Goal: Book appointment/travel/reservation

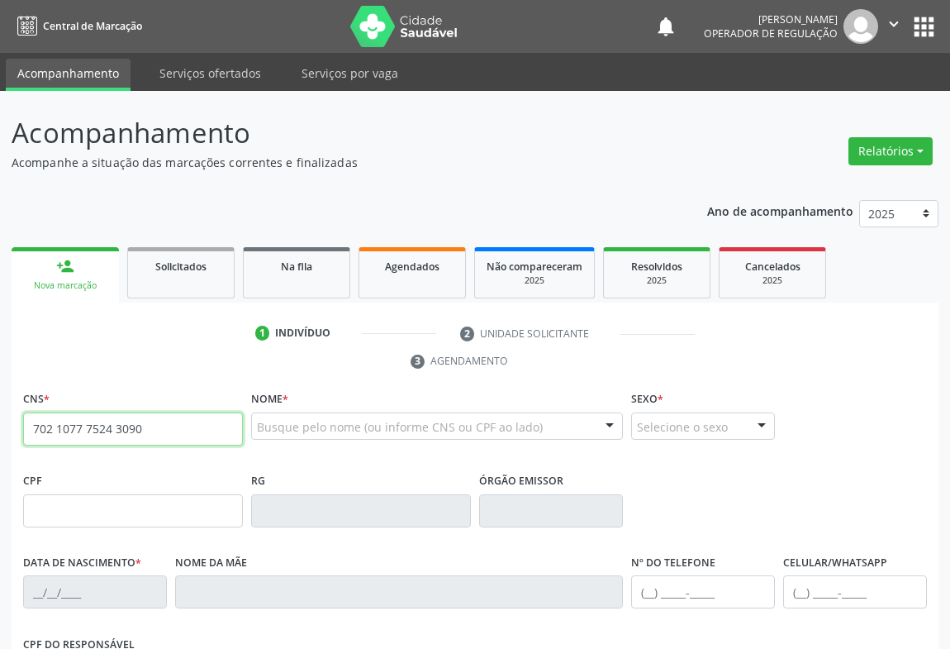
type input "702 1077 7524 3090"
type input "0977426432"
type input "2[DATE]"
type input "S/N"
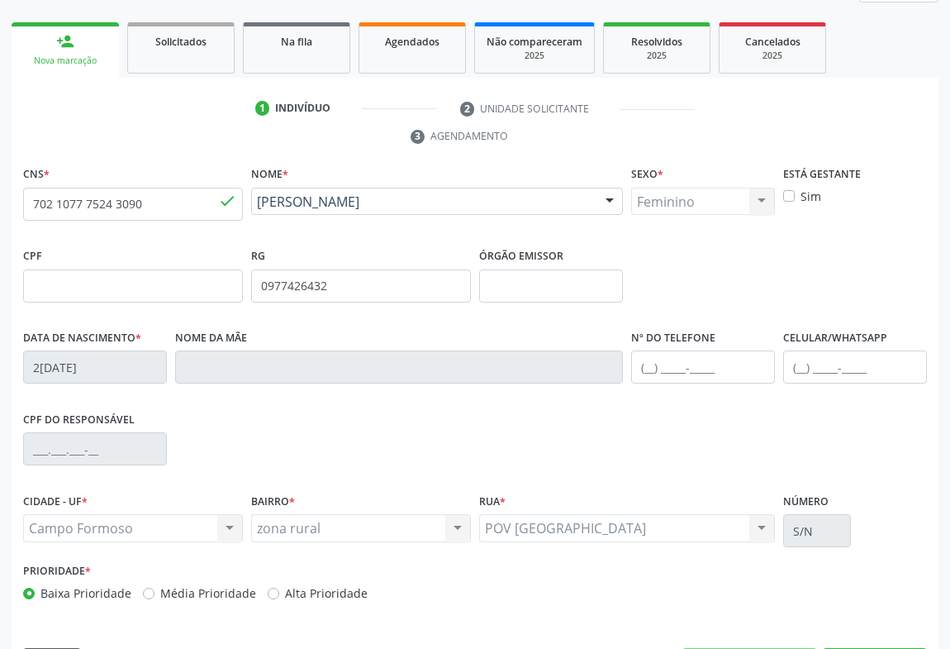
scroll to position [273, 0]
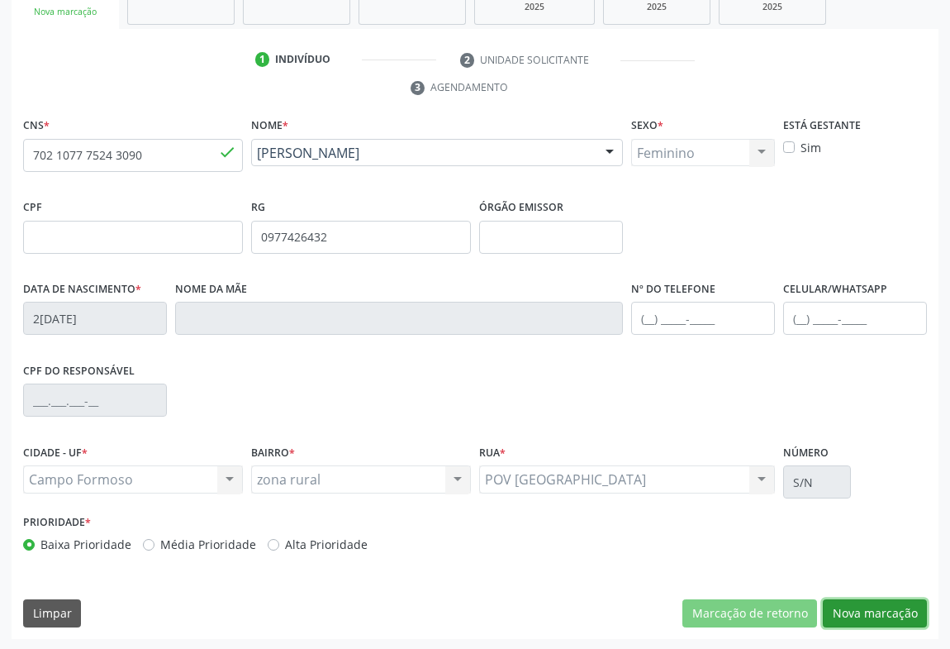
click at [841, 603] on button "Nova marcação" at bounding box center [875, 613] width 104 height 28
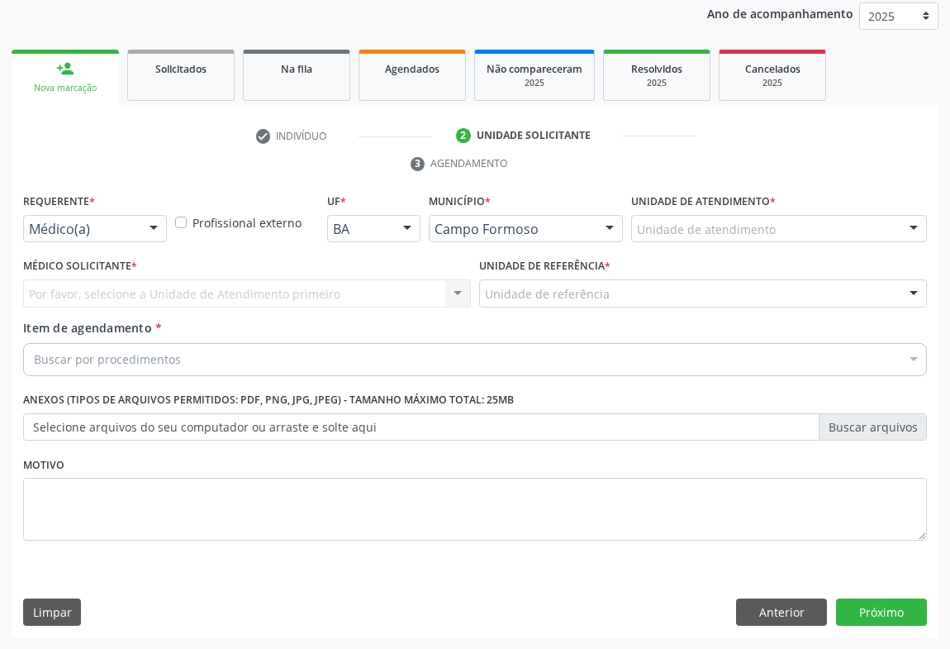
scroll to position [197, 0]
click at [149, 230] on div at bounding box center [153, 230] width 25 height 28
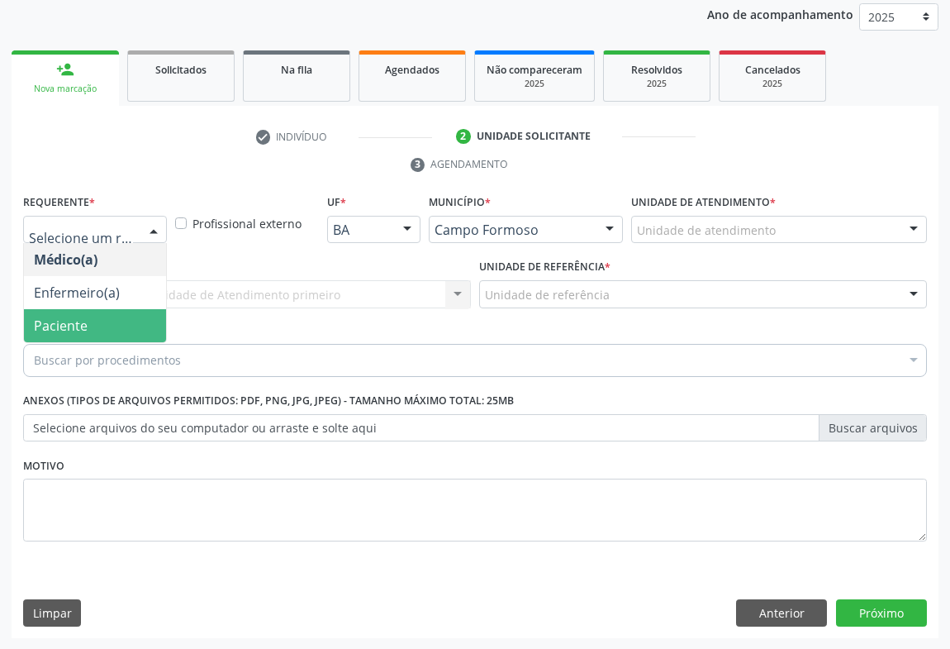
click at [77, 322] on span "Paciente" at bounding box center [61, 325] width 54 height 18
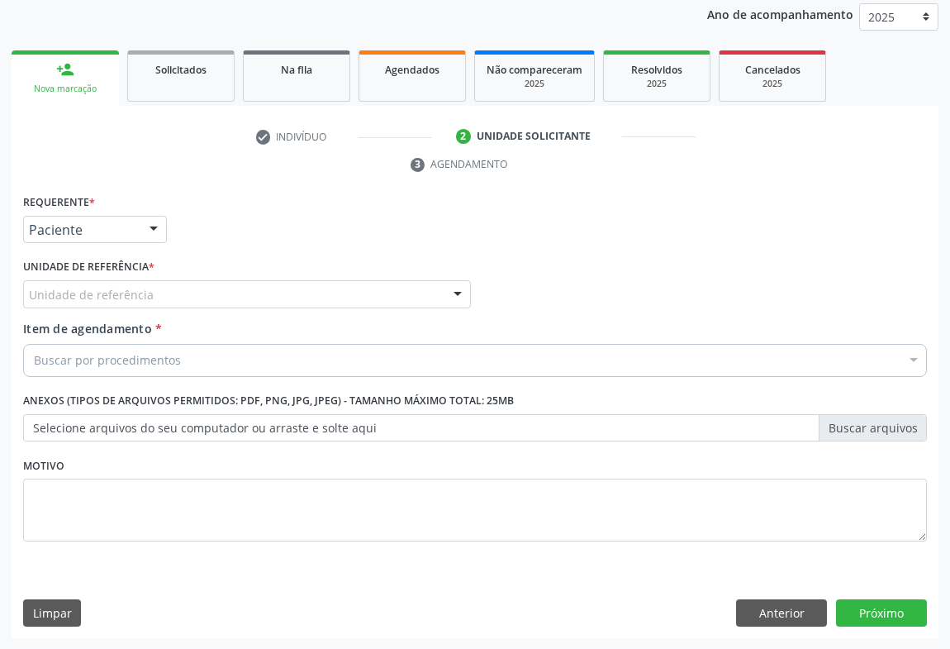
click at [446, 289] on div at bounding box center [457, 295] width 25 height 28
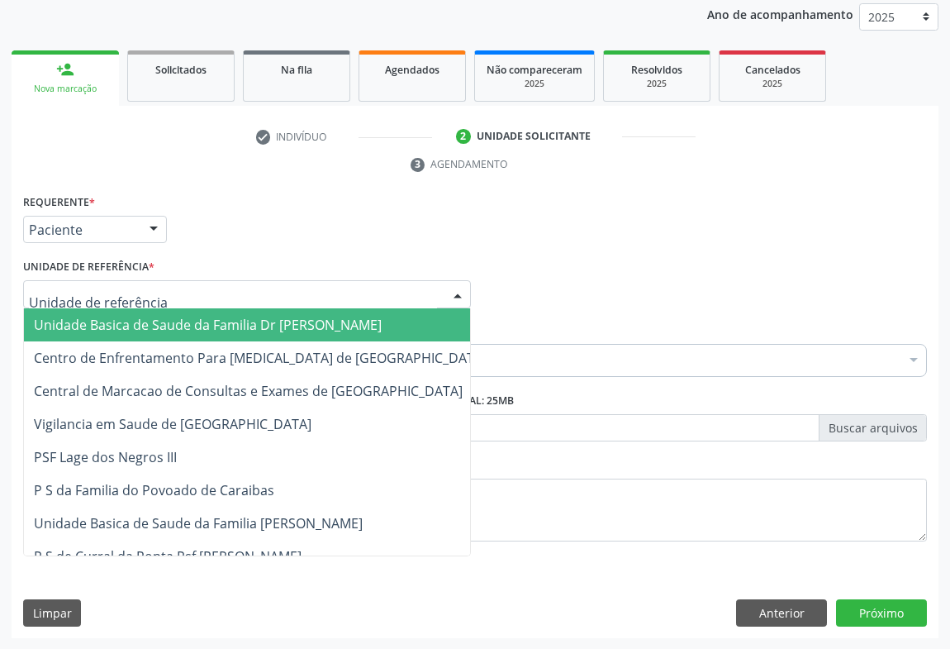
drag, startPoint x: 325, startPoint y: 321, endPoint x: 308, endPoint y: 323, distance: 16.7
click at [323, 321] on span "Unidade Basica de Saude da Familia Dr [PERSON_NAME]" at bounding box center [208, 325] width 348 height 18
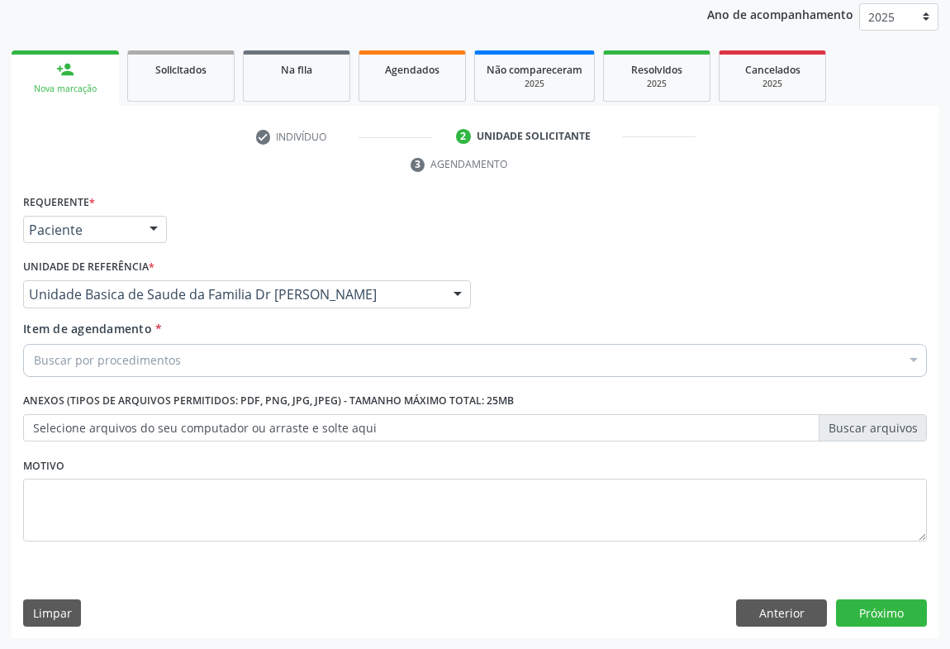
click at [232, 351] on div "Buscar por procedimentos" at bounding box center [475, 360] width 904 height 33
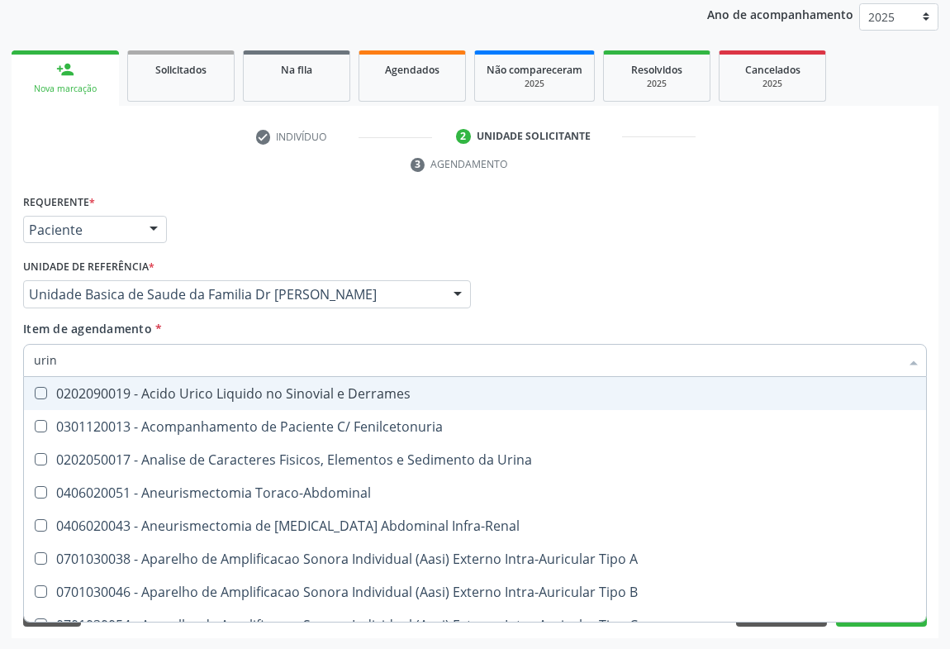
type input "urina"
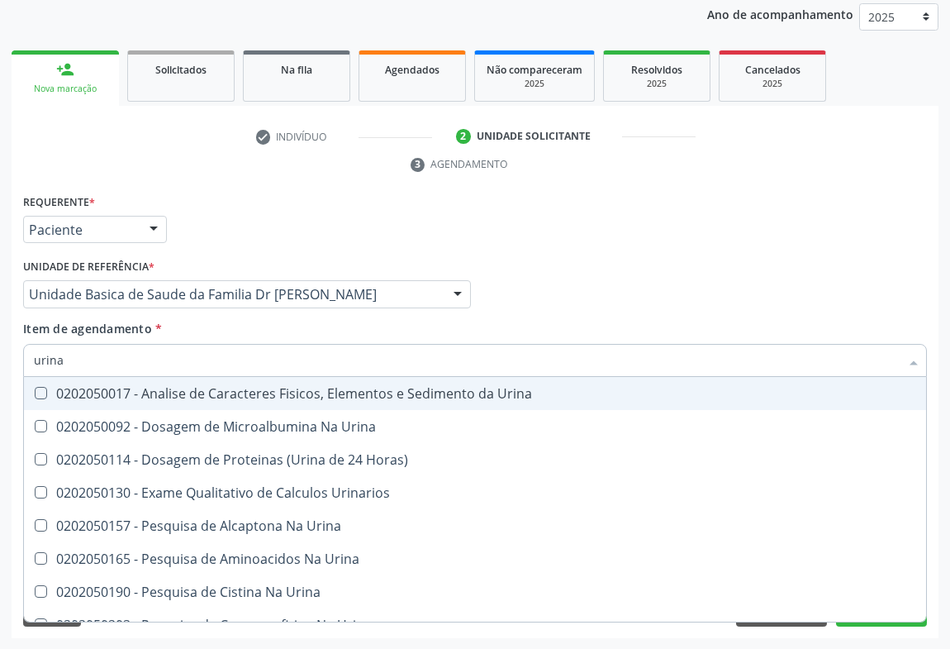
click at [211, 387] on div "0202050017 - Analise de Caracteres Fisicos, Elementos e Sedimento da Urina" at bounding box center [475, 393] width 882 height 13
checkbox Urina "true"
click at [640, 261] on div "Médico Solicitante Por favor, selecione a Unidade de Atendimento primeiro Nenhu…" at bounding box center [475, 286] width 912 height 64
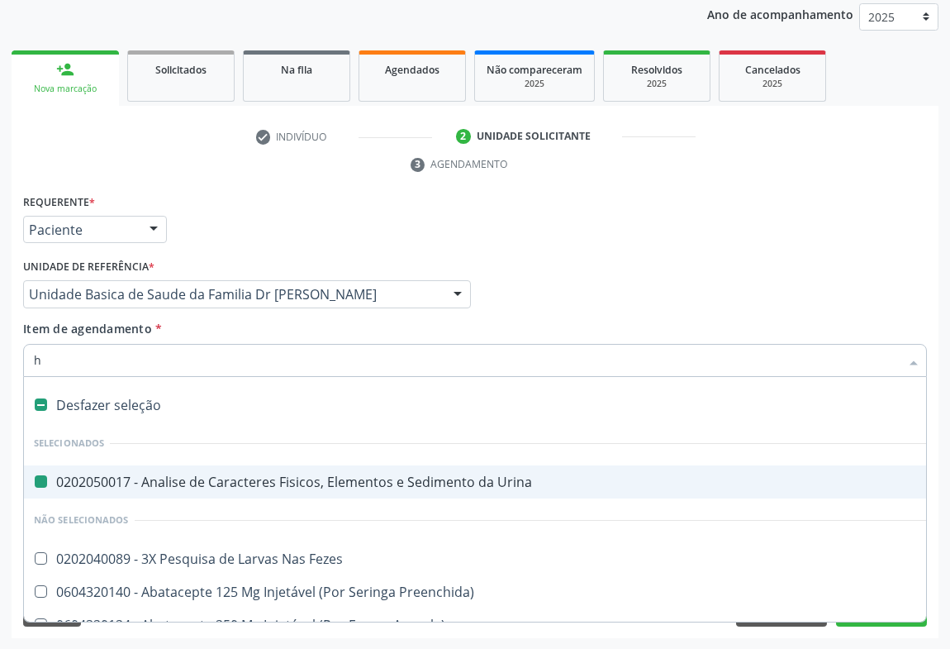
type input "he"
checkbox Urina "false"
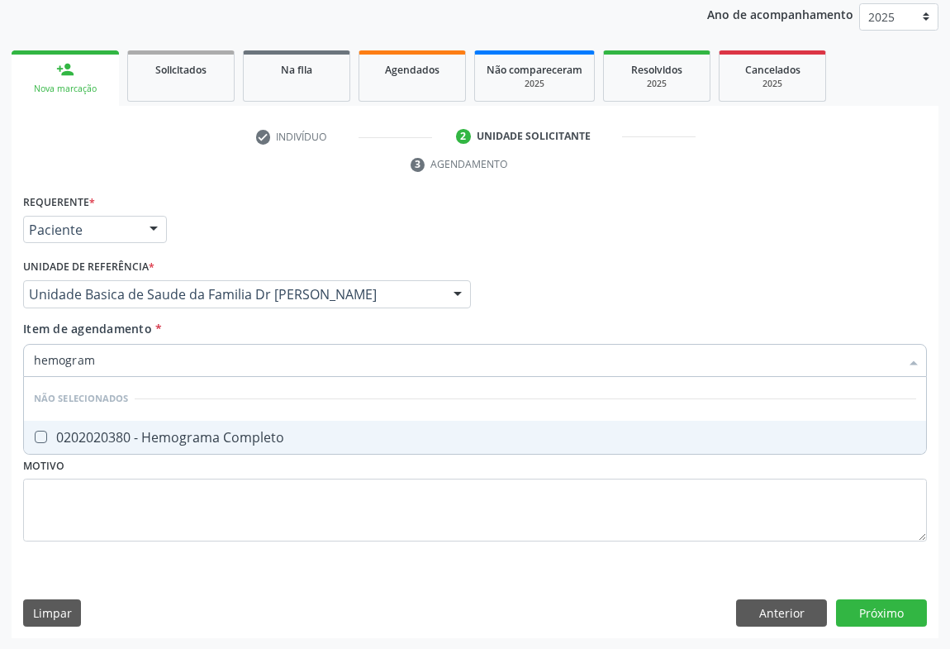
type input "hemograma"
click at [66, 430] on div "0202020380 - Hemograma Completo" at bounding box center [475, 436] width 882 height 13
checkbox Completo "true"
type input "hemograma"
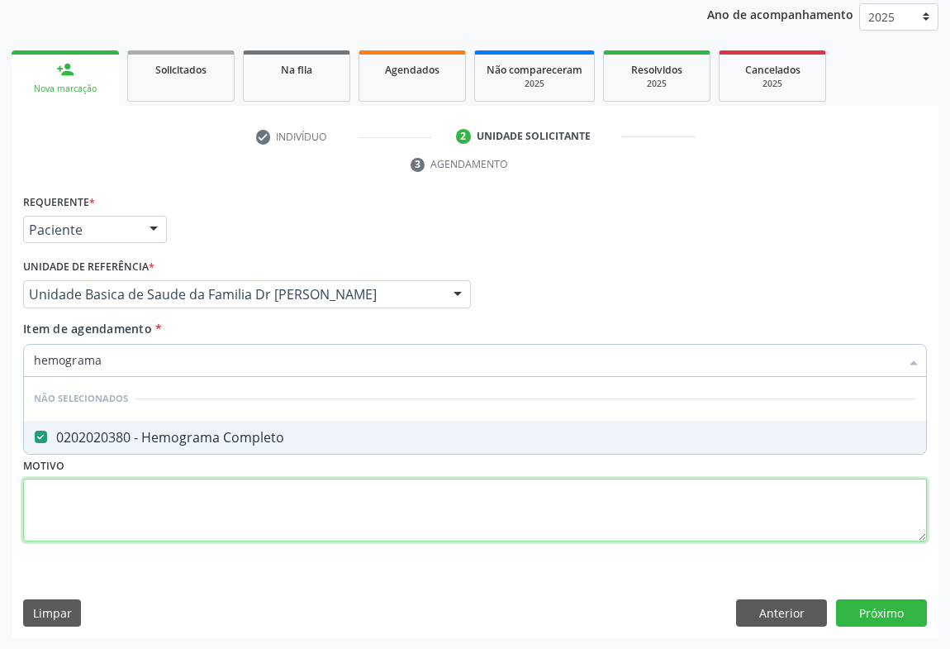
click at [58, 522] on div "Requerente * Paciente Médico(a) Enfermeiro(a) Paciente Nenhum resultado encontr…" at bounding box center [475, 377] width 904 height 374
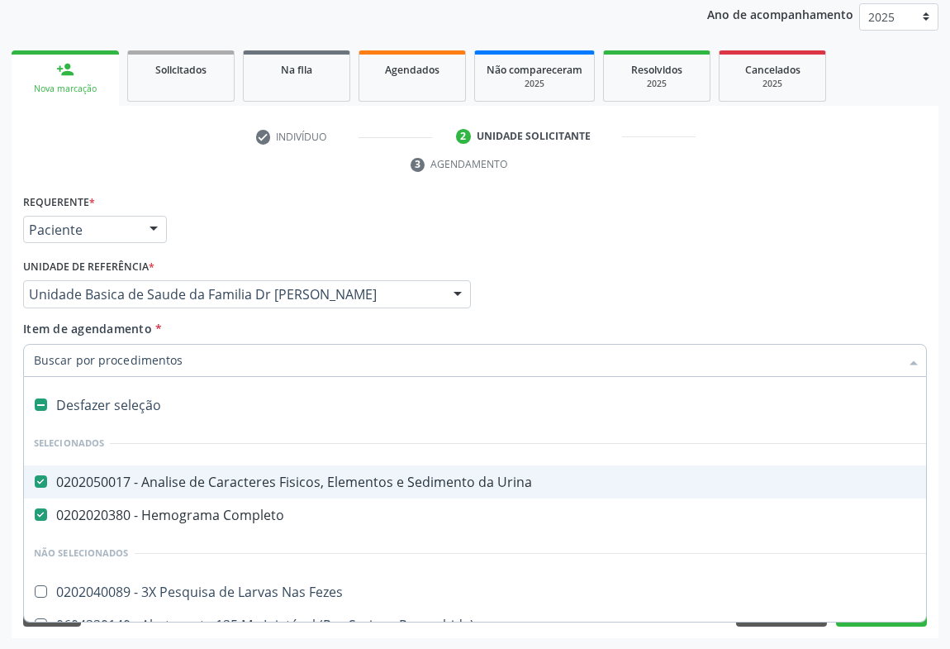
type input "l"
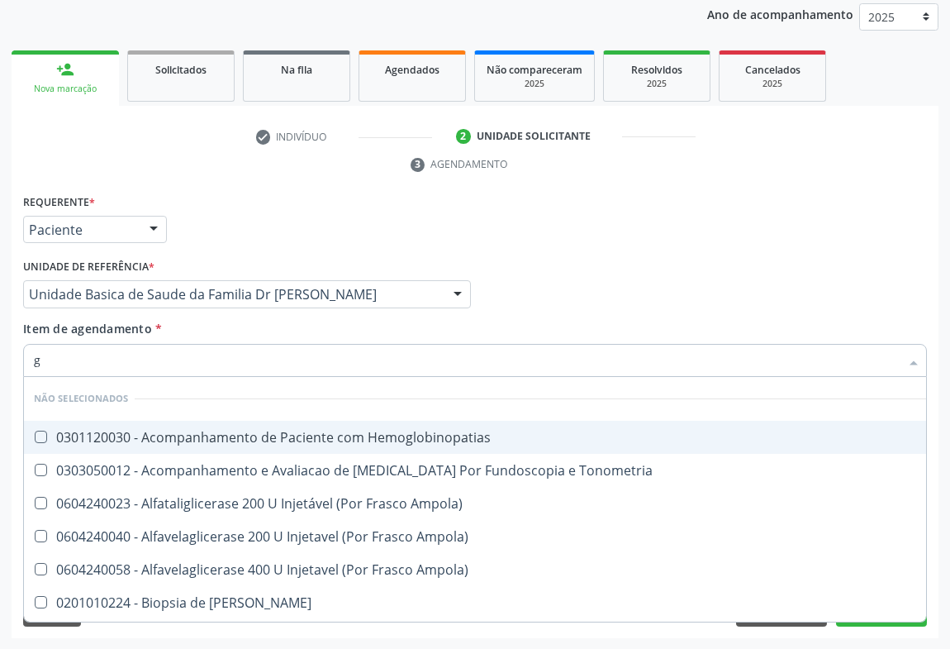
type input "gl"
checkbox Hemoglobinopatias "false"
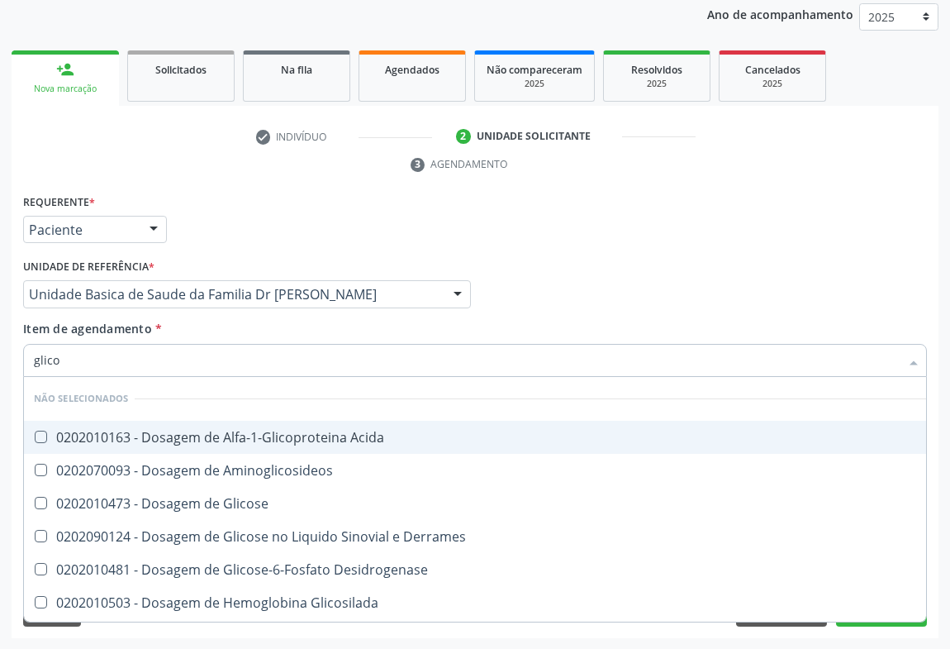
type input "glicos"
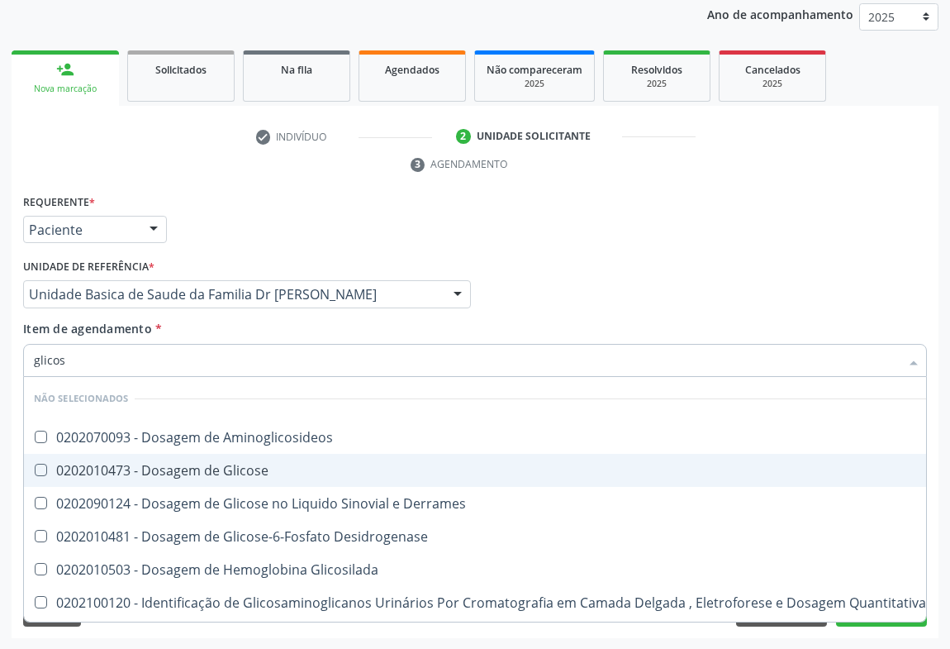
click at [166, 466] on div "0202010473 - Dosagem de Glicose" at bounding box center [480, 469] width 892 height 13
checkbox Glicose "true"
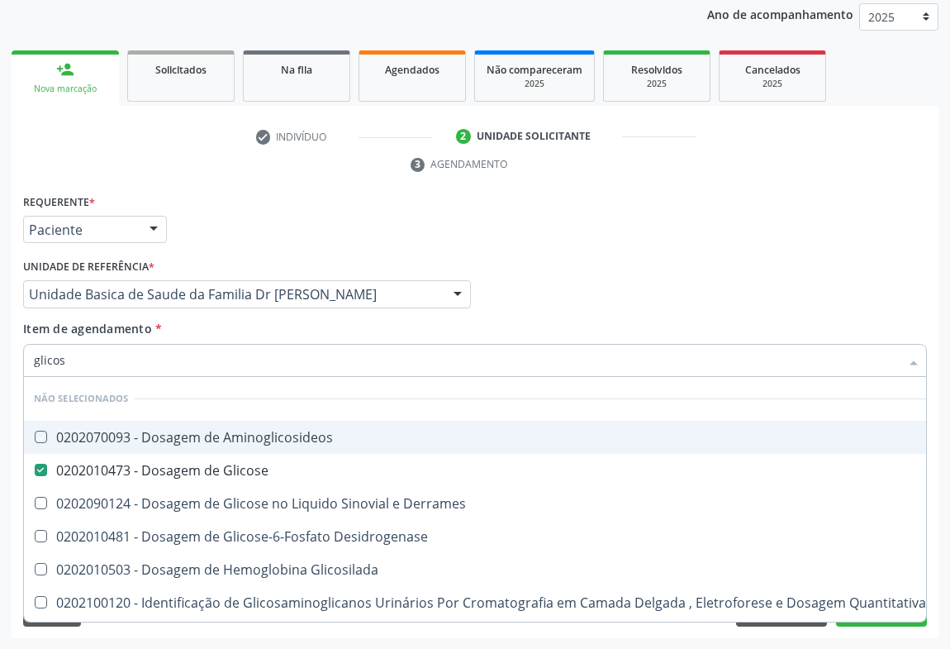
click at [524, 302] on div "Médico Solicitante Por favor, selecione a Unidade de Atendimento primeiro Nenhu…" at bounding box center [475, 286] width 912 height 64
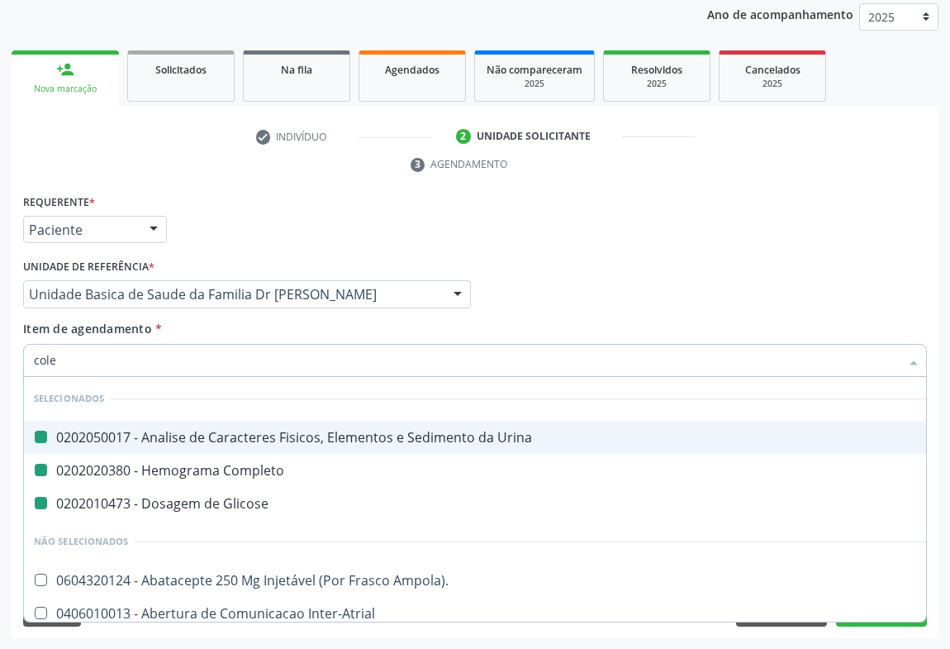
type input "coles"
checkbox Urina "false"
checkbox Completo "false"
checkbox Glicose "false"
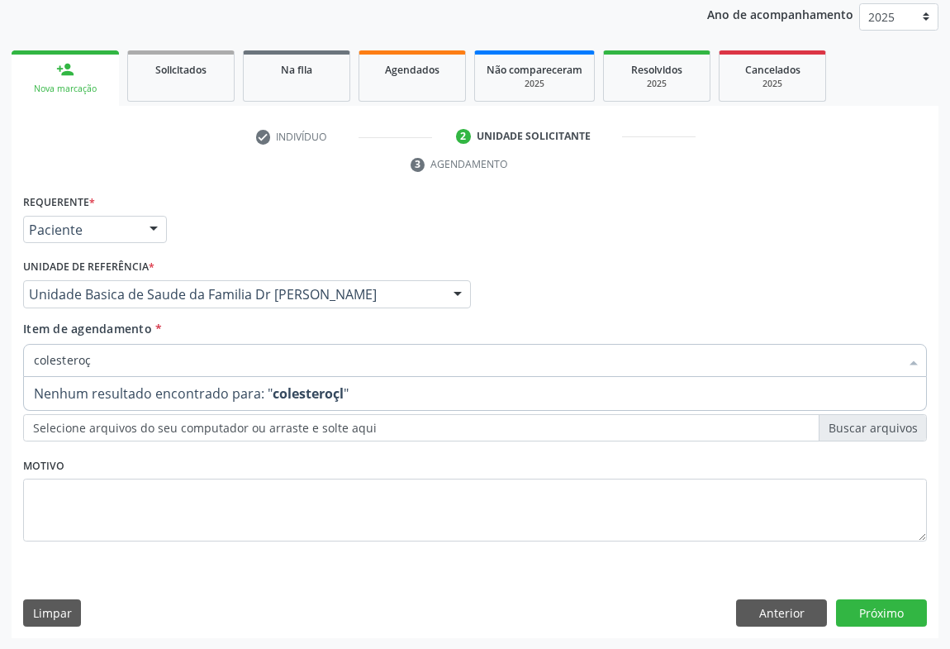
type input "colestero"
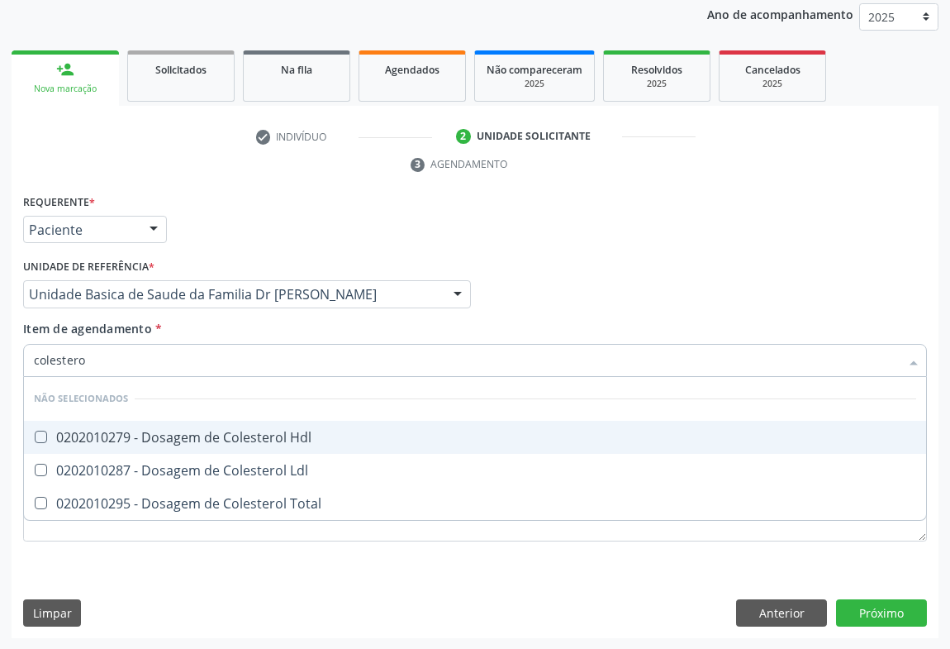
click at [67, 425] on span "0202010279 - Dosagem de Colesterol Hdl" at bounding box center [475, 437] width 902 height 33
checkbox Hdl "true"
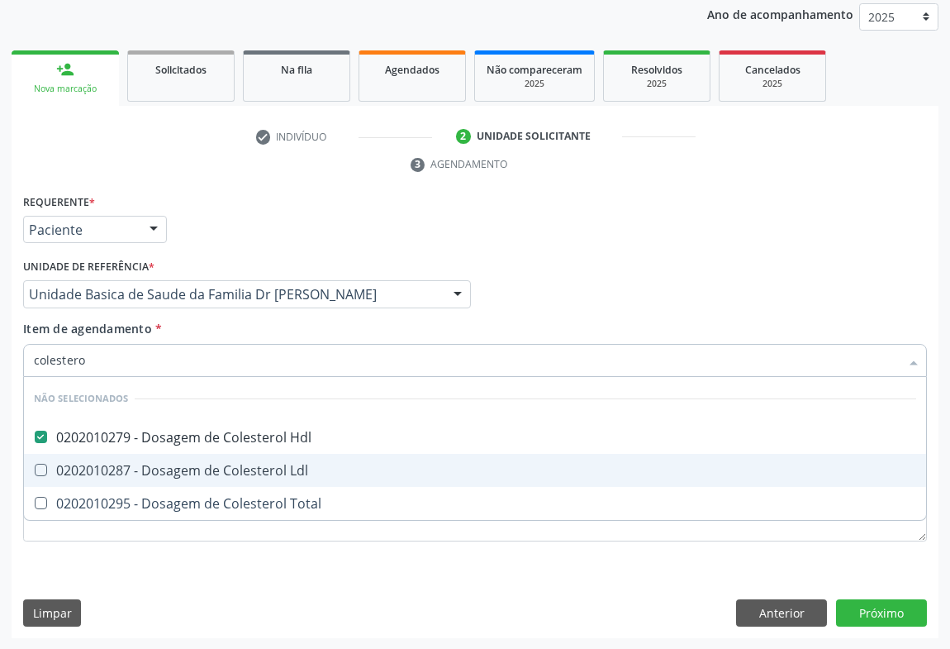
click at [67, 463] on div "0202010287 - Dosagem de Colesterol Ldl" at bounding box center [475, 469] width 882 height 13
checkbox Ldl "true"
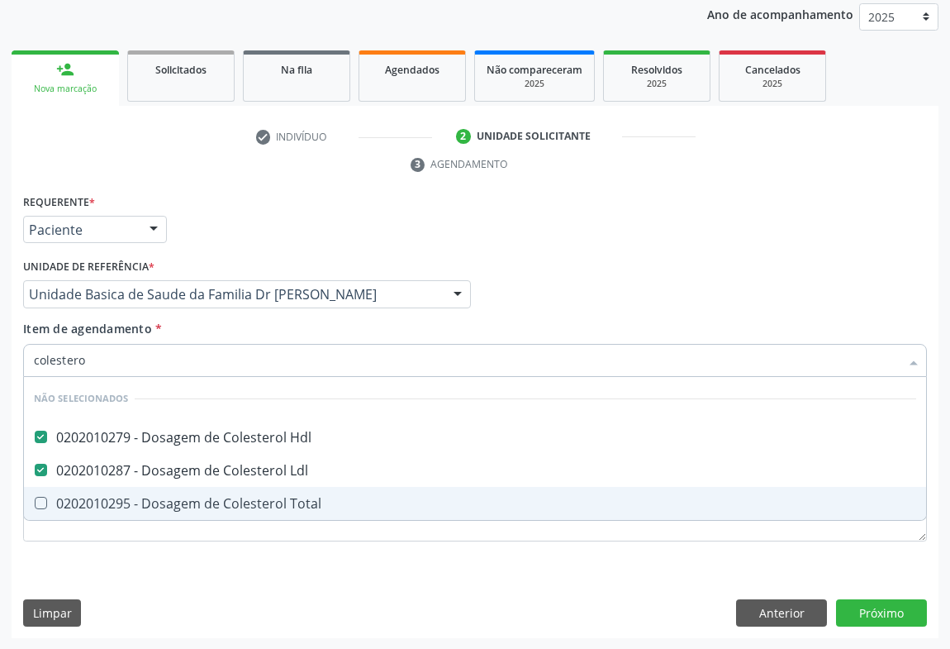
click at [65, 497] on div "0202010295 - Dosagem de Colesterol Total" at bounding box center [475, 503] width 882 height 13
checkbox Total "true"
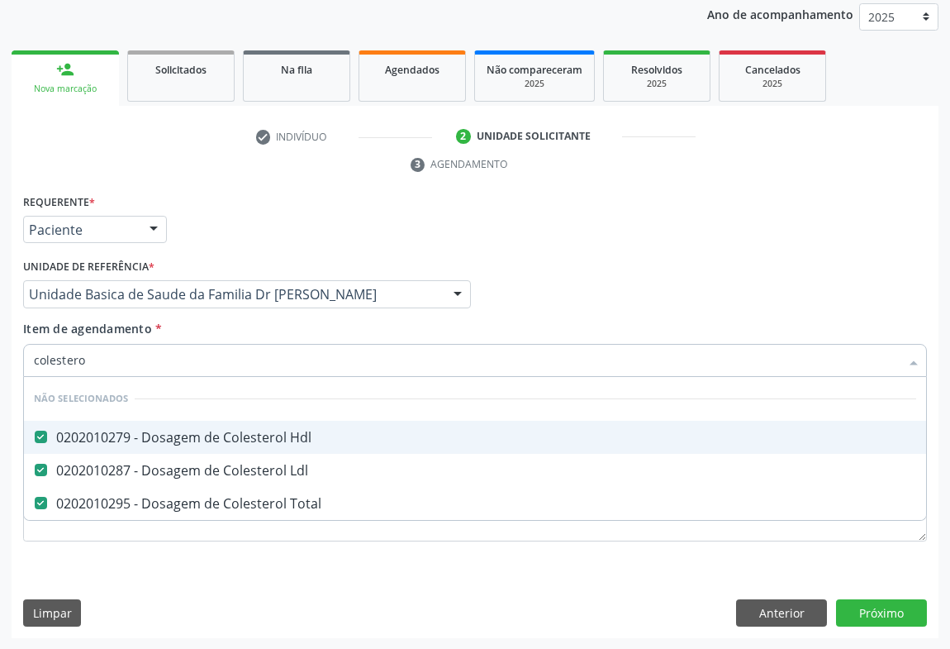
click at [509, 313] on div "Médico Solicitante Por favor, selecione a Unidade de Atendimento primeiro Nenhu…" at bounding box center [475, 286] width 912 height 64
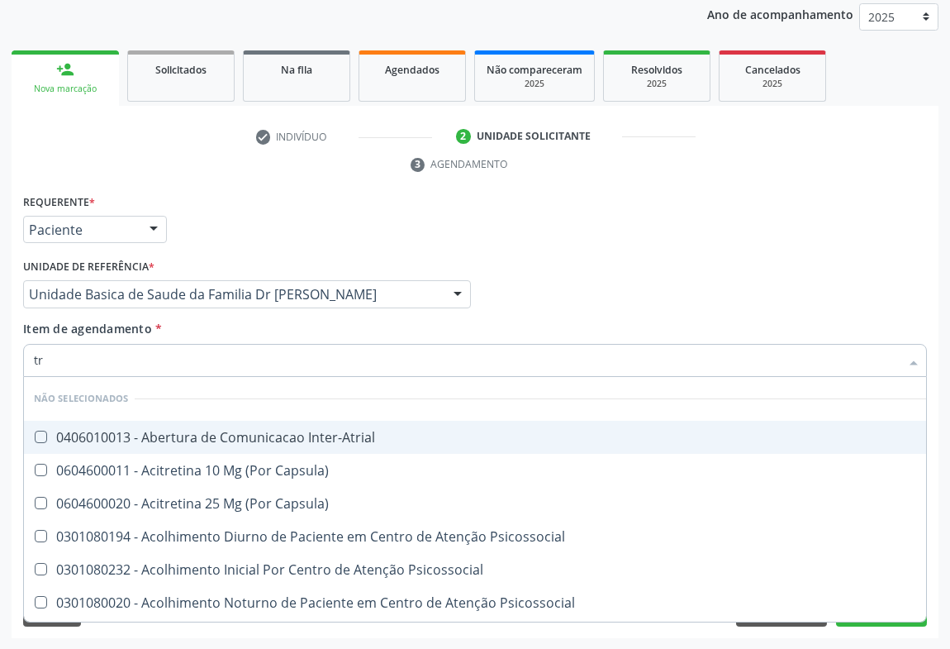
type input "tri"
checkbox Inter-Atrial "false"
checkbox Capsula\) "false"
checkbox Psicossocial "false"
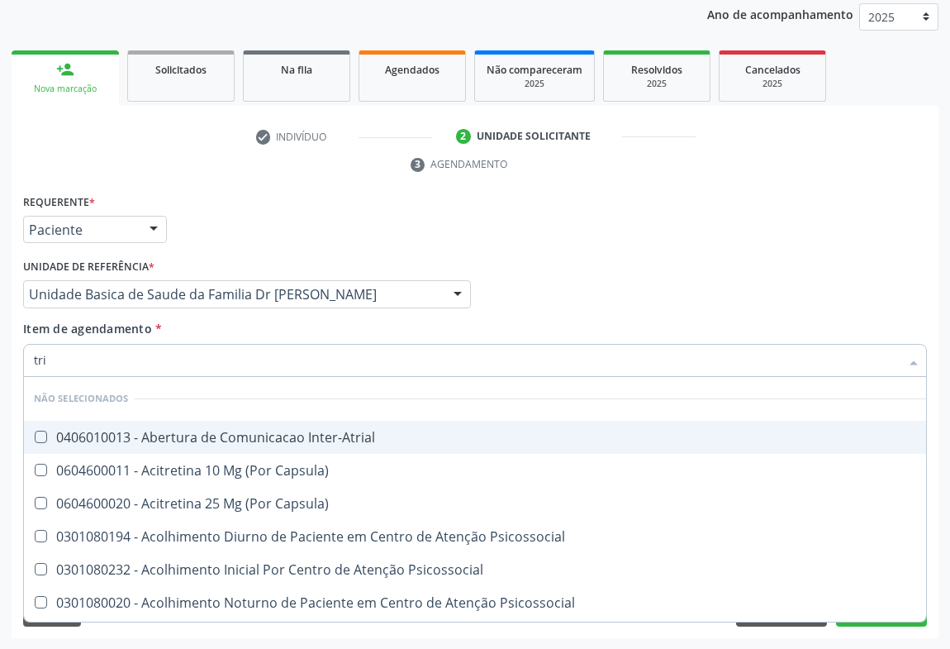
checkbox Psicossocial "false"
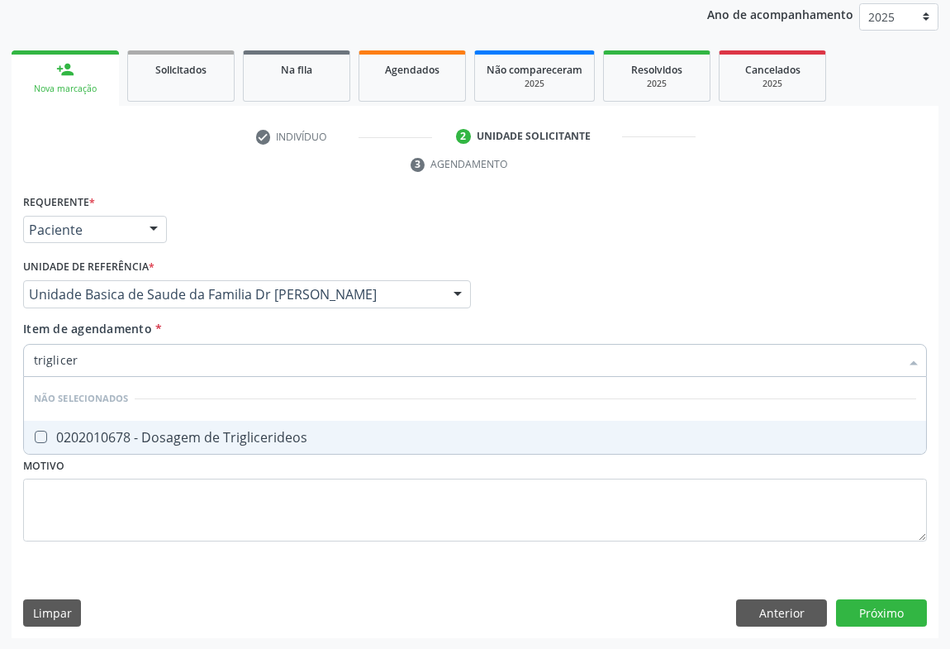
type input "trigliceri"
click at [94, 432] on div "0202010678 - Dosagem de Triglicerideos" at bounding box center [475, 436] width 882 height 13
checkbox Triglicerideos "true"
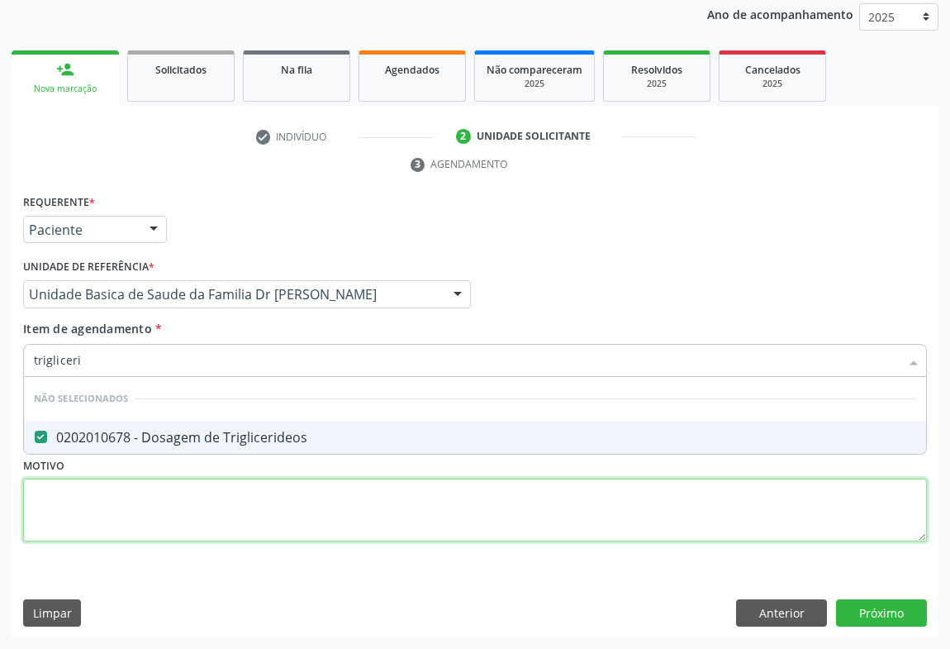
click at [95, 496] on div "Requerente * Paciente Médico(a) Enfermeiro(a) Paciente Nenhum resultado encontr…" at bounding box center [475, 377] width 904 height 374
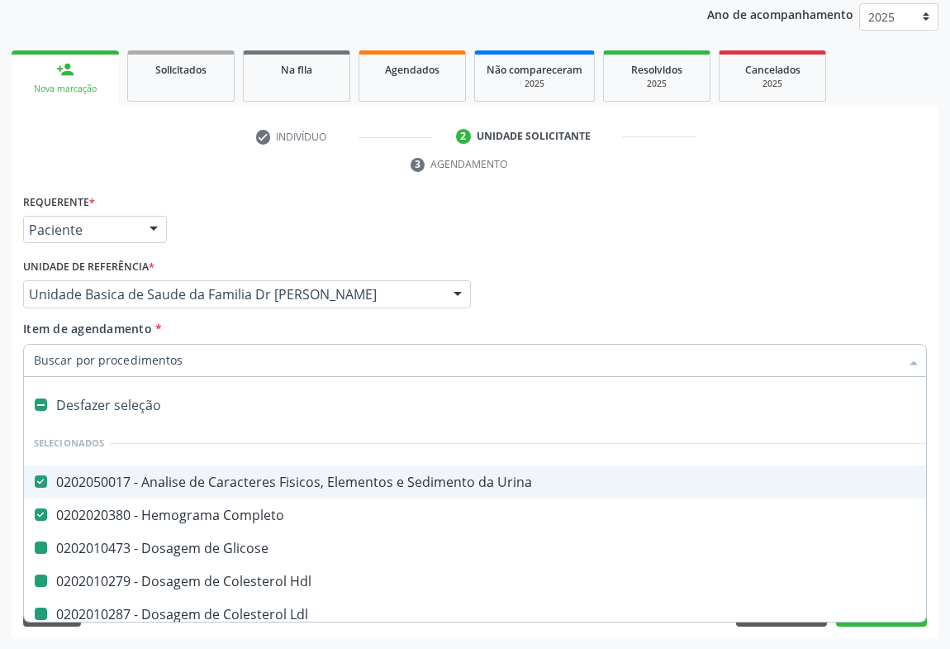
type input "u"
checkbox Glicose "false"
checkbox Hdl "false"
checkbox Ldl "false"
checkbox Total "false"
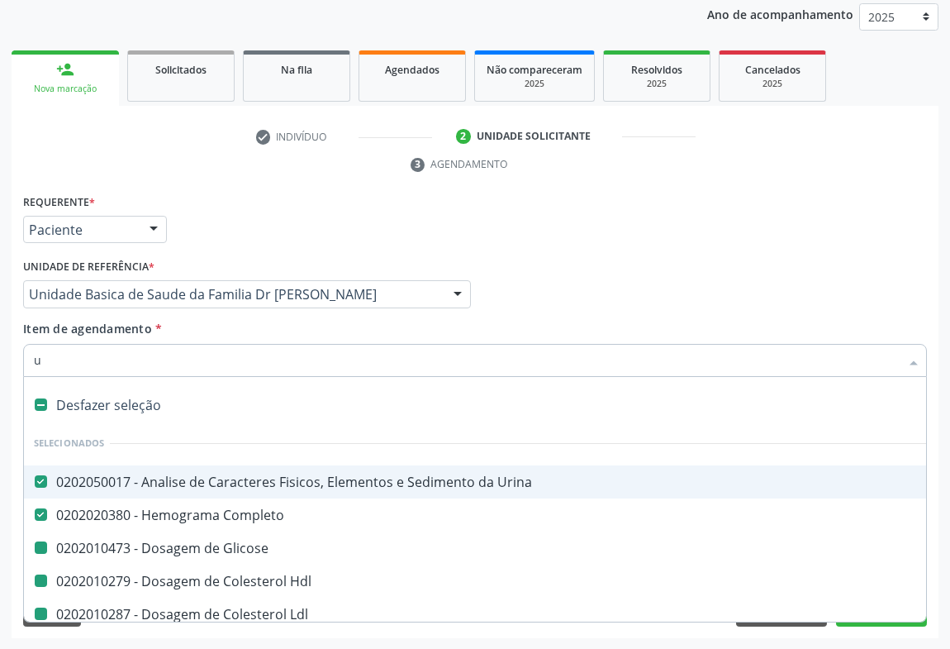
checkbox Triglicerideos "false"
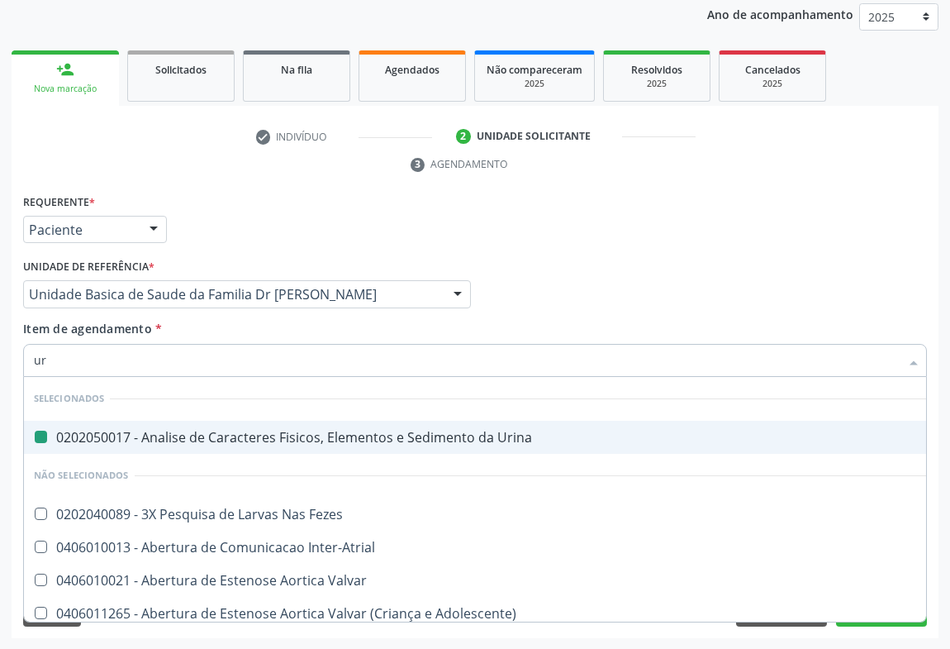
type input "ure"
checkbox Urina "false"
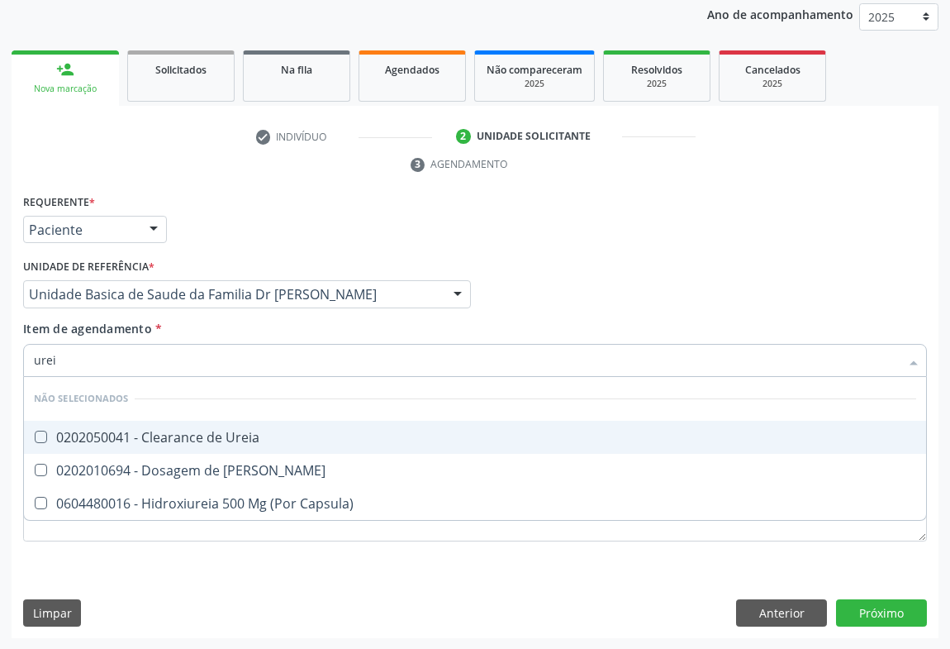
type input "ureia"
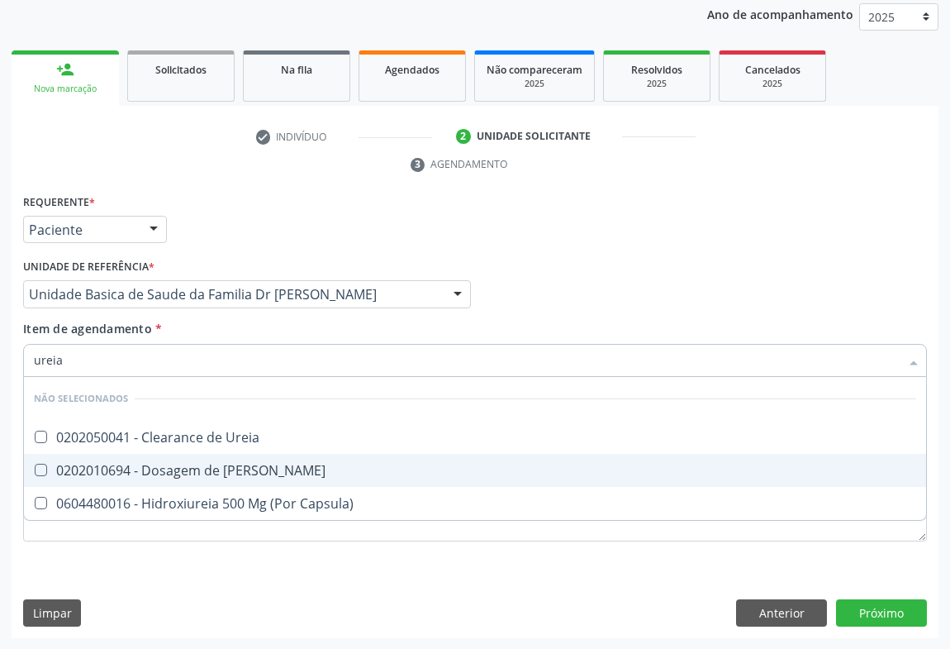
click at [231, 463] on div "0202010694 - Dosagem de [PERSON_NAME]" at bounding box center [475, 469] width 882 height 13
checkbox Ureia "true"
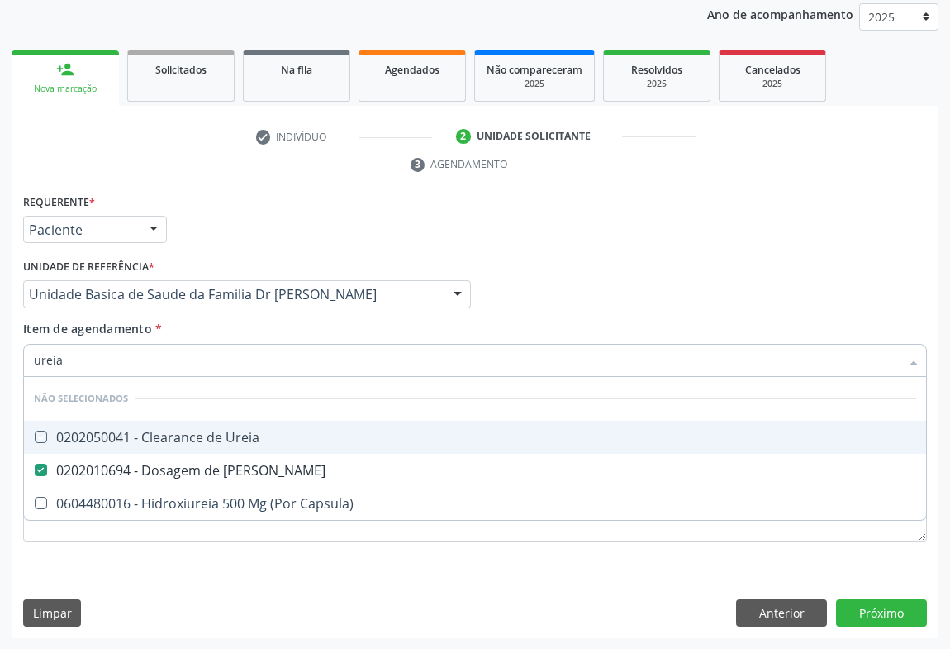
click at [525, 302] on div "Médico Solicitante Por favor, selecione a Unidade de Atendimento primeiro Nenhu…" at bounding box center [475, 286] width 912 height 64
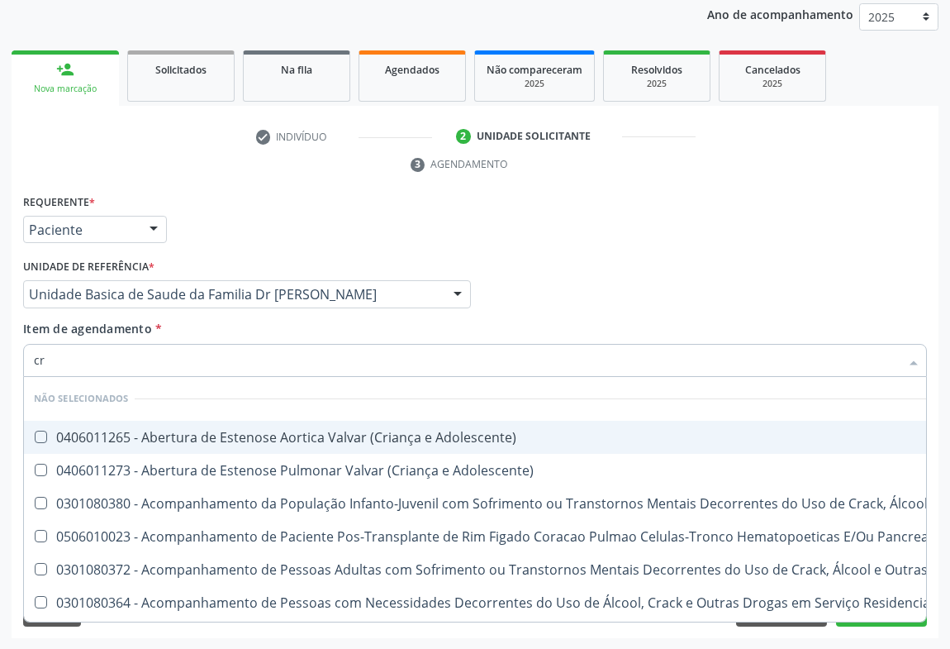
type input "cre"
checkbox Adolescente\) "false"
checkbox \(Uai\)\ "false"
checkbox Adolescente\) "false"
checkbox Pancreas "false"
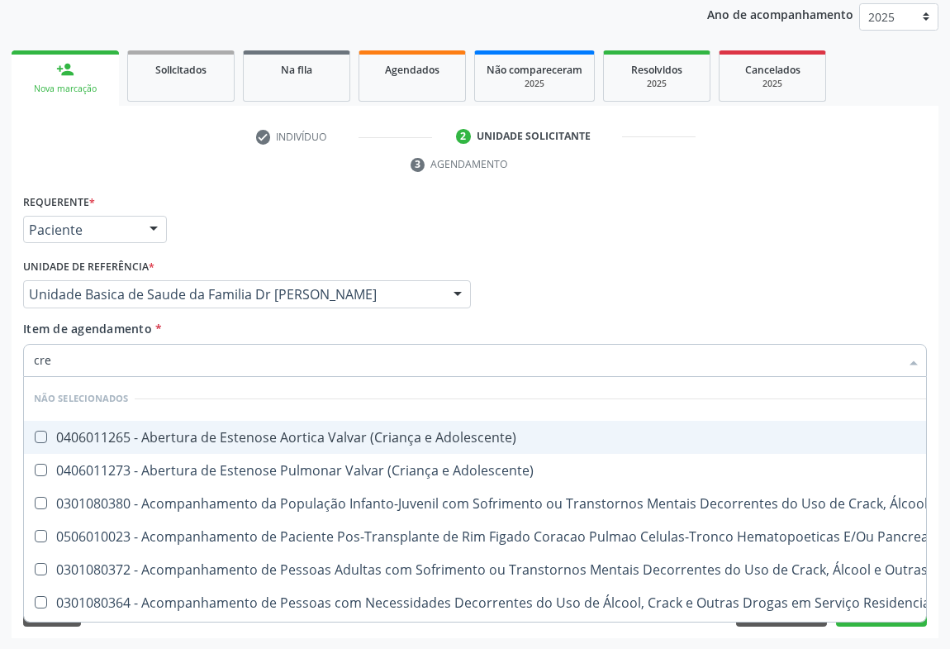
checkbox \(Uaa\)\ "false"
checkbox Terapêuticas\)\ "false"
checkbox Craniano "false"
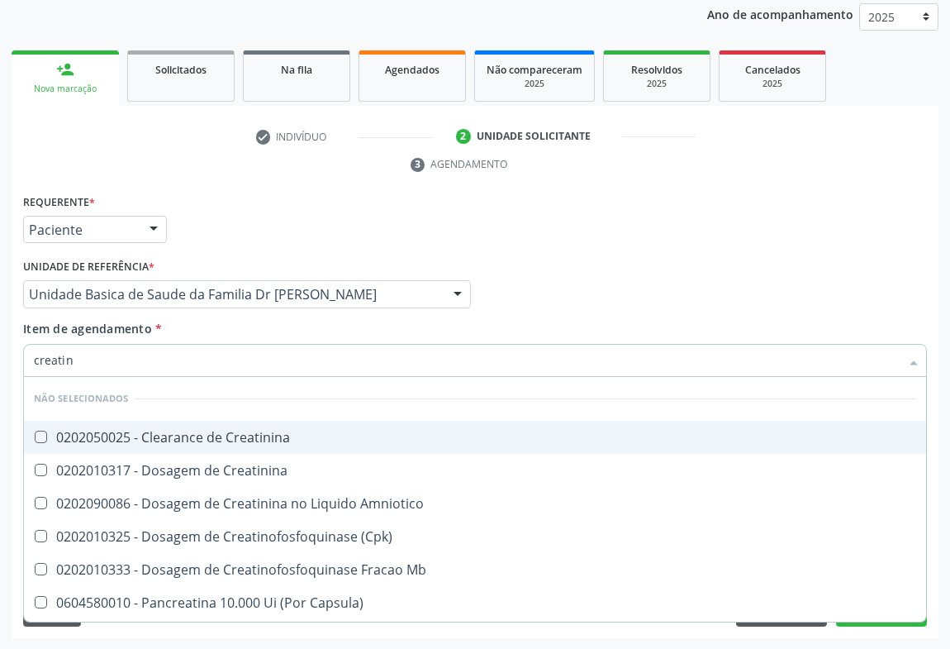
type input "creatini"
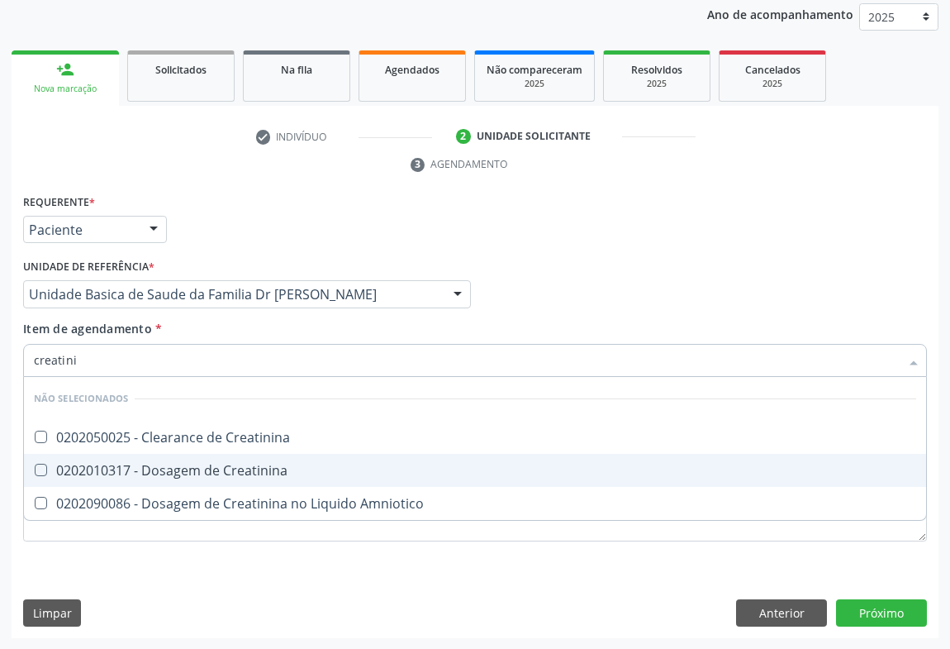
click at [211, 482] on span "0202010317 - Dosagem de Creatinina" at bounding box center [475, 470] width 902 height 33
checkbox Creatinina "true"
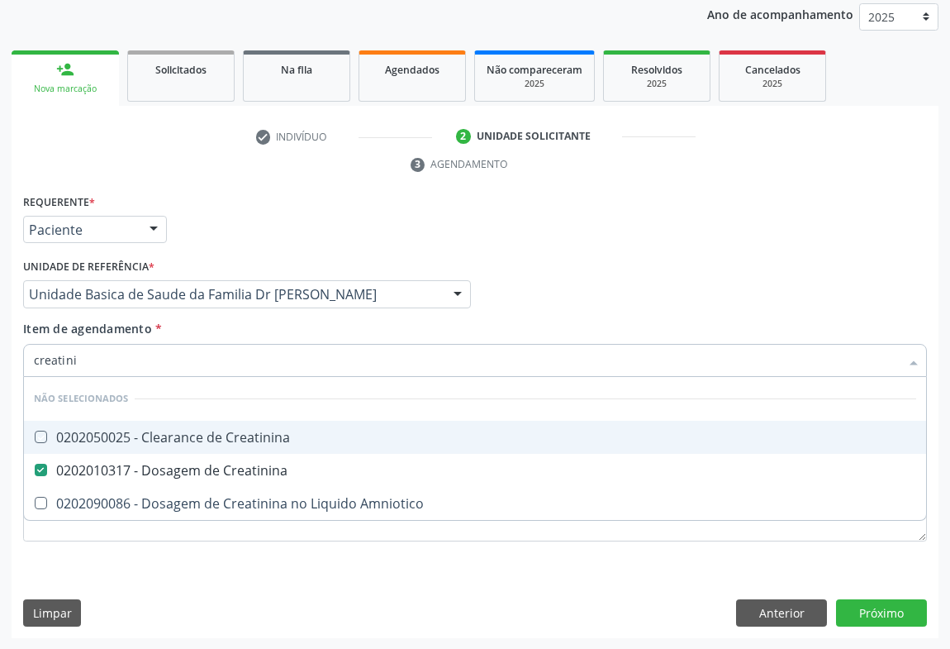
click at [562, 301] on div "Médico Solicitante Por favor, selecione a Unidade de Atendimento primeiro Nenhu…" at bounding box center [475, 286] width 912 height 64
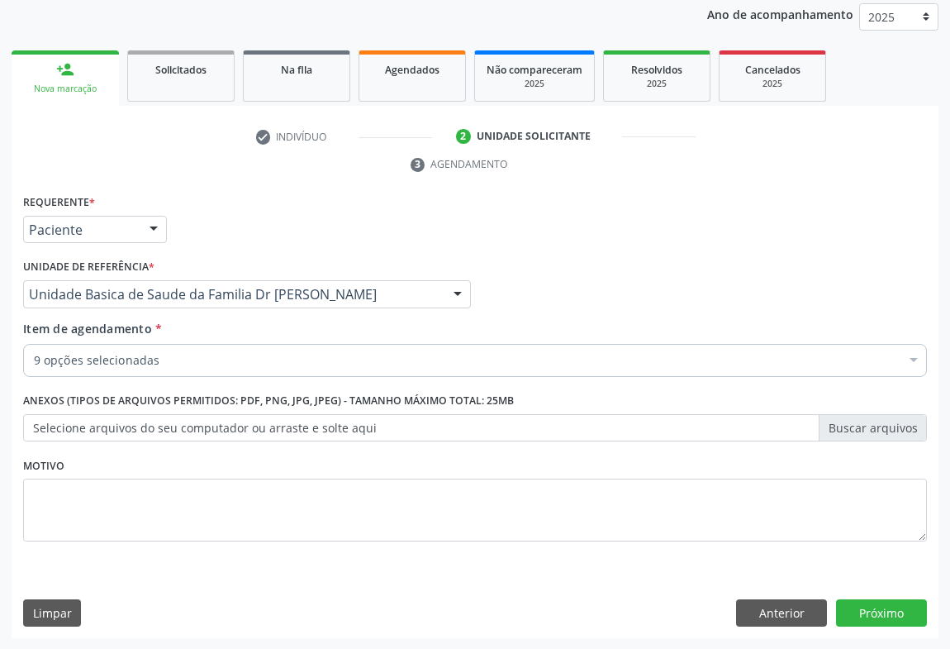
click at [200, 373] on div "9 opções selecionadas" at bounding box center [475, 360] width 904 height 33
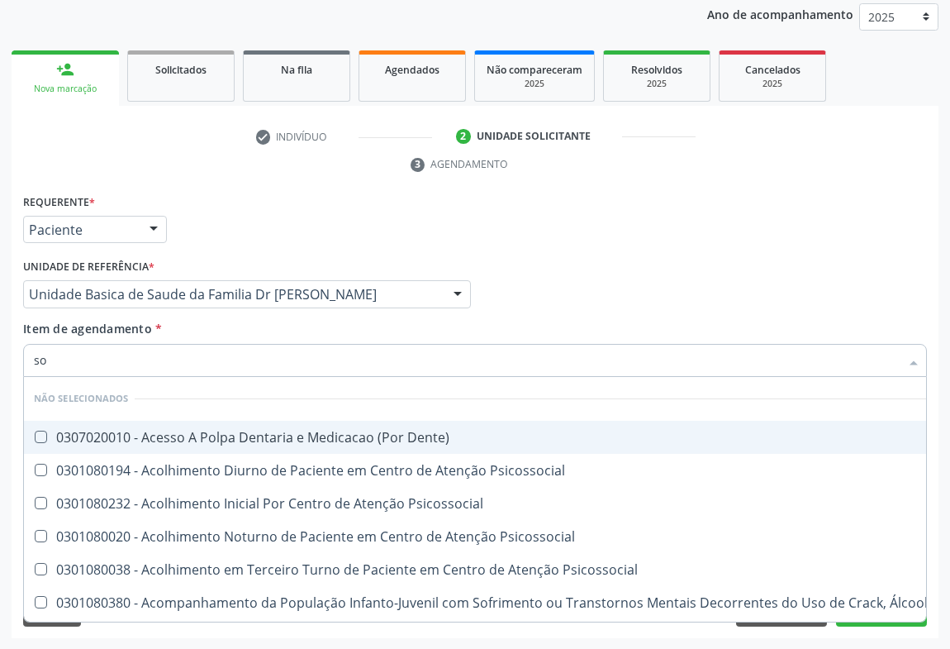
type input "sod"
checkbox Dente\) "false"
checkbox Psicossocial "false"
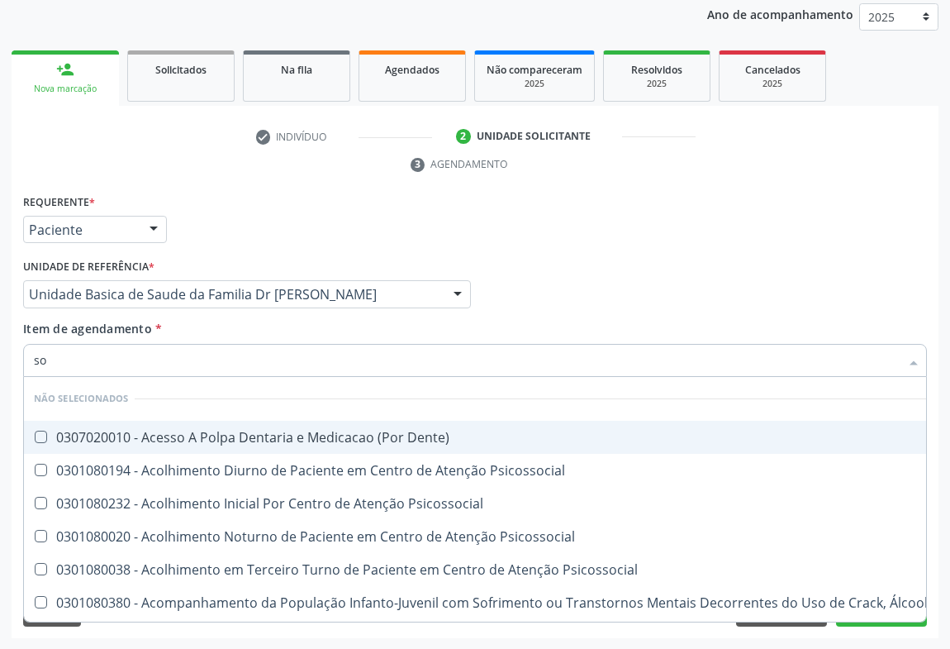
checkbox Psicossocial "false"
checkbox \(Uai\)\ "false"
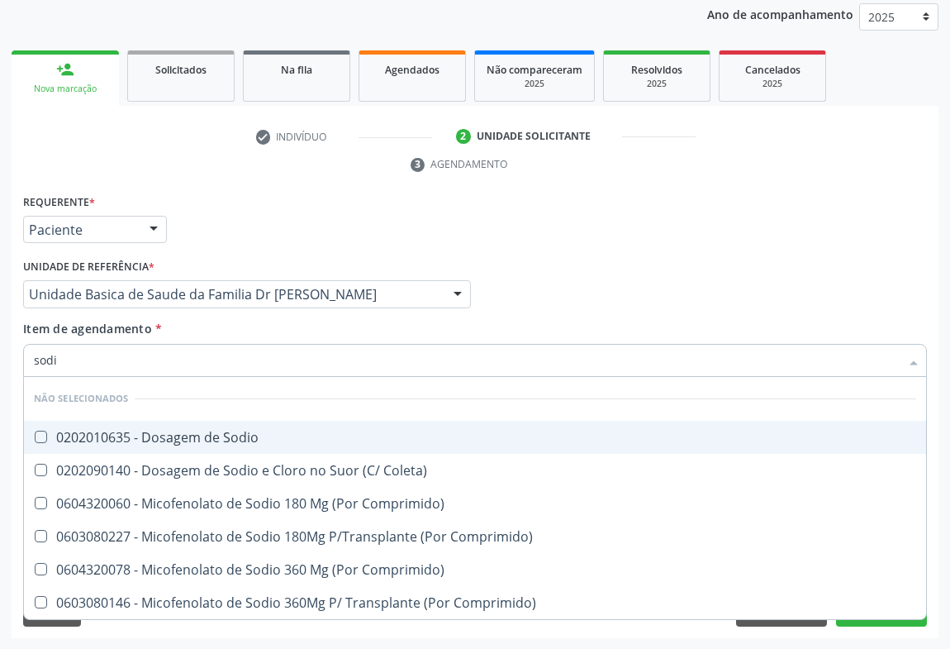
type input "sodio"
click at [197, 430] on div "0202010635 - Dosagem de Sodio" at bounding box center [475, 436] width 882 height 13
checkbox Sodio "true"
click at [668, 199] on div "Requerente * Paciente Médico(a) Enfermeiro(a) Paciente Nenhum resultado encontr…" at bounding box center [475, 222] width 912 height 64
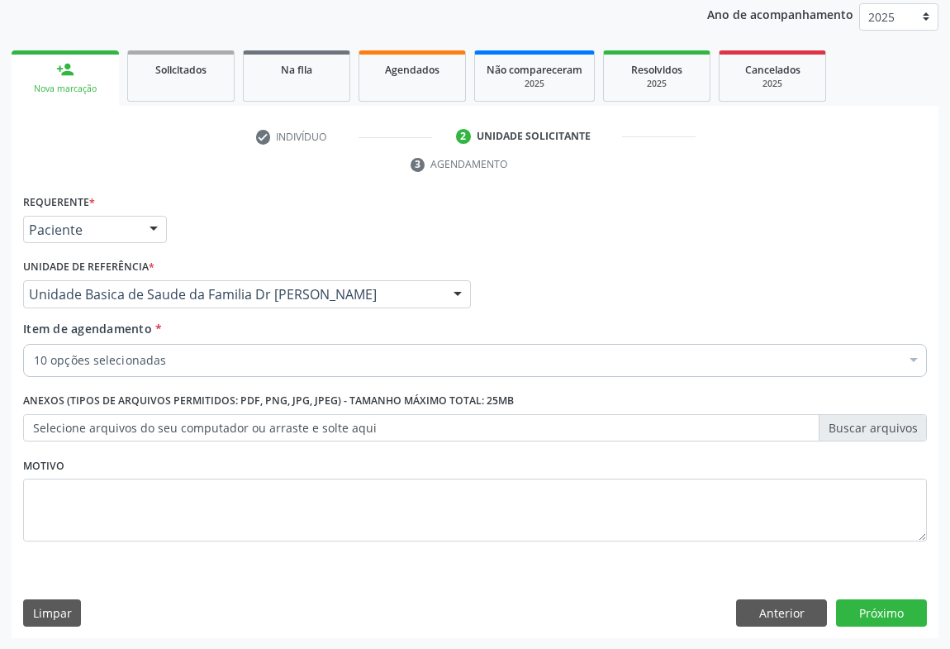
click at [124, 421] on label "Selecione arquivos do seu computador ou arraste e solte aqui" at bounding box center [475, 428] width 904 height 28
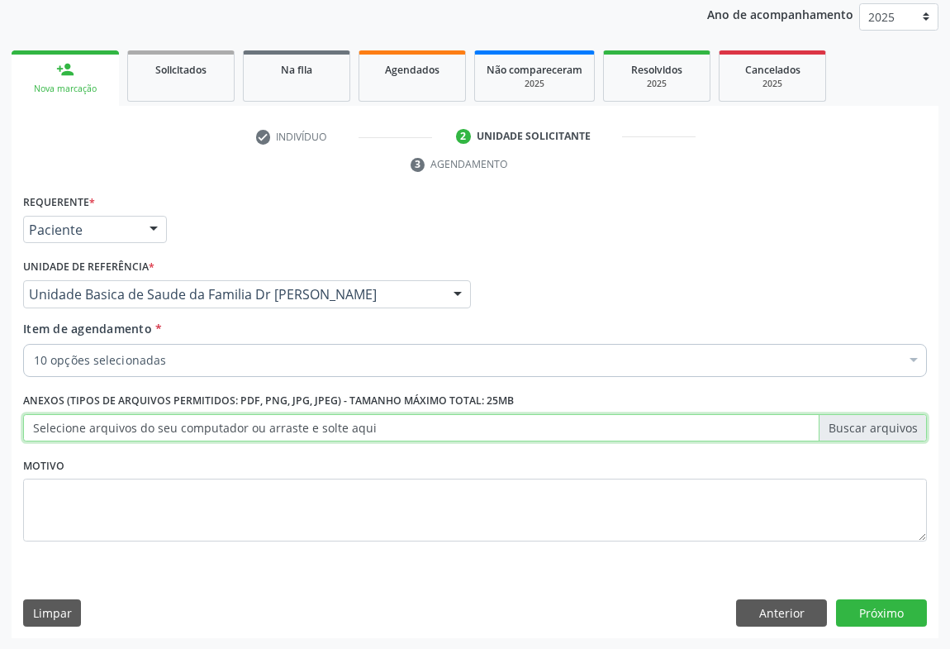
click at [124, 421] on input "Selecione arquivos do seu computador ou arraste e solte aqui" at bounding box center [475, 428] width 904 height 28
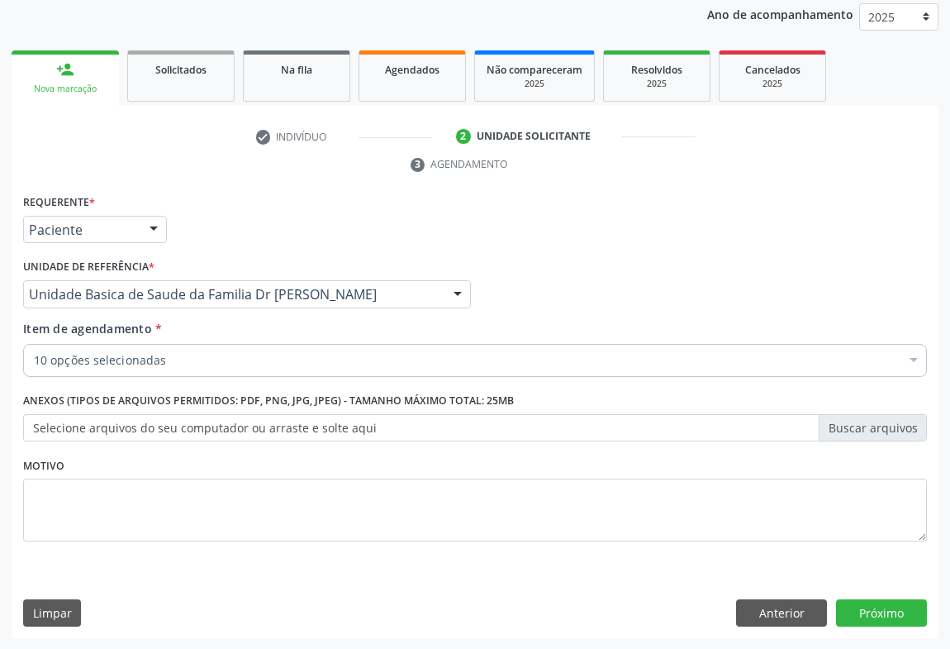
click at [162, 349] on div "10 opções selecionadas" at bounding box center [475, 360] width 904 height 33
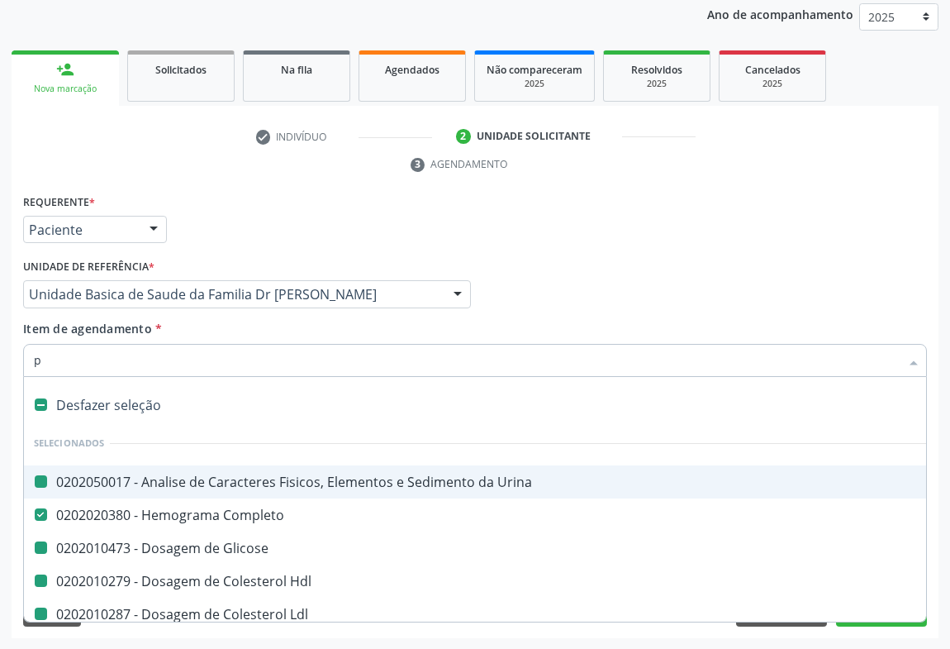
type input "po"
checkbox Urina "false"
checkbox Glicose "false"
checkbox Hdl "false"
checkbox Ldl "false"
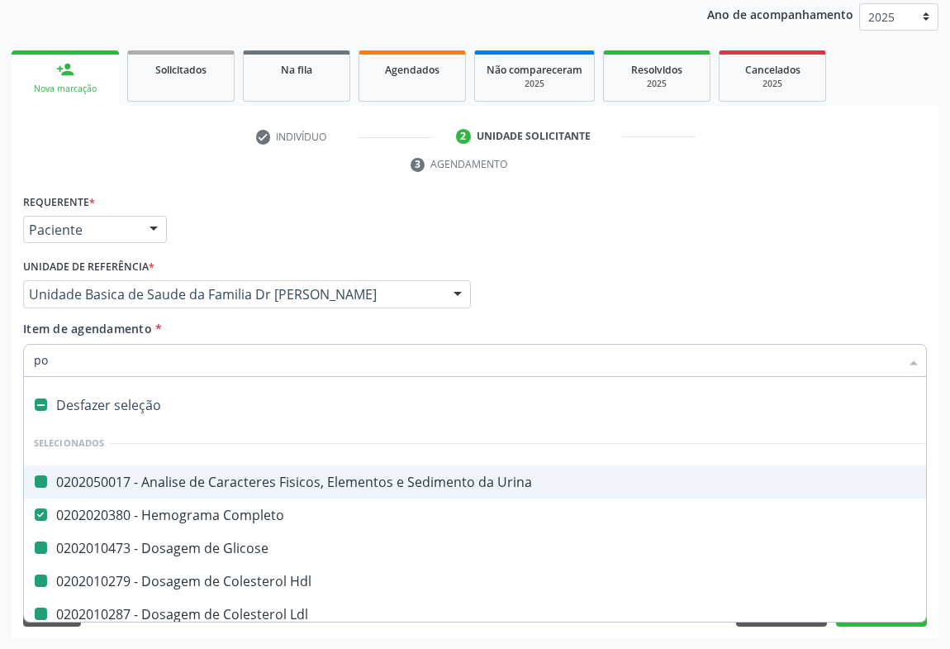
checkbox Total "false"
checkbox Triglicerideos "false"
checkbox Ureia "false"
checkbox Creatinina "false"
checkbox Sodio "false"
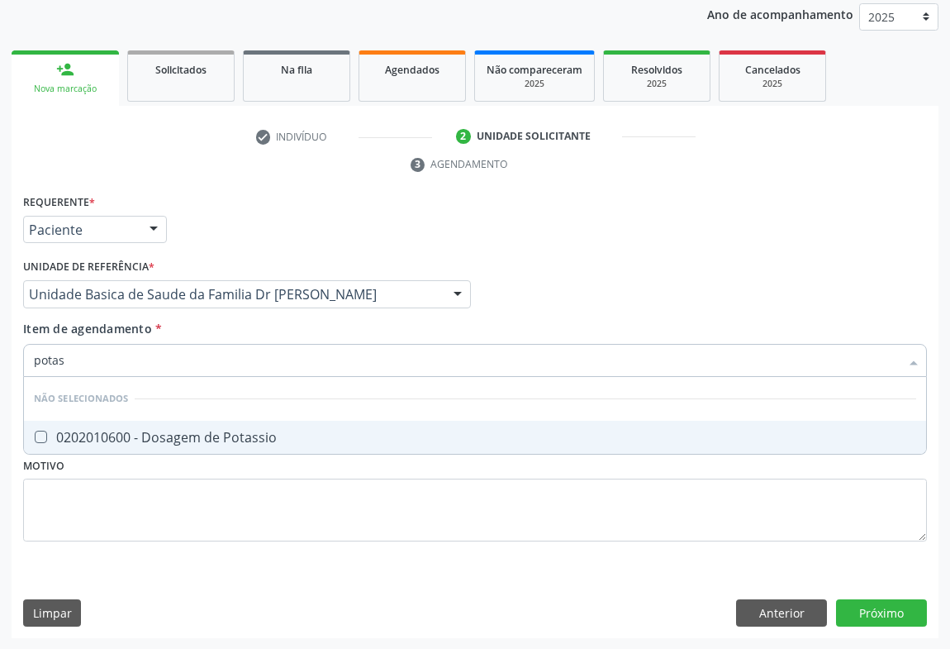
type input "potass"
click at [138, 430] on div "0202010600 - Dosagem de Potassio" at bounding box center [475, 436] width 882 height 13
checkbox Potassio "true"
click at [842, 601] on div "Requerente * Paciente Médico(a) Enfermeiro(a) Paciente Nenhum resultado encontr…" at bounding box center [475, 414] width 927 height 449
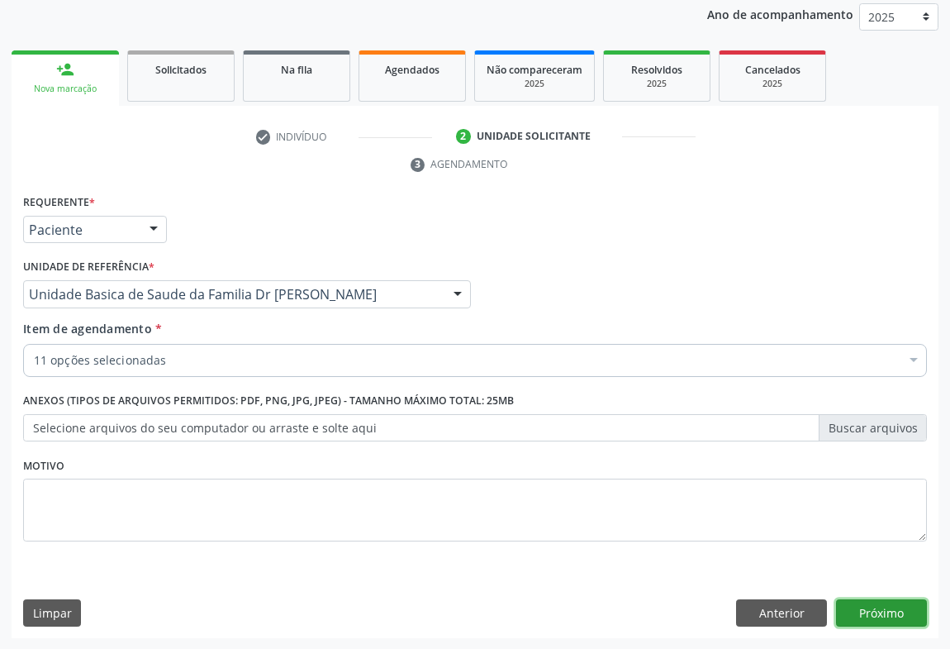
click at [888, 606] on button "Próximo" at bounding box center [881, 613] width 91 height 28
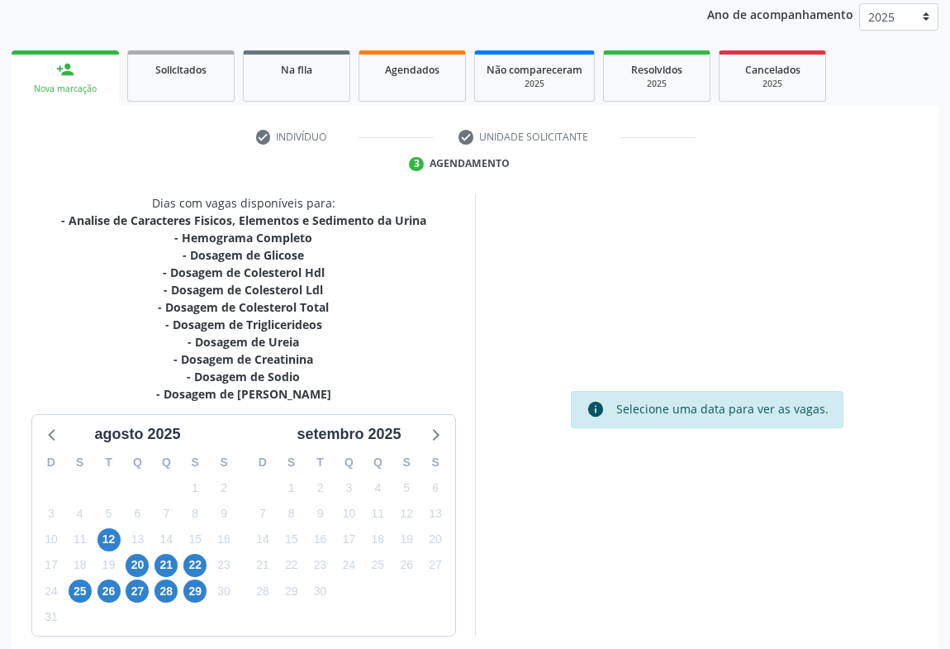
scroll to position [269, 0]
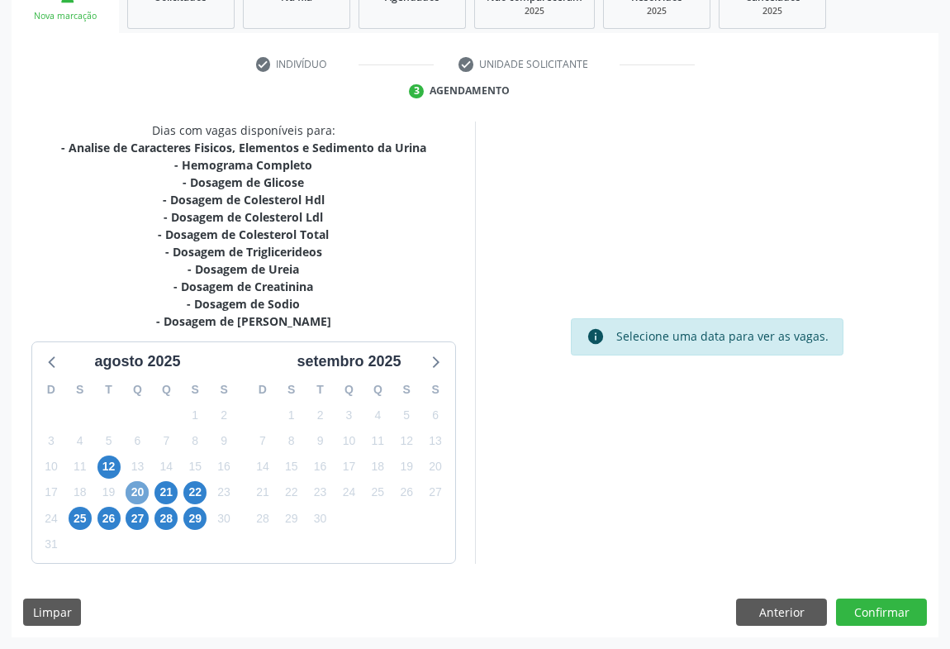
click at [137, 498] on span "20" at bounding box center [137, 492] width 23 height 23
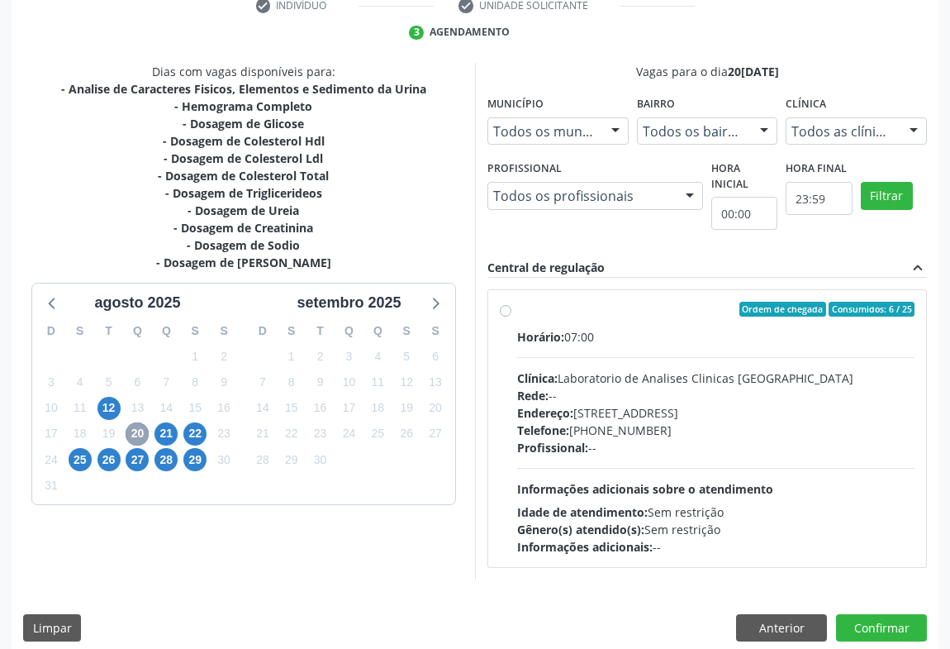
scroll to position [343, 0]
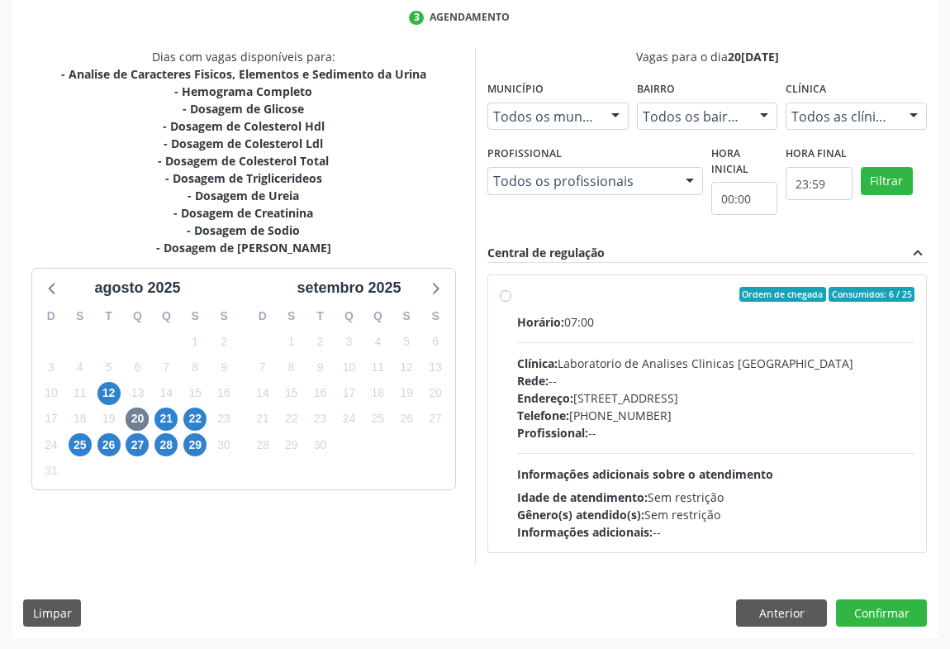
click at [517, 298] on label "Ordem de chegada Consumidos: 6 / 25 Horário: 07:00 Clínica: Laboratorio de Anal…" at bounding box center [715, 414] width 397 height 254
click at [507, 298] on input "Ordem de chegada Consumidos: 6 / 25 Horário: 07:00 Clínica: Laboratorio de Anal…" at bounding box center [506, 294] width 12 height 15
radio input "true"
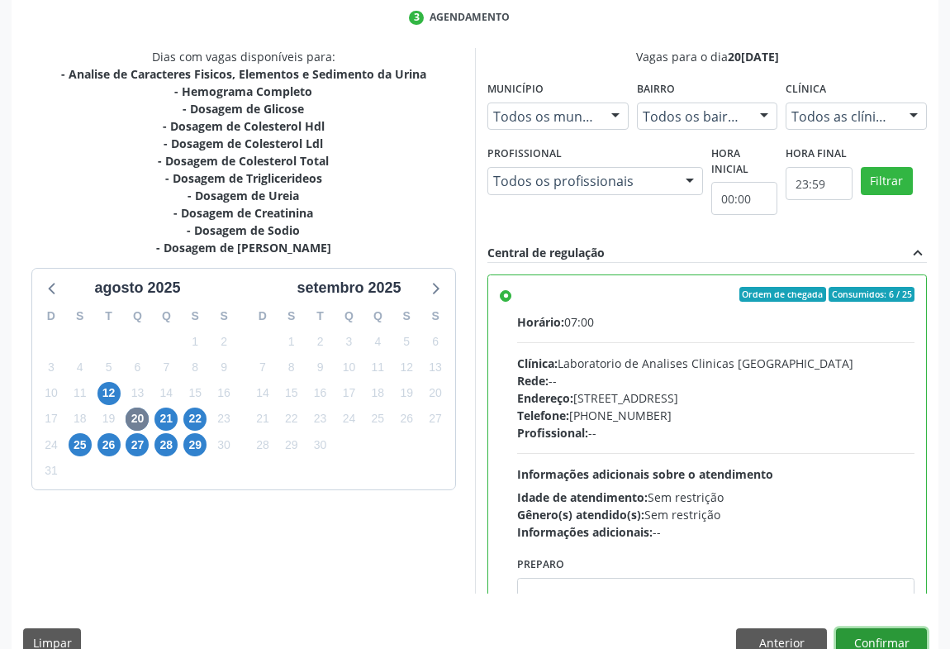
click at [838, 630] on button "Confirmar" at bounding box center [881, 642] width 91 height 28
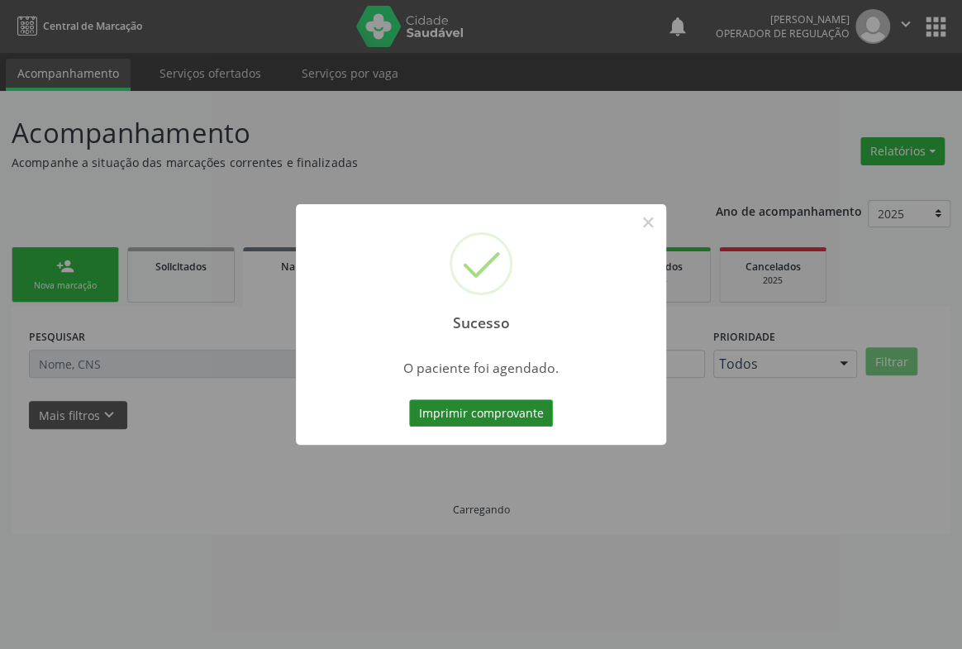
click at [487, 410] on button "Imprimir comprovante" at bounding box center [481, 413] width 144 height 28
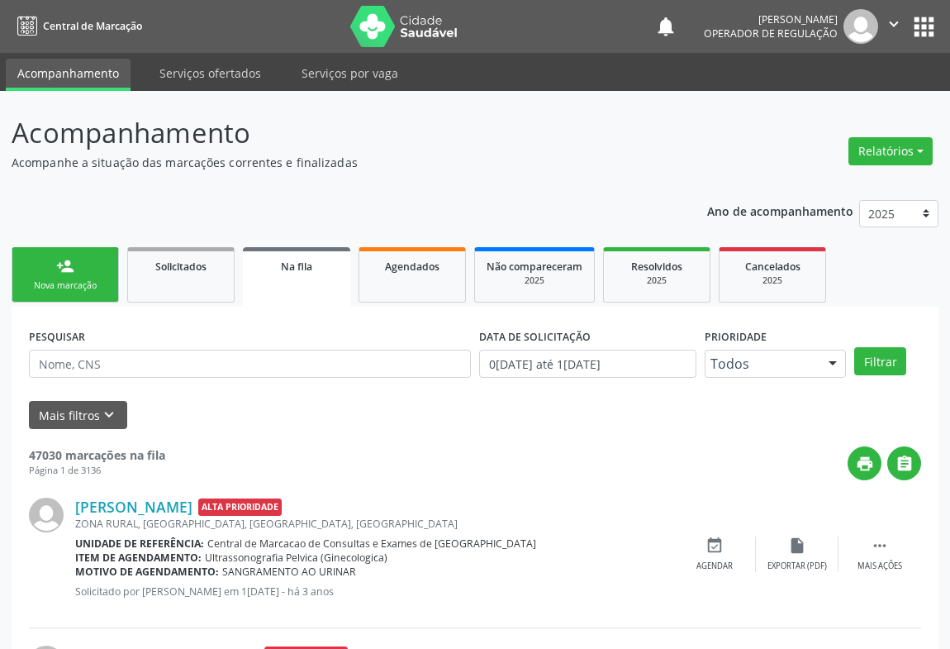
click at [72, 272] on div "person_add" at bounding box center [65, 266] width 18 height 18
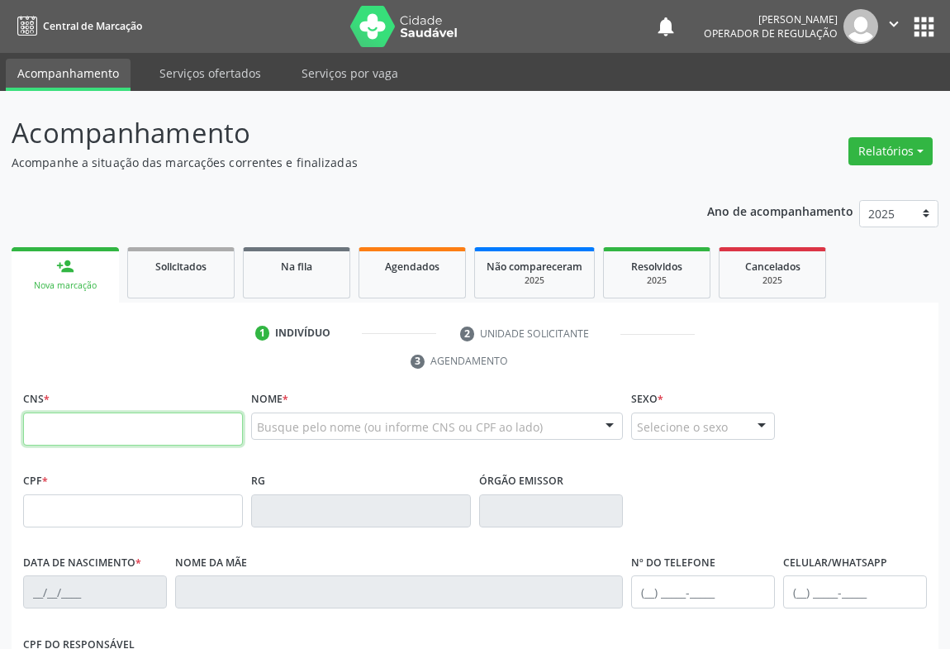
drag, startPoint x: 57, startPoint y: 433, endPoint x: 83, endPoint y: 421, distance: 28.5
click at [57, 433] on input "text" at bounding box center [133, 428] width 220 height 33
type input "709 0008 7646 4213"
type input "0436349400"
type input "1[DATE]"
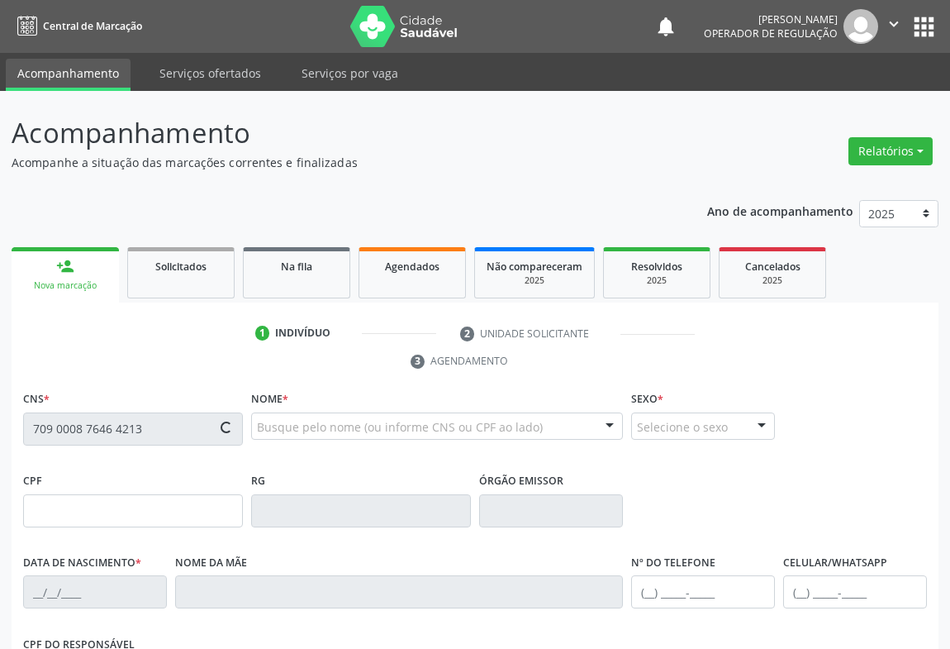
type input "[PHONE_NUMBER]"
type input "439.036.495-20"
type input "S/N"
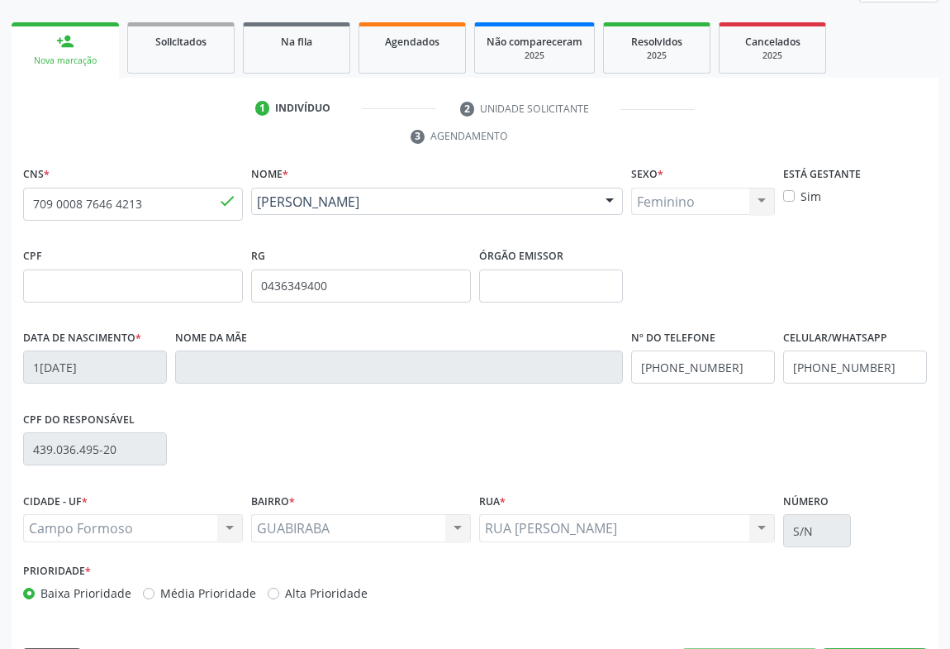
scroll to position [273, 0]
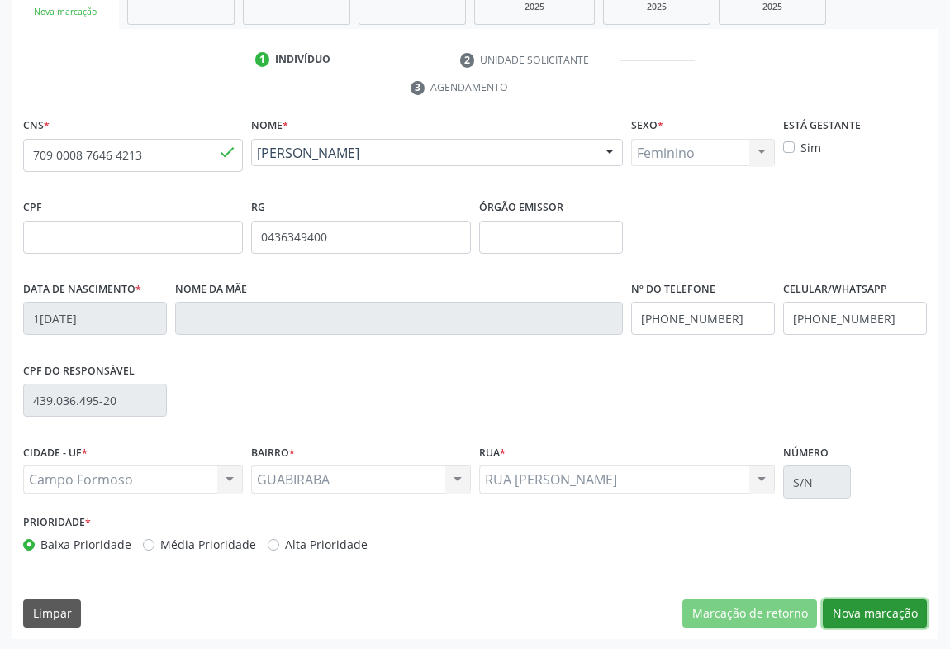
drag, startPoint x: 842, startPoint y: 617, endPoint x: 821, endPoint y: 576, distance: 46.2
click at [844, 616] on button "Nova marcação" at bounding box center [875, 613] width 104 height 28
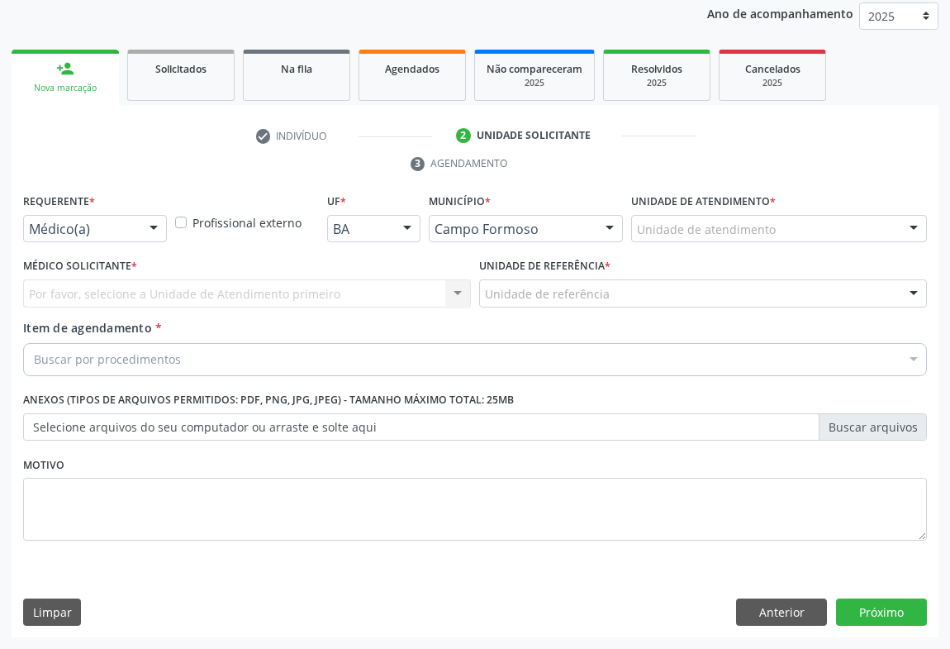
scroll to position [197, 0]
click at [153, 233] on div at bounding box center [153, 230] width 25 height 28
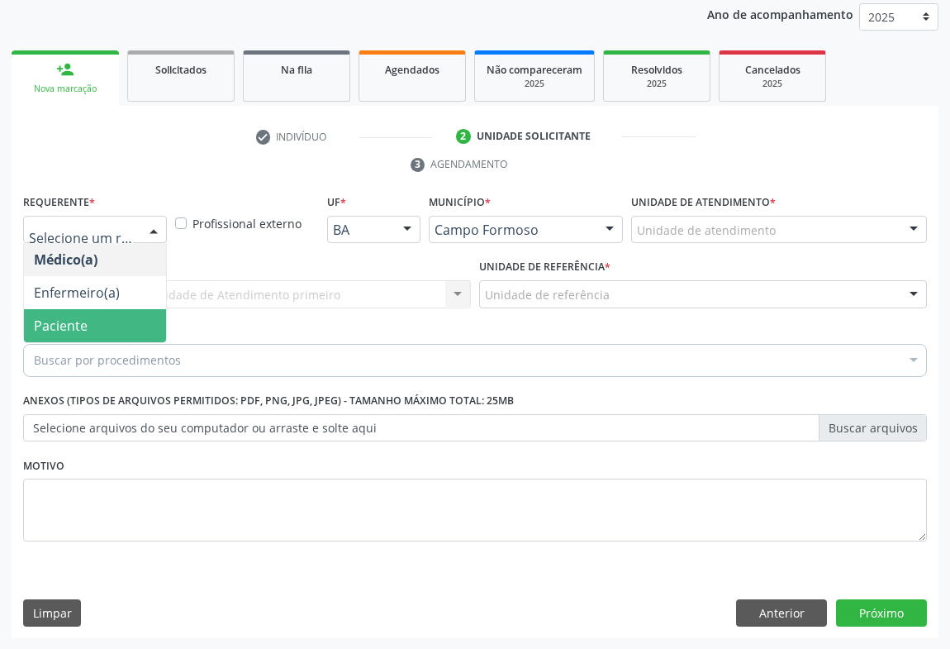
click at [52, 327] on span "Paciente" at bounding box center [61, 325] width 54 height 18
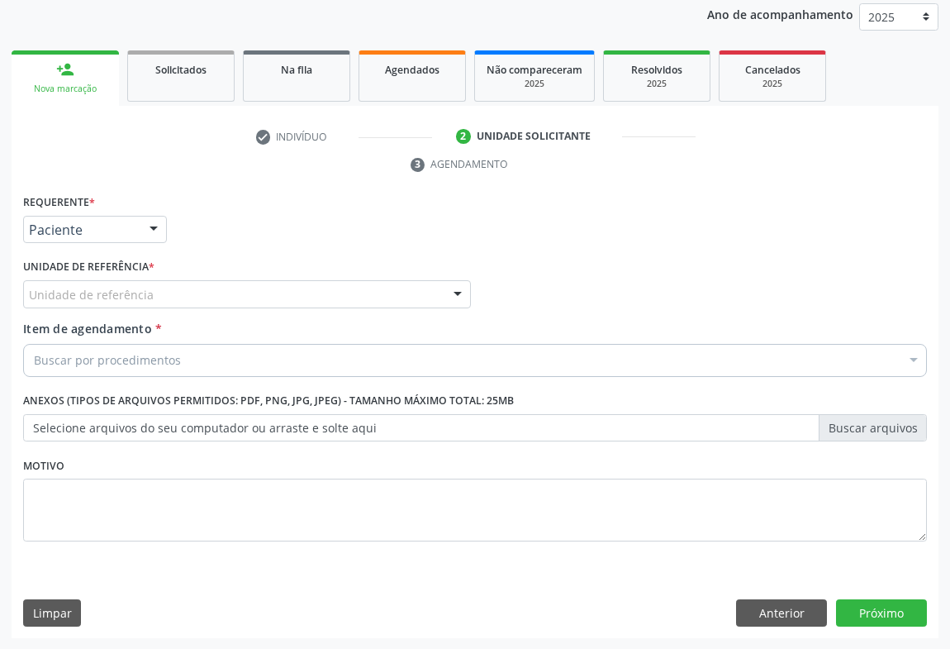
click at [200, 304] on div "Unidade de referência" at bounding box center [247, 294] width 448 height 28
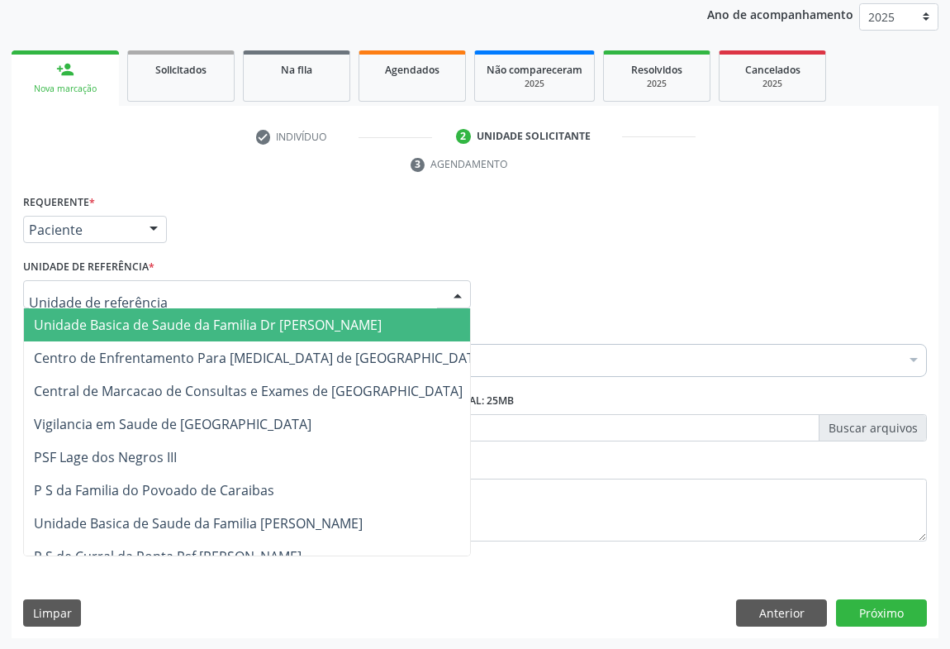
drag, startPoint x: 170, startPoint y: 327, endPoint x: 159, endPoint y: 351, distance: 26.6
click at [171, 328] on span "Unidade Basica de Saude da Familia Dr [PERSON_NAME]" at bounding box center [208, 325] width 348 height 18
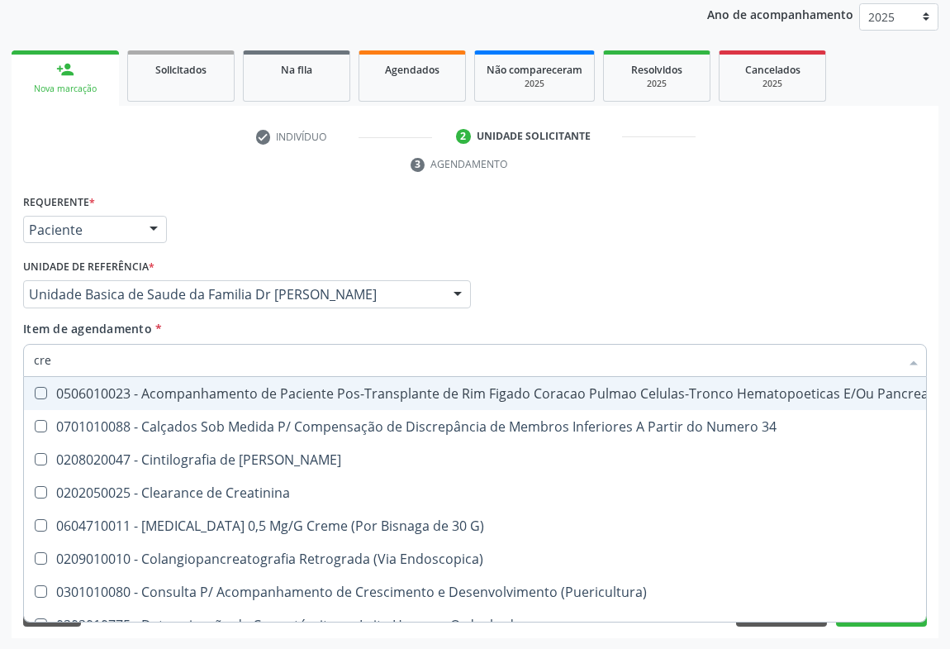
type input "crea"
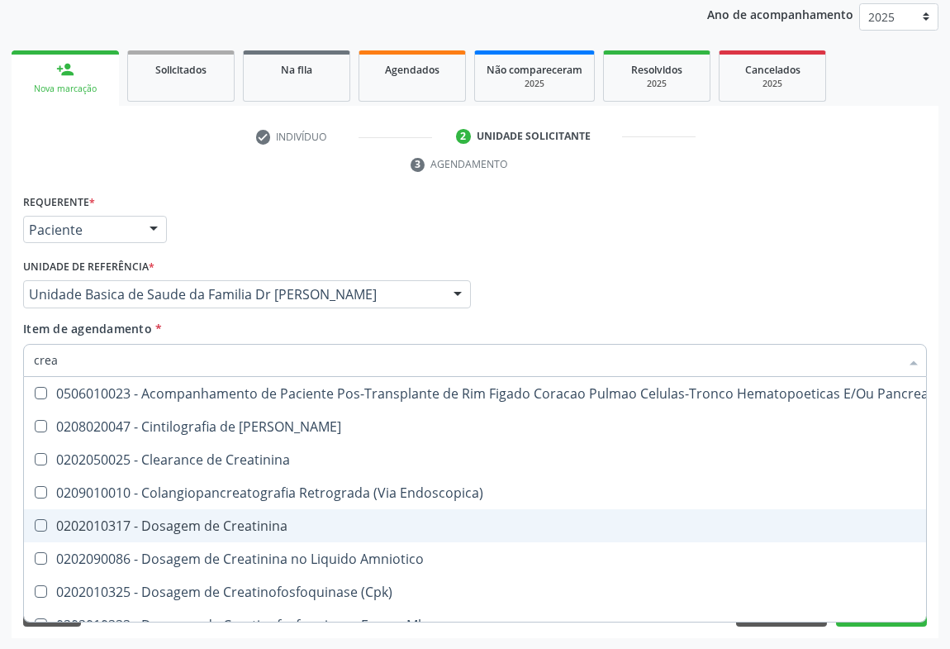
click at [151, 531] on div "0202010317 - Dosagem de Creatinina" at bounding box center [484, 525] width 901 height 13
checkbox Creatinina "true"
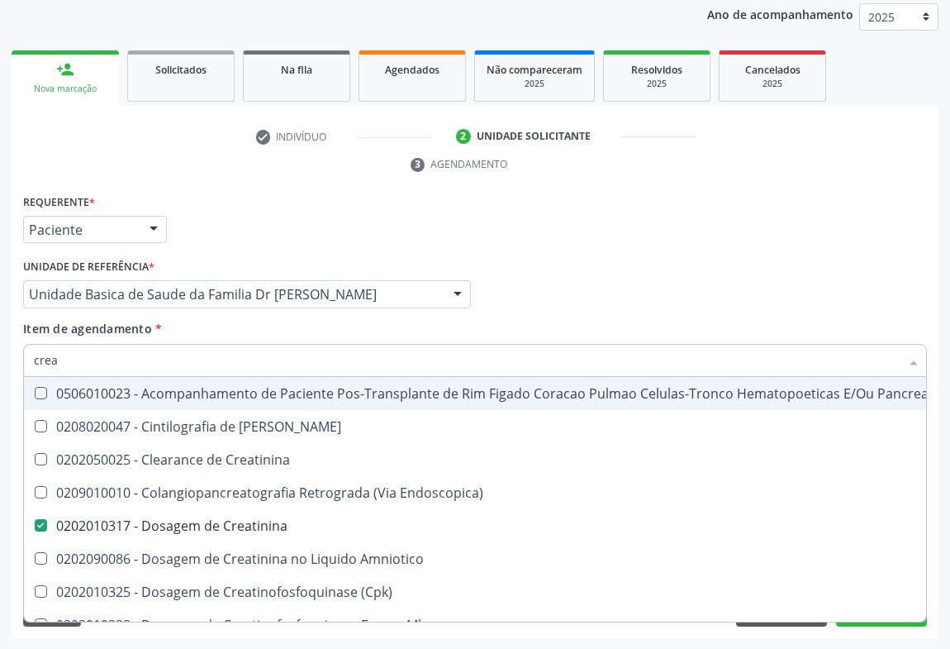
type input "crea"
drag, startPoint x: 678, startPoint y: 278, endPoint x: 154, endPoint y: 394, distance: 537.2
click at [677, 278] on div "Médico Solicitante Por favor, selecione a Unidade de Atendimento primeiro Nenhu…" at bounding box center [475, 286] width 912 height 64
checkbox Pancreas "true"
checkbox Creatinina "false"
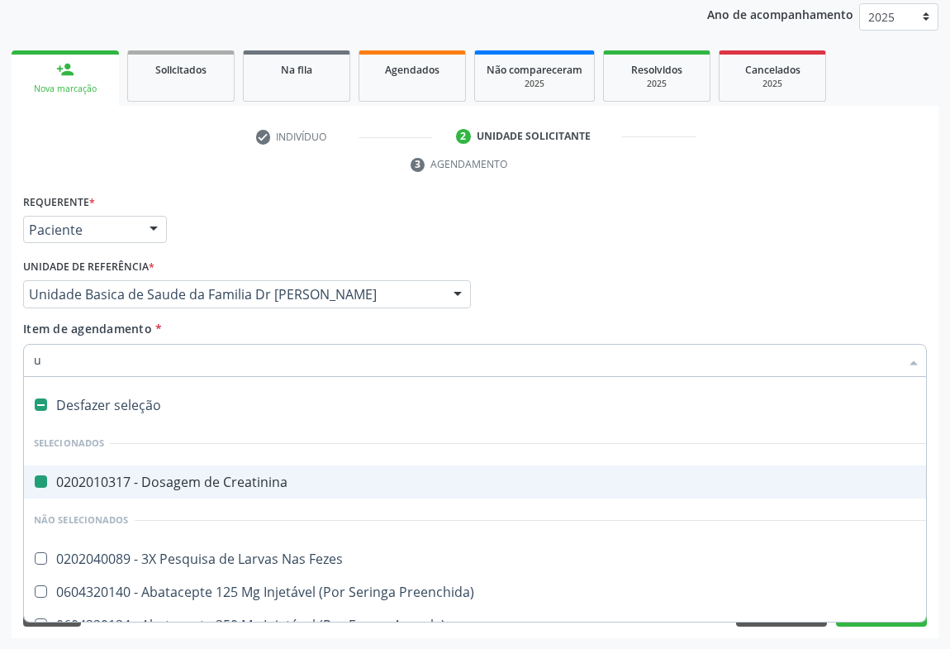
type input "ur"
checkbox Creatinina "false"
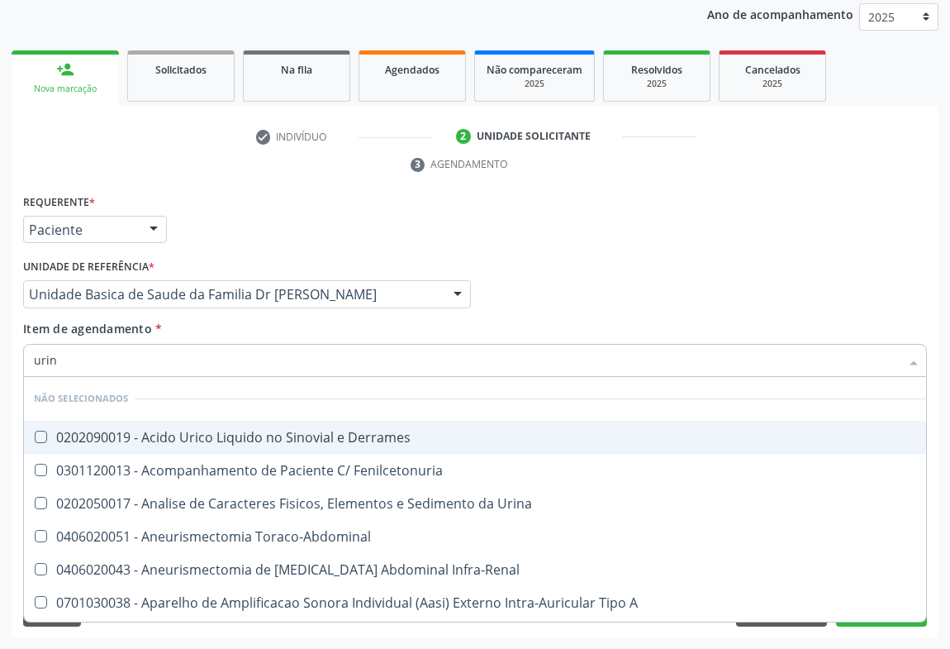
type input "urina"
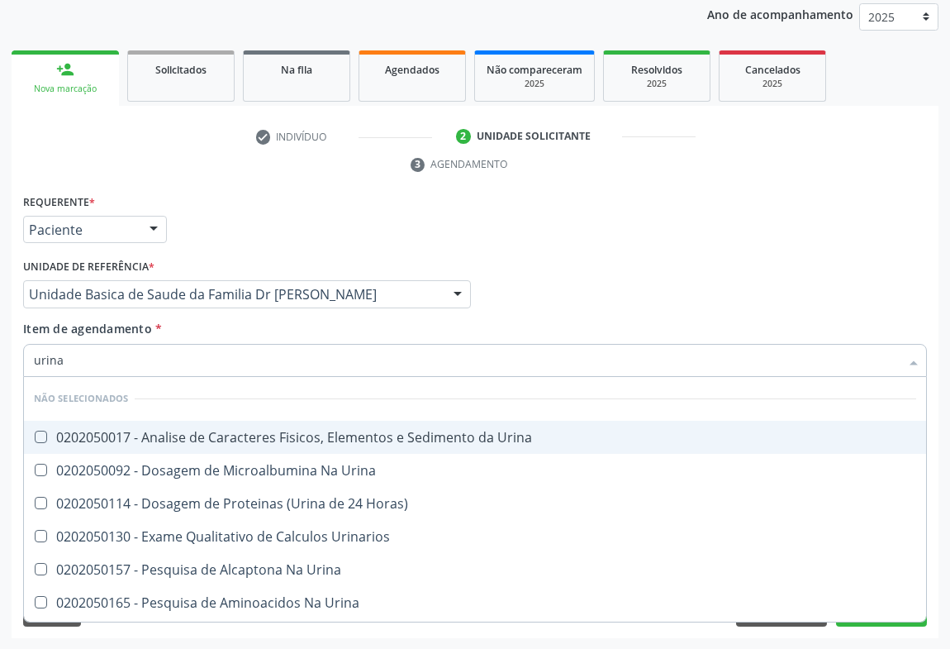
click at [154, 439] on div "0202050017 - Analise de Caracteres Fisicos, Elementos e Sedimento da Urina" at bounding box center [475, 436] width 882 height 13
checkbox Urina "true"
type input "urina"
click at [684, 250] on div "Requerente * Paciente Médico(a) Enfermeiro(a) Paciente Nenhum resultado encontr…" at bounding box center [475, 222] width 912 height 64
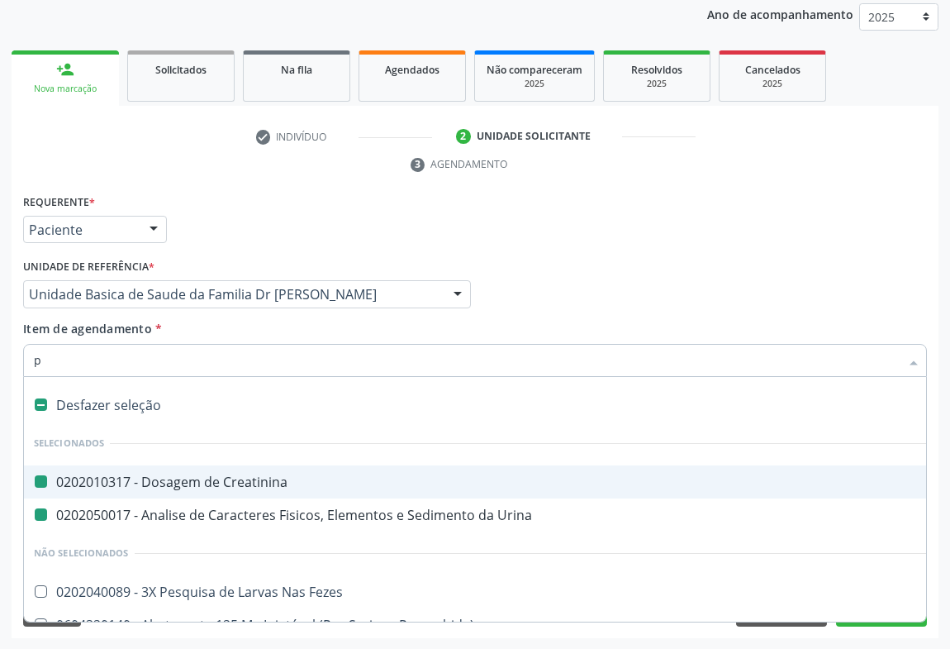
type input "po"
checkbox Creatinina "false"
checkbox Urina "false"
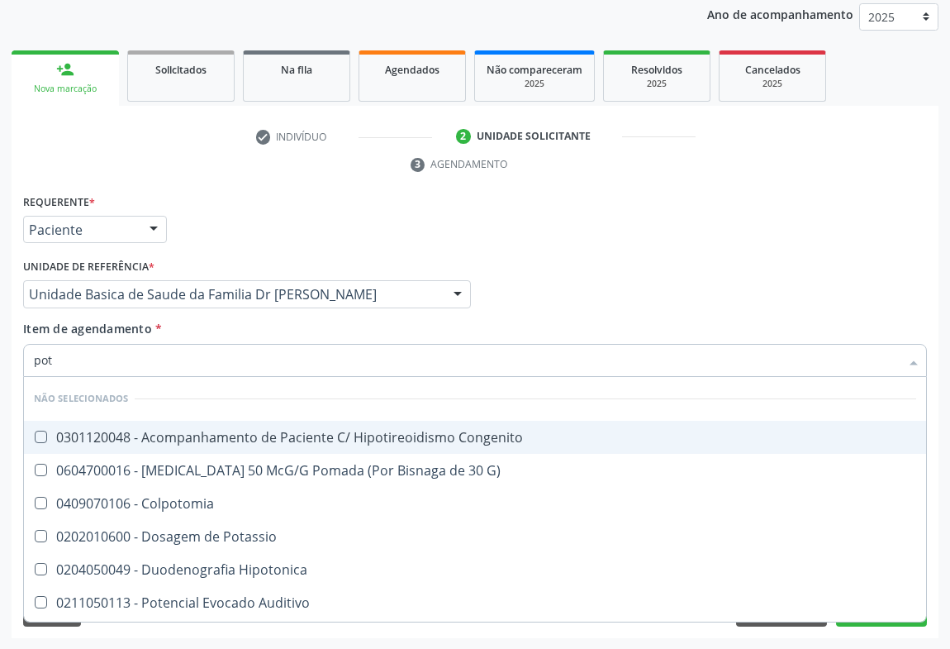
type input "pota"
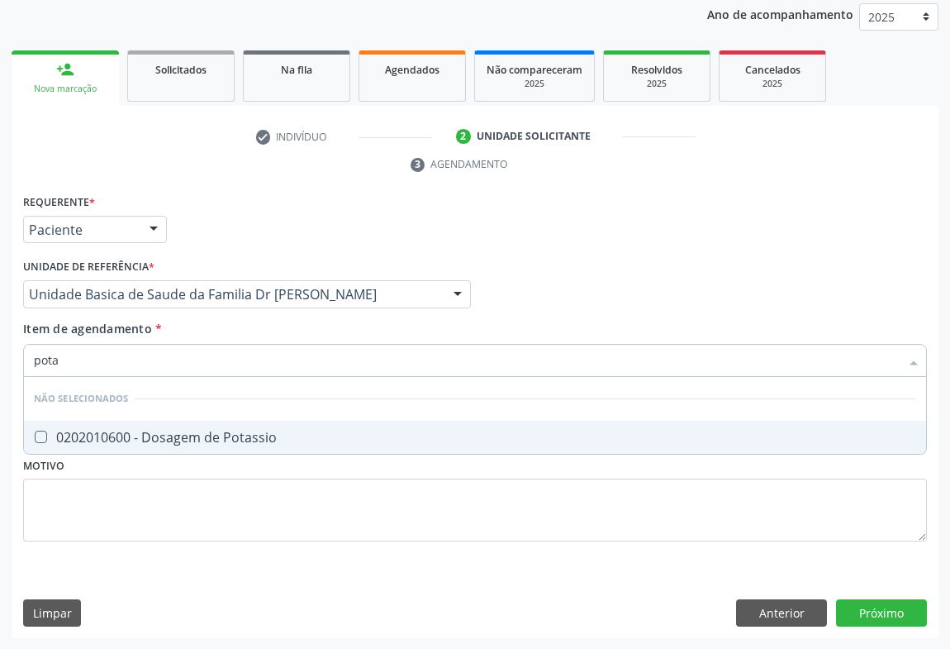
click at [174, 440] on div "0202010600 - Dosagem de Potassio" at bounding box center [475, 436] width 882 height 13
checkbox Potassio "true"
type input "pota"
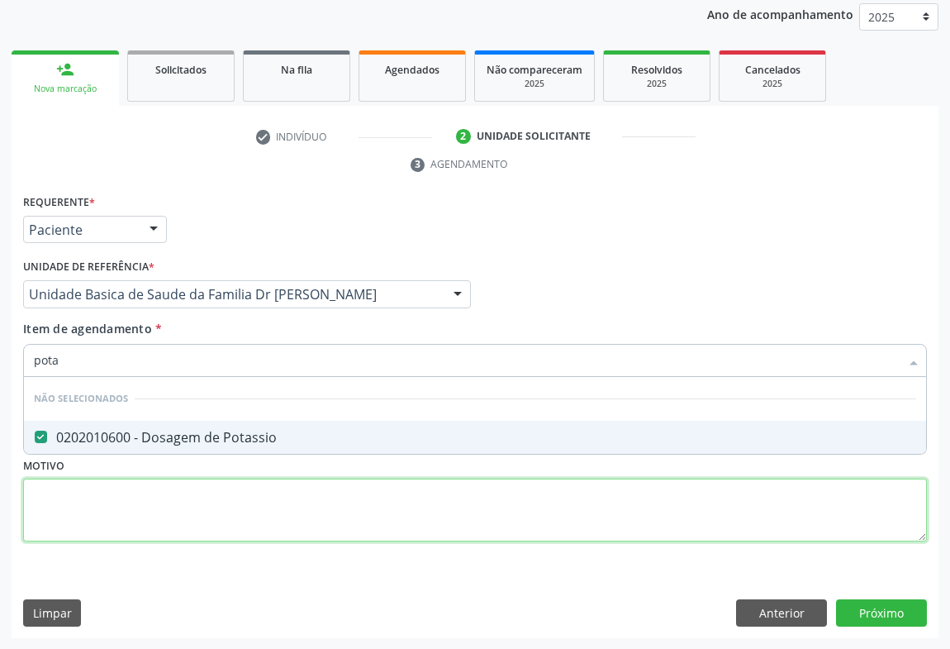
click at [156, 513] on div "Requerente * Paciente Médico(a) Enfermeiro(a) Paciente Nenhum resultado encontr…" at bounding box center [475, 377] width 904 height 374
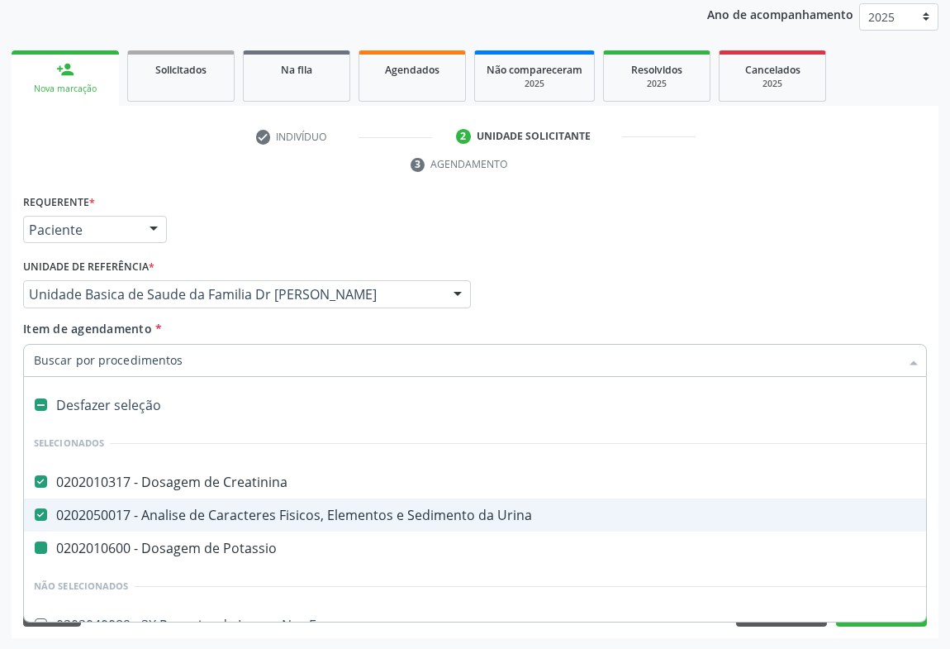
type input "u"
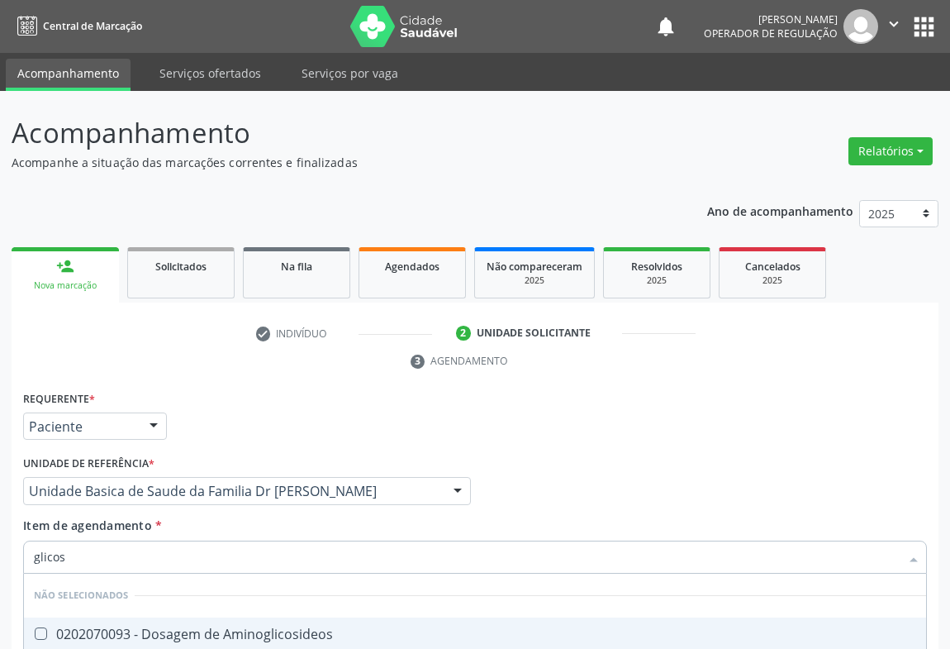
scroll to position [197, 0]
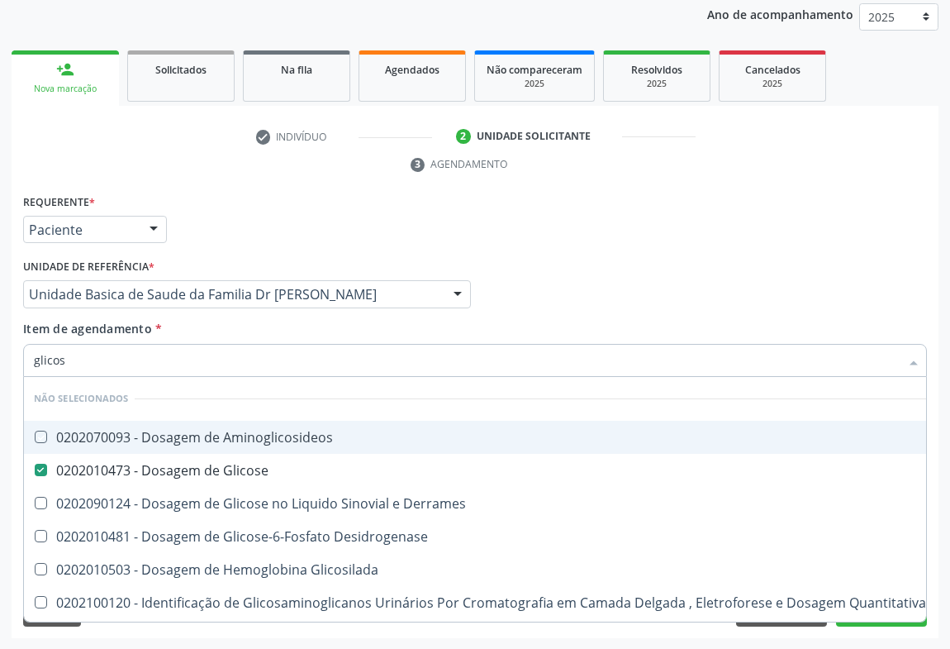
click at [609, 200] on div "Requerente * Paciente Médico(a) Enfermeiro(a) Paciente Nenhum resultado encontr…" at bounding box center [475, 222] width 912 height 64
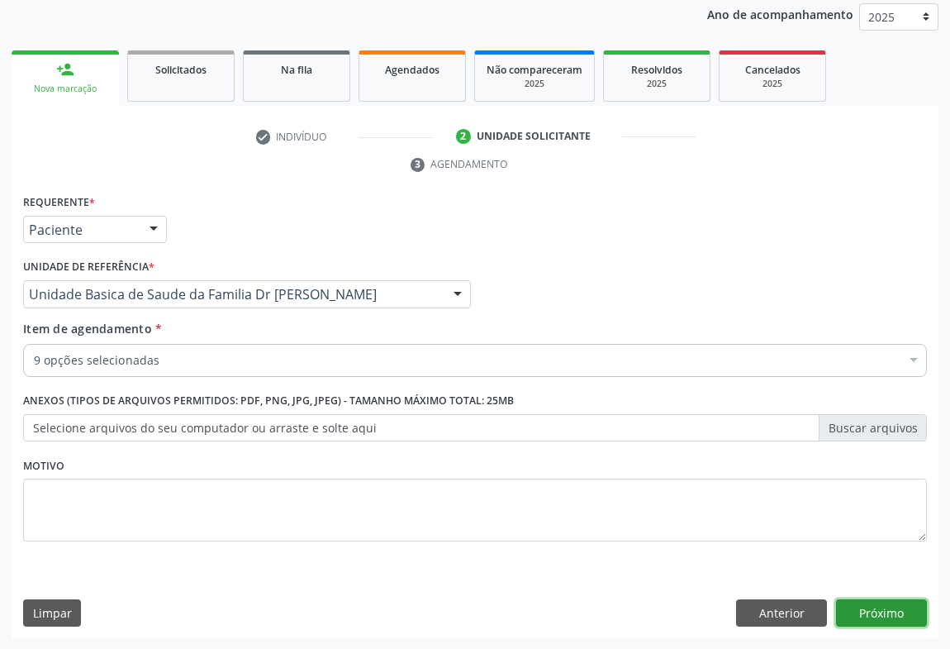
click at [859, 604] on button "Próximo" at bounding box center [881, 613] width 91 height 28
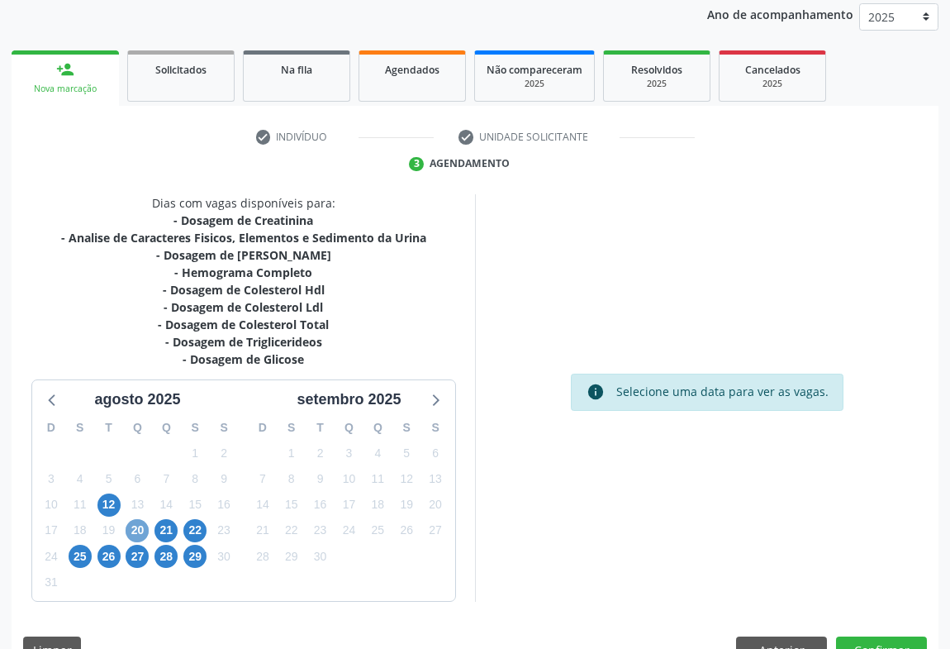
click at [136, 539] on span "20" at bounding box center [137, 530] width 23 height 23
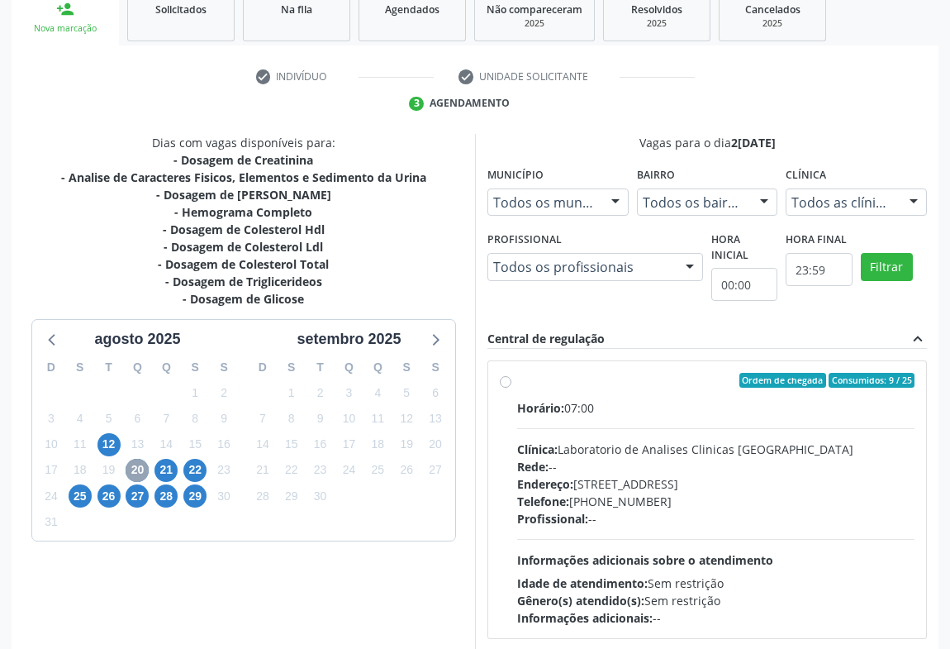
scroll to position [343, 0]
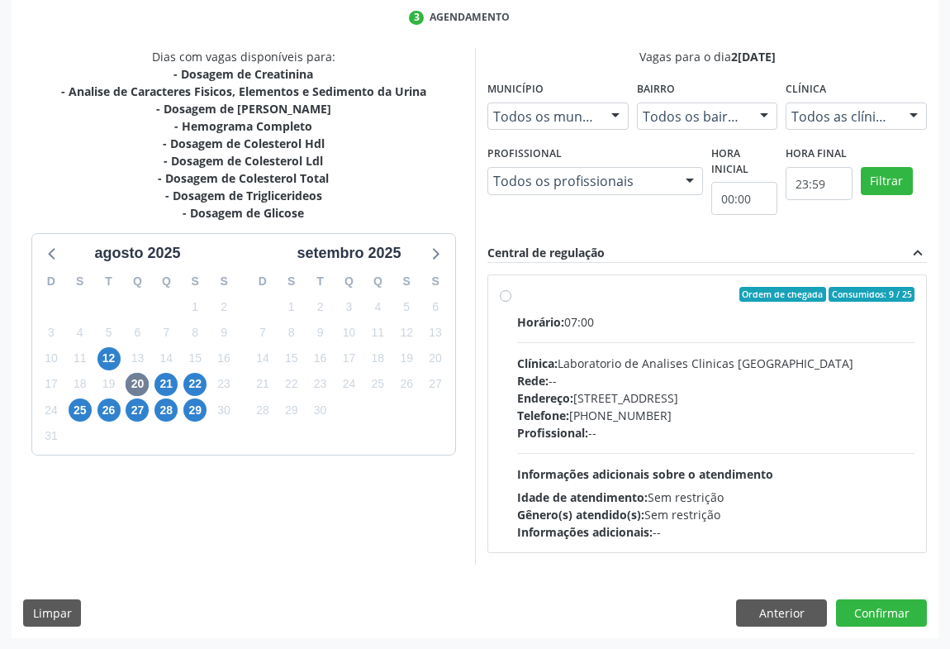
click at [503, 301] on div "Ordem de chegada Consumidos: 9 / 25 Horário: 07:00 Clínica: Laboratorio de Anal…" at bounding box center [707, 414] width 415 height 254
radio input "true"
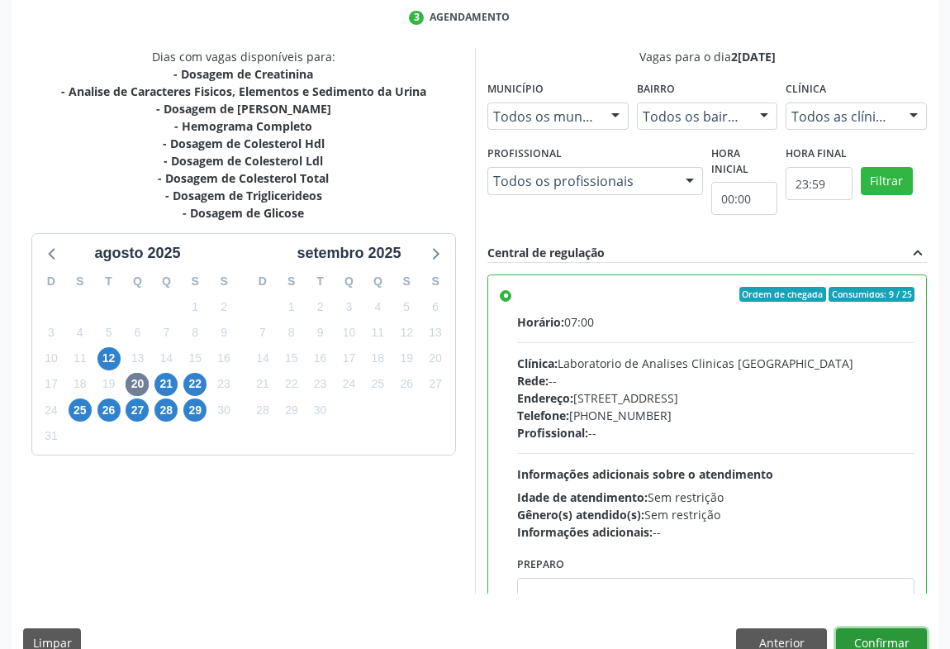
click at [848, 634] on button "Confirmar" at bounding box center [881, 642] width 91 height 28
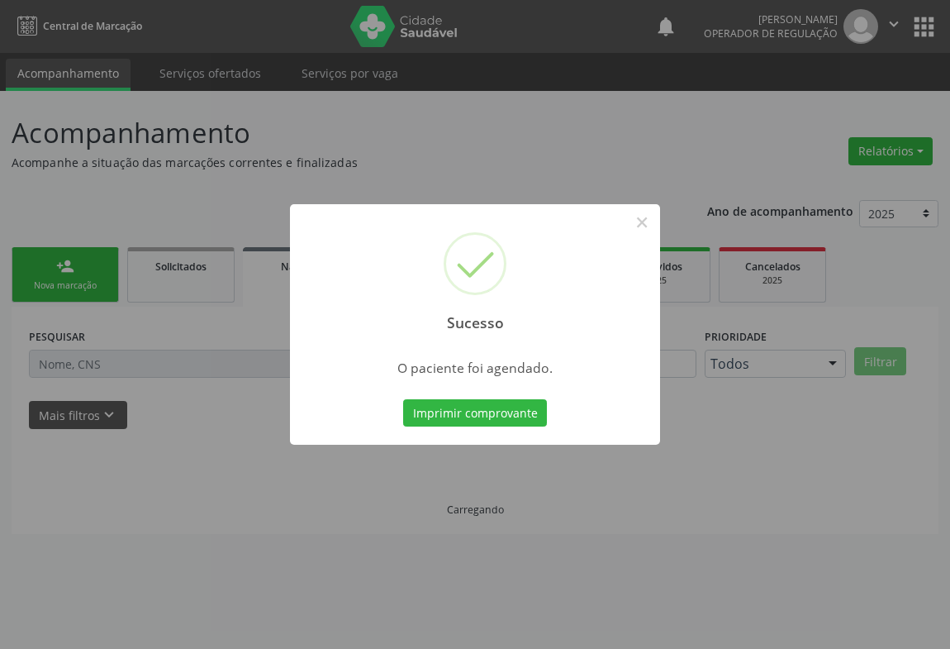
scroll to position [0, 0]
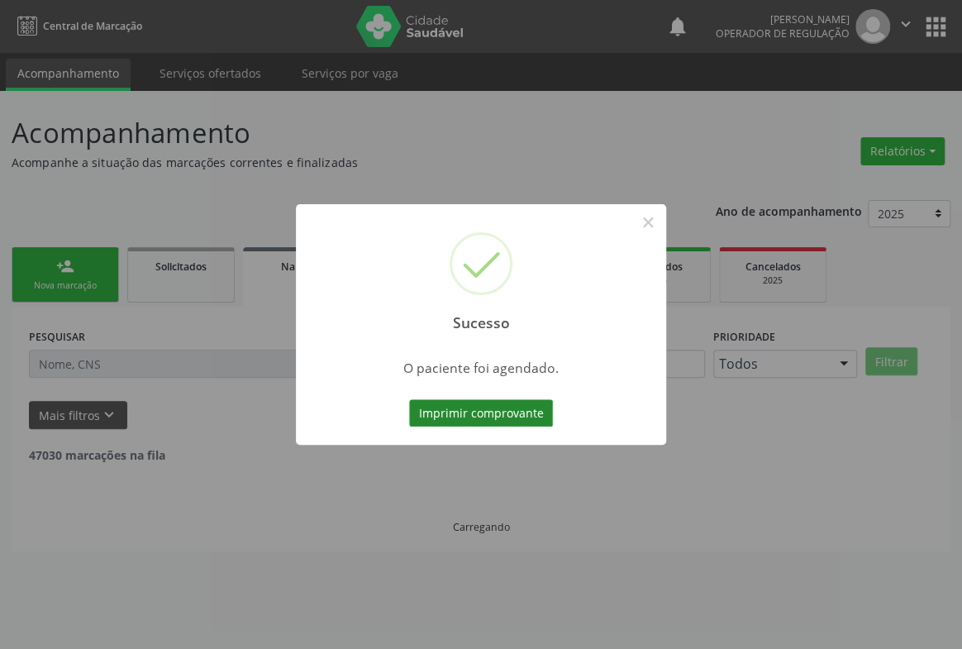
click at [510, 418] on button "Imprimir comprovante" at bounding box center [481, 413] width 144 height 28
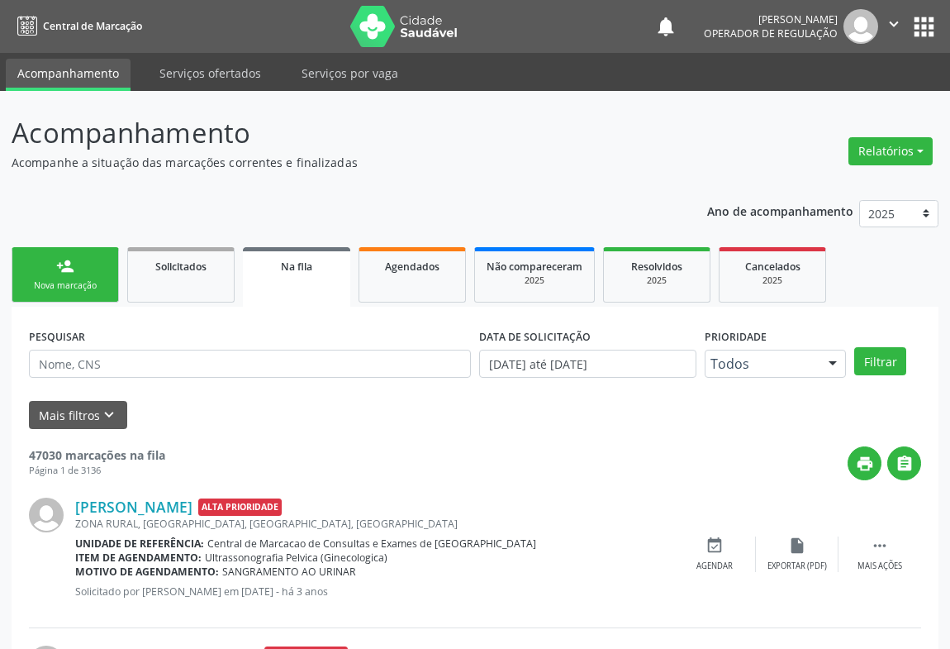
click at [52, 275] on link "person_add Nova marcação" at bounding box center [65, 274] width 107 height 55
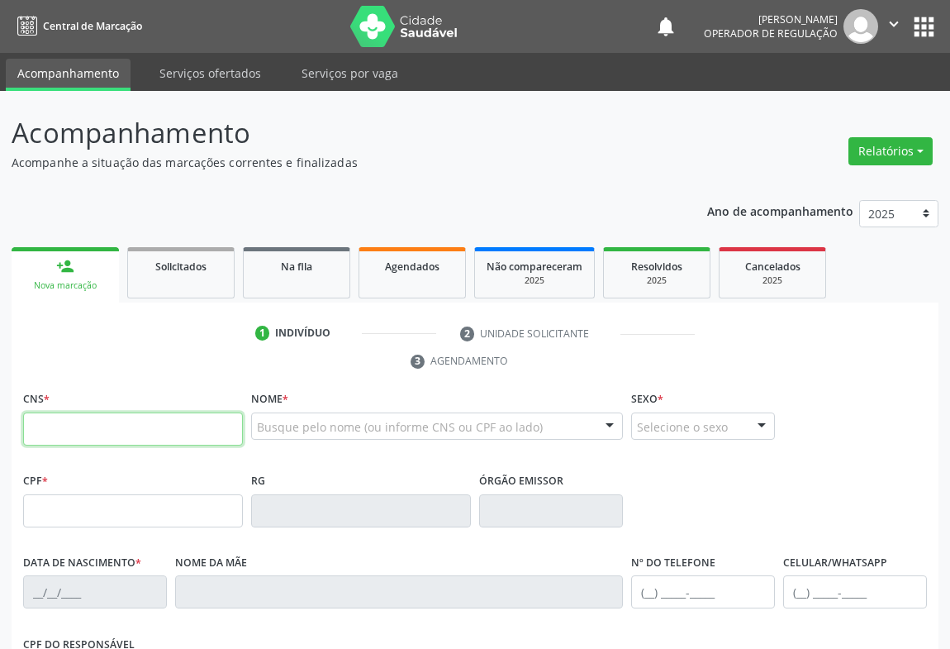
paste input "709 0008 7646 4213"
type input "709 0008 7646 4213"
type input "0436349400"
type input "1[DATE]"
type input "[PHONE_NUMBER]"
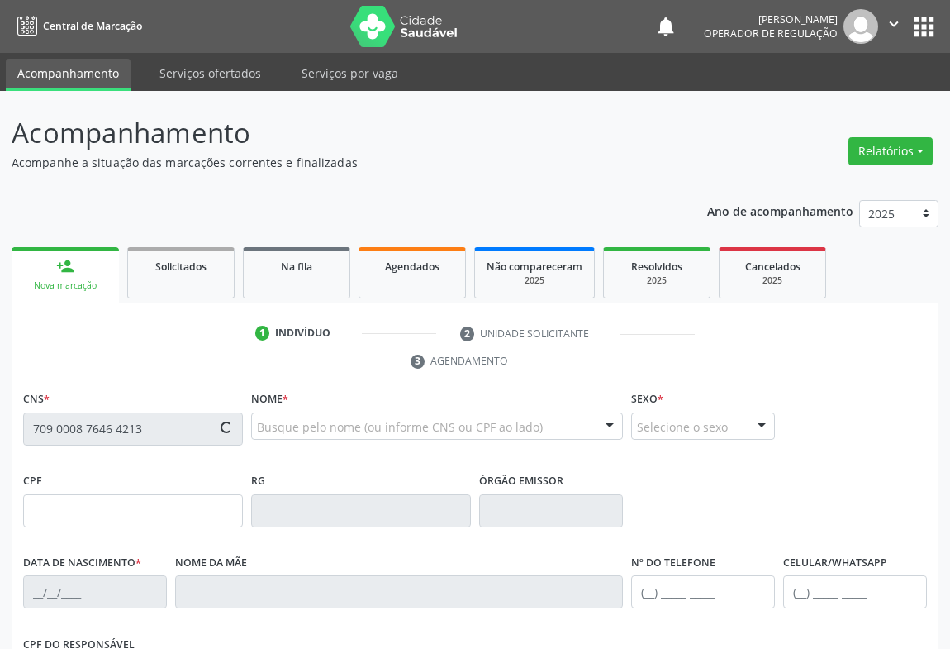
type input "[PHONE_NUMBER]"
type input "439.036.495-20"
type input "S/N"
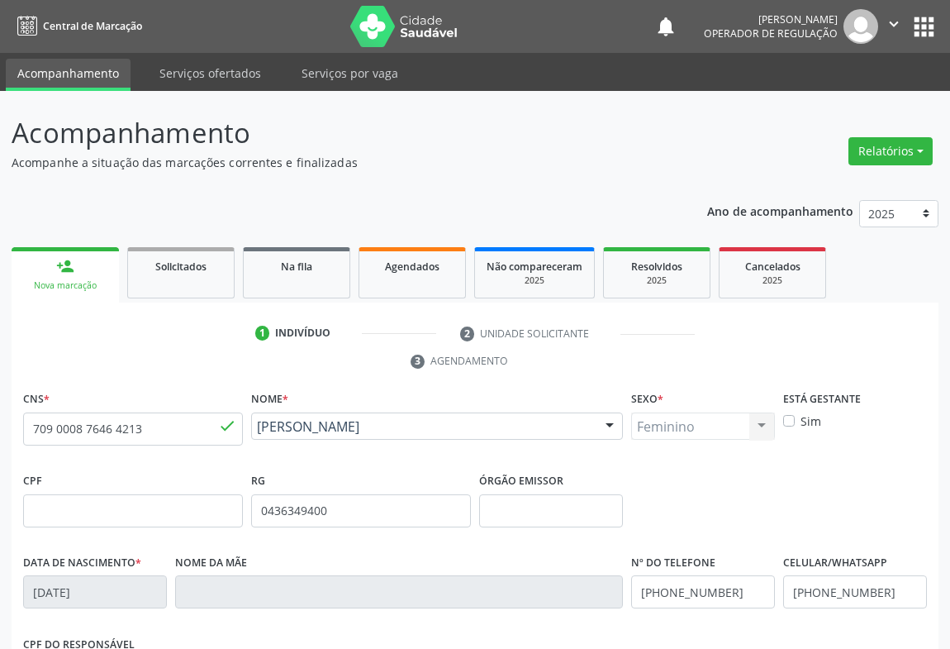
scroll to position [273, 0]
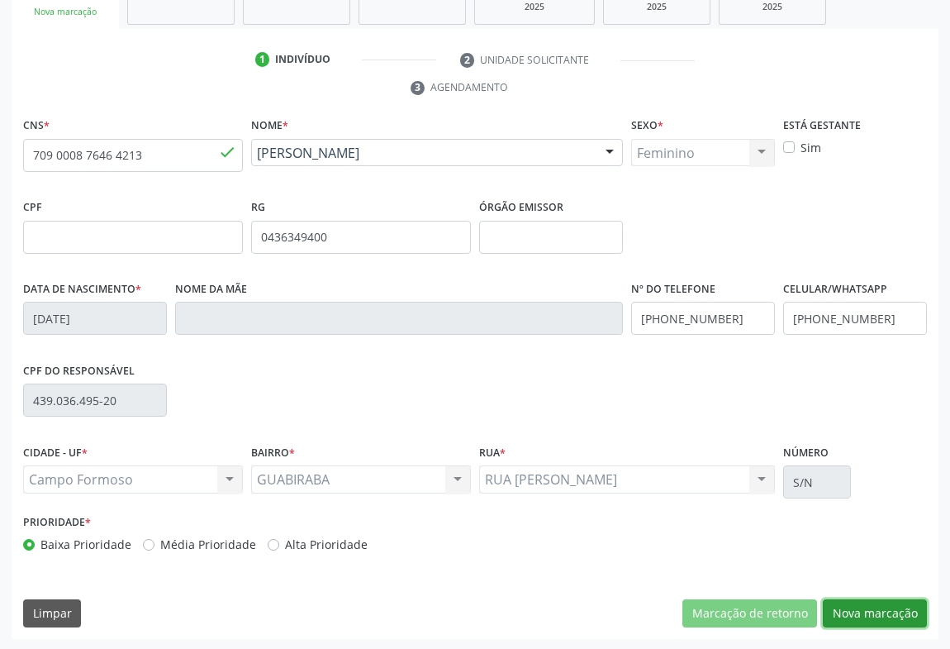
click at [865, 601] on button "Nova marcação" at bounding box center [875, 613] width 104 height 28
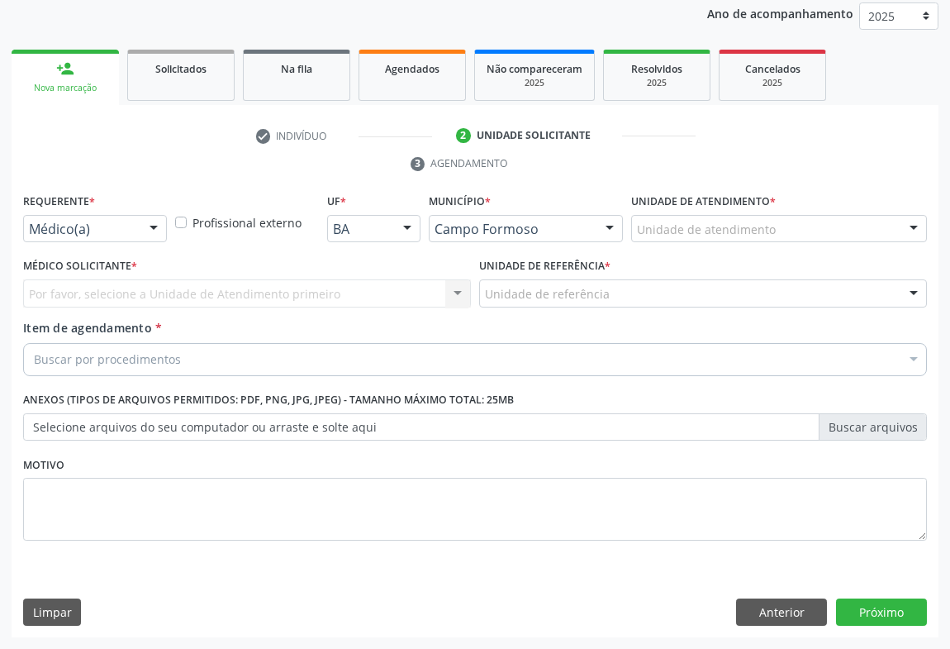
scroll to position [197, 0]
click at [155, 223] on div at bounding box center [153, 230] width 25 height 28
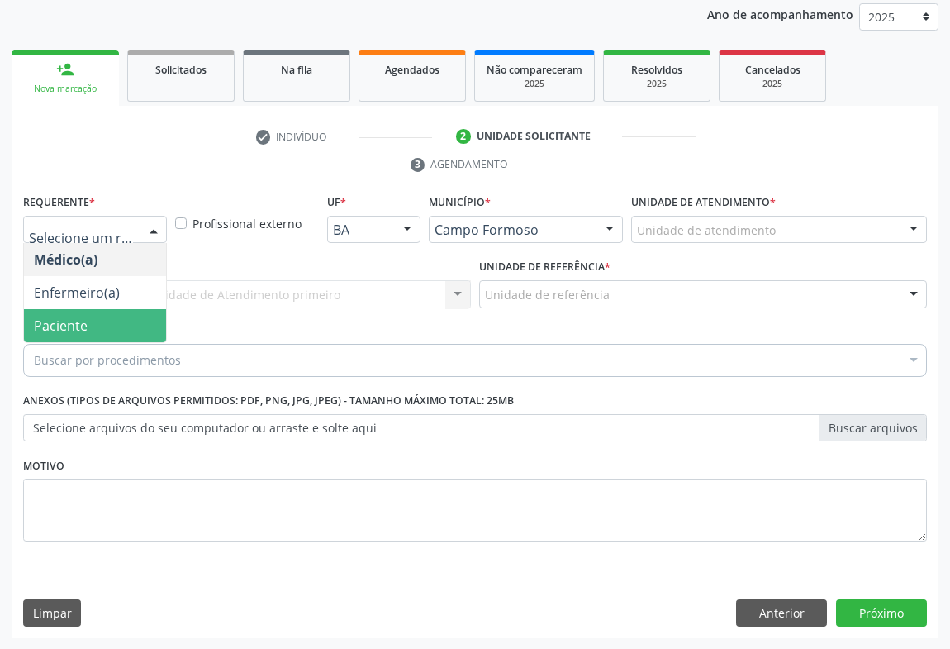
click at [124, 335] on span "Paciente" at bounding box center [95, 325] width 142 height 33
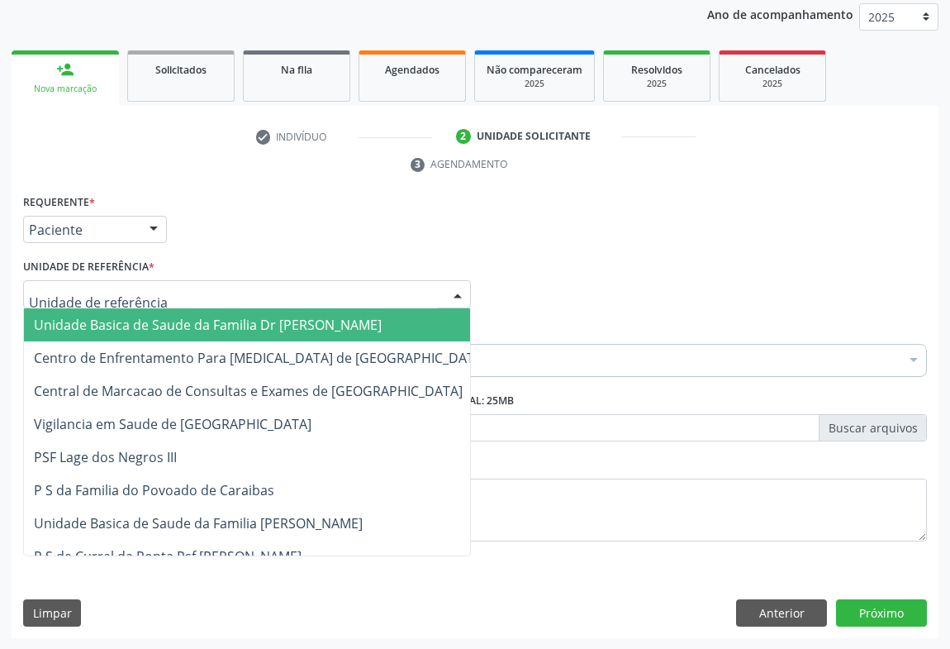
click at [462, 297] on div at bounding box center [457, 295] width 25 height 28
click at [335, 339] on span "Unidade Basica de Saude da Familia Dr [PERSON_NAME]" at bounding box center [260, 324] width 473 height 33
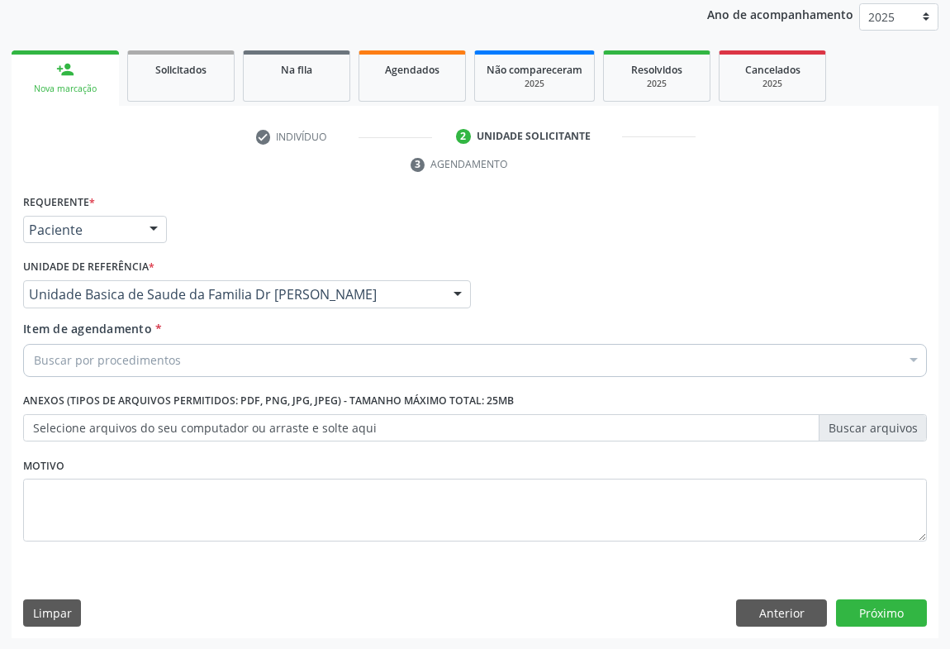
click at [240, 376] on div "Item de agendamento * Buscar por procedimentos Selecionar todos 0202040089 - 3X…" at bounding box center [475, 352] width 912 height 64
click at [229, 368] on div "Buscar por procedimentos" at bounding box center [475, 360] width 904 height 33
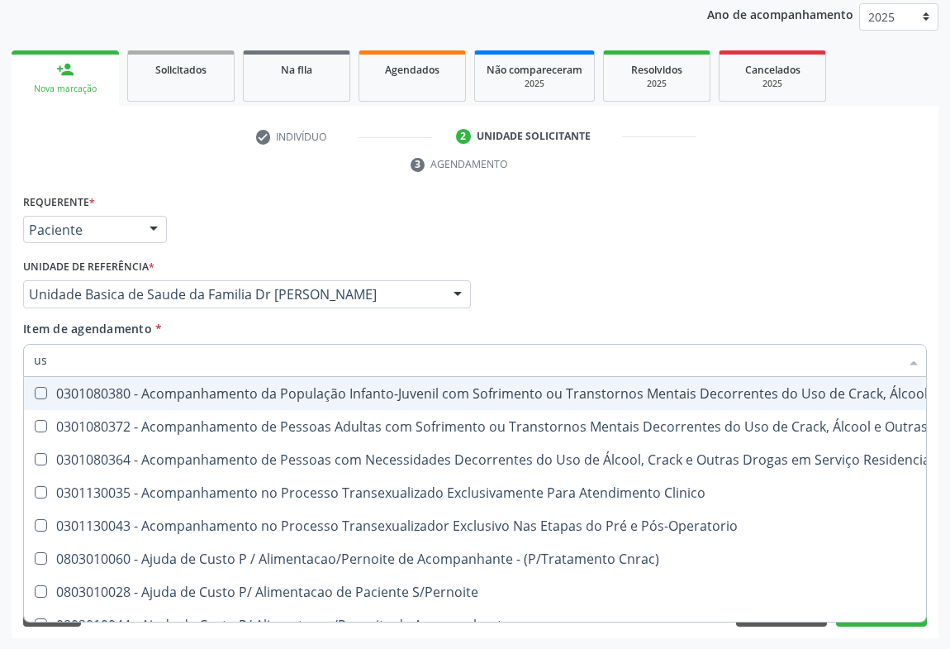
type input "usg"
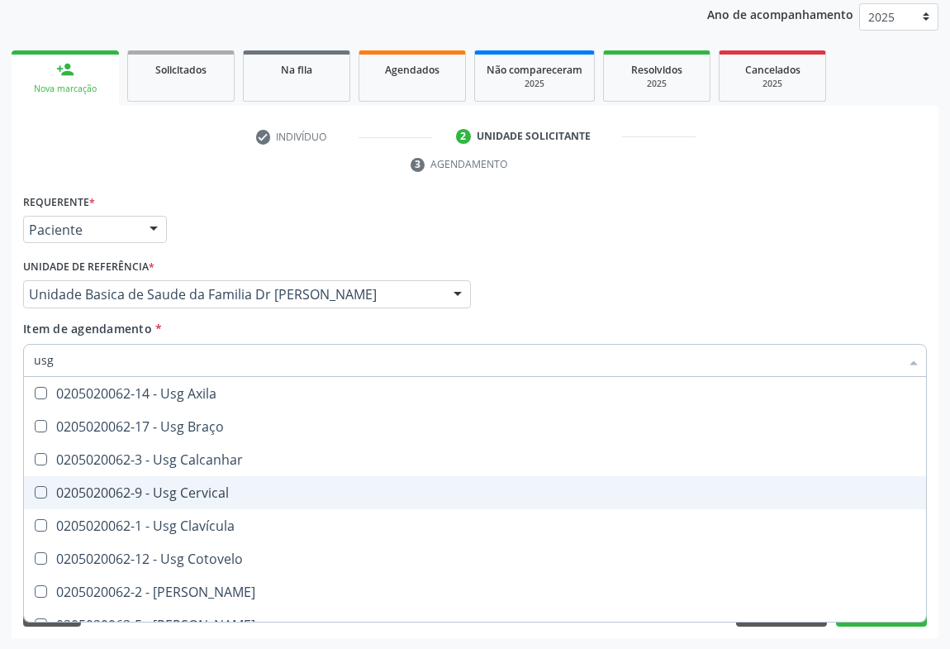
scroll to position [150, 0]
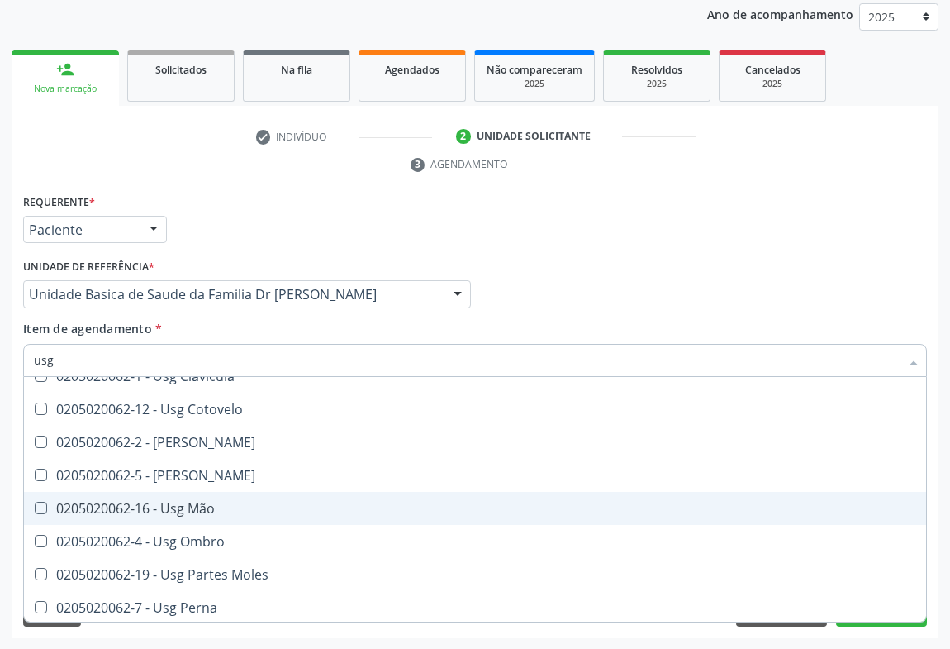
click at [183, 505] on div "0205020062-16 - Usg Mão" at bounding box center [475, 508] width 882 height 13
checkbox Mão "true"
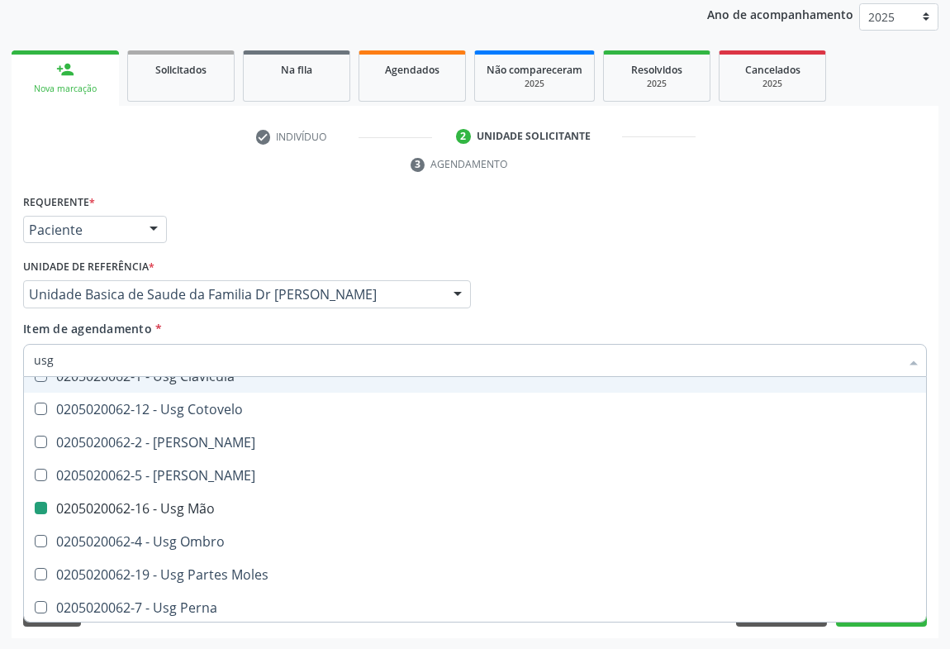
click at [868, 288] on div "Médico Solicitante Por favor, selecione a Unidade de Atendimento primeiro Nenhu…" at bounding box center [475, 286] width 912 height 64
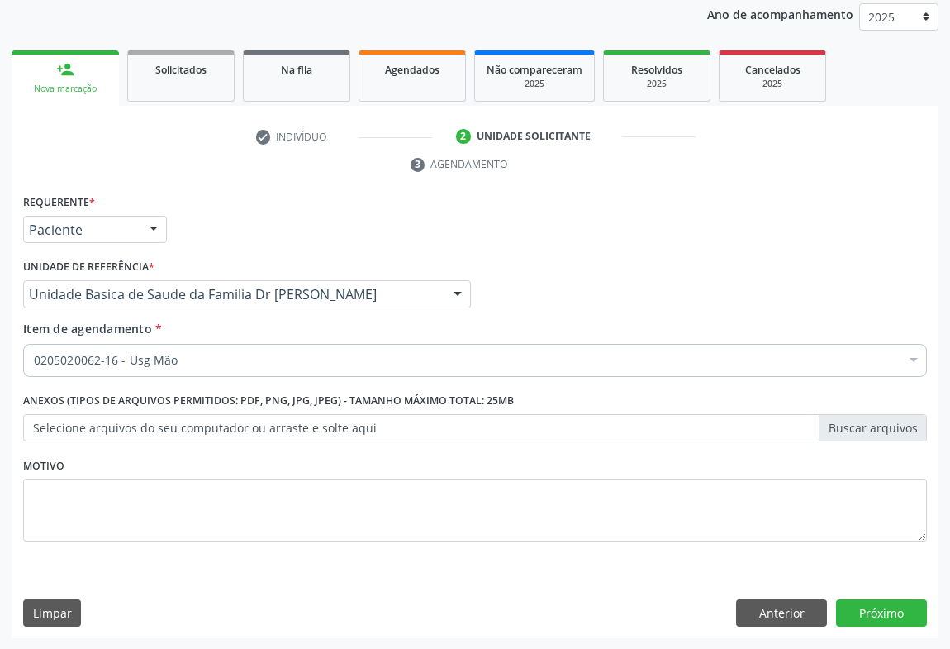
scroll to position [0, 0]
click at [859, 613] on button "Próximo" at bounding box center [881, 613] width 91 height 28
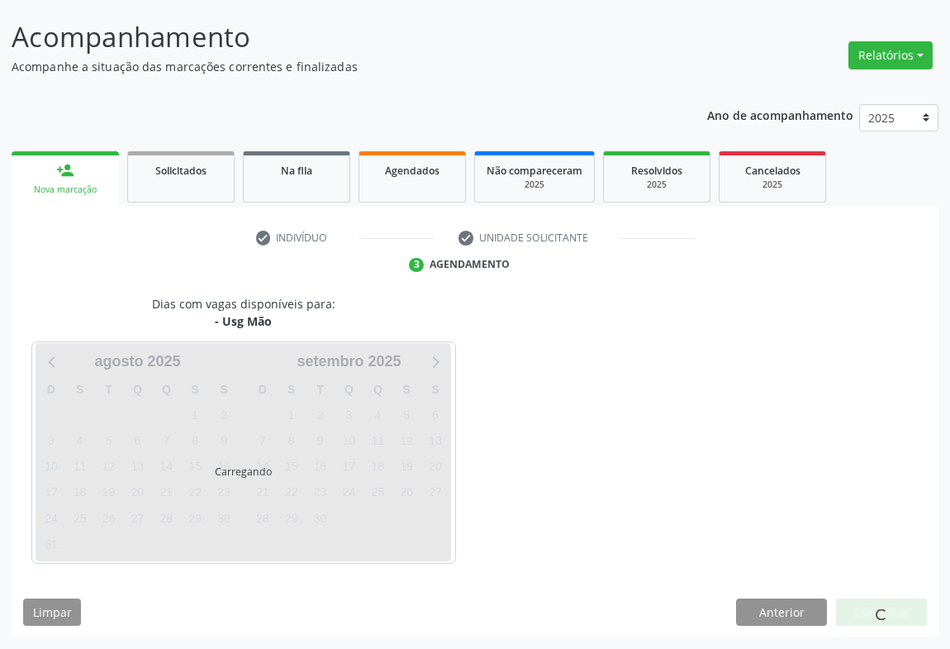
scroll to position [95, 0]
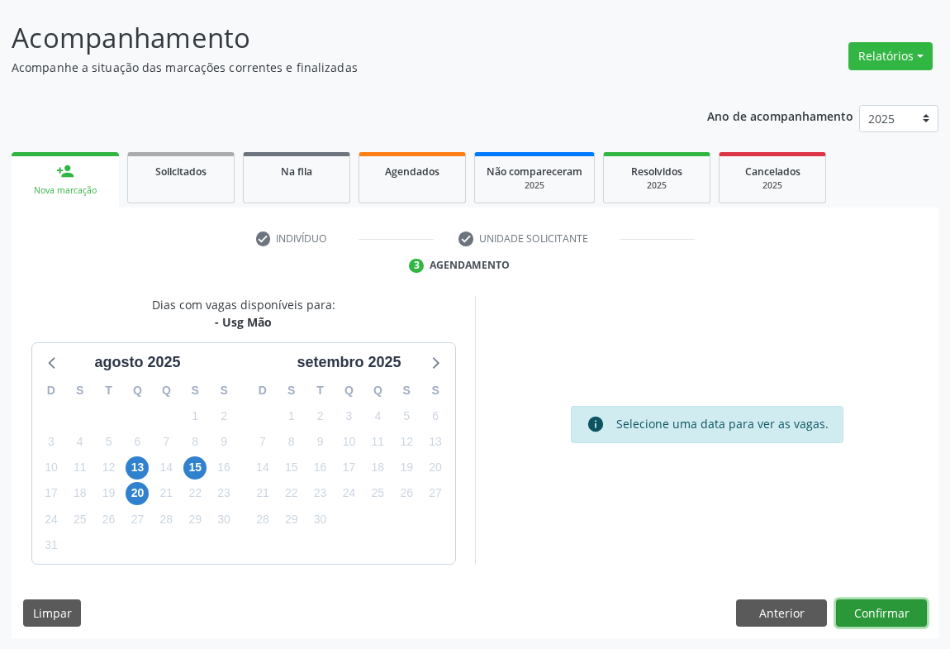
click at [844, 611] on button "Confirmar" at bounding box center [881, 613] width 91 height 28
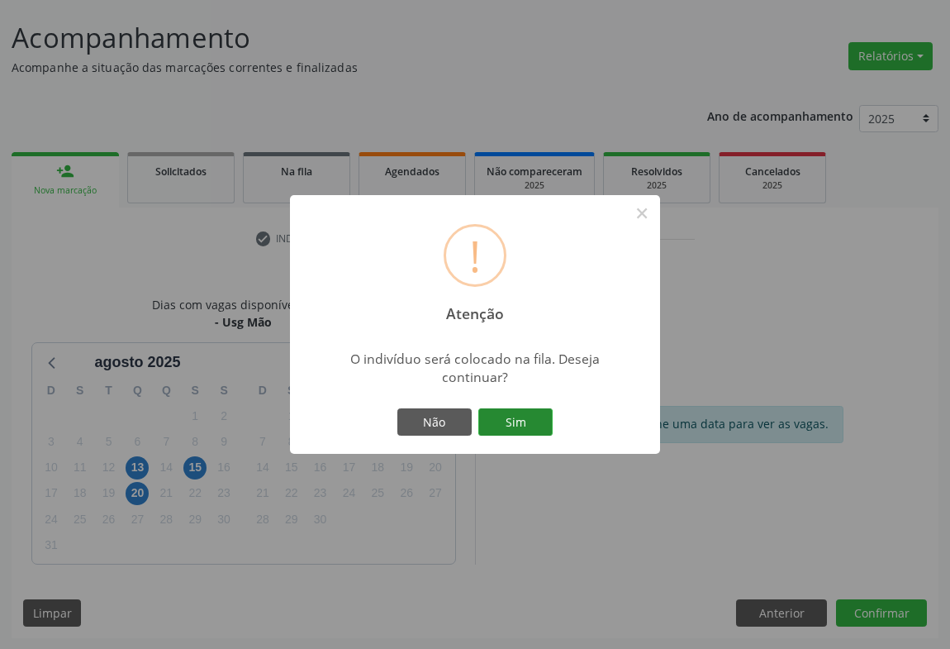
click at [511, 425] on button "Sim" at bounding box center [515, 422] width 74 height 28
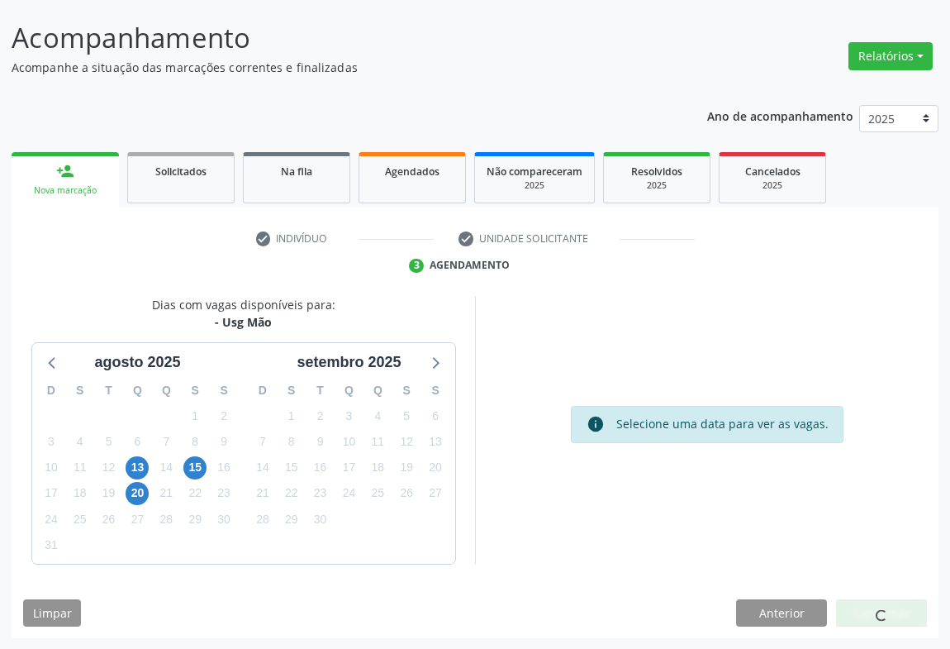
scroll to position [0, 0]
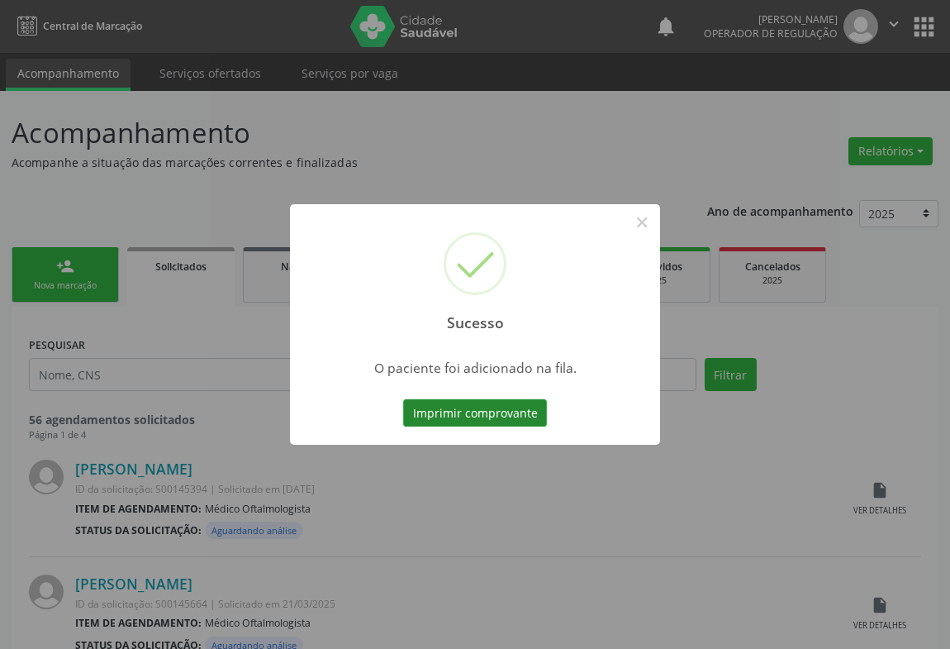
click at [450, 406] on button "Imprimir comprovante" at bounding box center [475, 413] width 144 height 28
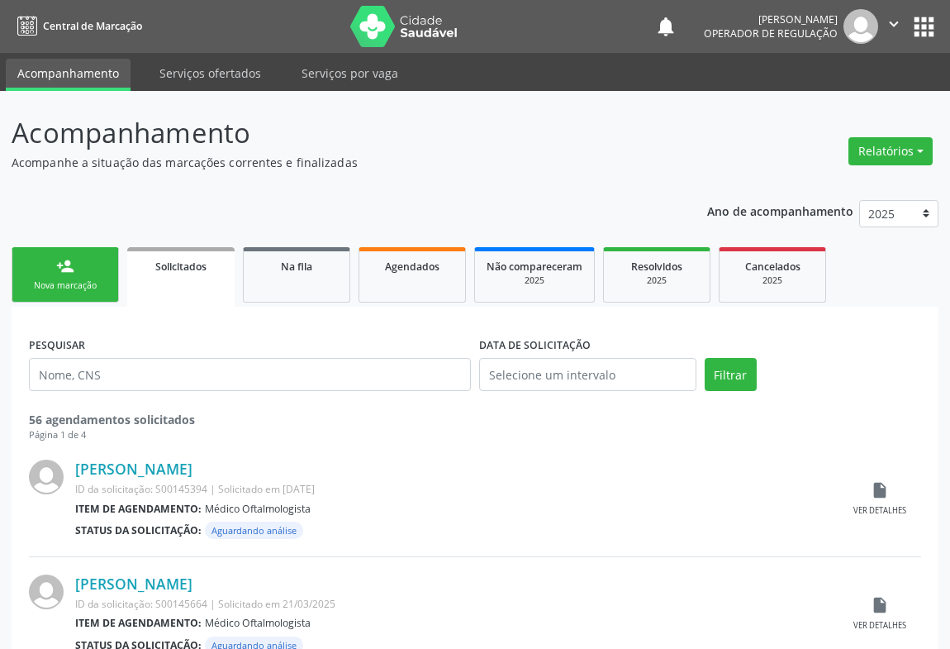
click at [88, 255] on link "person_add Nova marcação" at bounding box center [65, 274] width 107 height 55
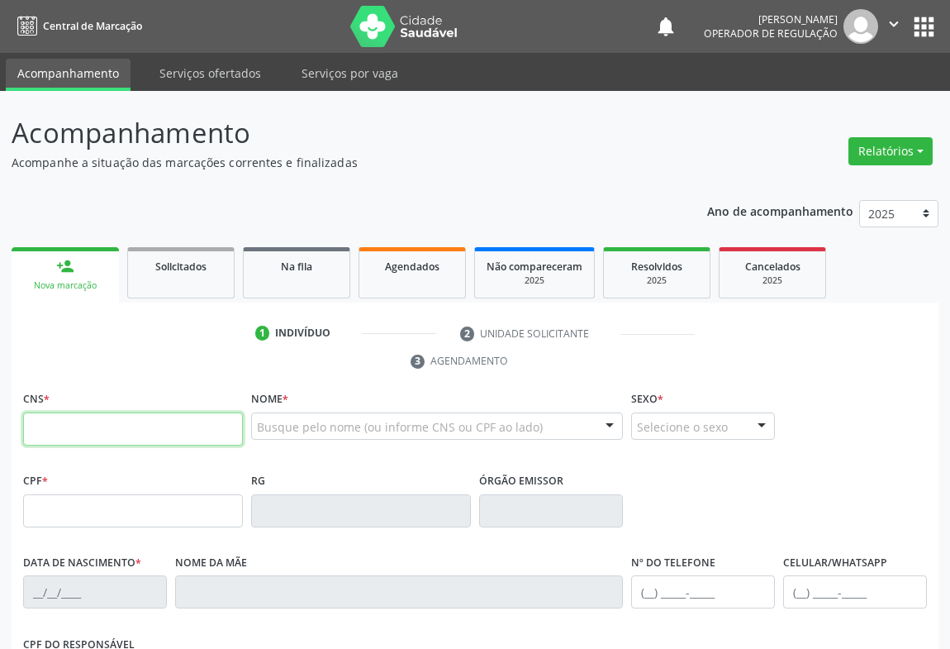
drag, startPoint x: 66, startPoint y: 421, endPoint x: 74, endPoint y: 412, distance: 11.1
click at [66, 421] on input "text" at bounding box center [133, 428] width 220 height 33
type input "702 0078 3567 1183"
type input "007711976"
type input "06/12/2017"
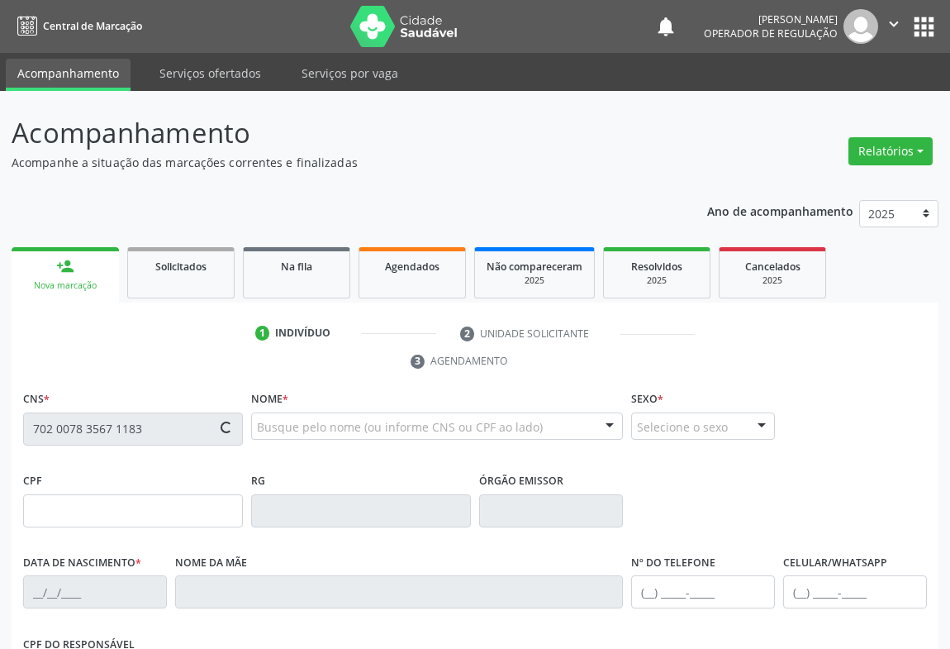
type input "(74) 98155-5619"
type input "S/N"
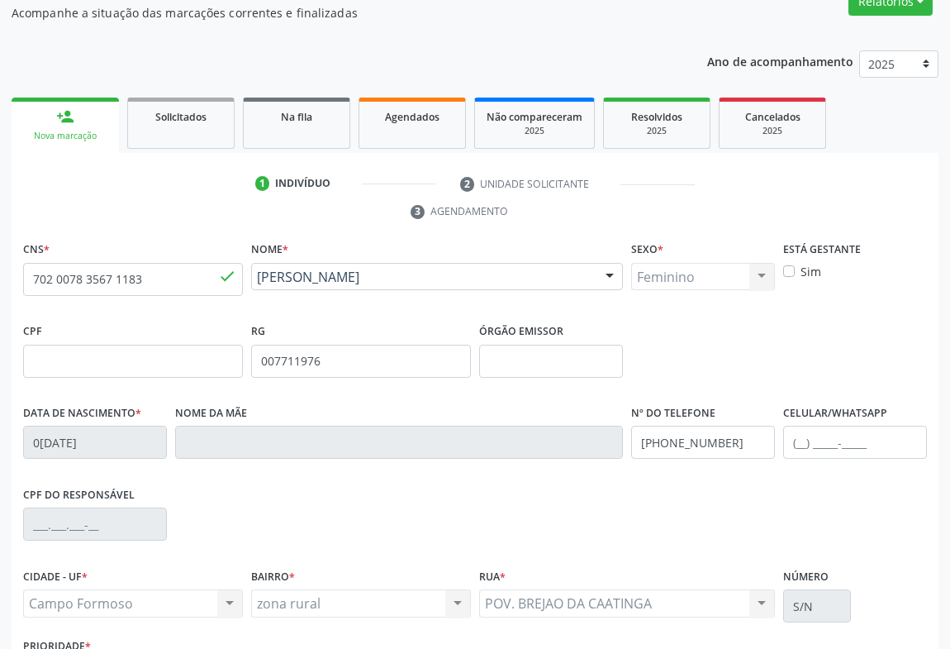
scroll to position [273, 0]
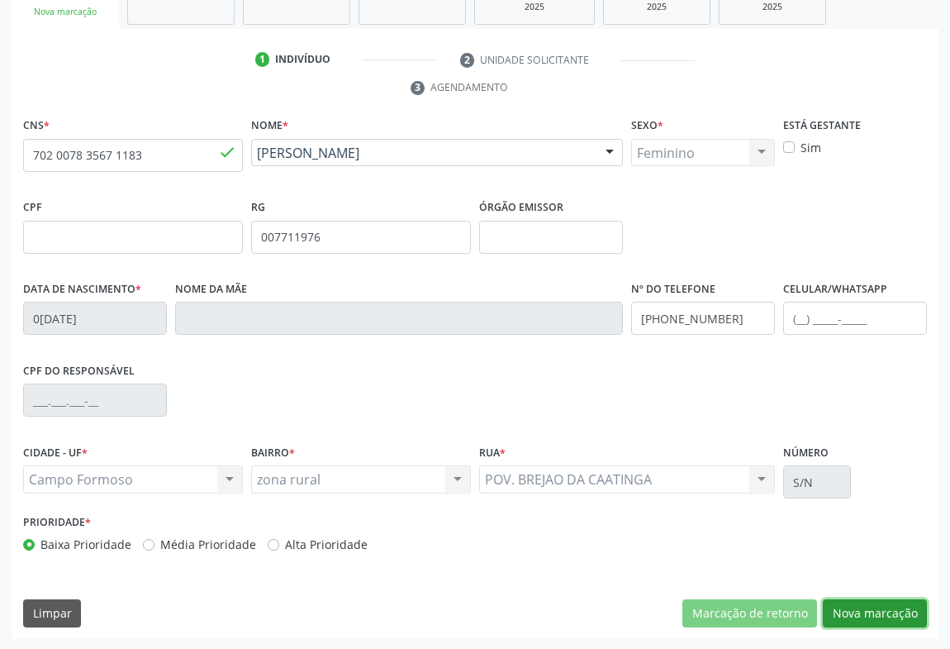
click at [841, 610] on button "Nova marcação" at bounding box center [875, 613] width 104 height 28
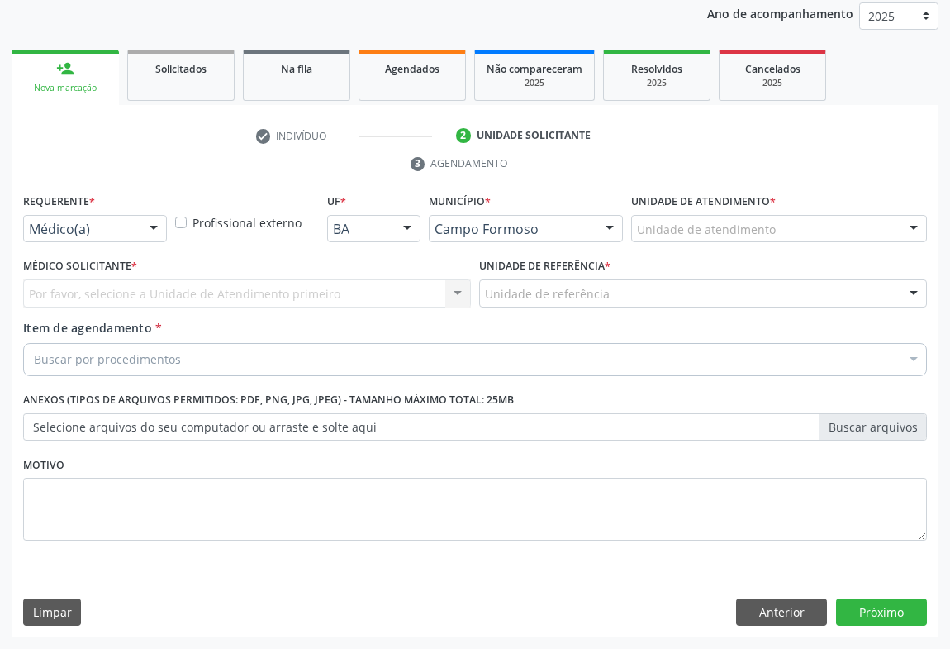
scroll to position [197, 0]
click at [149, 235] on div at bounding box center [153, 230] width 25 height 28
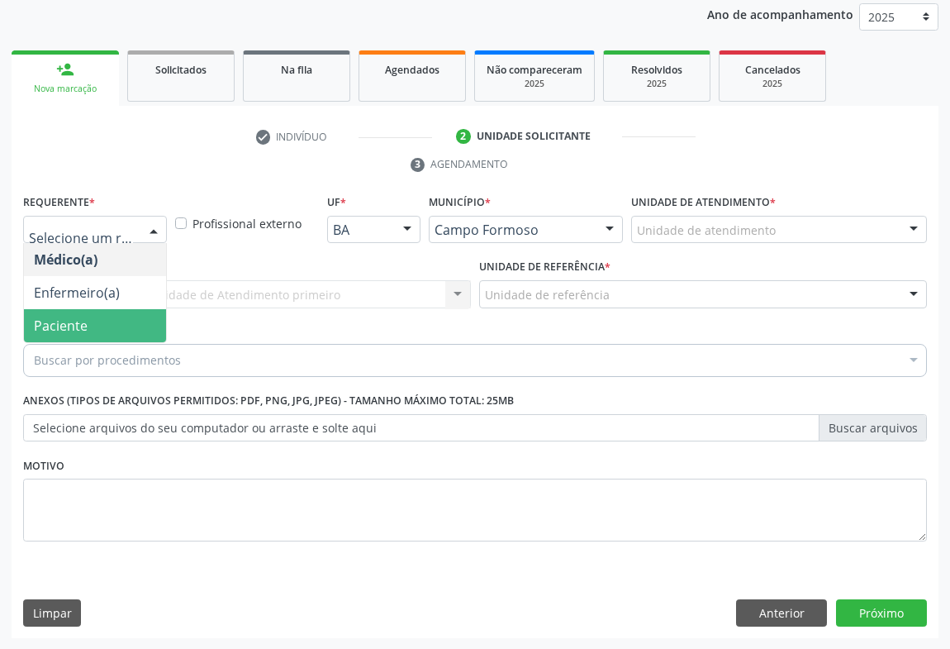
click at [108, 315] on span "Paciente" at bounding box center [95, 325] width 142 height 33
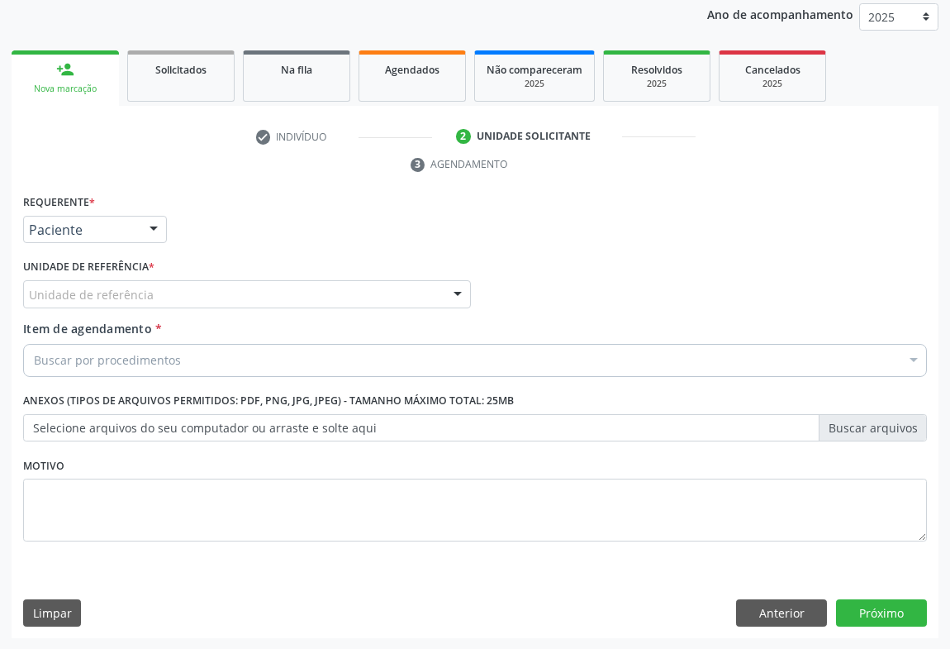
click at [461, 290] on div at bounding box center [457, 295] width 25 height 28
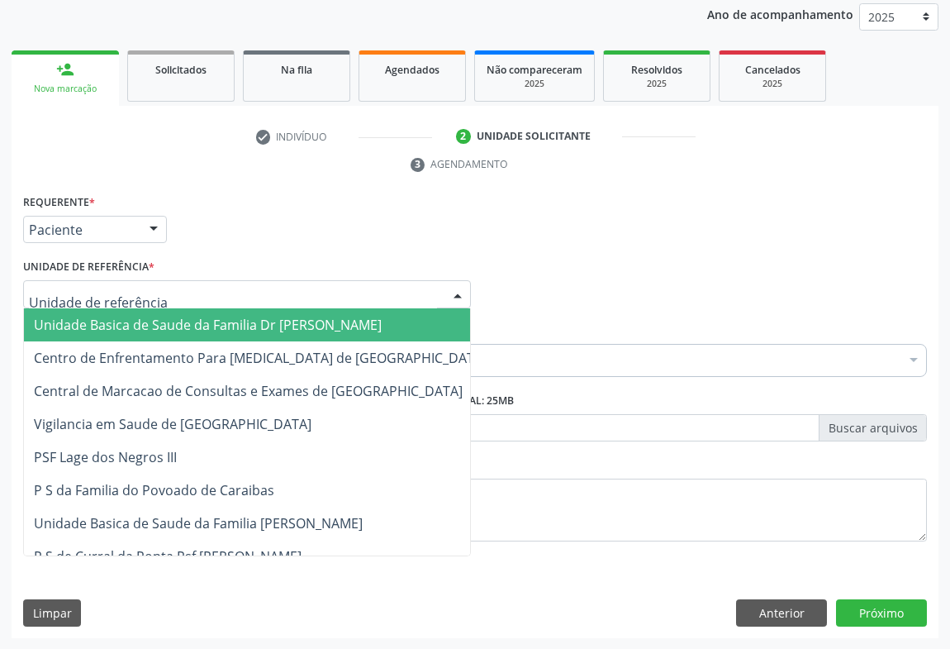
click at [180, 325] on span "Unidade Basica de Saude da Familia Dr [PERSON_NAME]" at bounding box center [208, 325] width 348 height 18
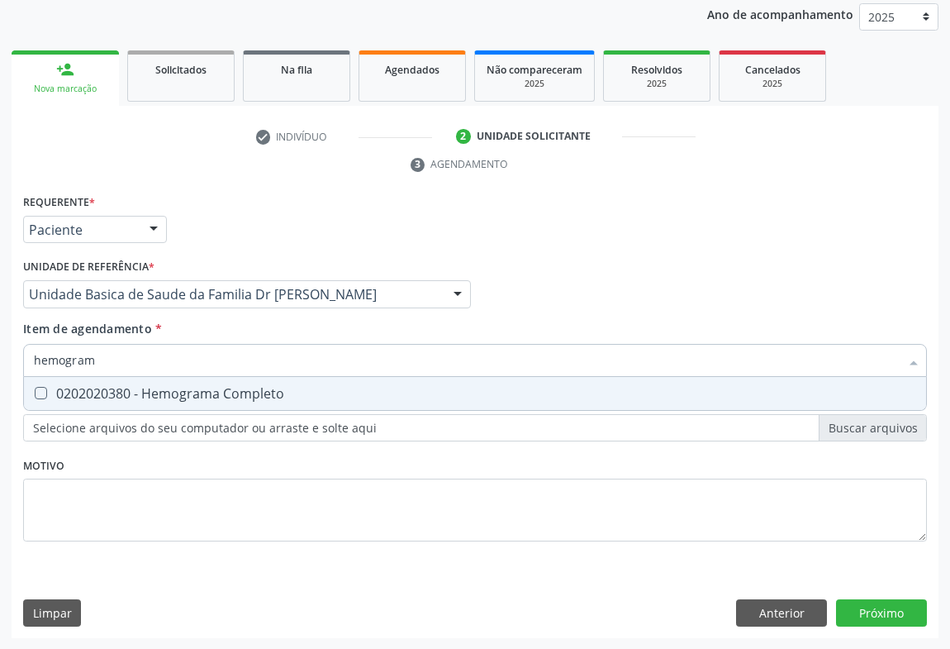
type input "hemograma"
drag, startPoint x: 115, startPoint y: 384, endPoint x: 113, endPoint y: 438, distance: 53.7
click at [114, 387] on div "0202020380 - Hemograma Completo" at bounding box center [475, 393] width 882 height 13
checkbox Completo "true"
type input "hemograma"
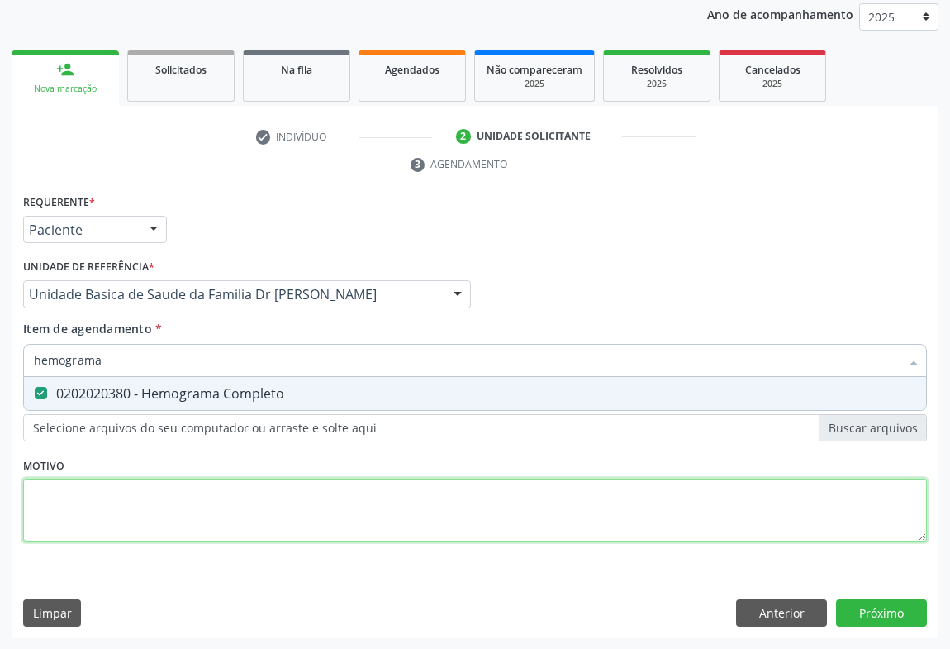
click at [104, 499] on div "Requerente * Paciente Médico(a) Enfermeiro(a) Paciente Nenhum resultado encontr…" at bounding box center [475, 377] width 904 height 374
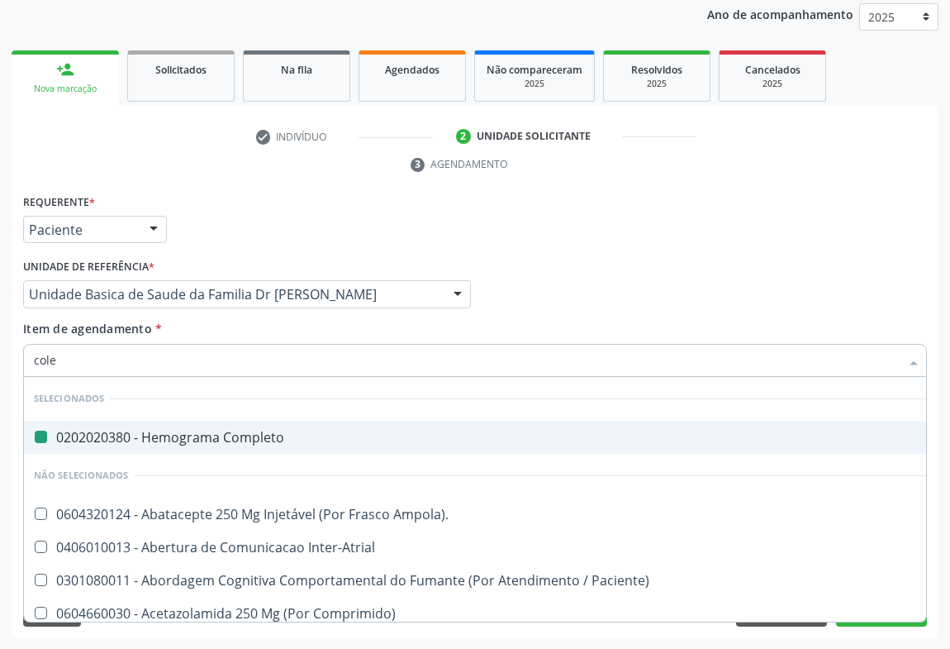
type input "coles"
checkbox Completo "false"
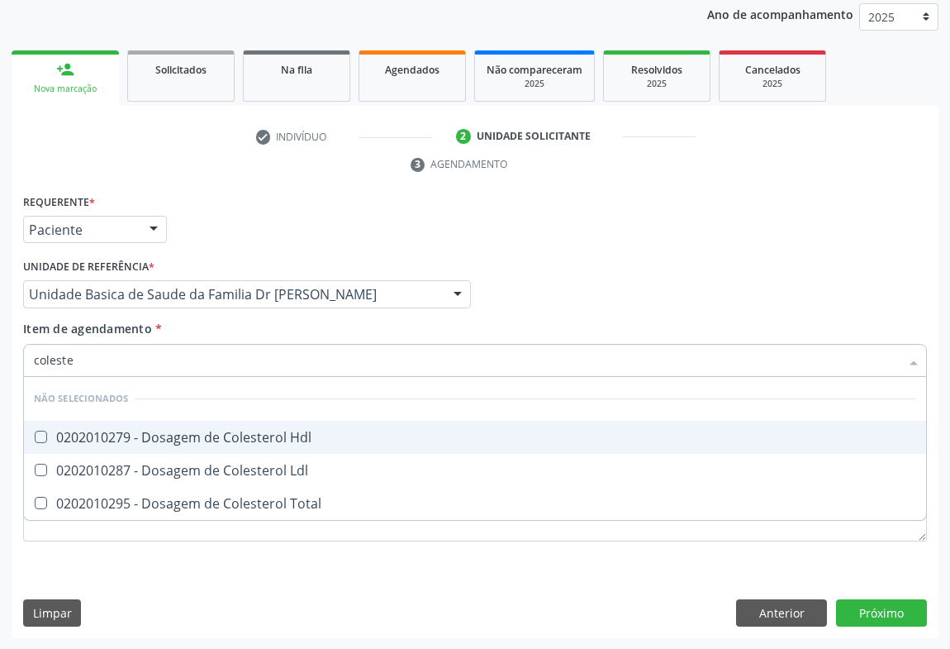
type input "colester"
click at [56, 448] on span "0202010279 - Dosagem de Colesterol Hdl" at bounding box center [475, 437] width 902 height 33
checkbox Hdl "true"
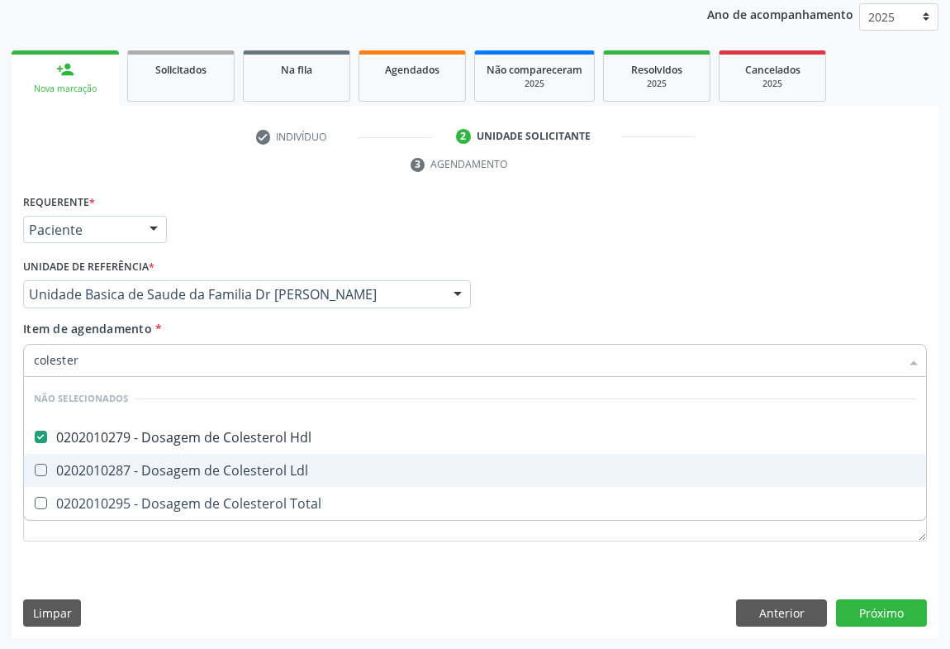
click at [65, 455] on span "0202010287 - Dosagem de Colesterol Ldl" at bounding box center [475, 470] width 902 height 33
checkbox Ldl "true"
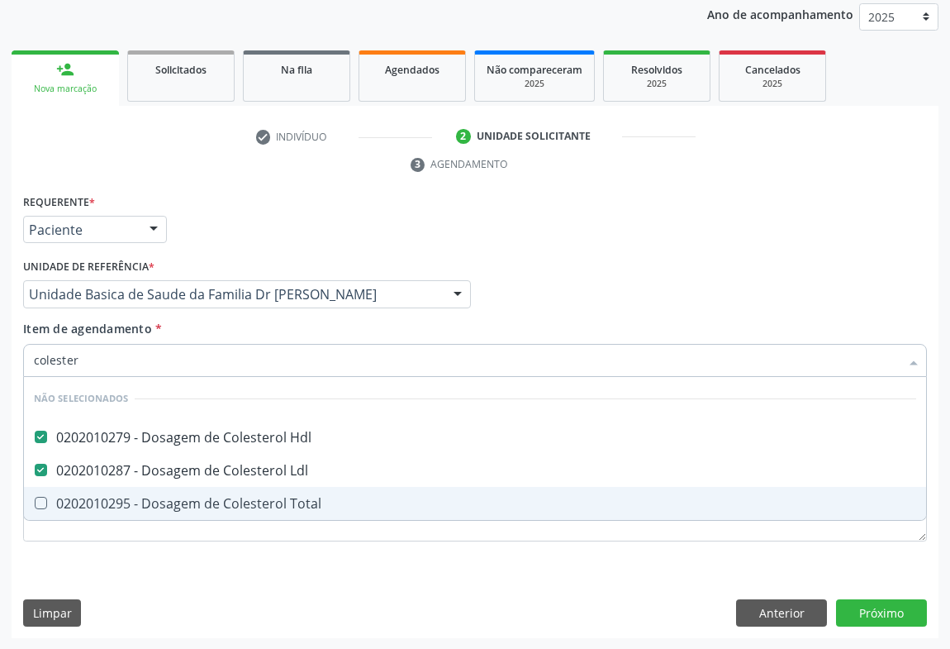
drag, startPoint x: 66, startPoint y: 492, endPoint x: 66, endPoint y: 515, distance: 23.1
click at [66, 497] on div "0202010295 - Dosagem de Colesterol Total" at bounding box center [475, 503] width 882 height 13
checkbox Total "true"
type input "colester"
click at [64, 559] on div "Requerente * Paciente Médico(a) Enfermeiro(a) Paciente Nenhum resultado encontr…" at bounding box center [475, 377] width 904 height 374
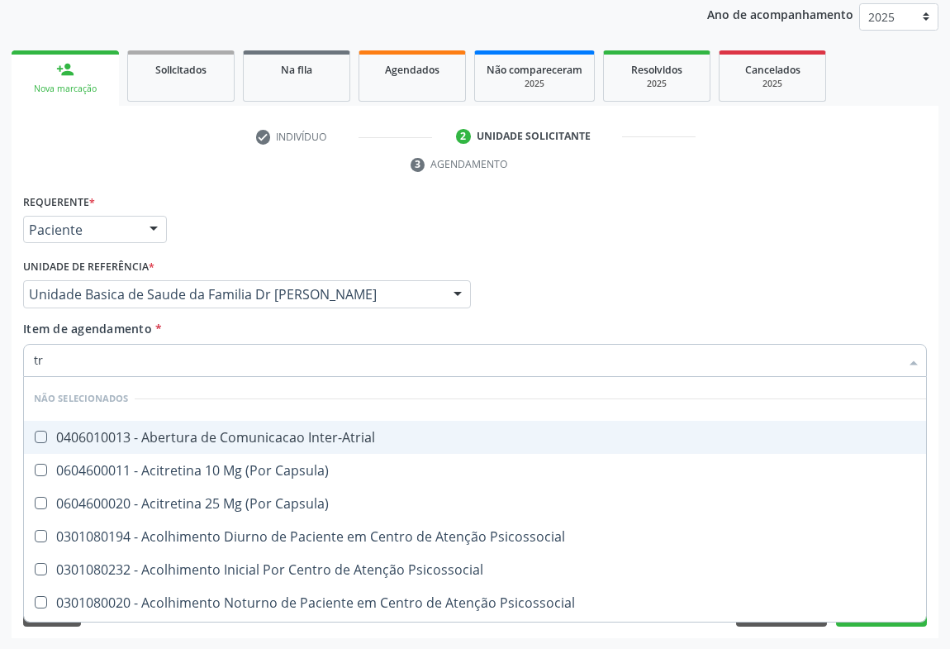
type input "tri"
checkbox Inter-Atrial "false"
checkbox Capsula\) "false"
checkbox Psicossocial "false"
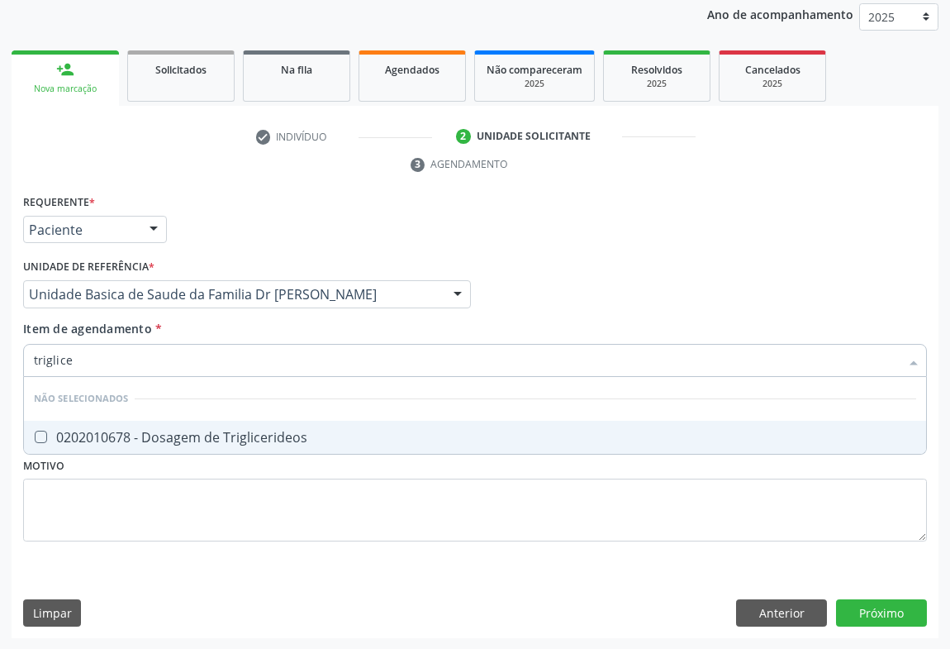
type input "triglicer"
click at [193, 430] on div "0202010678 - Dosagem de Triglicerideos" at bounding box center [475, 436] width 882 height 13
checkbox Triglicerideos "true"
type input "triglicer"
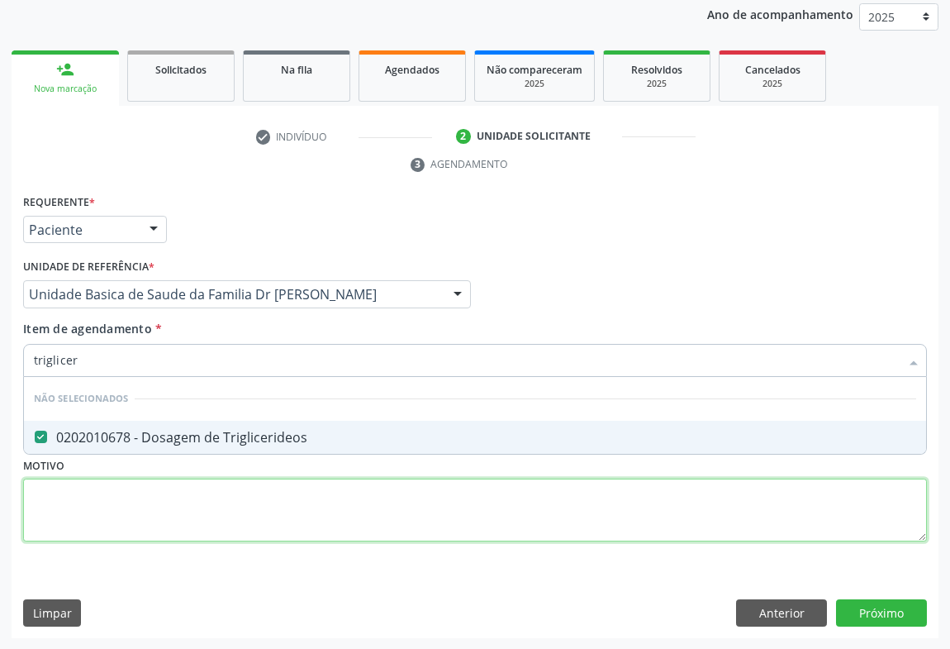
click at [171, 501] on div "Requerente * Paciente Médico(a) Enfermeiro(a) Paciente Nenhum resultado encontr…" at bounding box center [475, 377] width 904 height 374
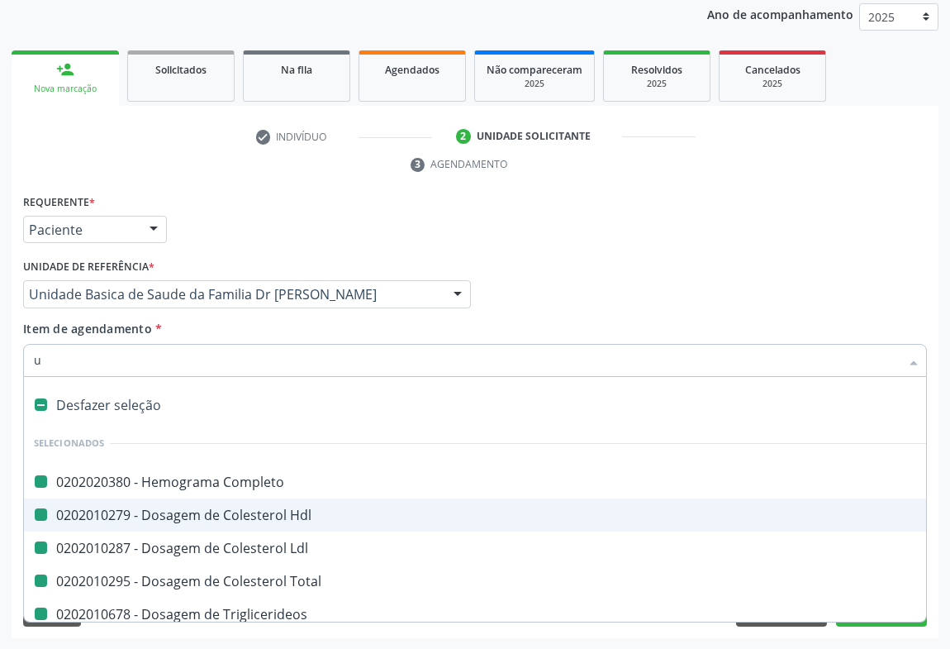
type input "ur"
checkbox Completo "false"
checkbox Hdl "false"
checkbox Ldl "false"
checkbox Total "false"
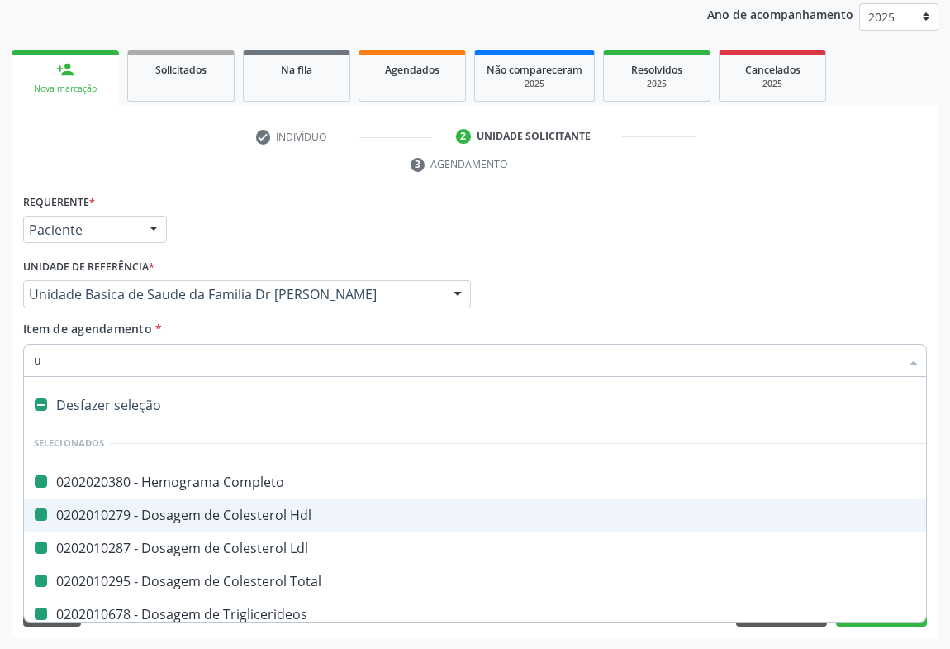
checkbox Triglicerideos "false"
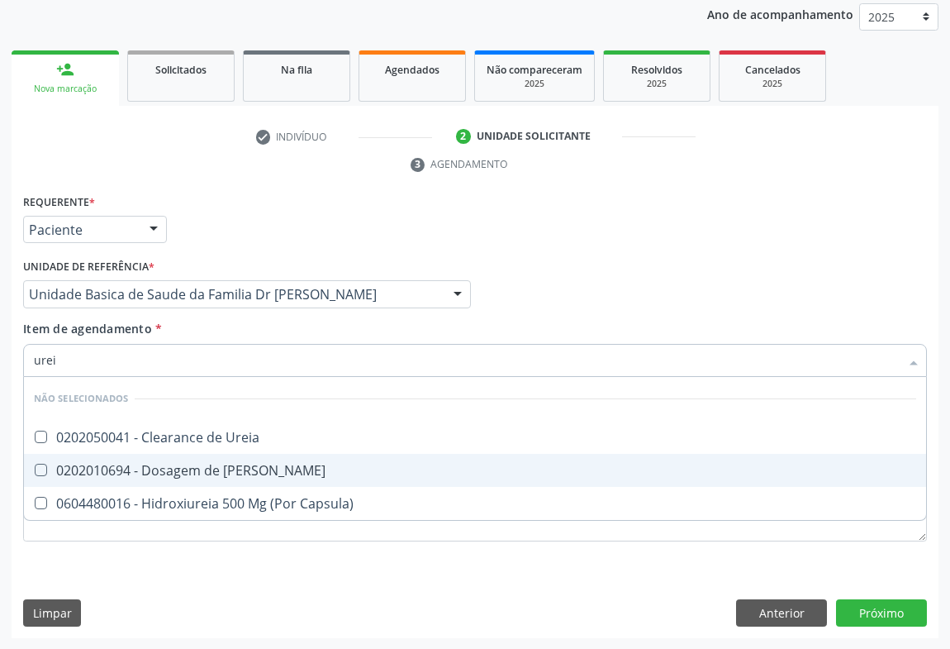
type input "ureia"
drag, startPoint x: 157, startPoint y: 463, endPoint x: 140, endPoint y: 481, distance: 25.1
click at [155, 464] on div "0202010694 - Dosagem de [PERSON_NAME]" at bounding box center [475, 469] width 882 height 13
checkbox Ureia "true"
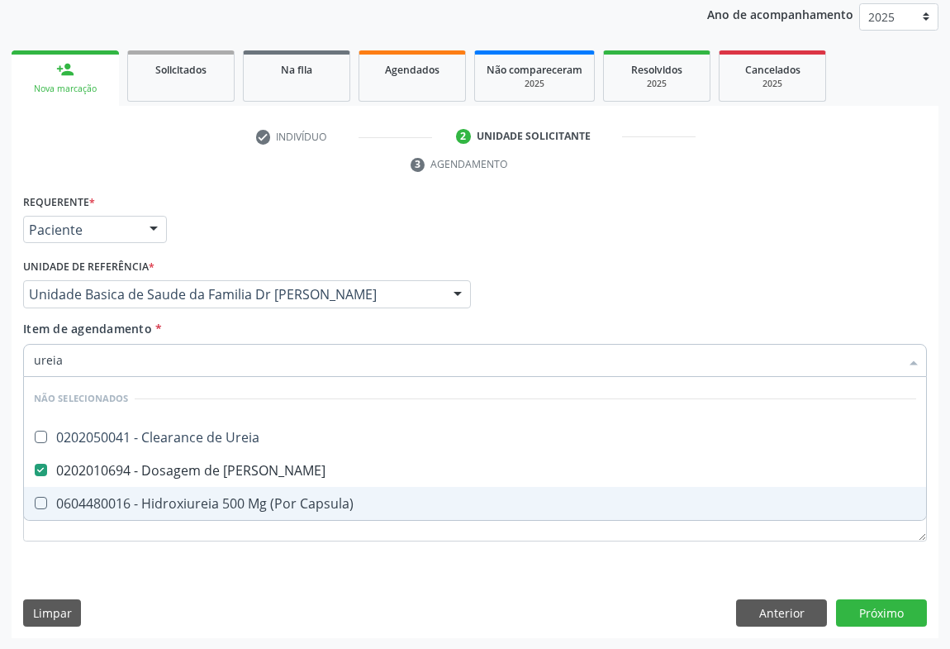
type input "ureia"
click at [70, 564] on div "Requerente * Paciente Médico(a) Enfermeiro(a) Paciente Nenhum resultado encontr…" at bounding box center [475, 414] width 927 height 449
checkbox Ureia "true"
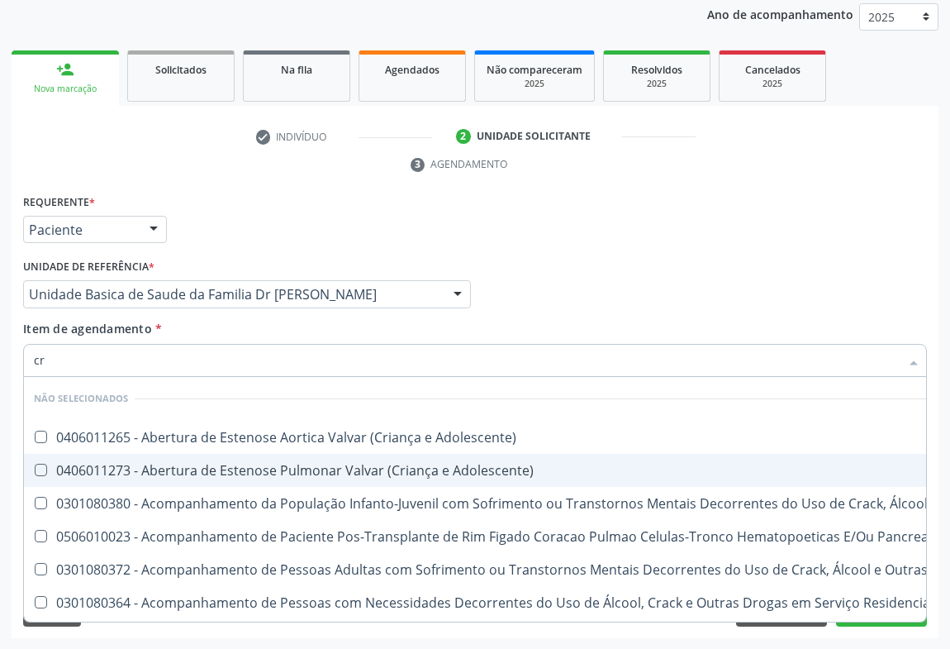
type input "cre"
checkbox Adolescente\) "false"
checkbox \(Uai\)\ "false"
checkbox Pancreas "false"
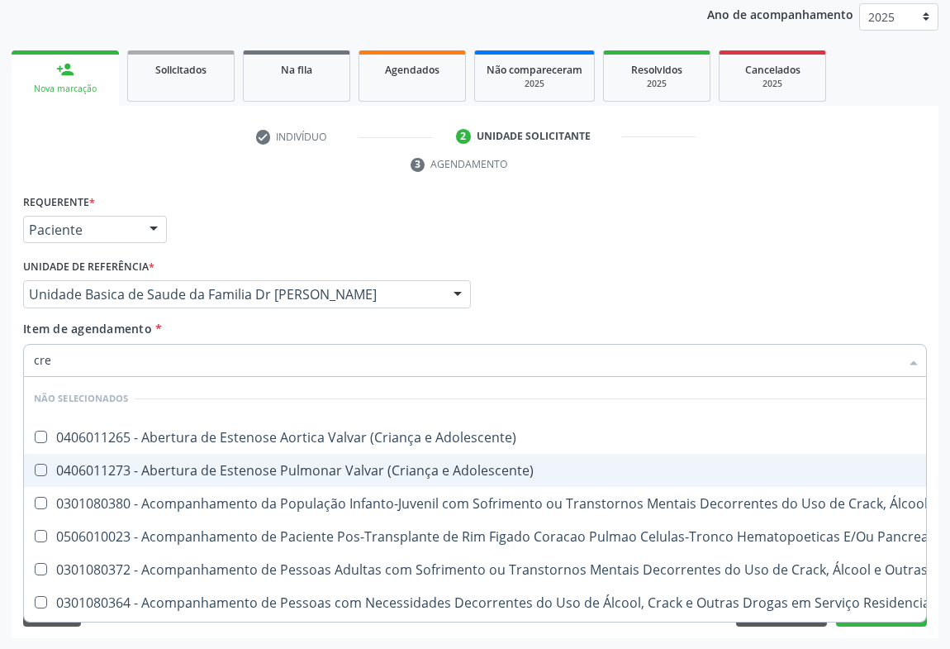
checkbox \(Uaa\)\ "false"
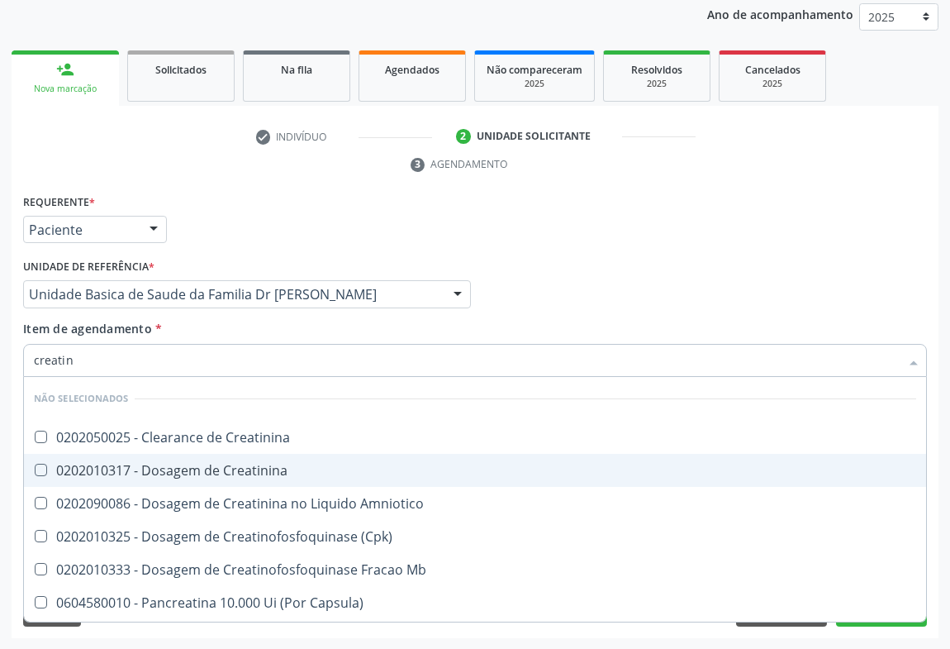
type input "creatini"
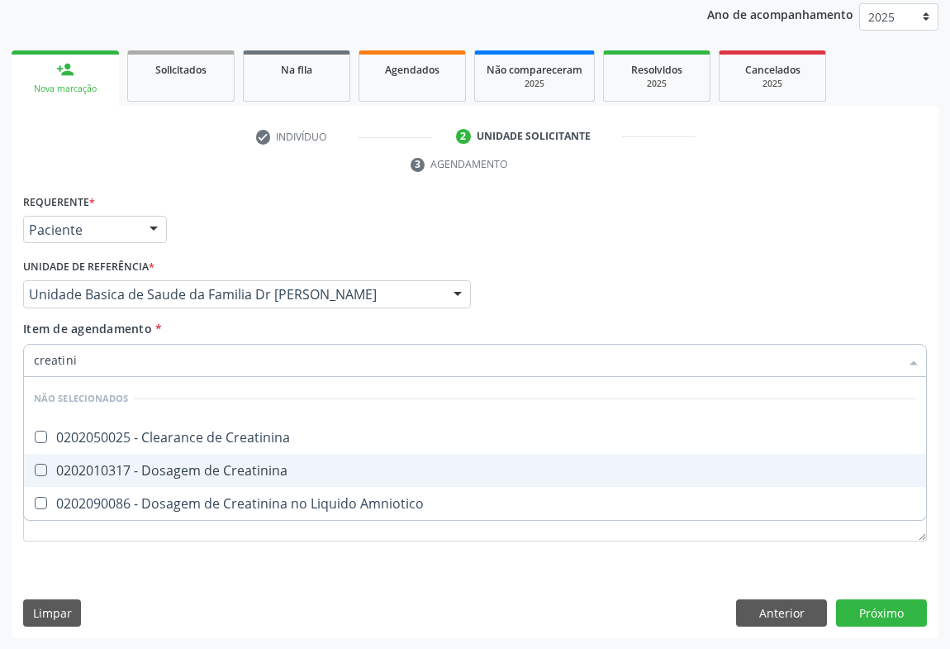
click at [99, 457] on span "0202010317 - Dosagem de Creatinina" at bounding box center [475, 470] width 902 height 33
checkbox Creatinina "true"
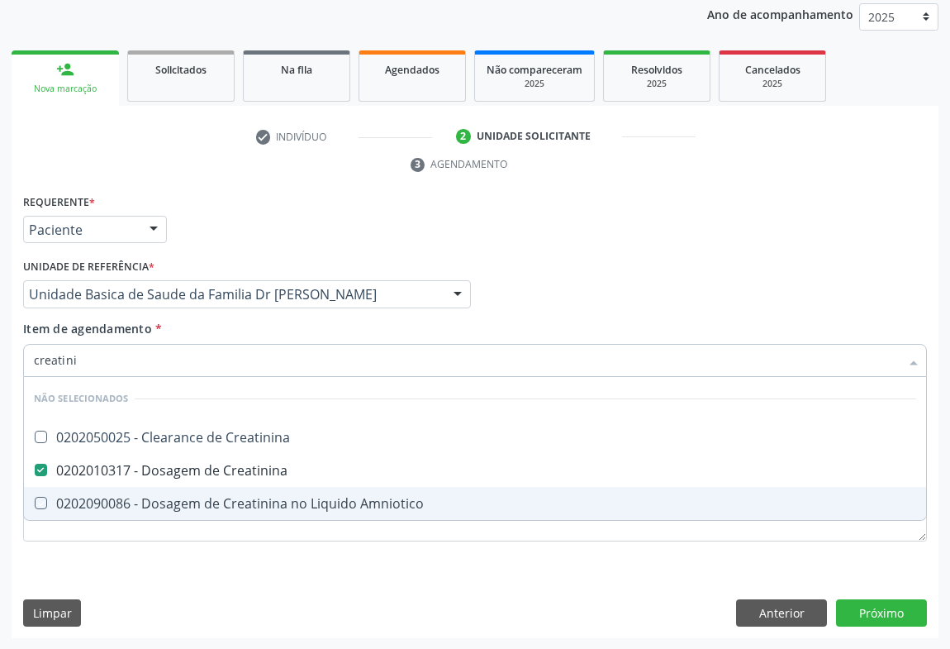
click at [64, 563] on div "Requerente * Paciente Médico(a) Enfermeiro(a) Paciente Nenhum resultado encontr…" at bounding box center [475, 414] width 927 height 449
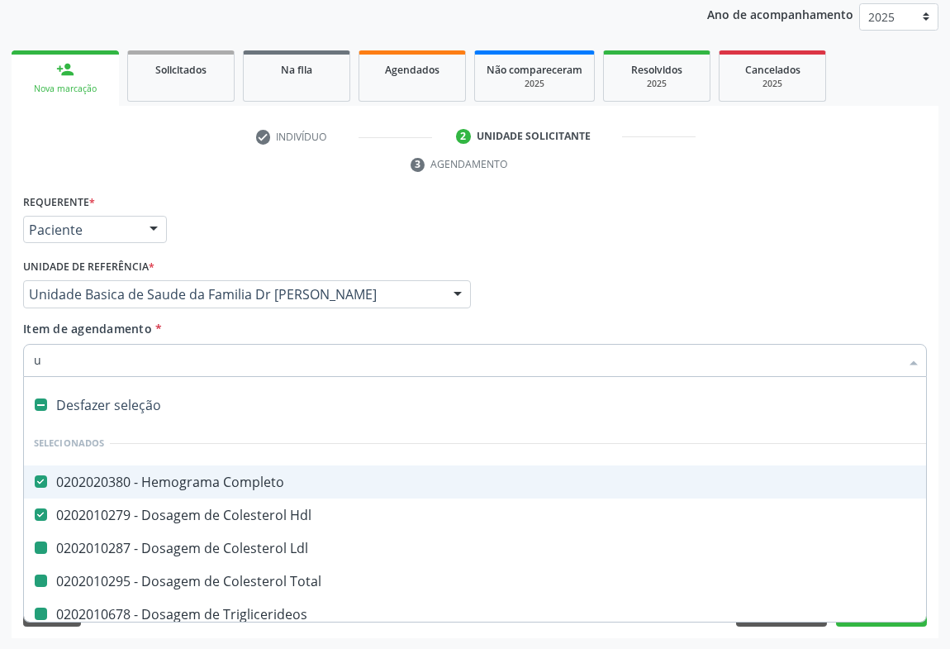
type input "ur"
checkbox Ldl "false"
checkbox Total "false"
checkbox Triglicerideos "false"
checkbox Ureia "false"
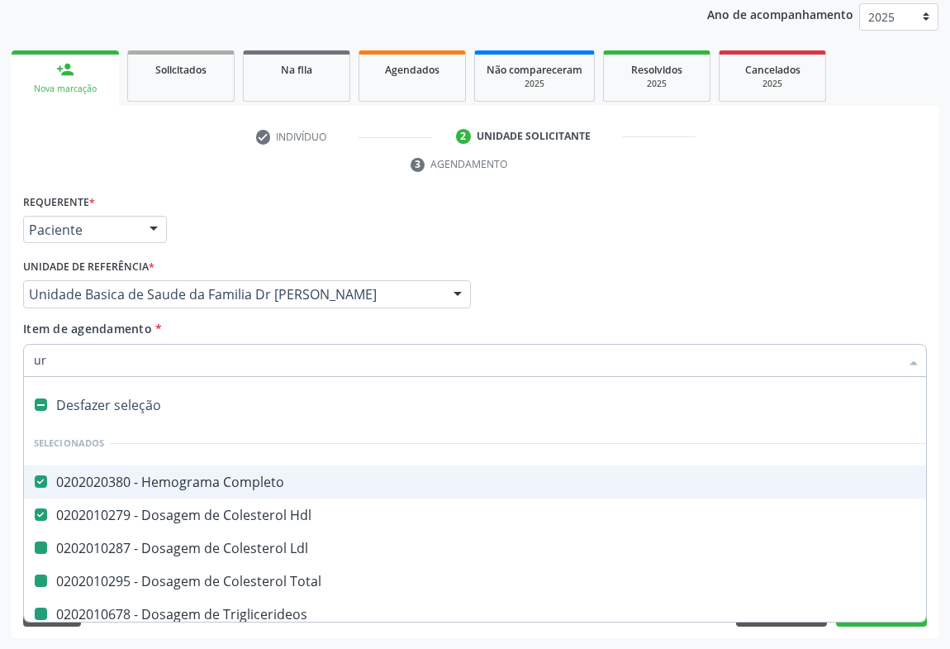
checkbox Creatinina "false"
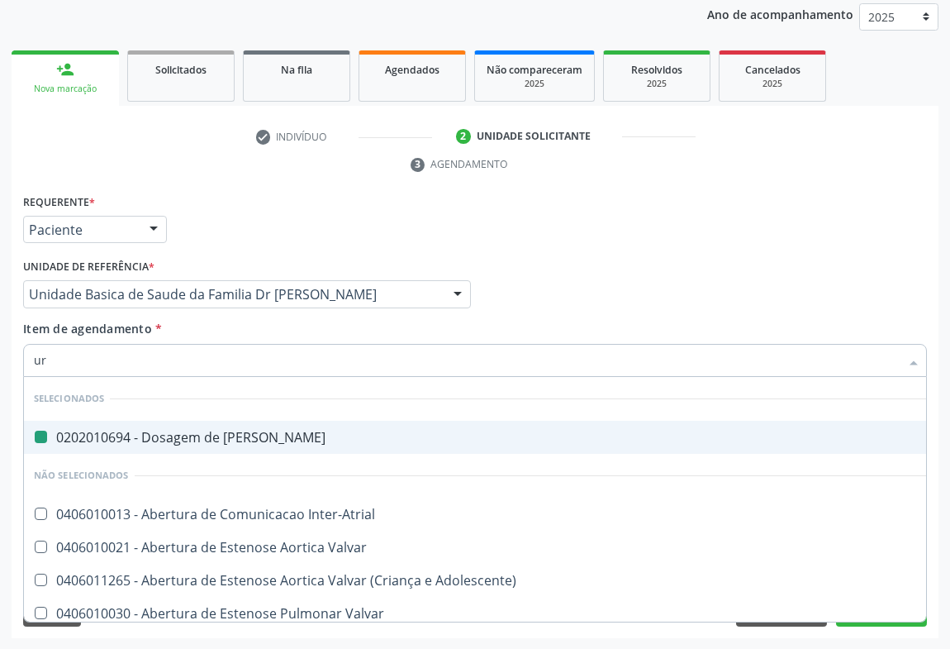
type input "uri"
checkbox Ureia "false"
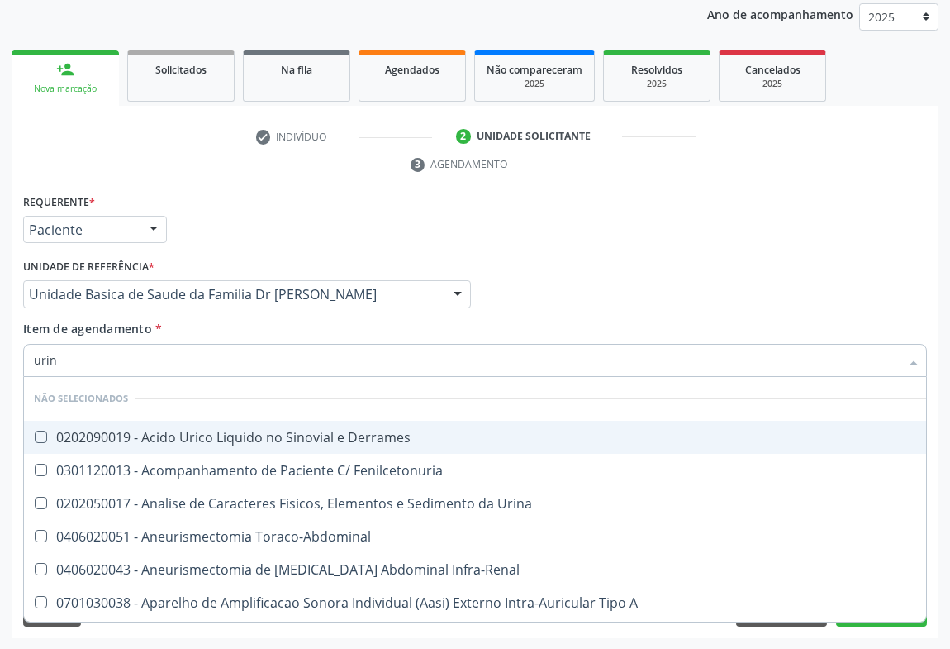
type input "urina"
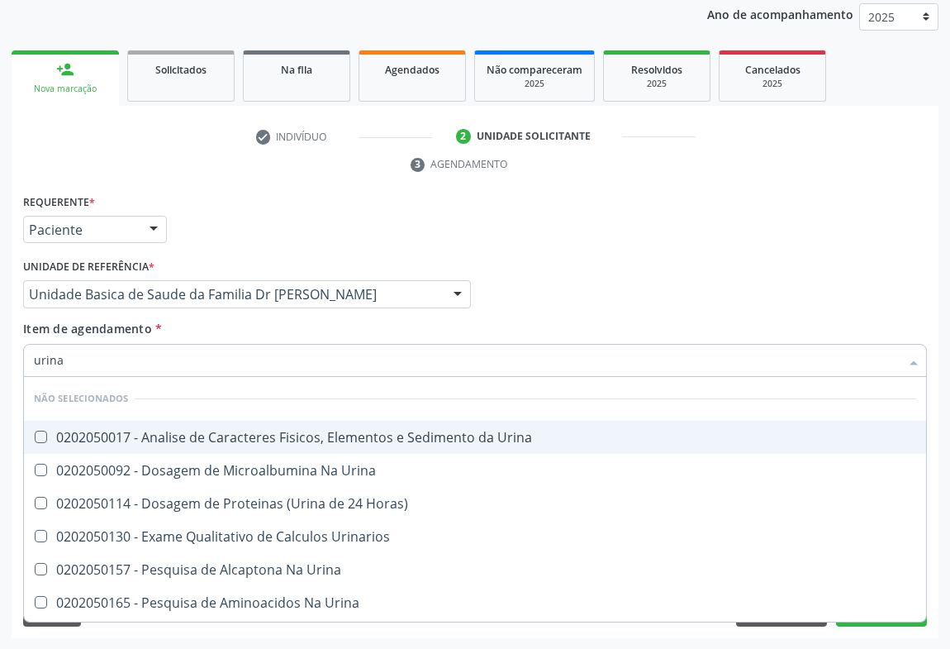
click at [141, 435] on div "0202050017 - Analise de Caracteres Fisicos, Elementos e Sedimento da Urina" at bounding box center [475, 436] width 882 height 13
checkbox Urina "true"
drag, startPoint x: 517, startPoint y: 290, endPoint x: 74, endPoint y: 403, distance: 457.1
click at [512, 292] on div "Médico Solicitante Por favor, selecione a Unidade de Atendimento primeiro Nenhu…" at bounding box center [475, 286] width 912 height 64
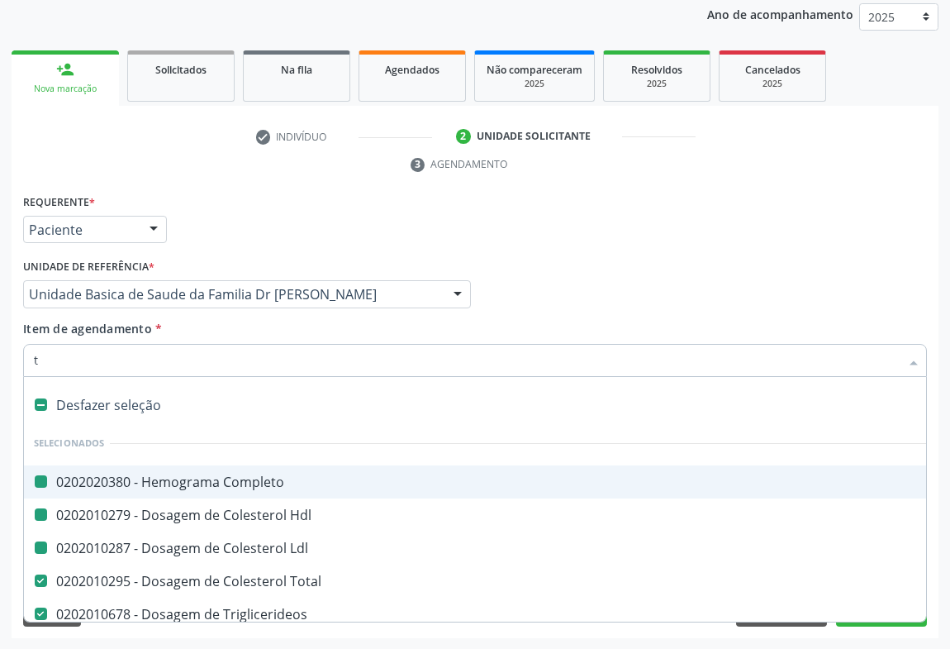
type input "tg"
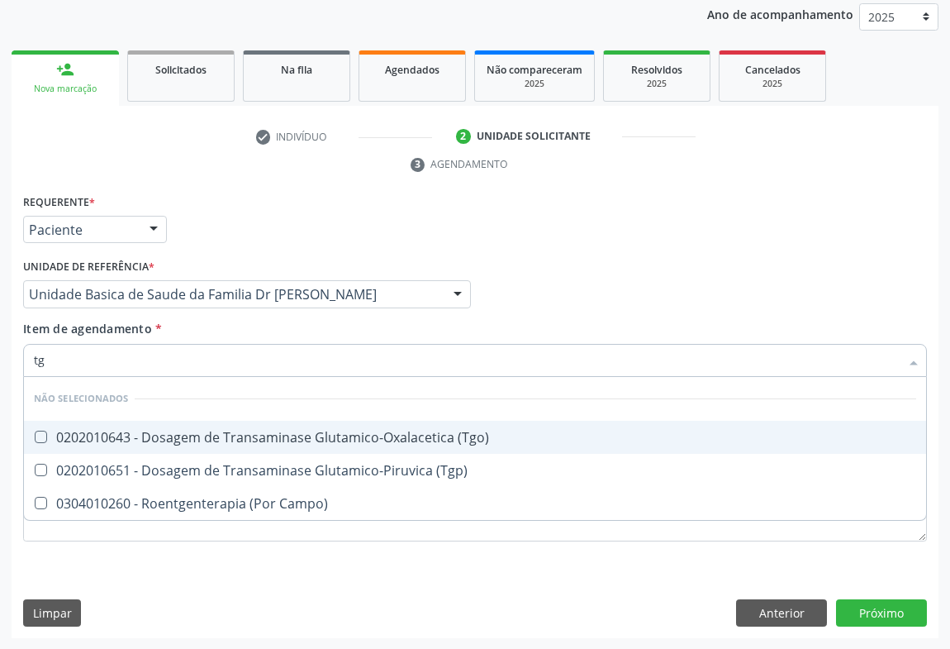
checkbox \(Tgo\) "false"
checkbox Campo\) "false"
checkbox \(Tgp\) "false"
type input "tgo"
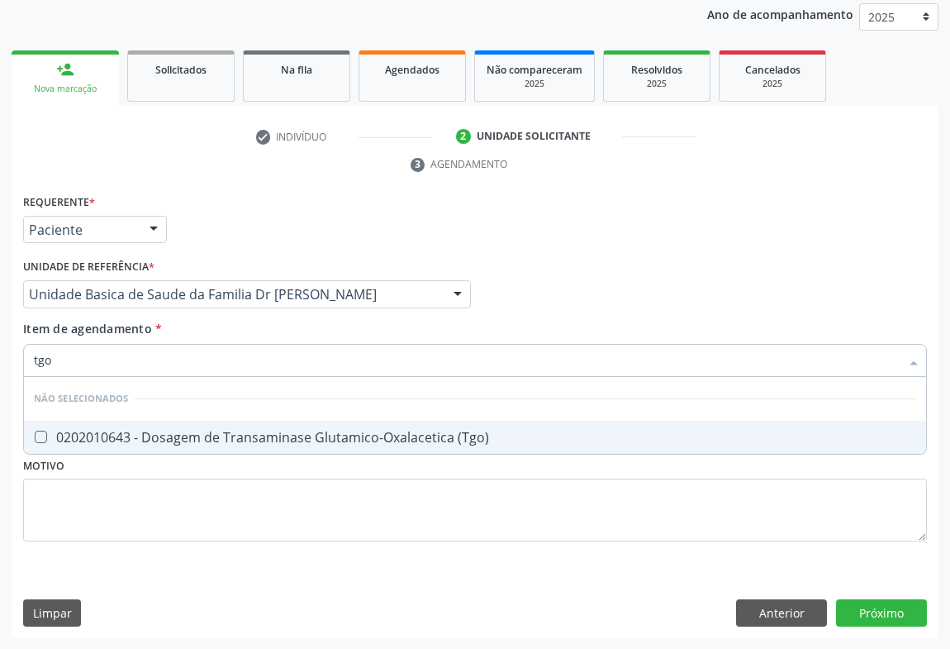
click at [103, 433] on div "0202010643 - Dosagem de Transaminase Glutamico-Oxalacetica (Tgo)" at bounding box center [475, 436] width 882 height 13
checkbox \(Tgo\) "true"
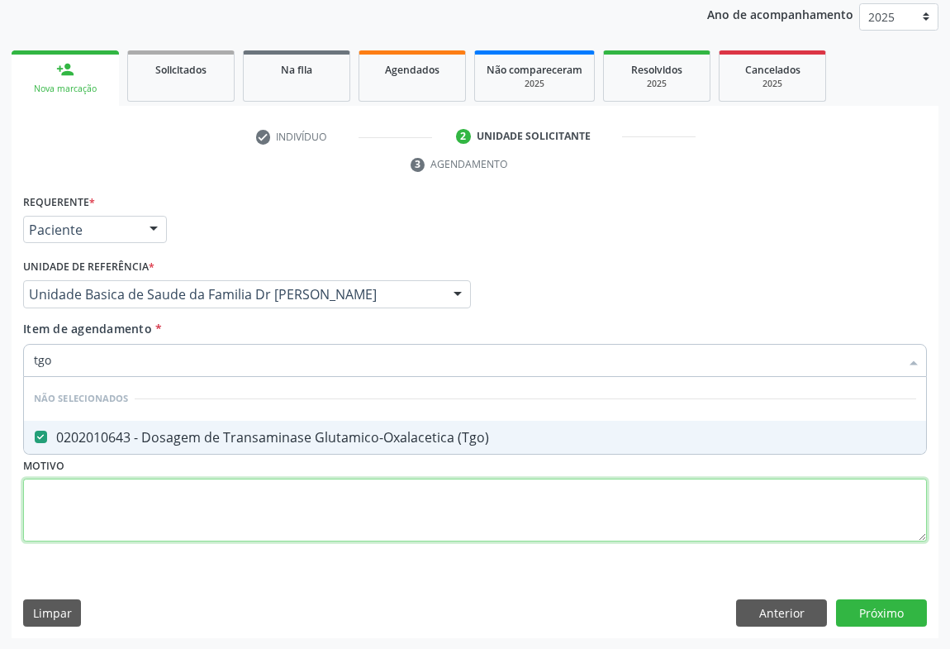
click at [59, 495] on div "Requerente * Paciente Médico(a) Enfermeiro(a) Paciente Nenhum resultado encontr…" at bounding box center [475, 377] width 904 height 374
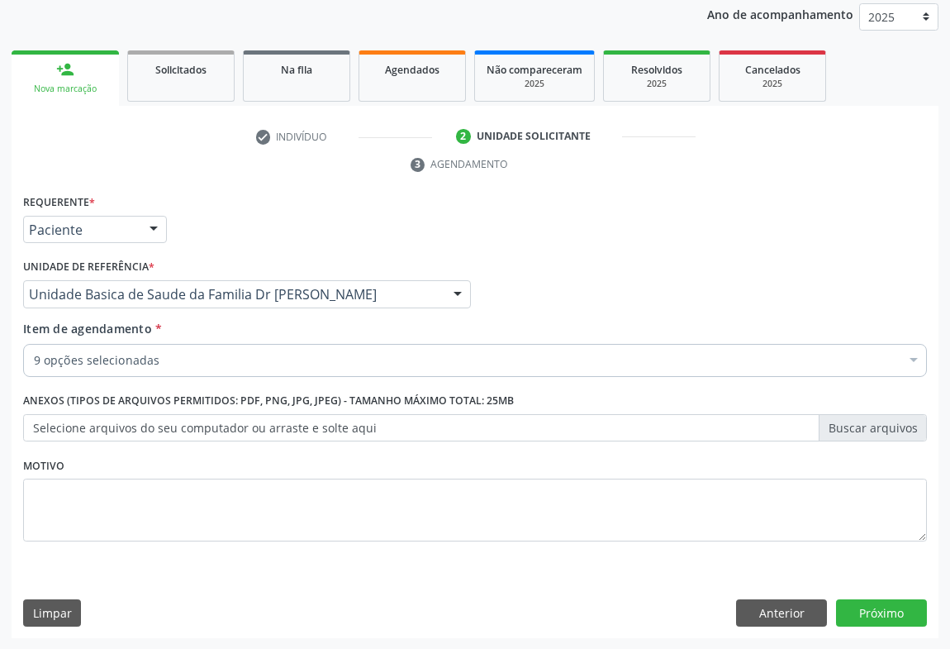
click at [75, 424] on label "Selecione arquivos do seu computador ou arraste e solte aqui" at bounding box center [475, 428] width 904 height 28
click at [75, 424] on input "Selecione arquivos do seu computador ou arraste e solte aqui" at bounding box center [475, 428] width 904 height 28
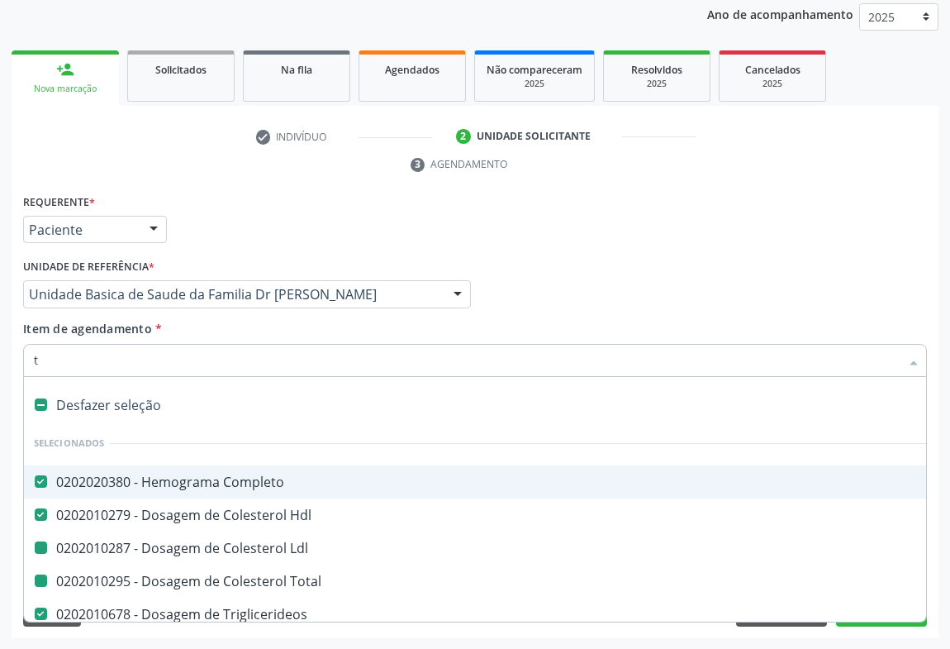
type input "tg"
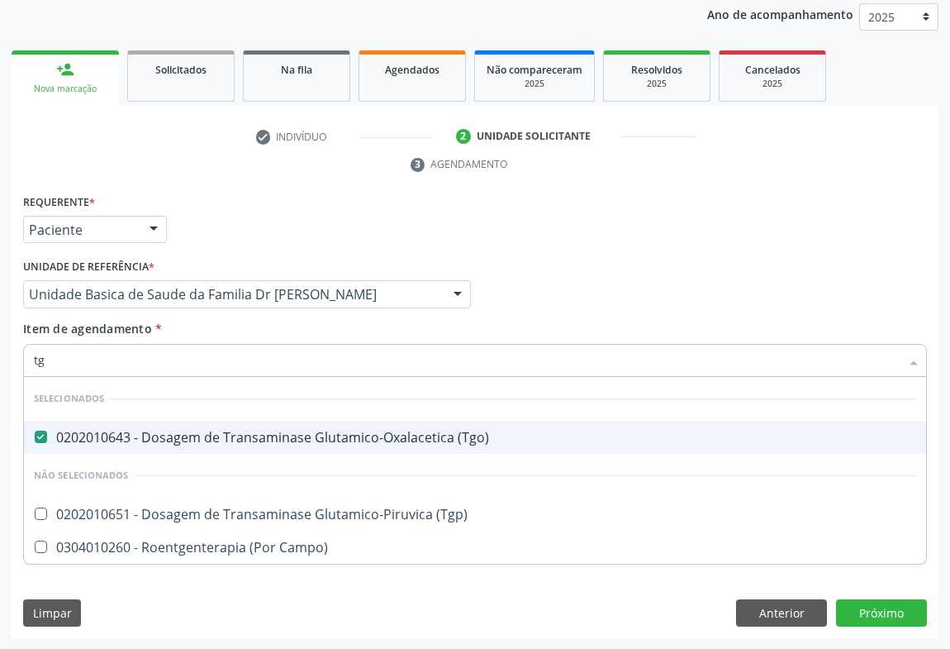
checkbox \(Tgp\) "false"
checkbox Campo\) "false"
type input "tgp"
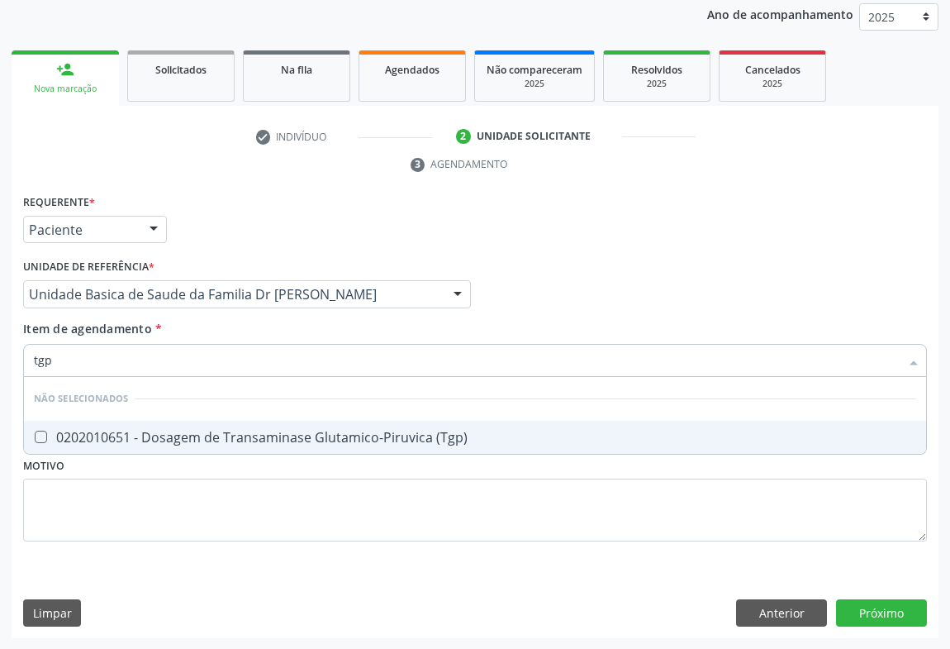
click at [84, 436] on div "0202010651 - Dosagem de Transaminase Glutamico-Piruvica (Tgp)" at bounding box center [475, 436] width 882 height 13
checkbox \(Tgp\) "true"
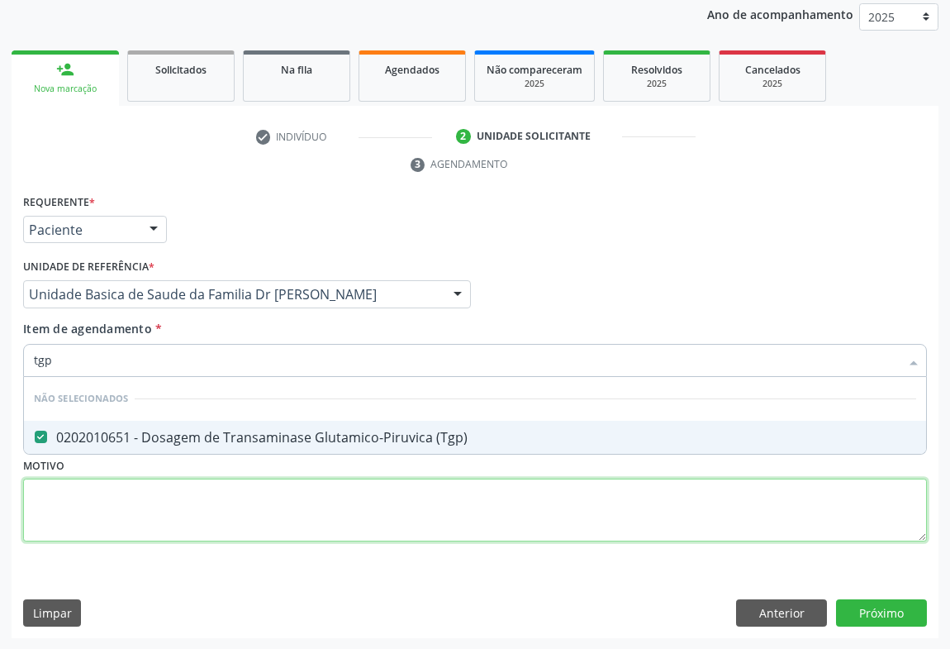
click at [82, 511] on div "Requerente * Paciente Médico(a) Enfermeiro(a) Paciente Nenhum resultado encontr…" at bounding box center [475, 377] width 904 height 374
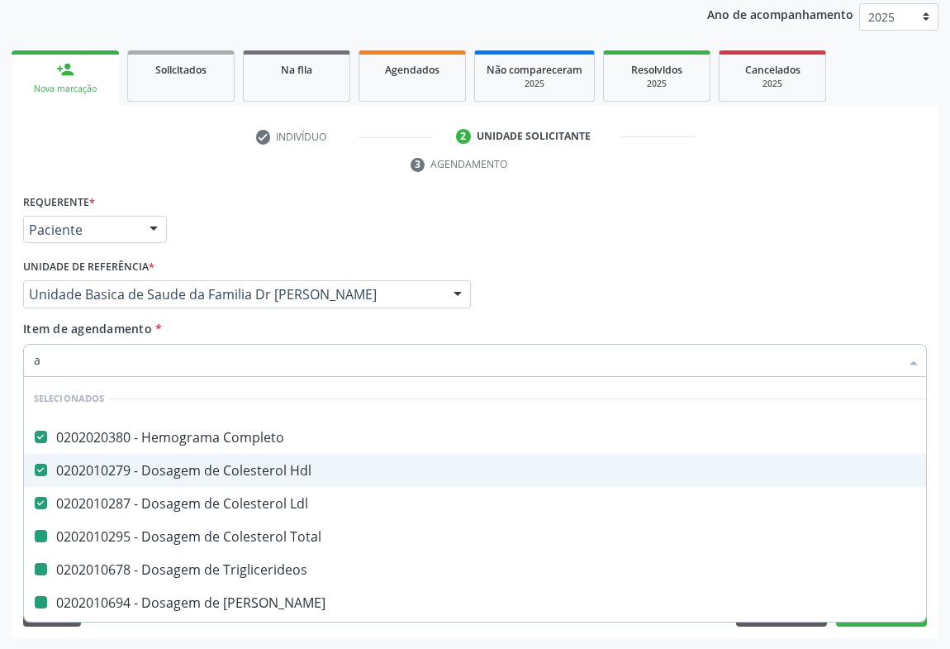
type input "ac"
checkbox Total "false"
checkbox Triglicerideos "false"
checkbox Ureia "false"
checkbox Creatinina "false"
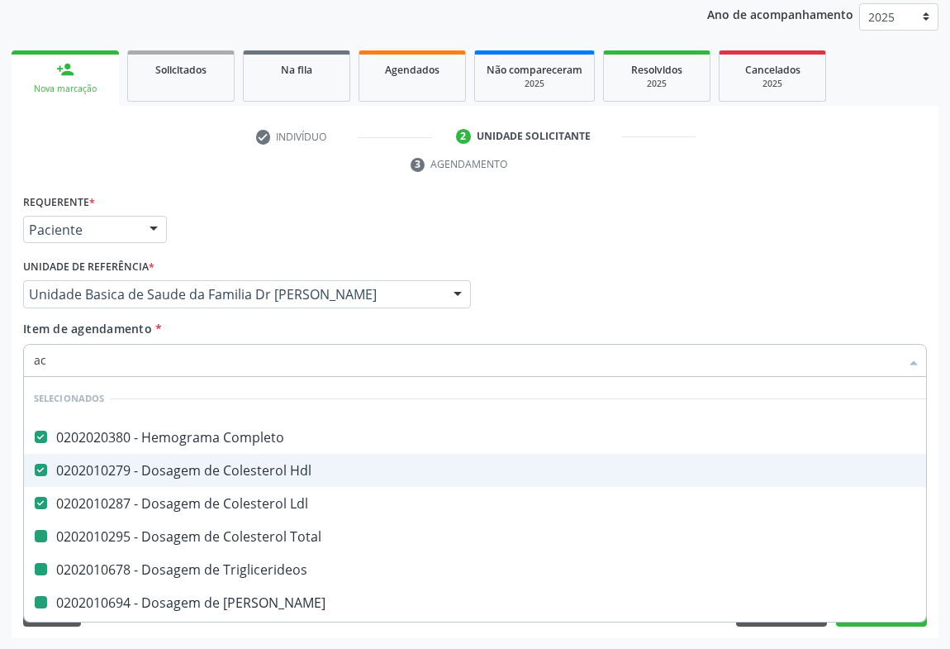
checkbox Urina "false"
checkbox \(Tgo\) "false"
checkbox \(Tgp\) "false"
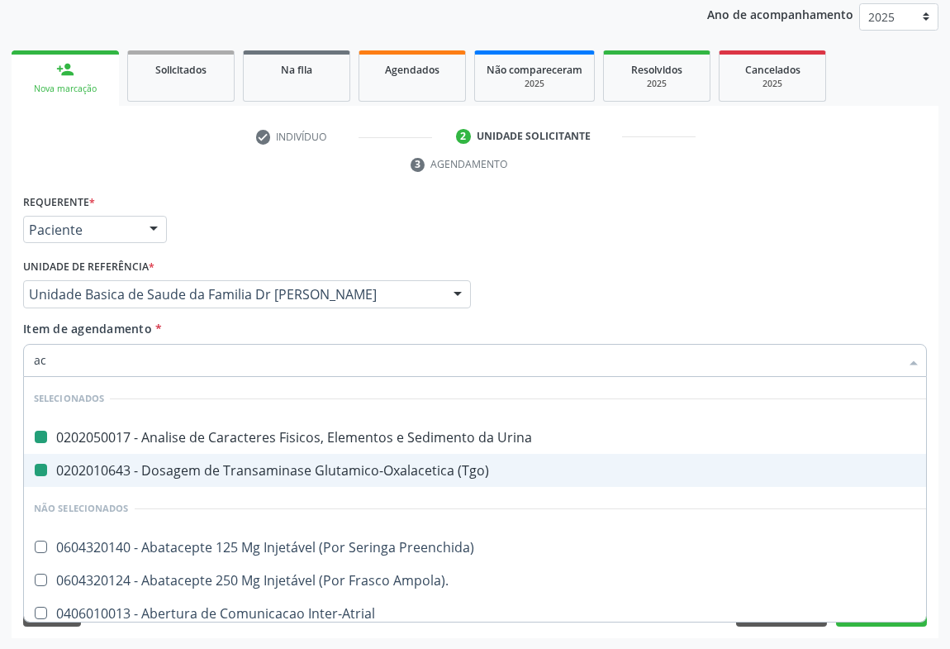
type input "aci"
checkbox Urina "false"
checkbox \(Tgo\) "false"
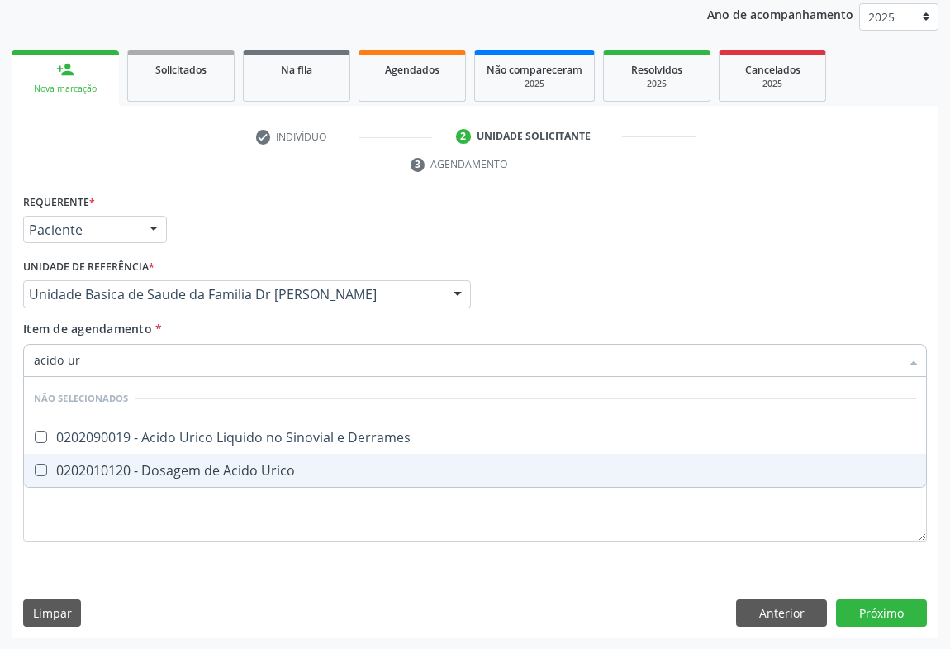
type input "acido uri"
click at [106, 466] on div "0202010120 - Dosagem de Acido Urico" at bounding box center [475, 469] width 882 height 13
checkbox Urico "true"
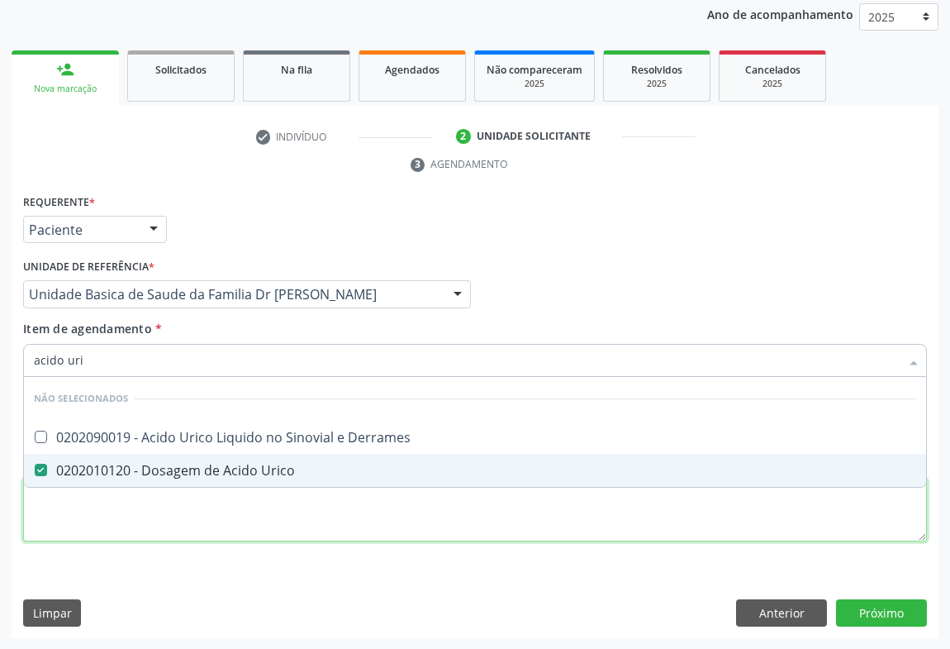
click at [97, 511] on div "Requerente * Paciente Médico(a) Enfermeiro(a) Paciente Nenhum resultado encontr…" at bounding box center [475, 377] width 904 height 374
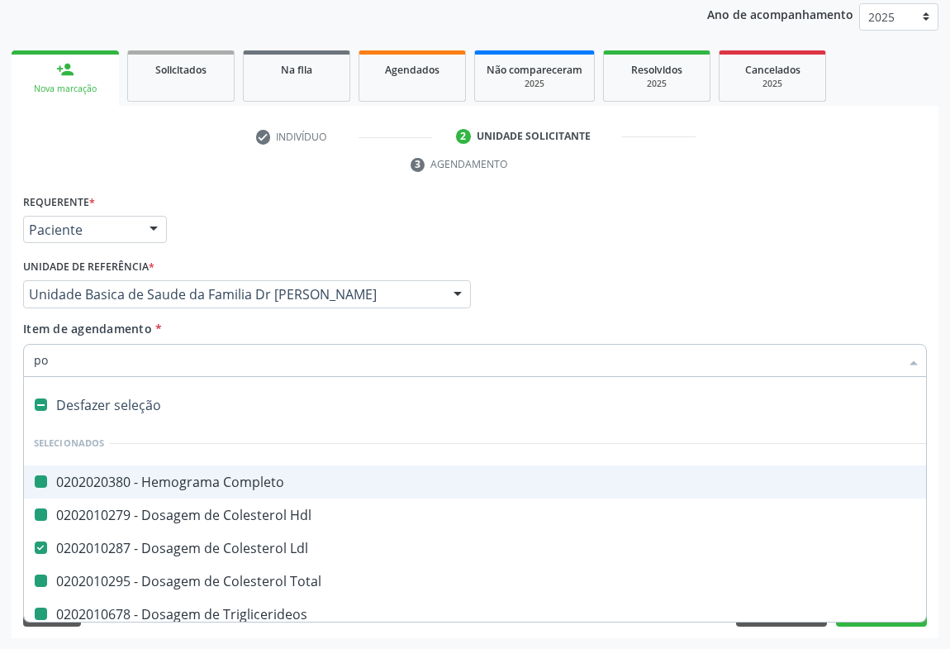
type input "pot"
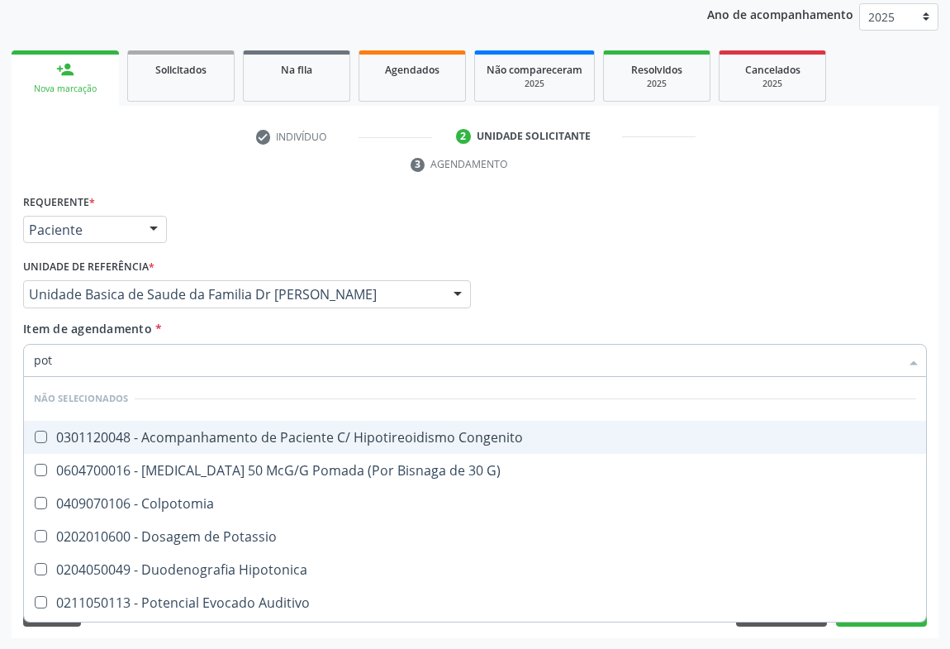
checkbox Congenito "false"
checkbox G\) "false"
checkbox Potassio "false"
checkbox Hipotonica "false"
checkbox Auditivo "false"
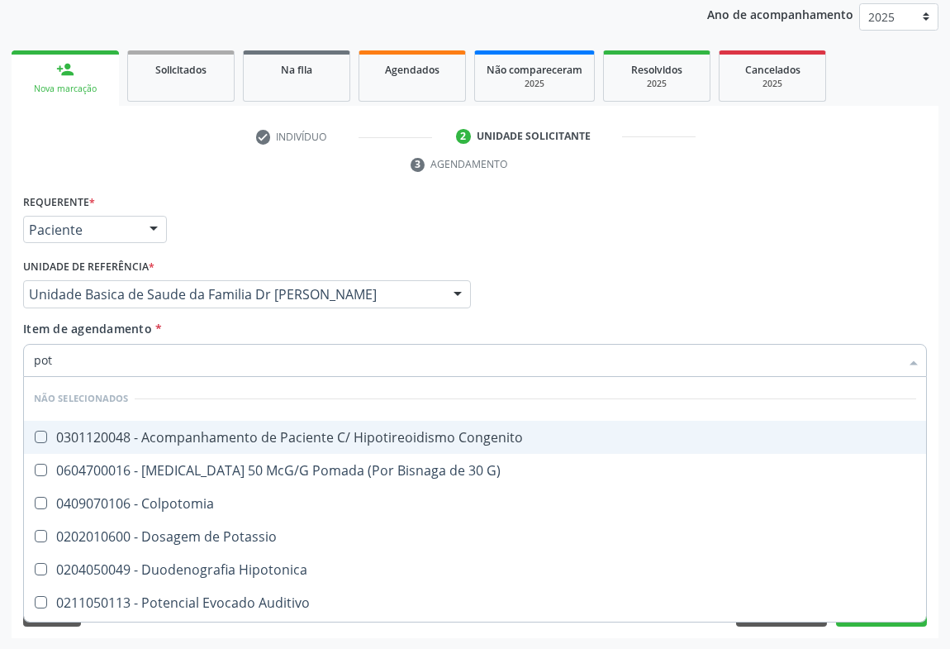
checkbox Orelhinha\) "false"
checkbox Latencia "false"
checkbox Auditivo "false"
checkbox Occipto "false"
checkbox Sosmato-Sensitivo "false"
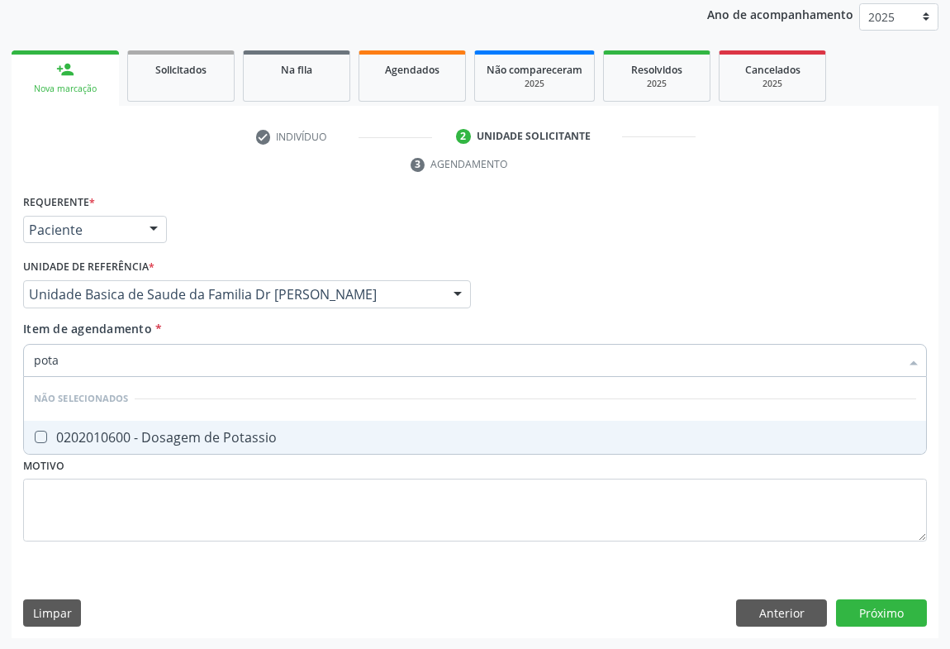
type input "potas"
click at [132, 438] on div "0202010600 - Dosagem de Potassio" at bounding box center [475, 436] width 882 height 13
checkbox Potassio "true"
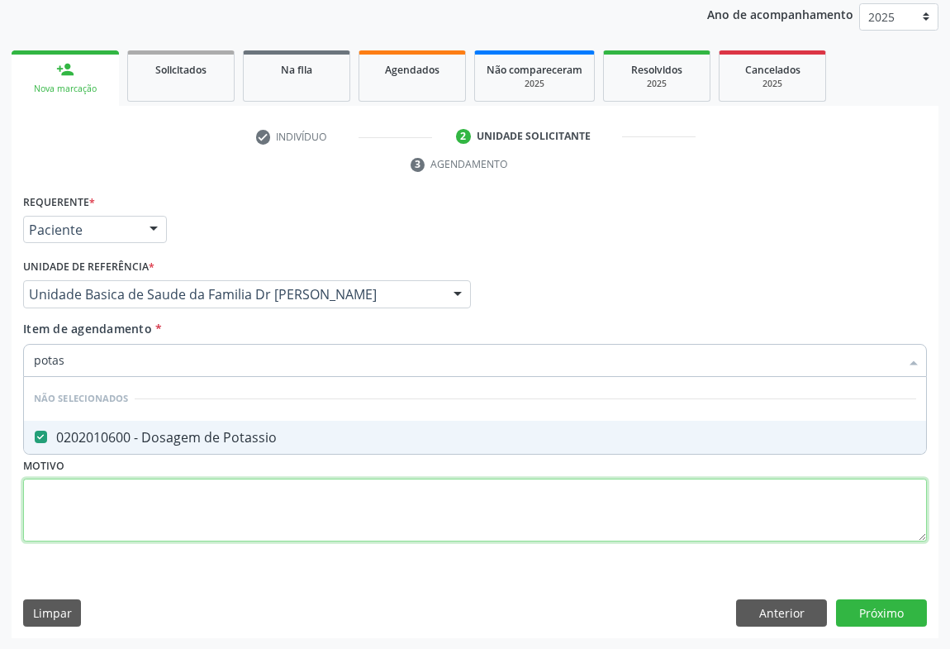
click at [80, 503] on div "Requerente * Paciente Médico(a) Enfermeiro(a) Paciente Nenhum resultado encontr…" at bounding box center [475, 377] width 904 height 374
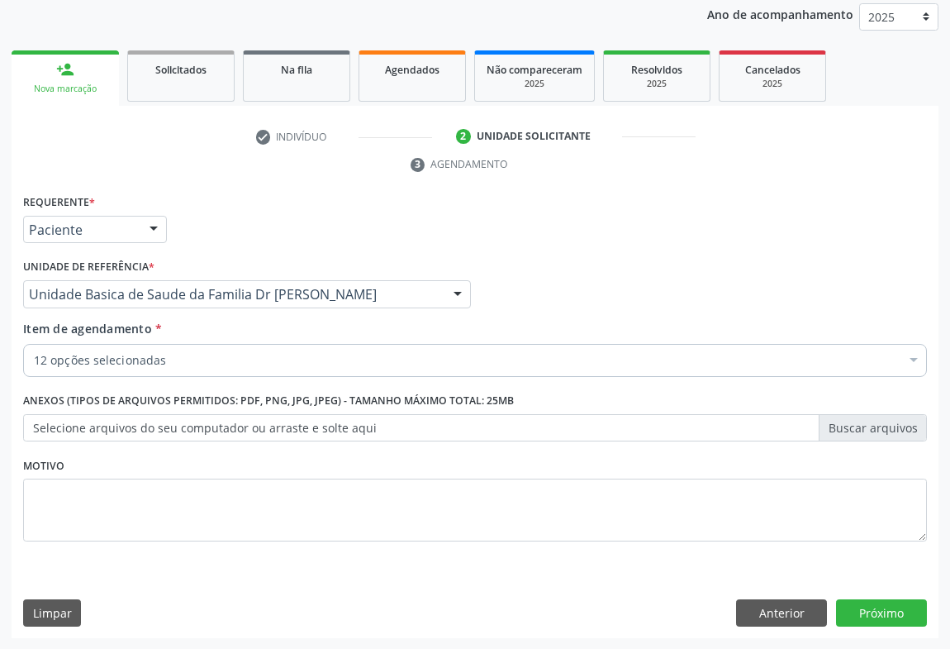
click at [96, 372] on div "12 opções selecionadas" at bounding box center [475, 360] width 904 height 33
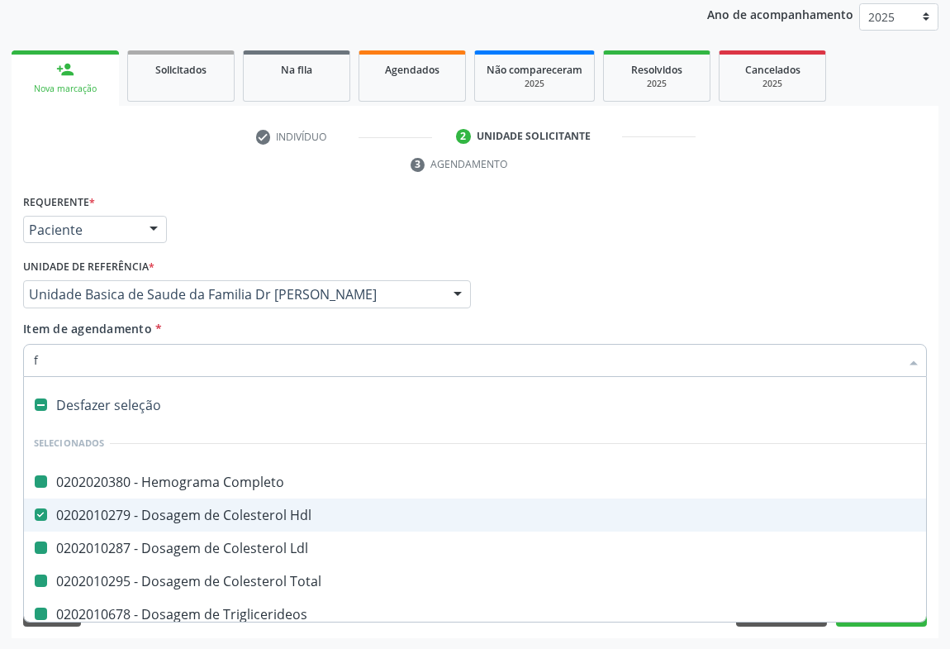
type input "fe"
checkbox Completo "false"
checkbox Ldl "false"
checkbox Total "false"
checkbox Triglicerideos "false"
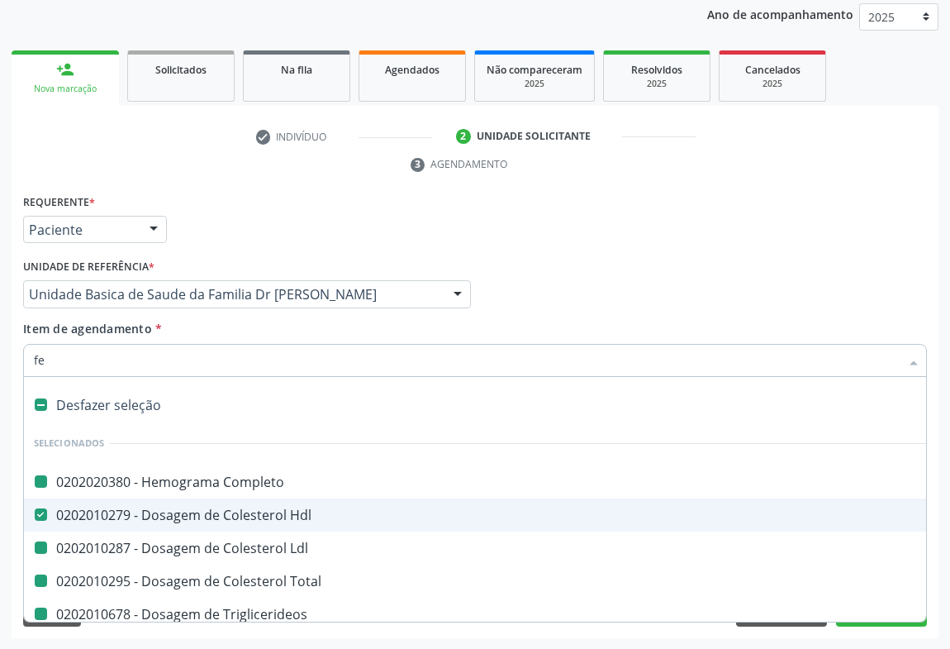
checkbox Ureia "false"
checkbox Creatinina "false"
checkbox Urina "false"
checkbox \(Tgo\) "false"
checkbox \(Tgp\) "false"
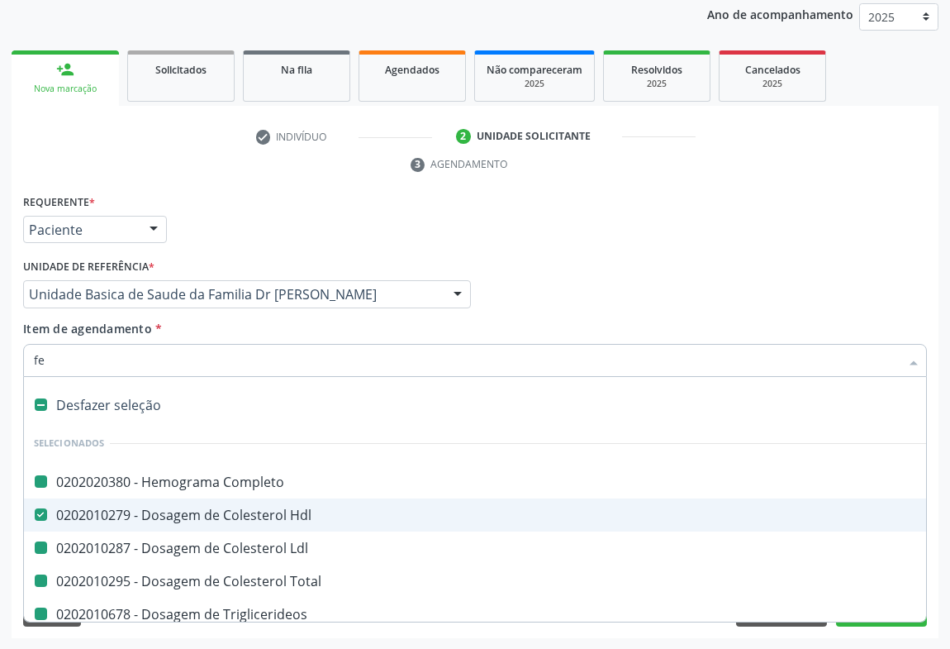
checkbox Urico "false"
checkbox Potassio "false"
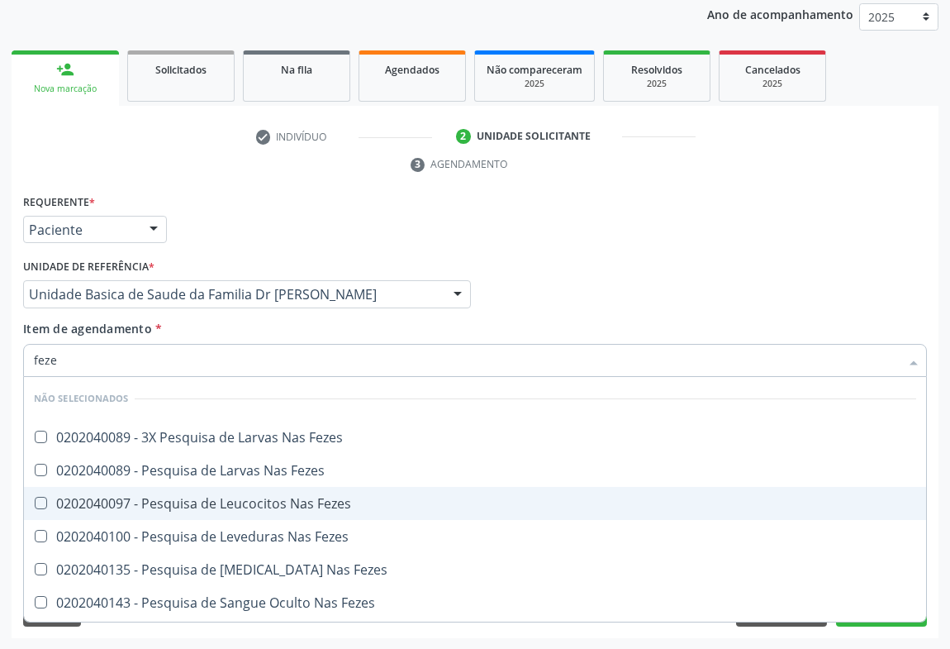
type input "fezes"
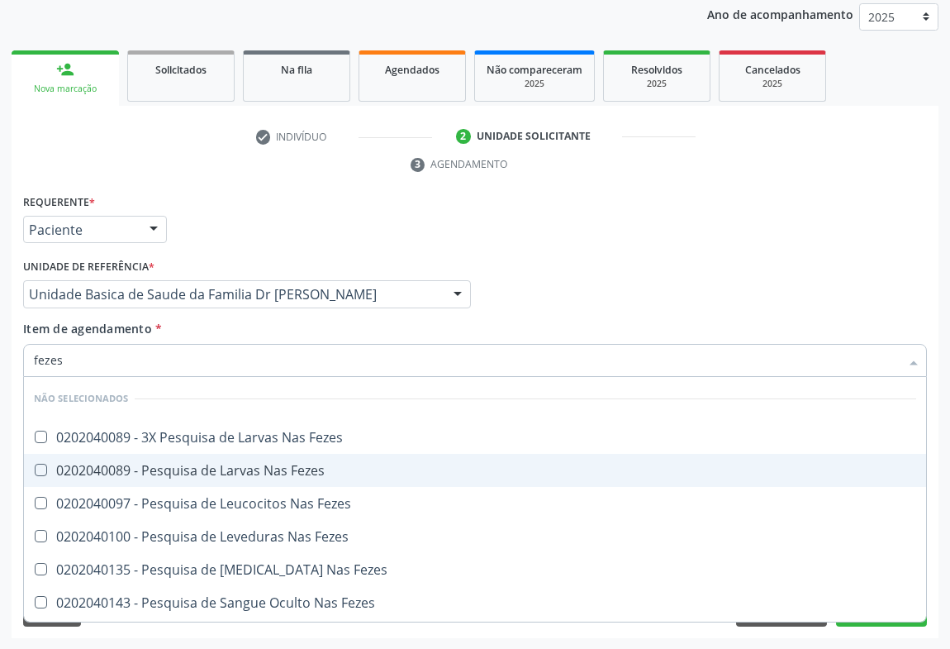
click at [106, 463] on div "0202040089 - Pesquisa de Larvas Nas Fezes" at bounding box center [475, 469] width 882 height 13
checkbox Fezes "true"
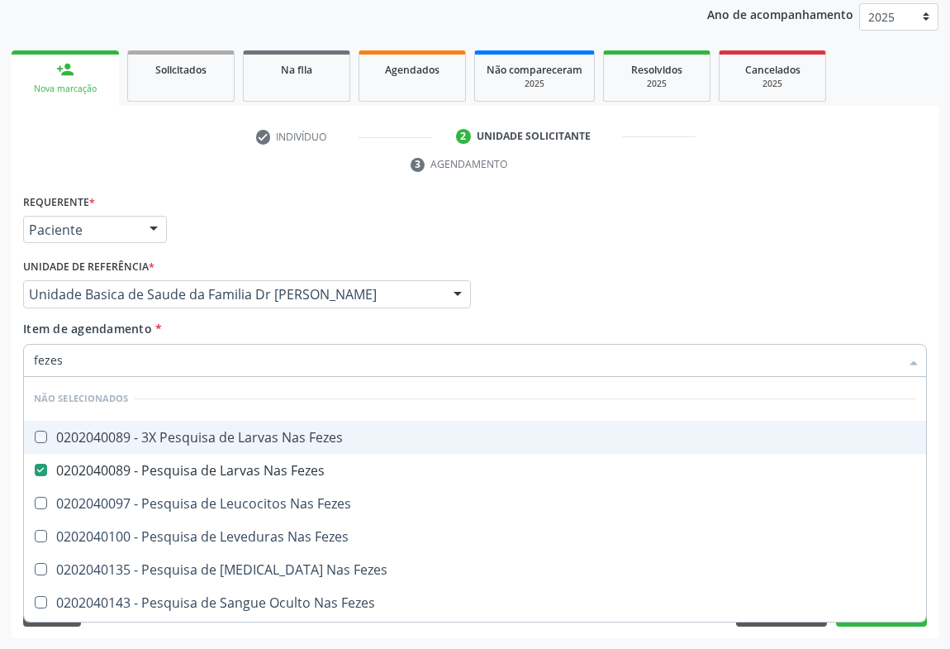
click at [560, 284] on div "Médico Solicitante Por favor, selecione a Unidade de Atendimento primeiro Nenhu…" at bounding box center [475, 286] width 912 height 64
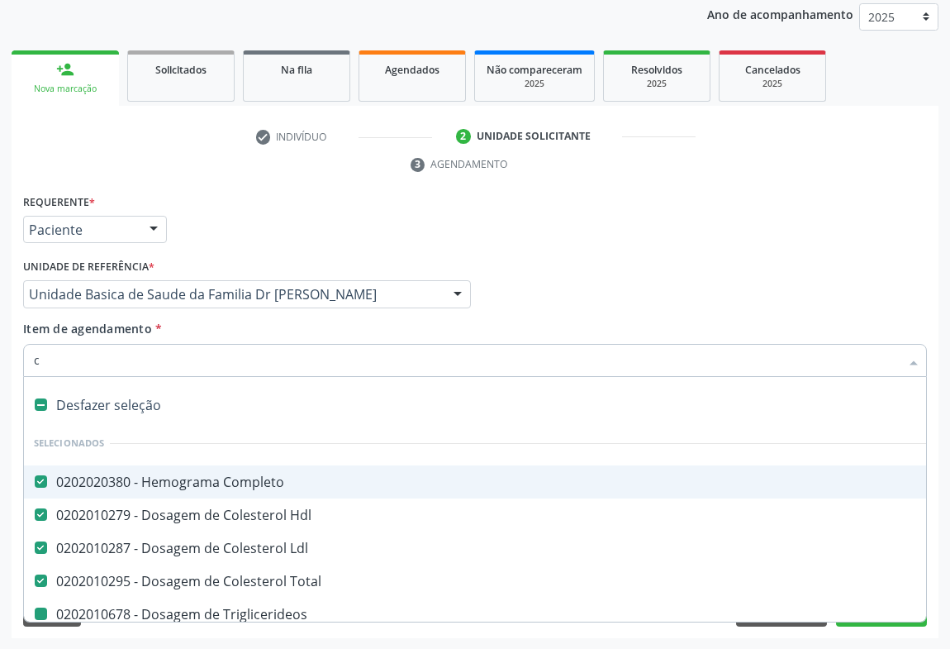
type input "ca"
checkbox Triglicerideos "false"
checkbox Ureia "false"
checkbox Creatinina "false"
checkbox Urina "false"
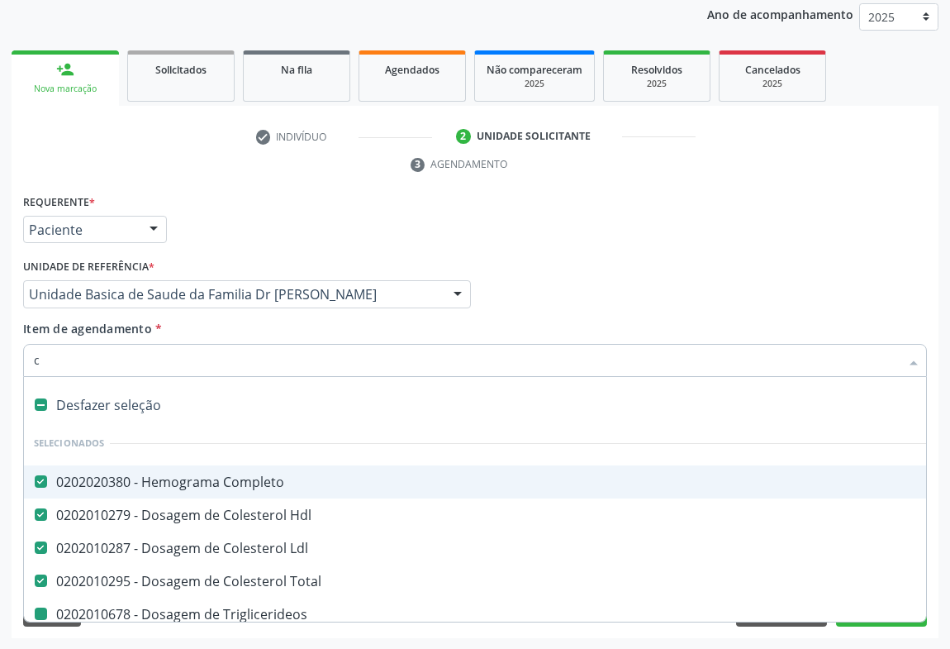
checkbox \(Tgo\) "false"
checkbox \(Tgp\) "false"
checkbox Potassio "false"
checkbox Fezes "false"
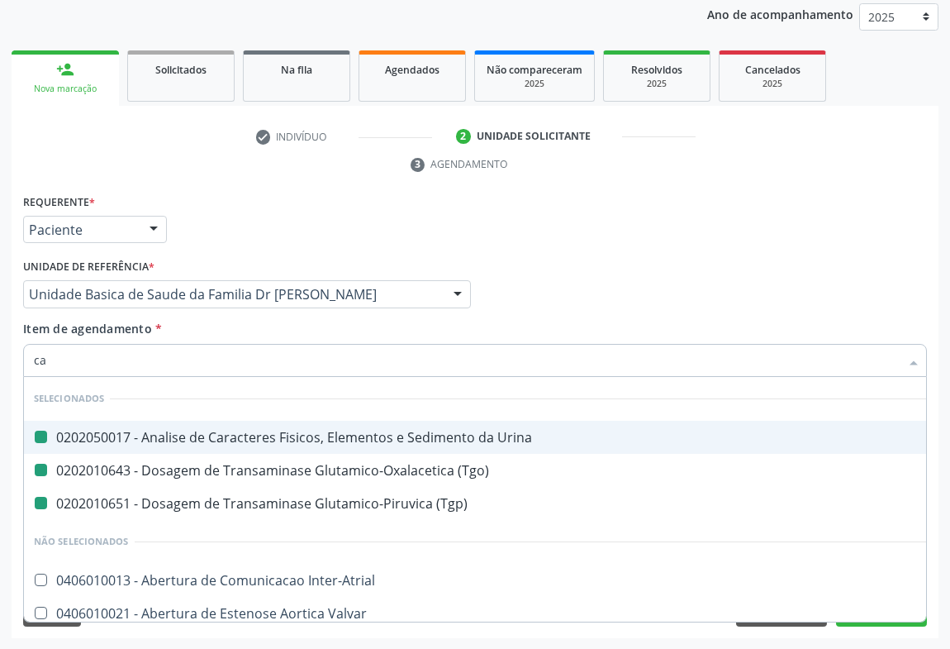
type input "cal"
checkbox Urina "false"
checkbox \(Tgp\) "false"
checkbox \(Tgo\) "false"
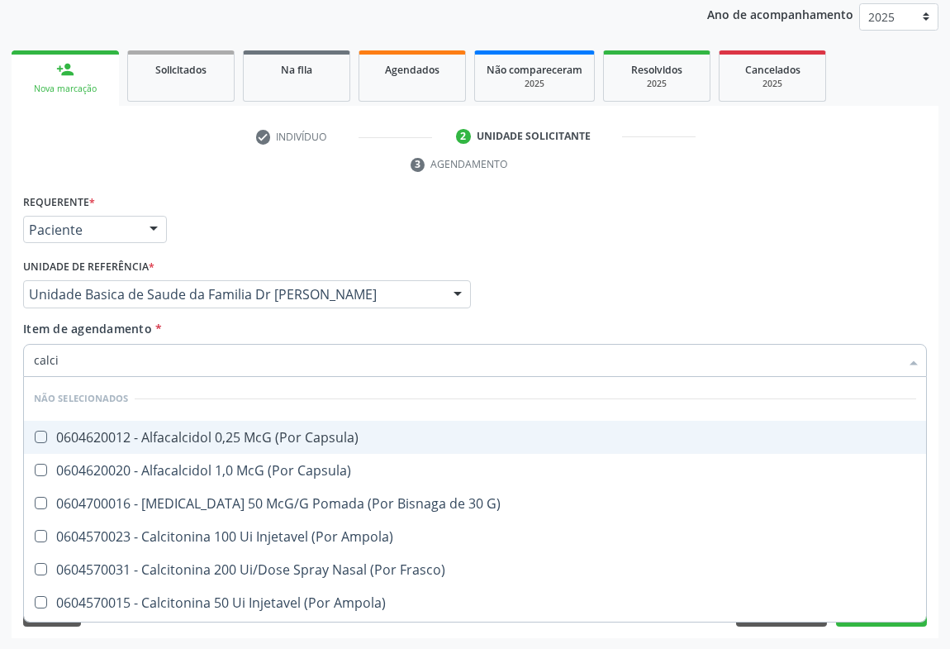
type input "calcio"
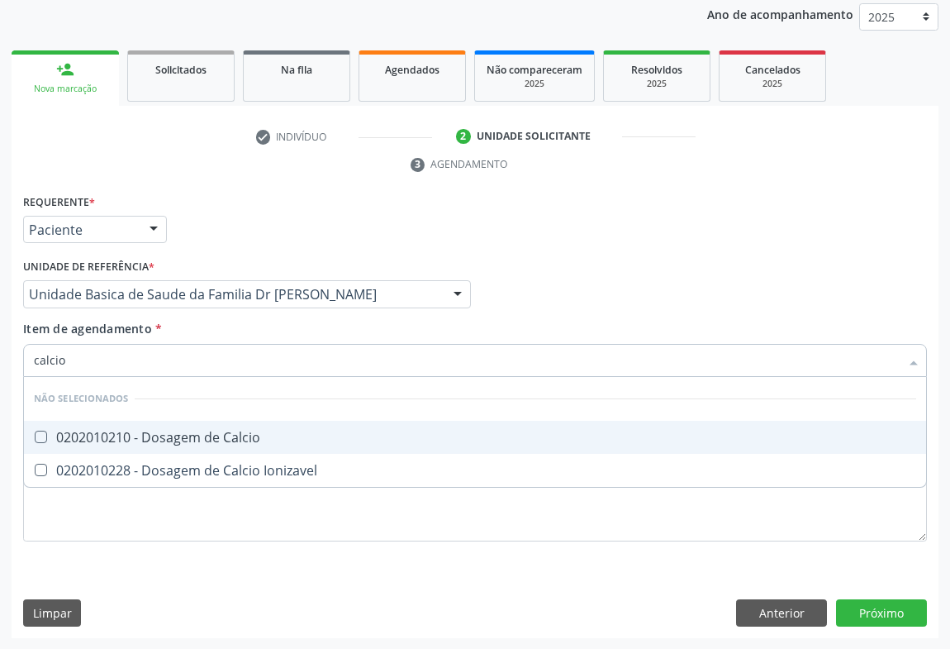
click at [169, 430] on div "0202010210 - Dosagem de Calcio" at bounding box center [475, 436] width 882 height 13
checkbox Calcio "true"
click at [525, 286] on div "Médico Solicitante Por favor, selecione a Unidade de Atendimento primeiro Nenhu…" at bounding box center [475, 286] width 912 height 64
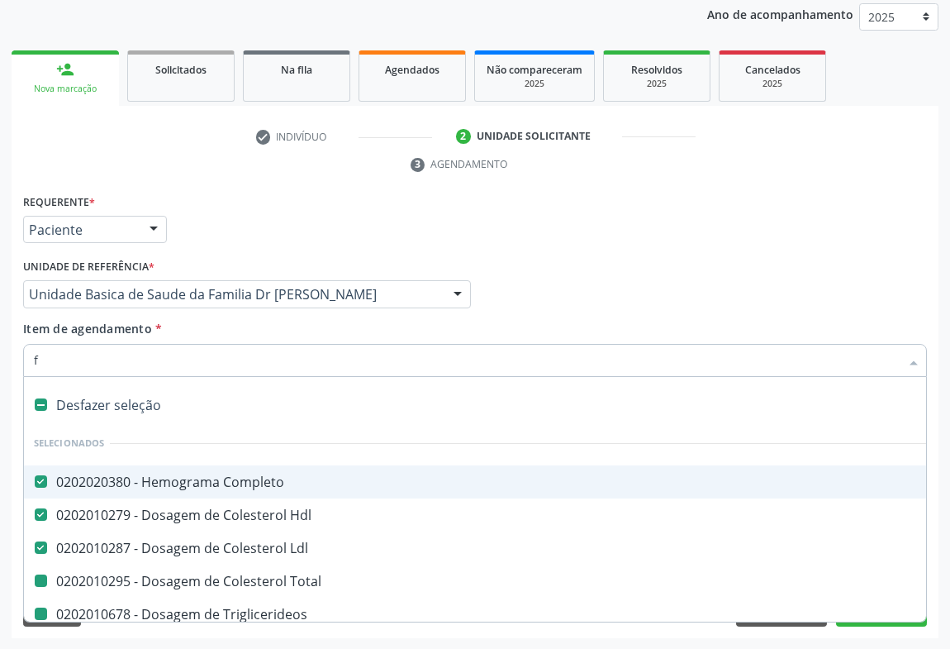
type input "fe"
checkbox Total "false"
checkbox Triglicerideos "false"
checkbox Ureia "false"
checkbox Creatinina "false"
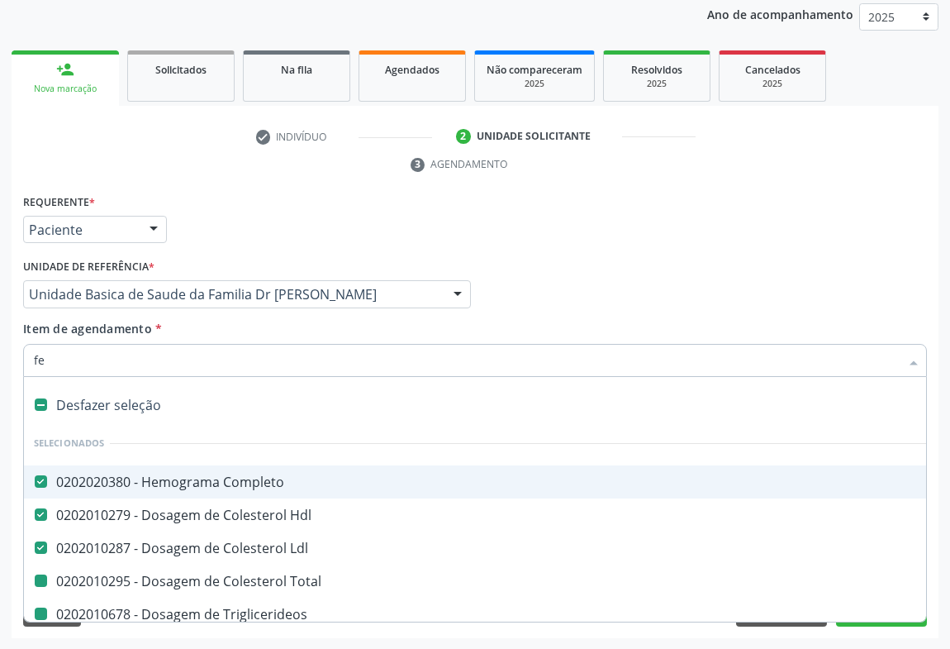
checkbox Urina "false"
checkbox \(Tgo\) "false"
checkbox \(Tgp\) "false"
checkbox Urico "false"
checkbox Potassio "false"
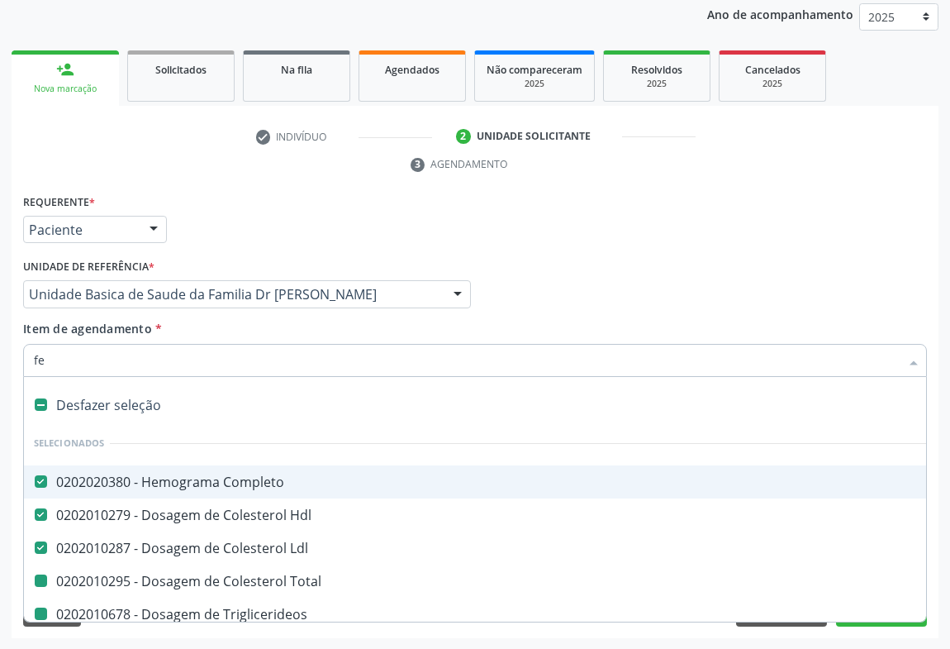
checkbox Fezes "false"
checkbox Calcio "false"
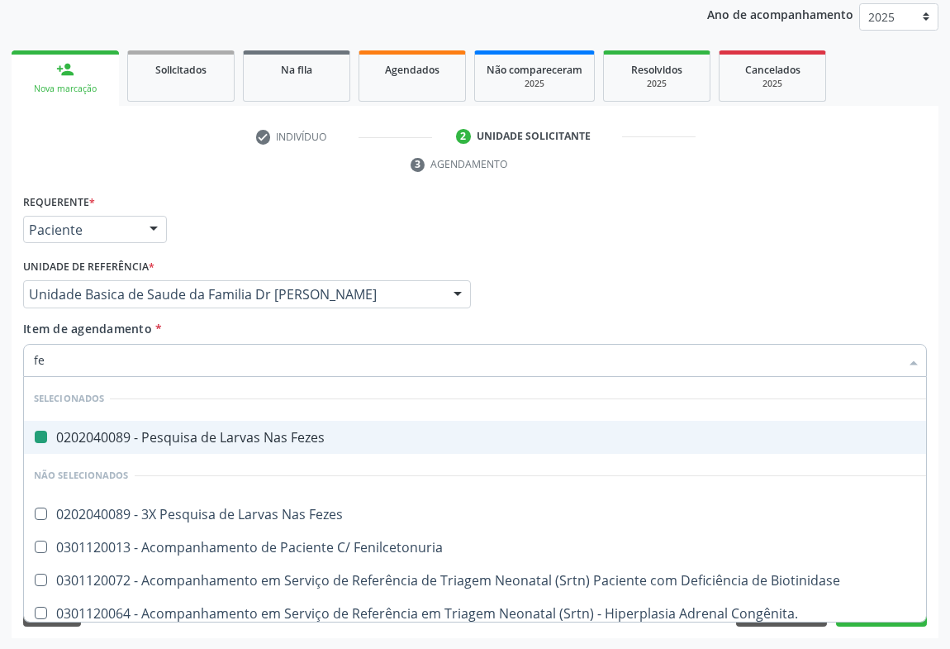
type input "fer"
checkbox Fezes "false"
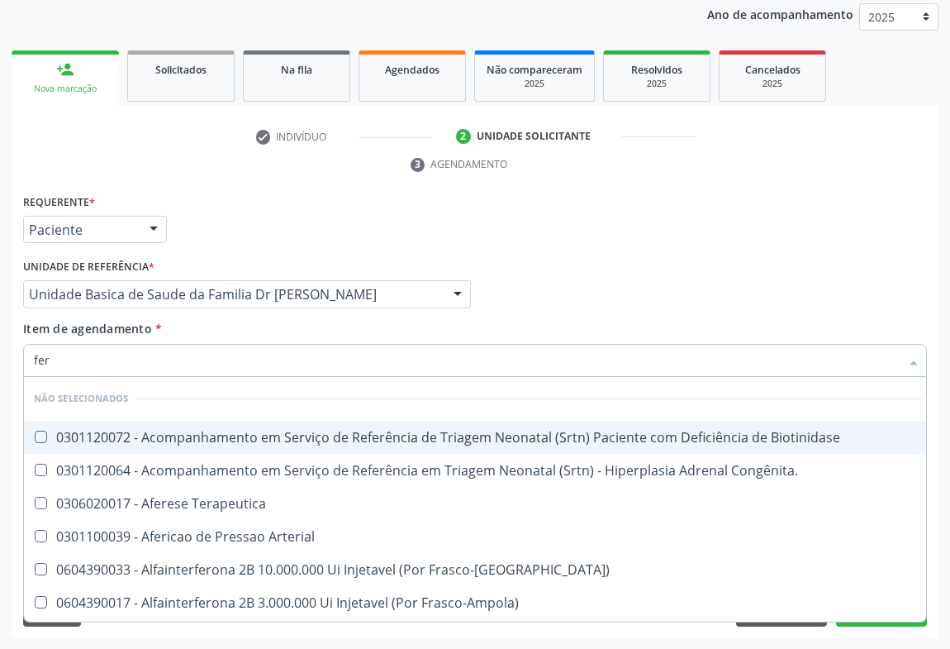
type input "ferr"
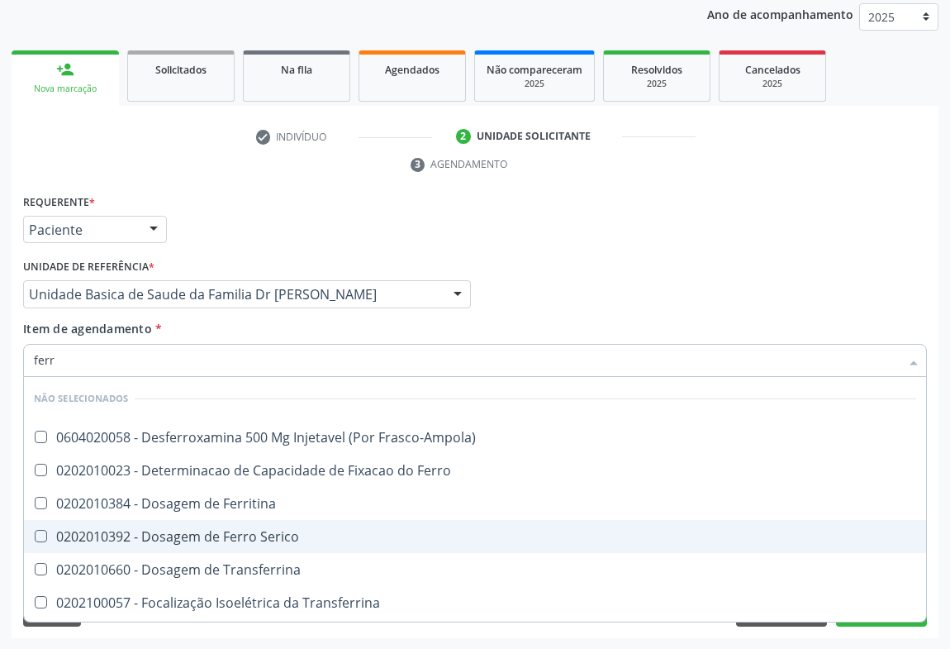
click at [108, 537] on div "0202010392 - Dosagem de Ferro Serico" at bounding box center [475, 536] width 882 height 13
checkbox Serico "true"
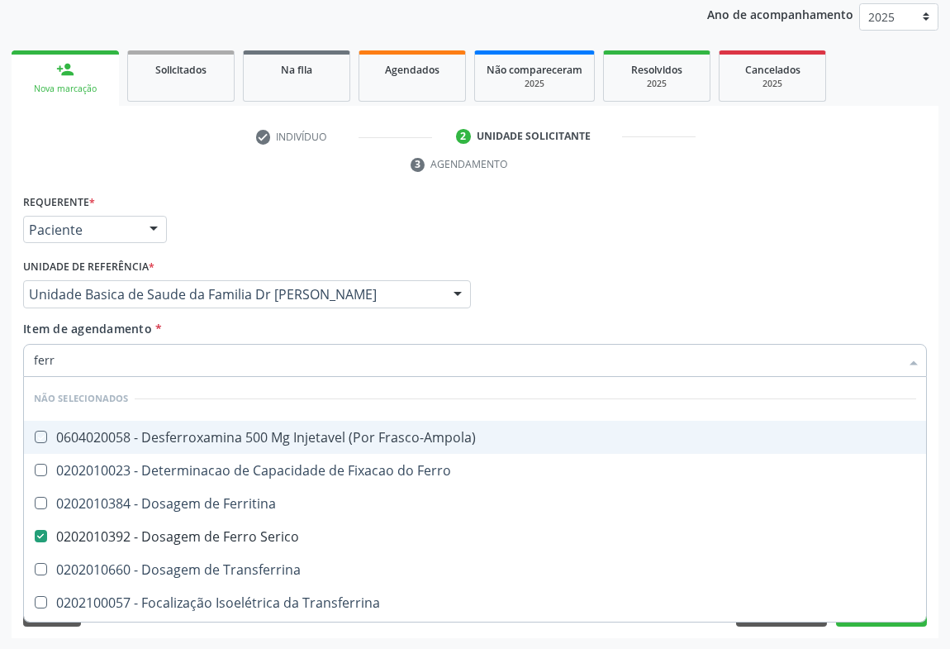
click at [784, 290] on div "Médico Solicitante Por favor, selecione a Unidade de Atendimento primeiro Nenhu…" at bounding box center [475, 286] width 912 height 64
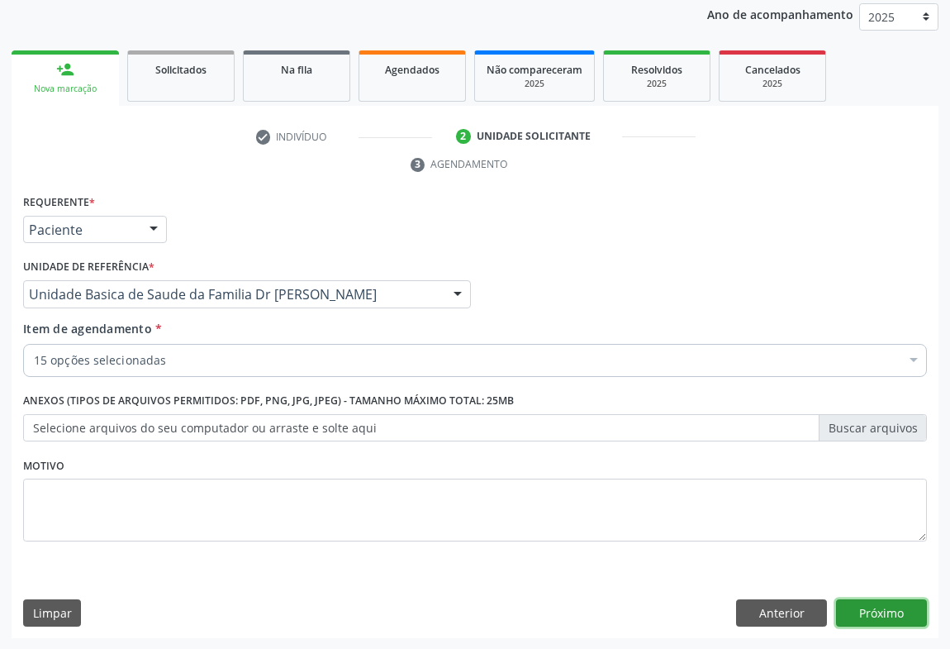
click at [872, 608] on button "Próximo" at bounding box center [881, 613] width 91 height 28
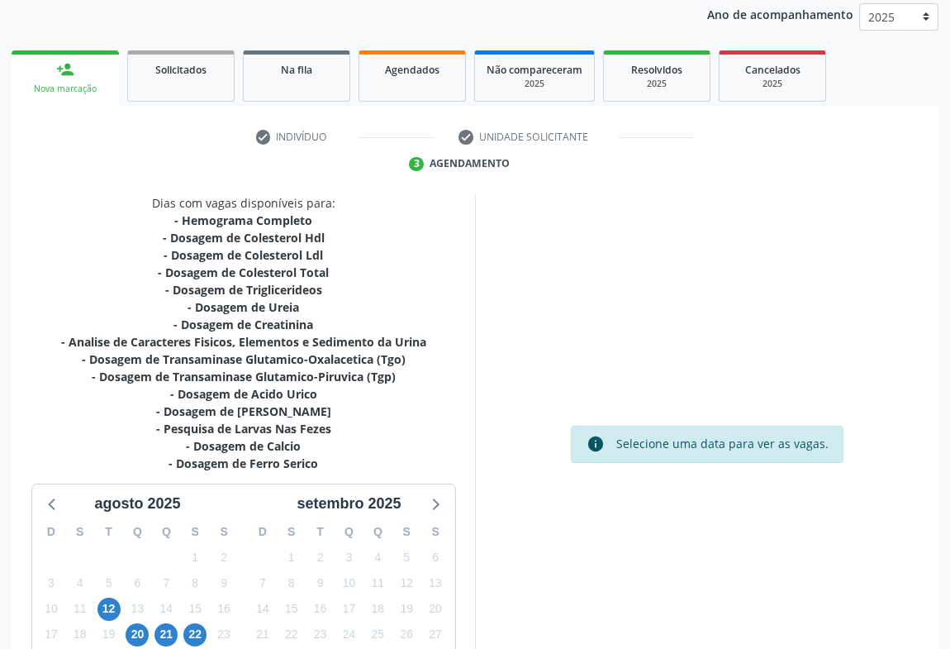
scroll to position [339, 0]
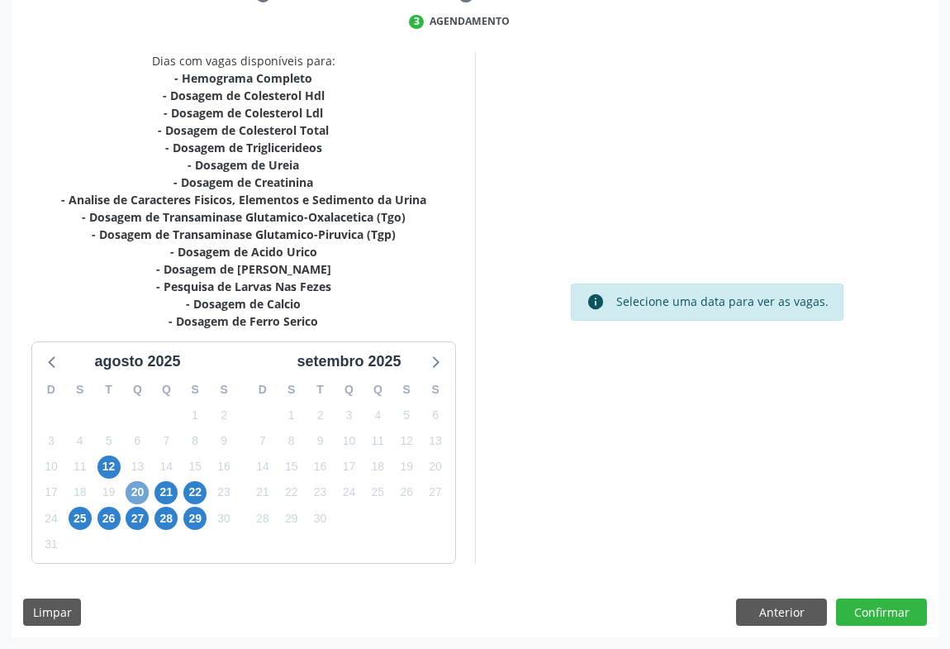
click at [139, 493] on span "20" at bounding box center [137, 492] width 23 height 23
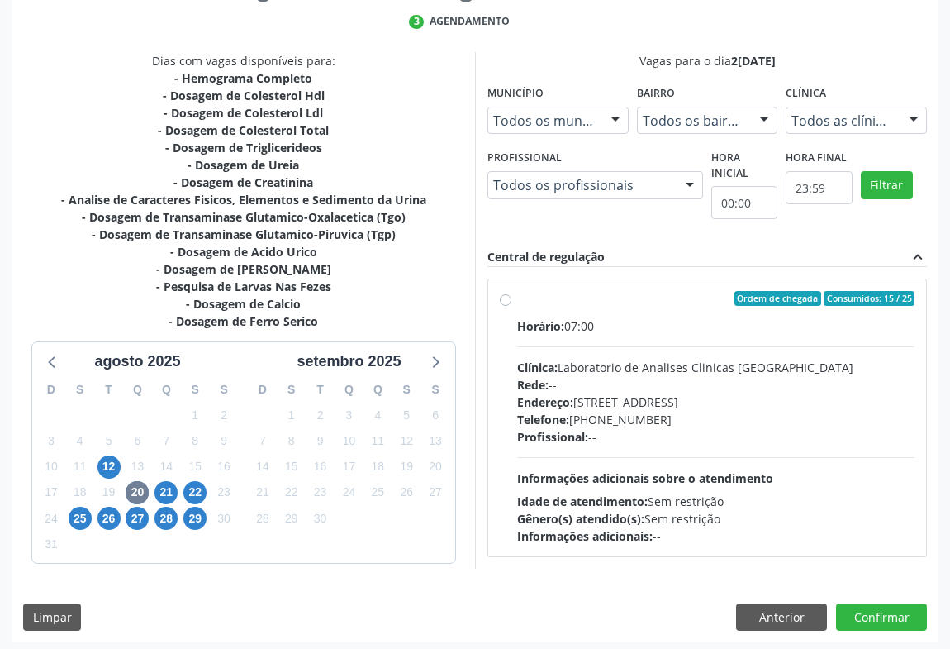
click at [517, 302] on label "Ordem de chegada Consumidos: 15 / 25 Horário: 07:00 Clínica: Laboratorio de Ana…" at bounding box center [715, 418] width 397 height 254
click at [508, 302] on input "Ordem de chegada Consumidos: 15 / 25 Horário: 07:00 Clínica: Laboratorio de Ana…" at bounding box center [506, 298] width 12 height 15
radio input "true"
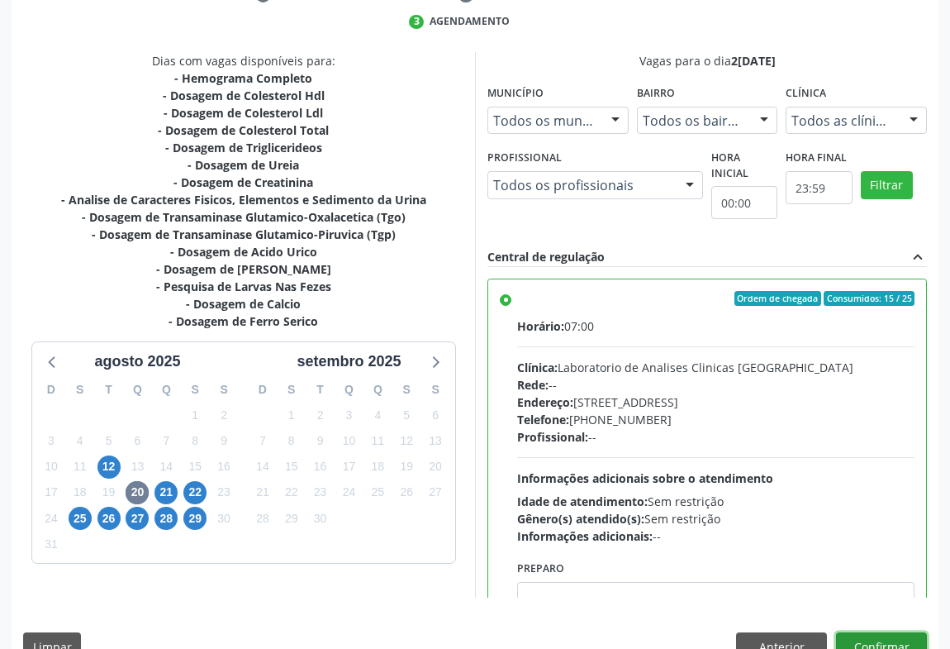
click at [847, 637] on button "Confirmar" at bounding box center [881, 646] width 91 height 28
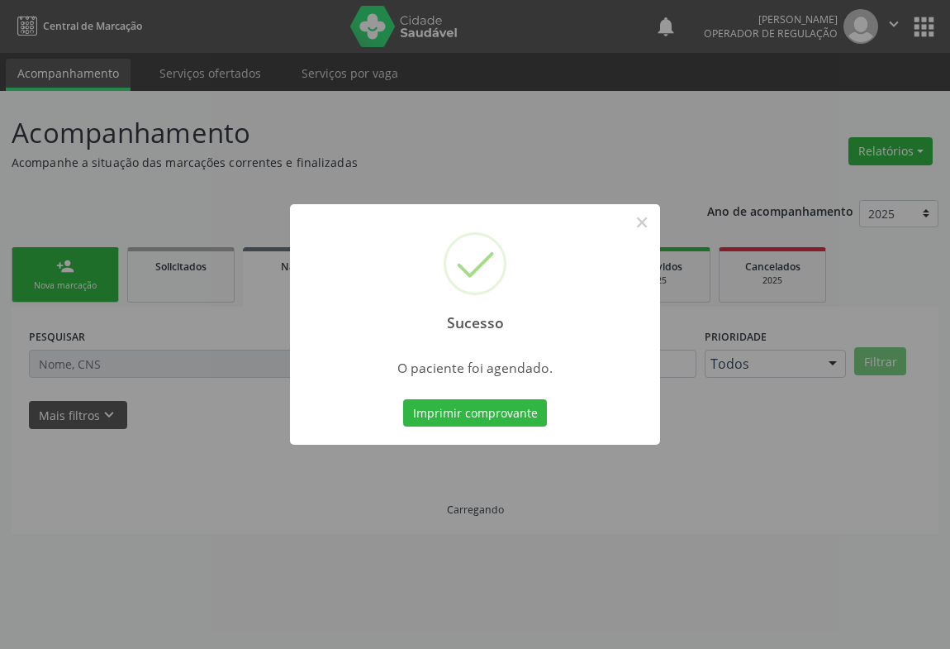
scroll to position [0, 0]
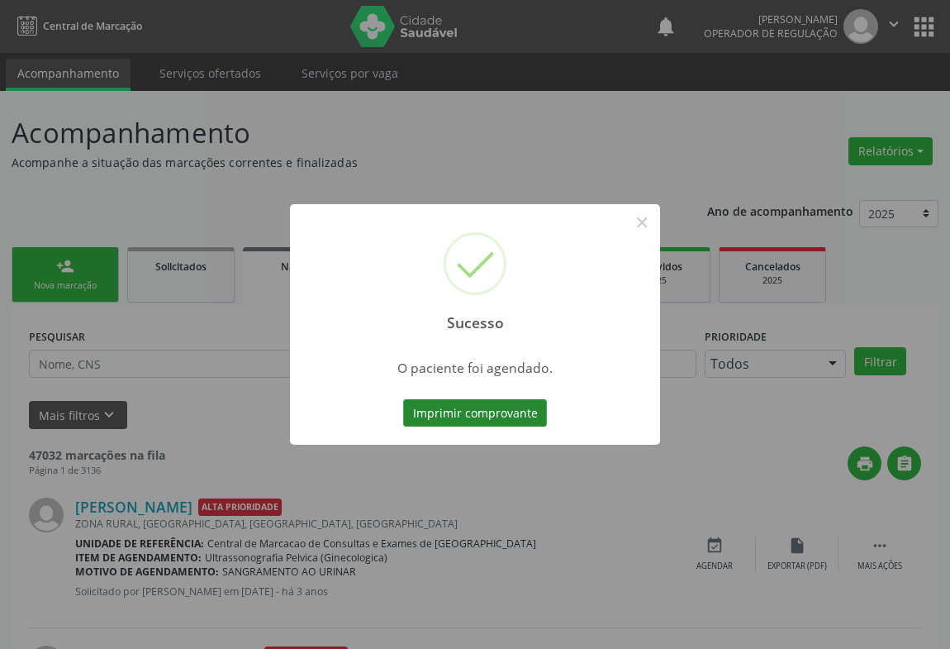
click at [479, 415] on button "Imprimir comprovante" at bounding box center [475, 413] width 144 height 28
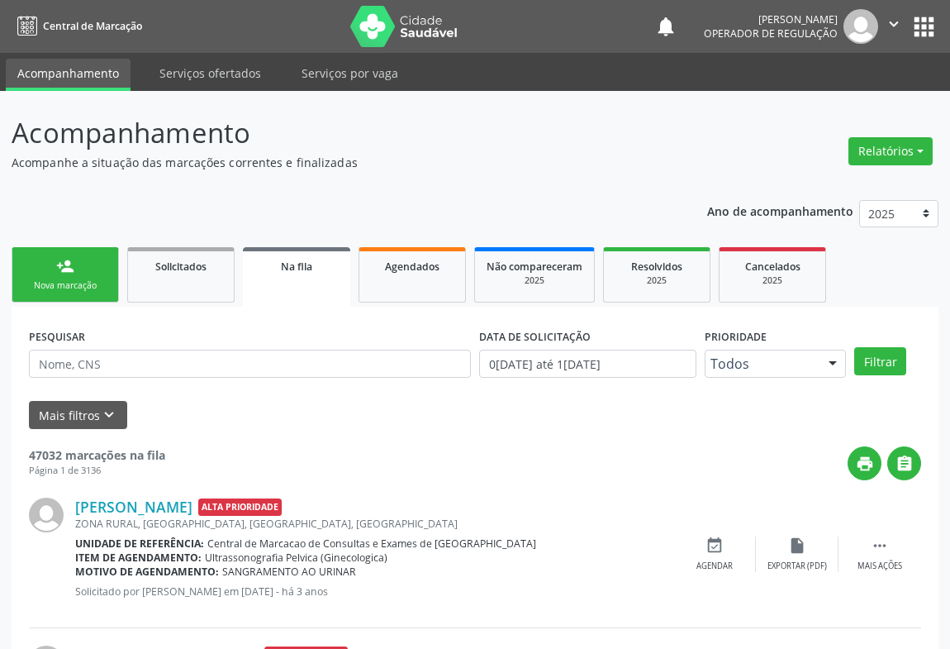
click at [61, 264] on div "person_add" at bounding box center [65, 266] width 18 height 18
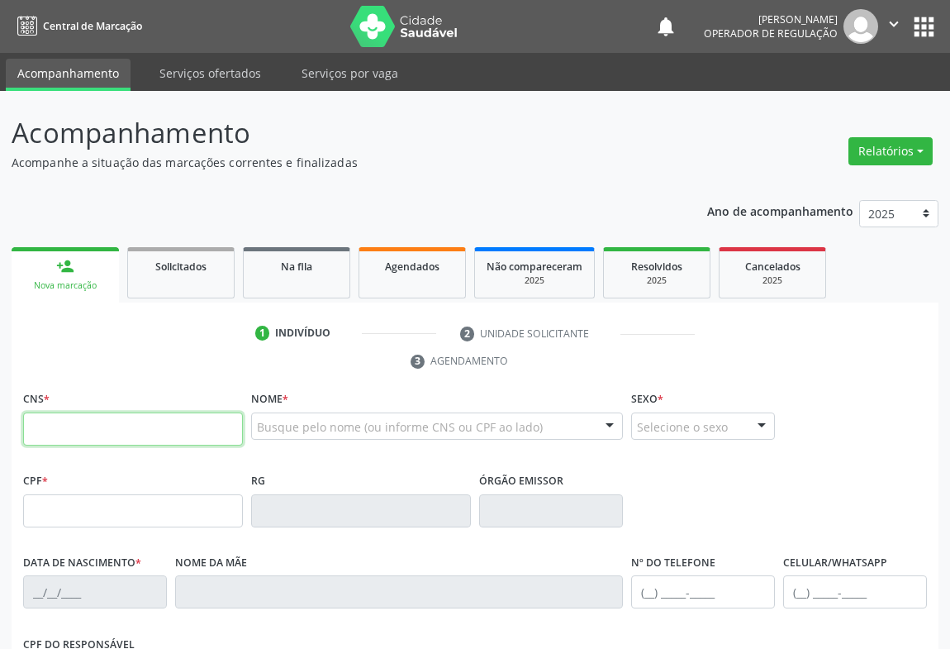
click at [137, 435] on input "text" at bounding box center [133, 428] width 220 height 33
type input "702 0068 1688 0480"
type input "042.042.345-18"
type input "1163016861"
type input "13/05/1989"
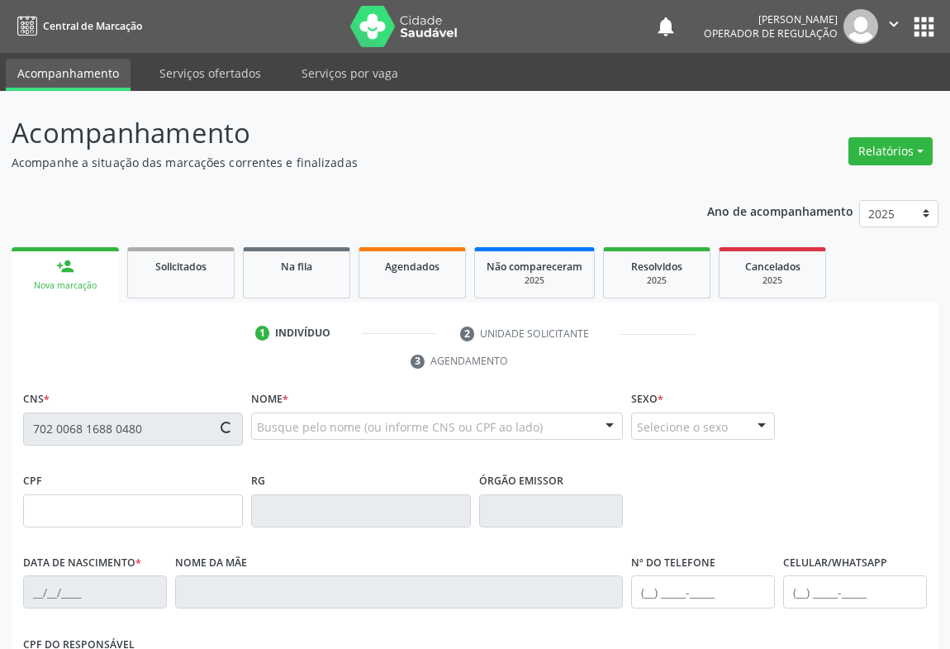
type input "(74) 99901-6779"
type input "S/N"
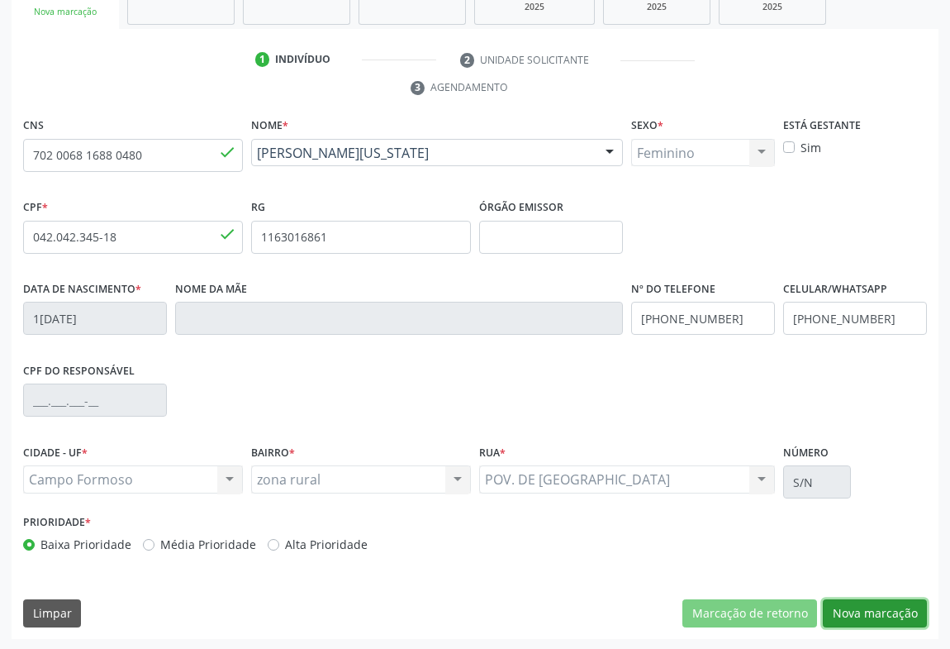
click at [851, 611] on button "Nova marcação" at bounding box center [875, 613] width 104 height 28
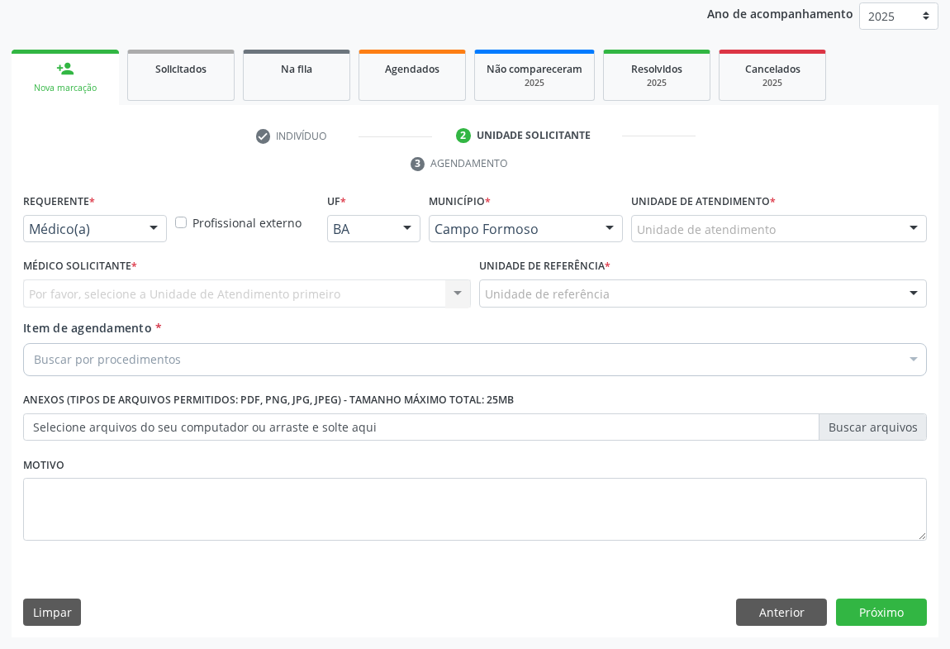
scroll to position [197, 0]
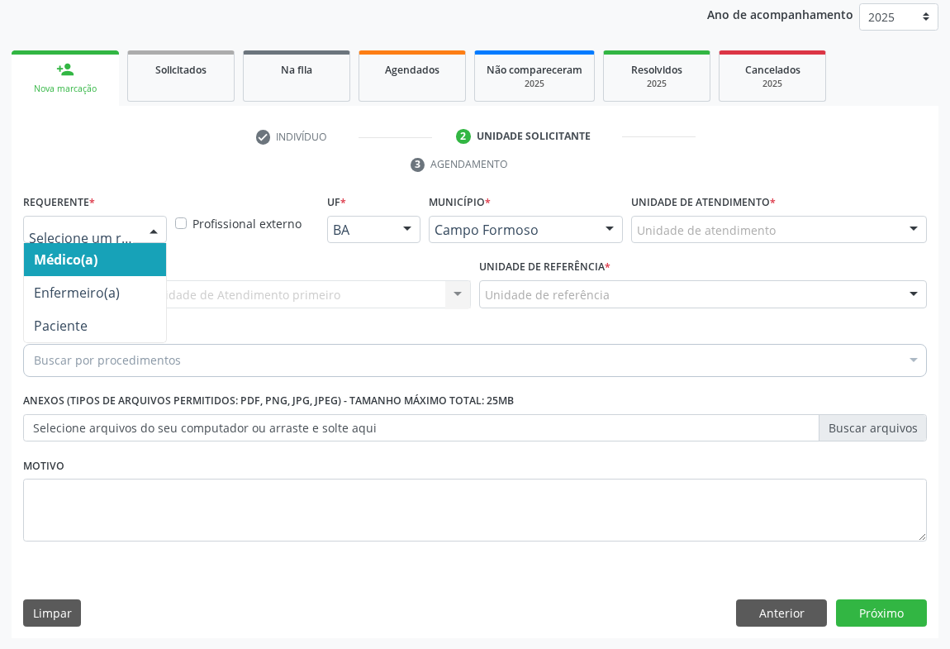
drag, startPoint x: 160, startPoint y: 232, endPoint x: 142, endPoint y: 236, distance: 18.6
click at [156, 231] on div at bounding box center [153, 230] width 25 height 28
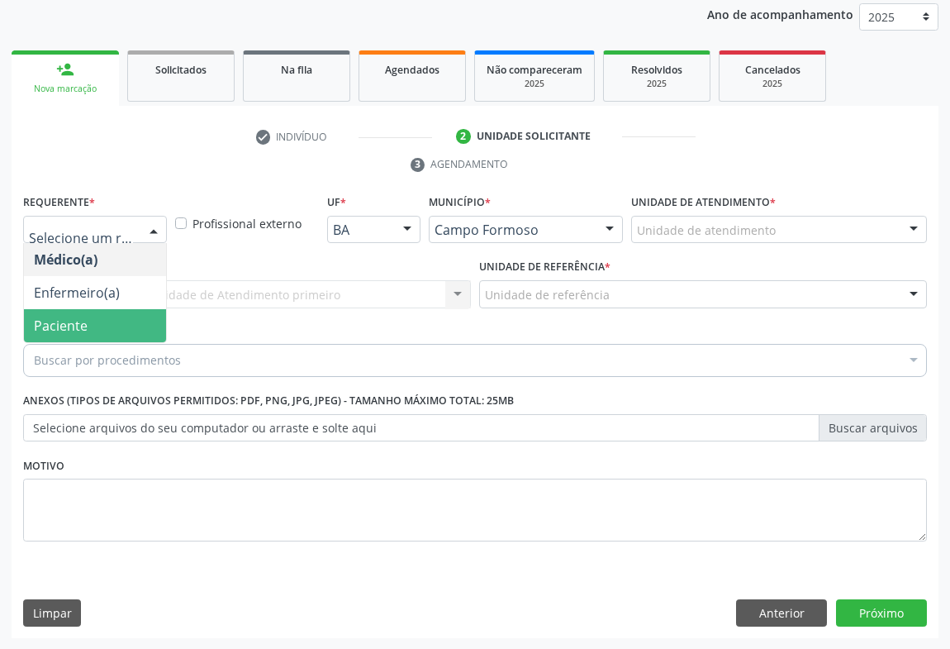
click at [107, 323] on span "Paciente" at bounding box center [95, 325] width 142 height 33
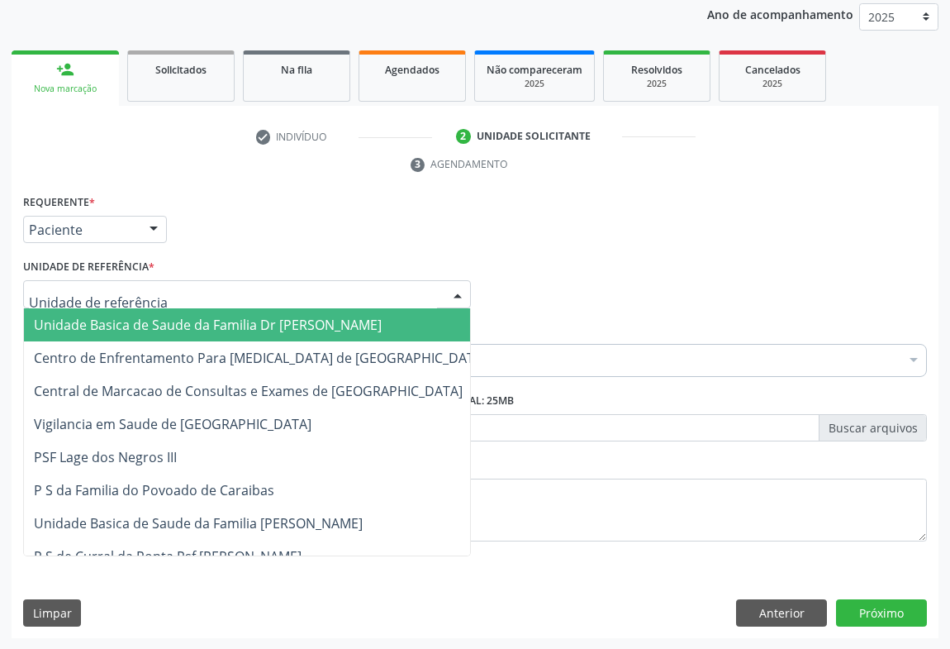
click at [456, 282] on div at bounding box center [457, 295] width 25 height 28
click at [368, 316] on span "Unidade Basica de Saude da Familia Dr [PERSON_NAME]" at bounding box center [260, 324] width 473 height 33
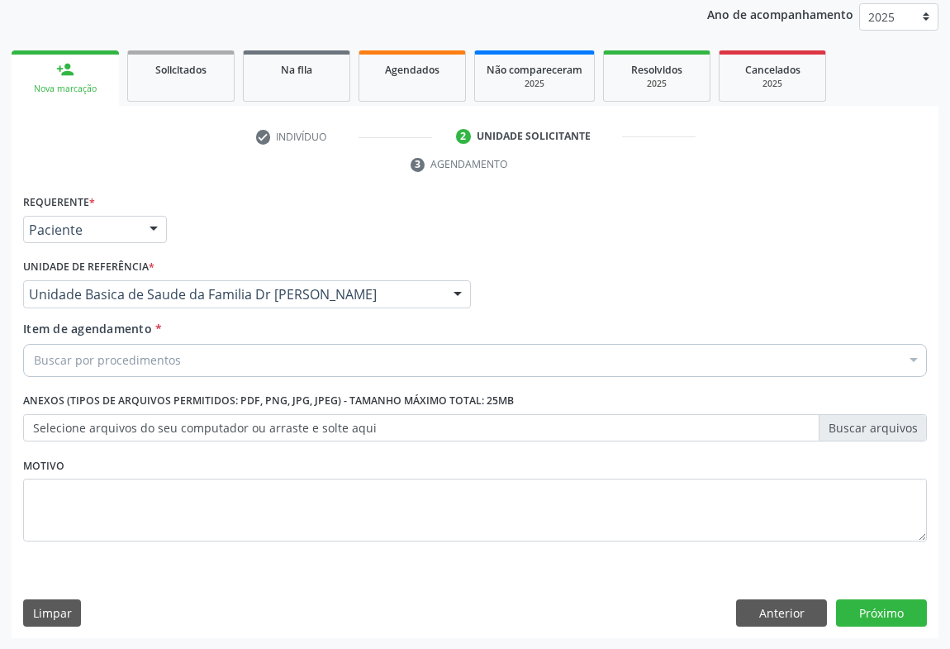
click at [276, 351] on div "Buscar por procedimentos" at bounding box center [475, 360] width 904 height 33
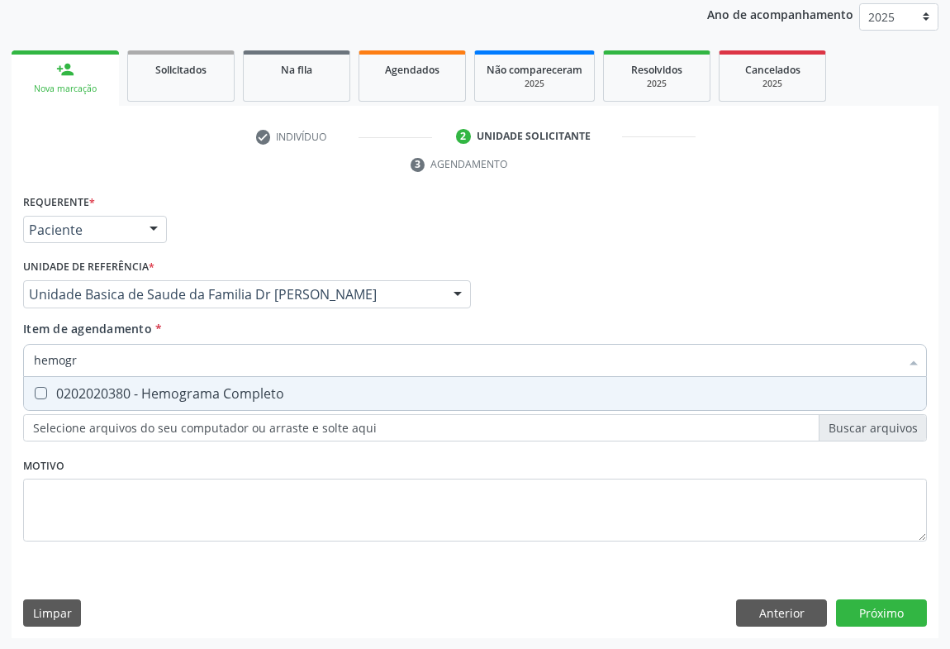
type input "hemogra"
click at [146, 401] on span "0202020380 - Hemograma Completo" at bounding box center [475, 393] width 902 height 33
checkbox Completo "true"
type input "hemogra"
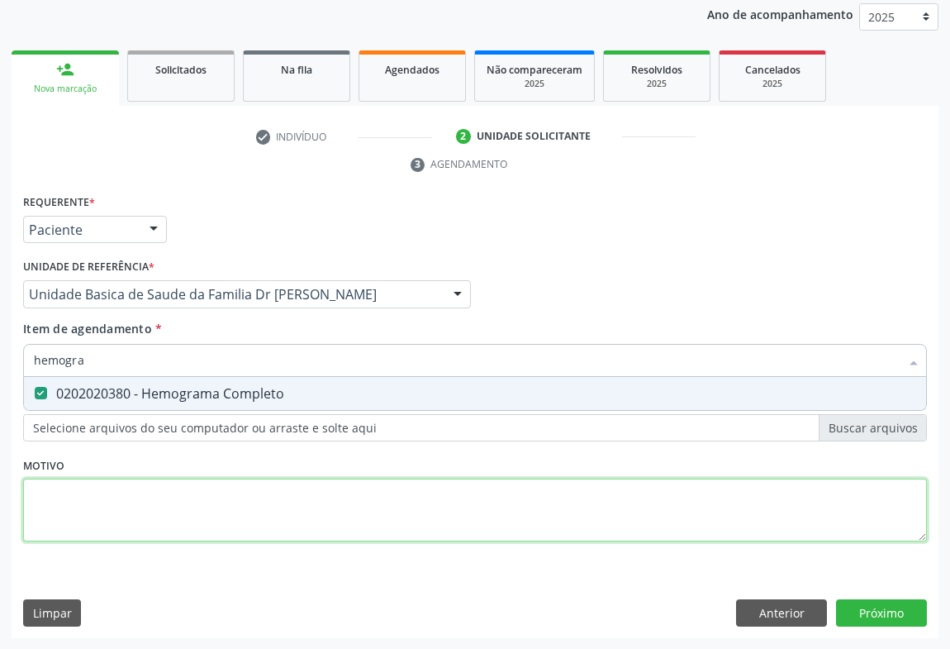
click at [90, 480] on div "Requerente * Paciente Médico(a) Enfermeiro(a) Paciente Nenhum resultado encontr…" at bounding box center [475, 377] width 904 height 374
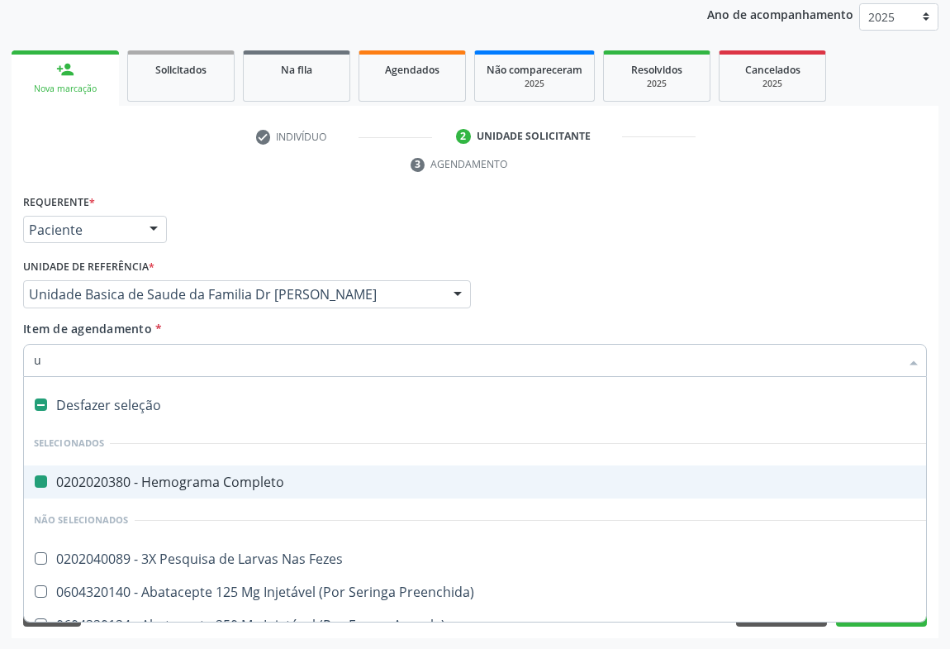
type input "ur"
checkbox Completo "false"
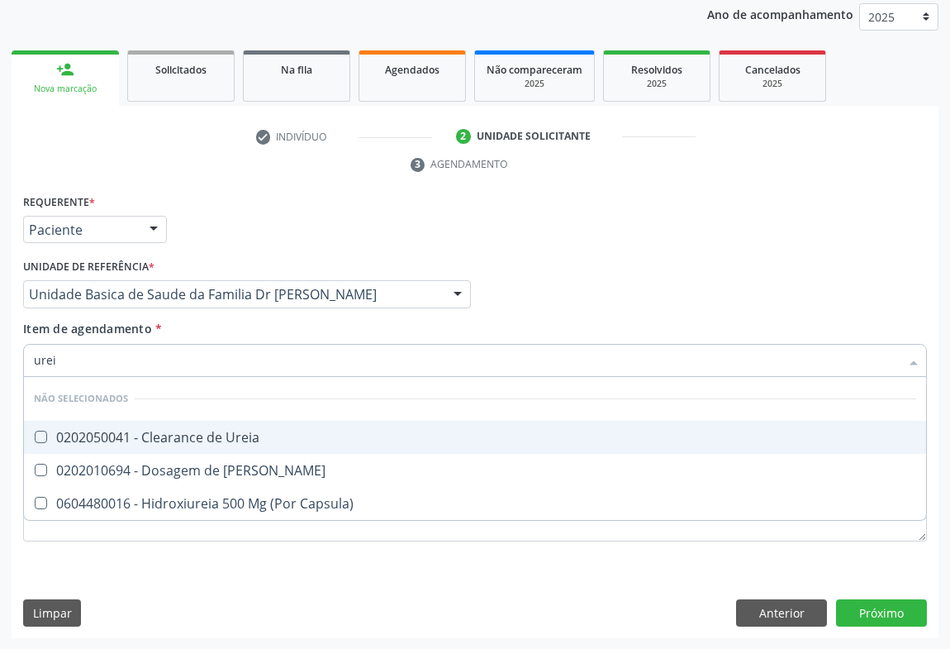
type input "ureia"
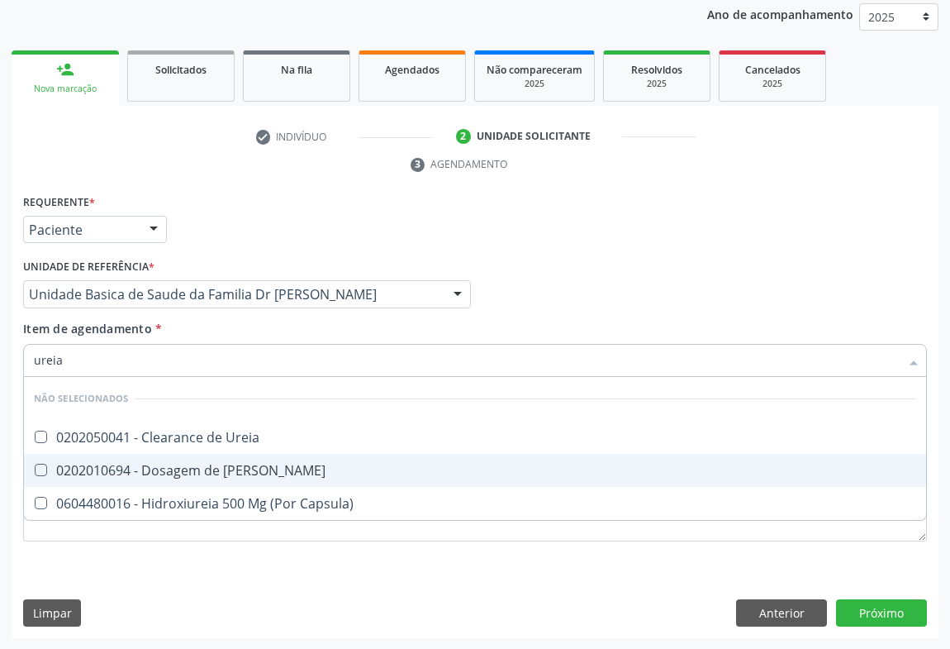
drag, startPoint x: 225, startPoint y: 463, endPoint x: 209, endPoint y: 476, distance: 20.5
click at [222, 463] on div "0202010694 - Dosagem de [PERSON_NAME]" at bounding box center [475, 469] width 882 height 13
checkbox Ureia "true"
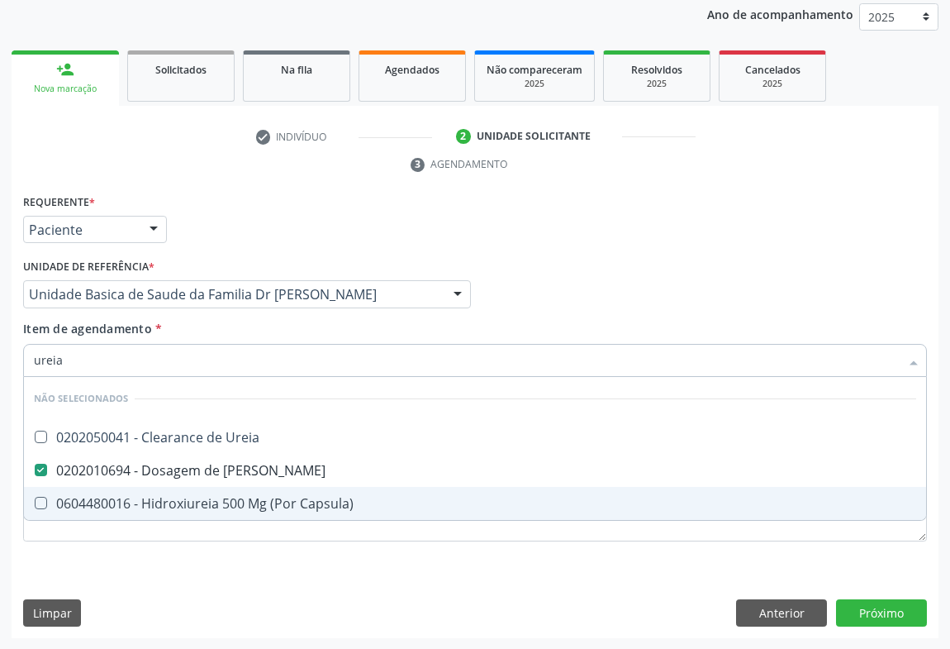
click at [145, 557] on div "Requerente * Paciente Médico(a) Enfermeiro(a) Paciente Nenhum resultado encontr…" at bounding box center [475, 377] width 904 height 374
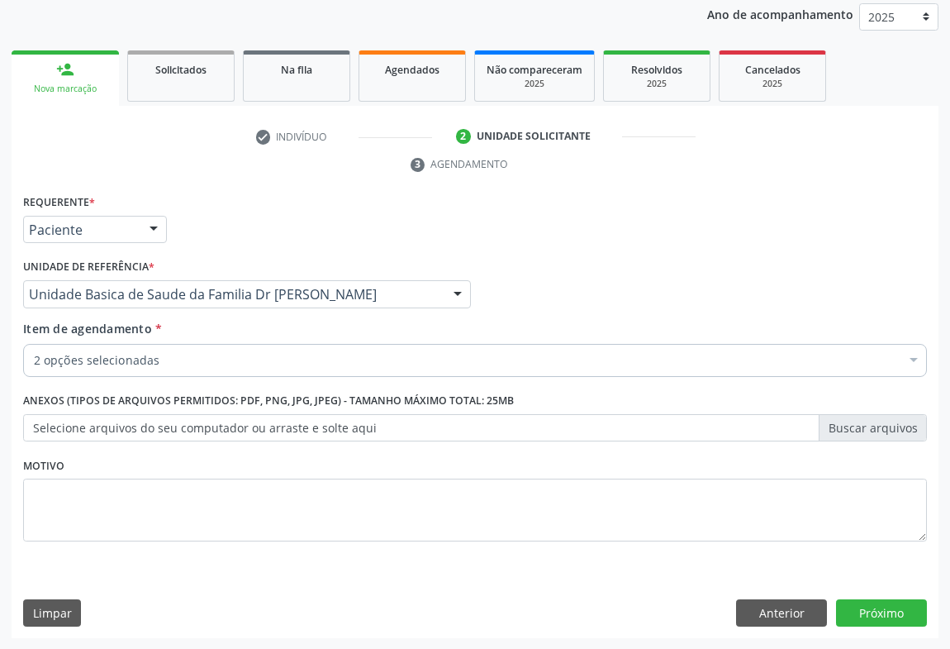
click at [157, 370] on div "2 opções selecionadas" at bounding box center [475, 360] width 904 height 33
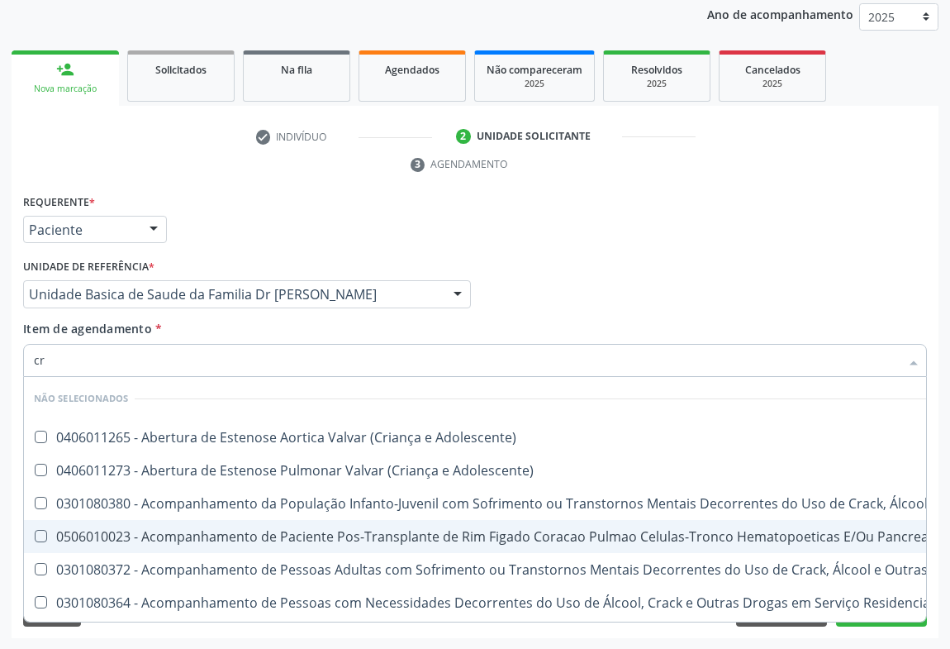
type input "cre"
checkbox Adolescente\) "false"
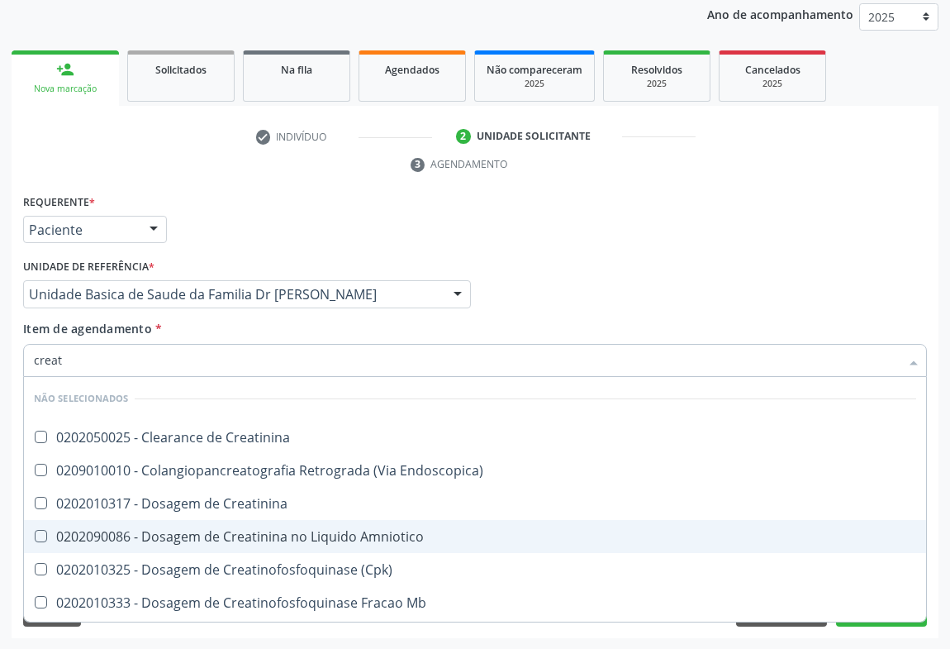
type input "creati"
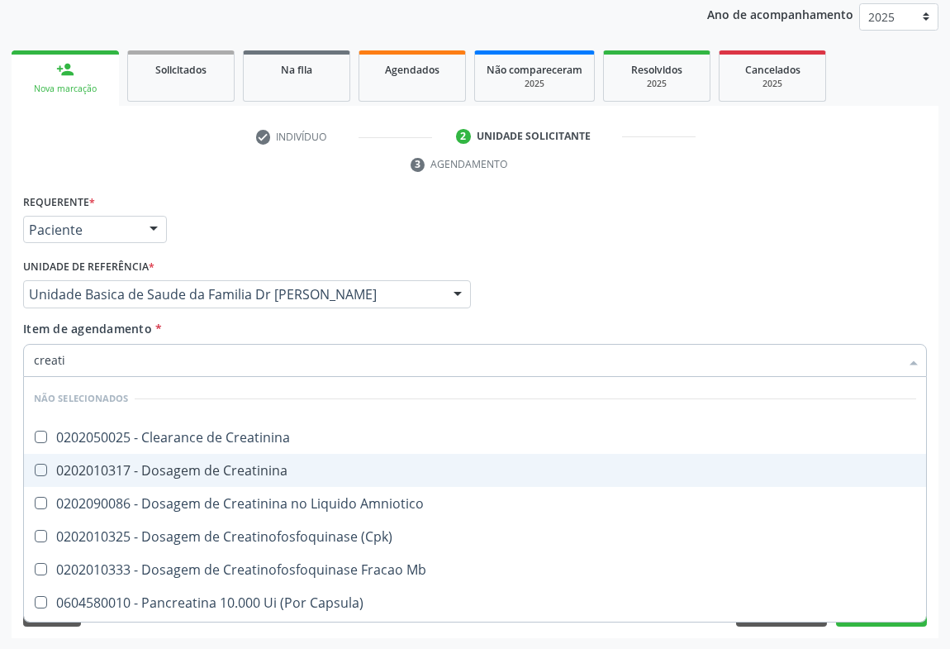
click at [180, 463] on div "0202010317 - Dosagem de Creatinina" at bounding box center [475, 469] width 882 height 13
checkbox Creatinina "true"
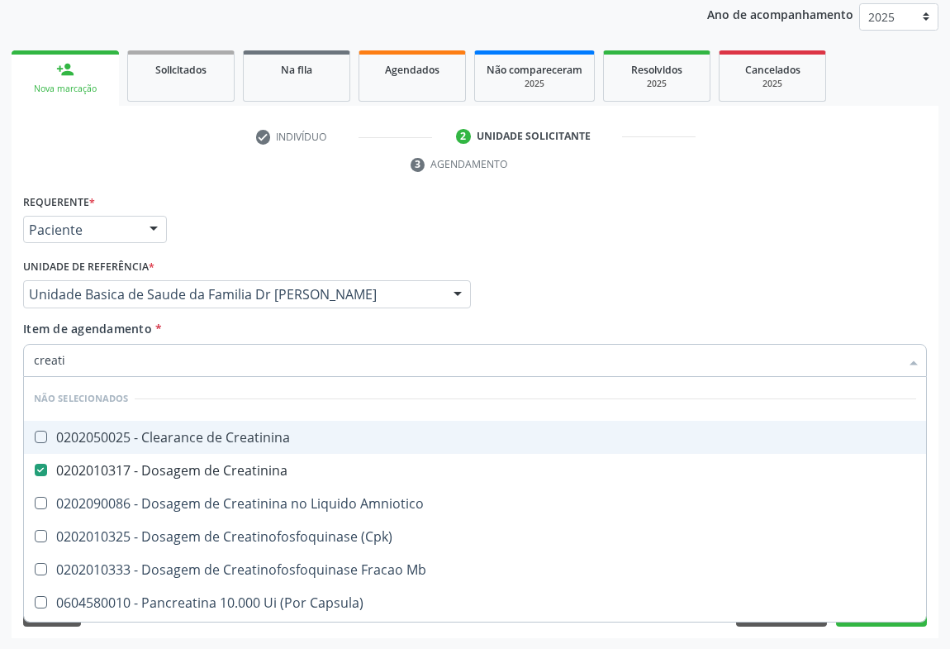
type input "creati"
click at [578, 304] on div "Médico Solicitante Por favor, selecione a Unidade de Atendimento primeiro Nenhu…" at bounding box center [475, 286] width 912 height 64
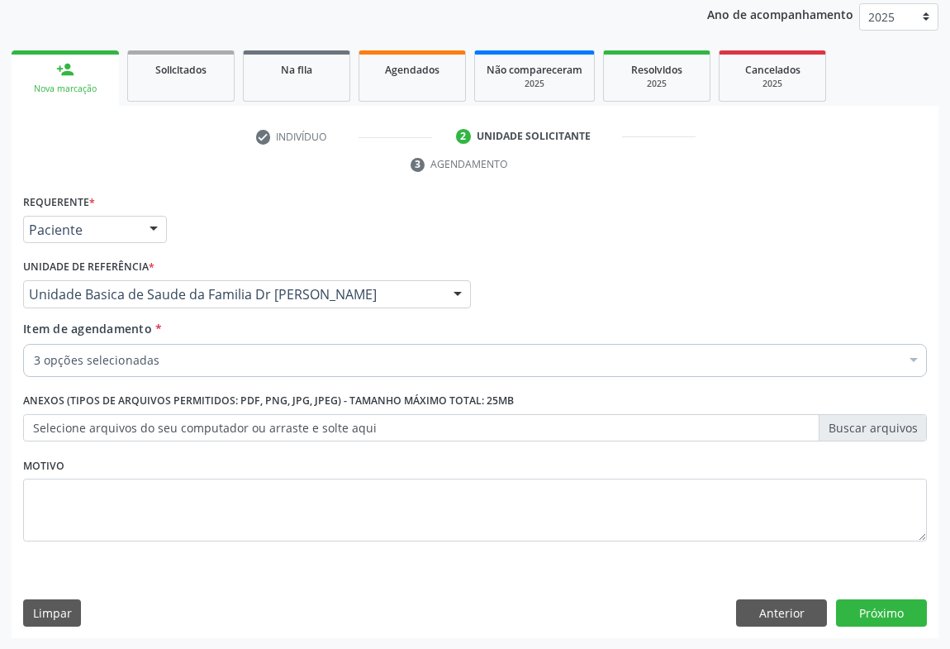
click at [126, 372] on div "3 opções selecionadas" at bounding box center [475, 360] width 904 height 33
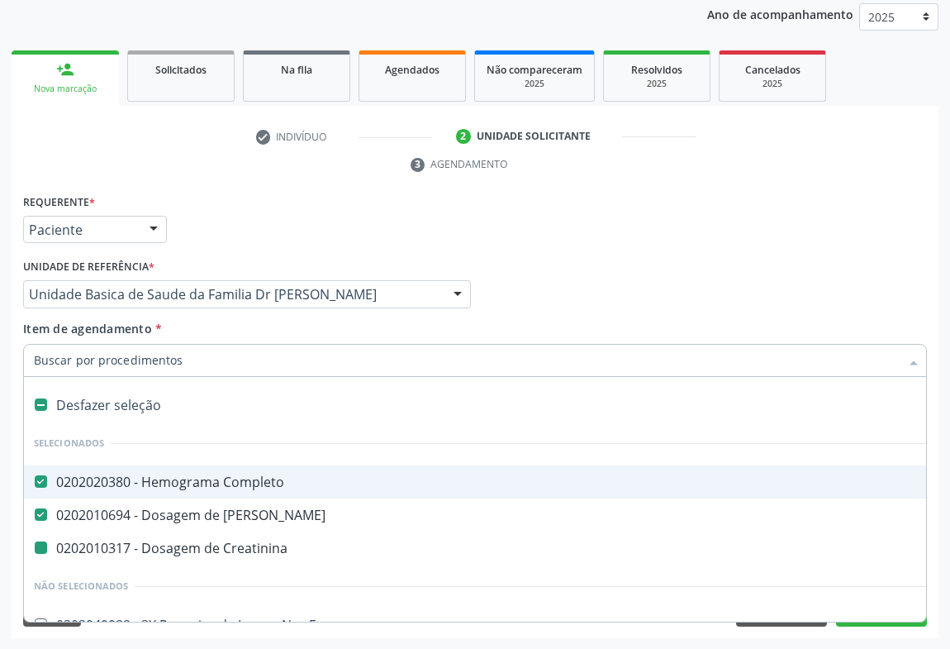
type input "p"
checkbox Creatinina "false"
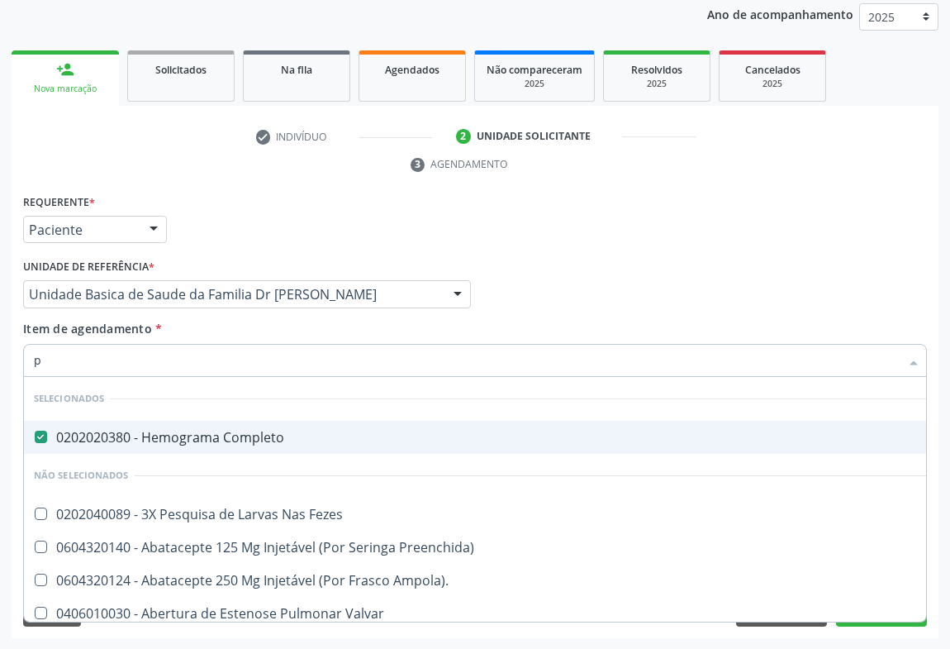
click at [533, 316] on div "Médico Solicitante Por favor, selecione a Unidade de Atendimento primeiro Nenhu…" at bounding box center [475, 286] width 912 height 64
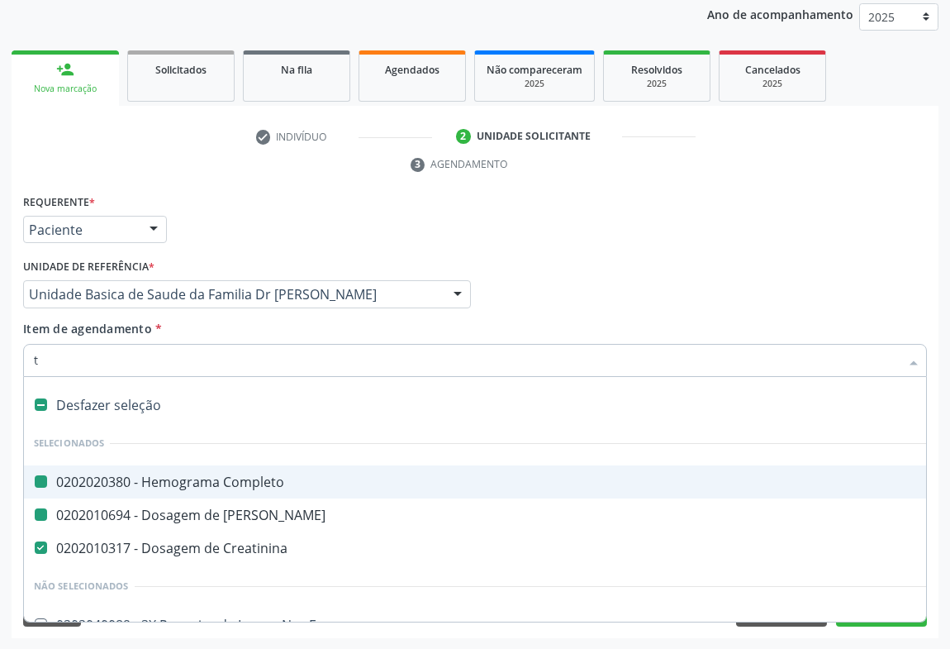
type input "tt"
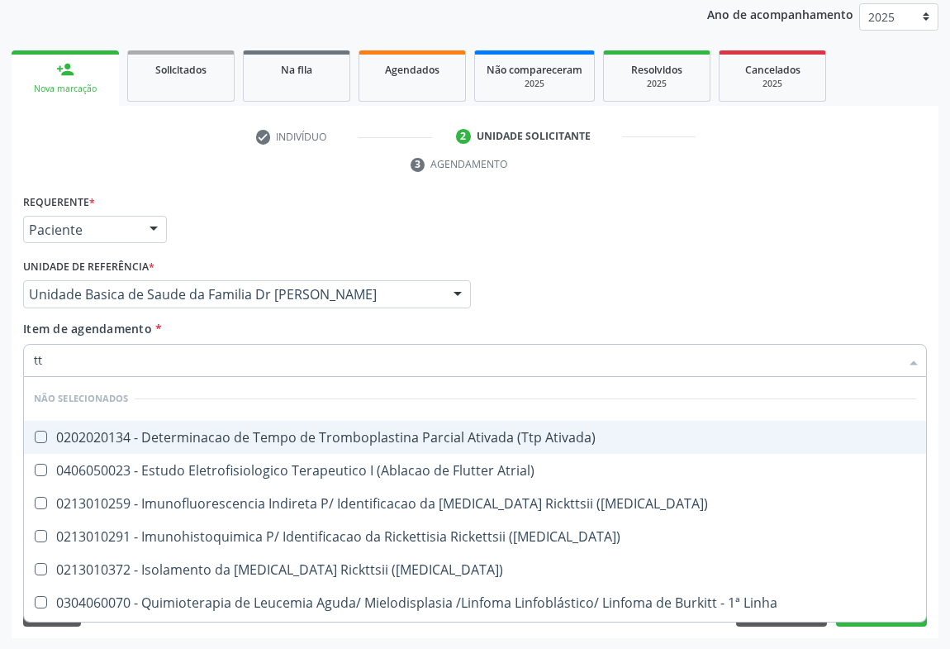
checkbox Ativada\) "false"
checkbox Atrial\) "false"
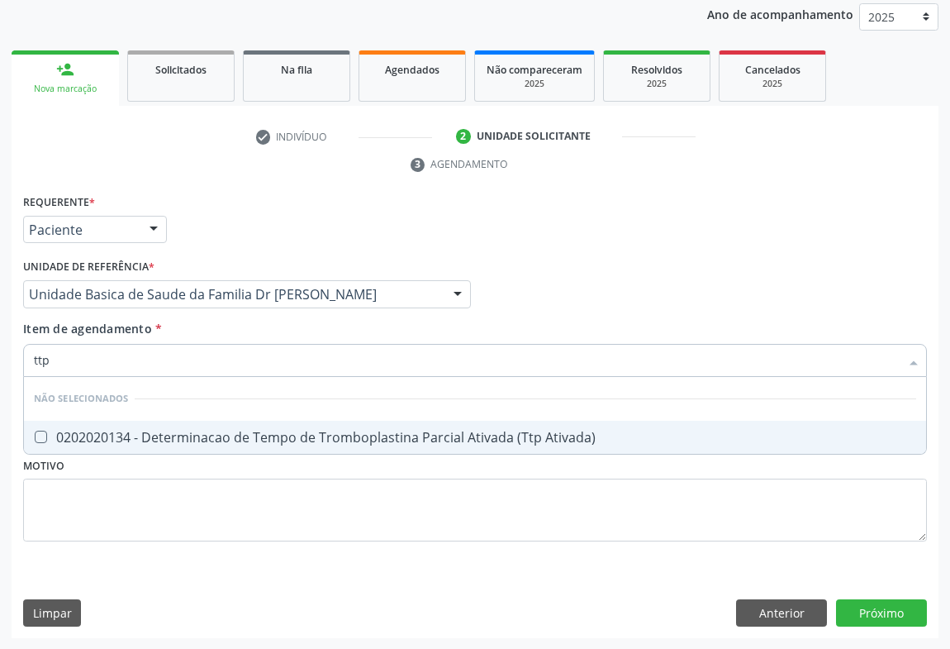
type input "ttpa"
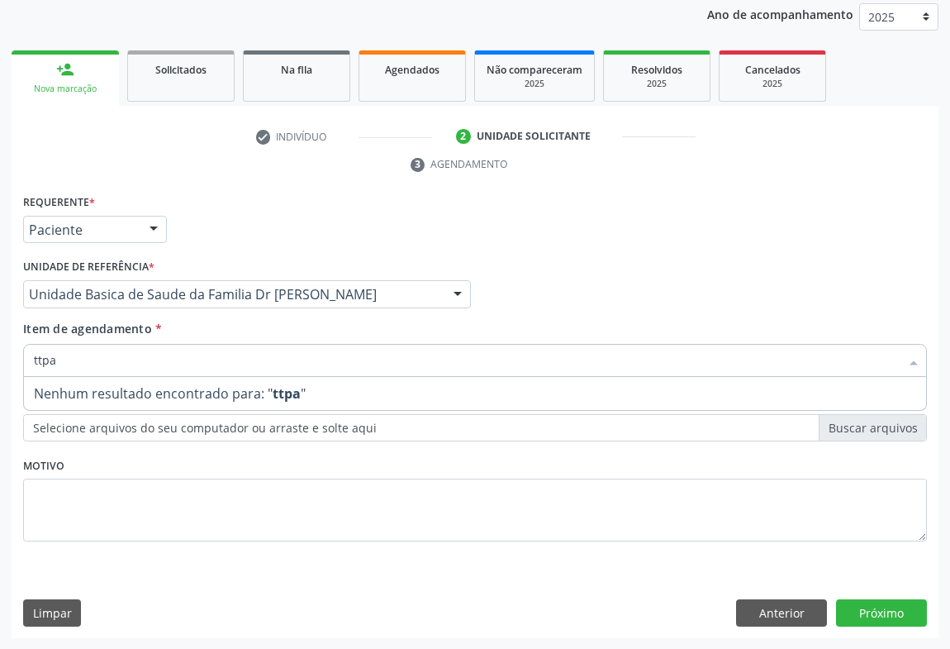
click at [540, 267] on div "Médico Solicitante Por favor, selecione a Unidade de Atendimento primeiro Nenhu…" at bounding box center [475, 286] width 912 height 64
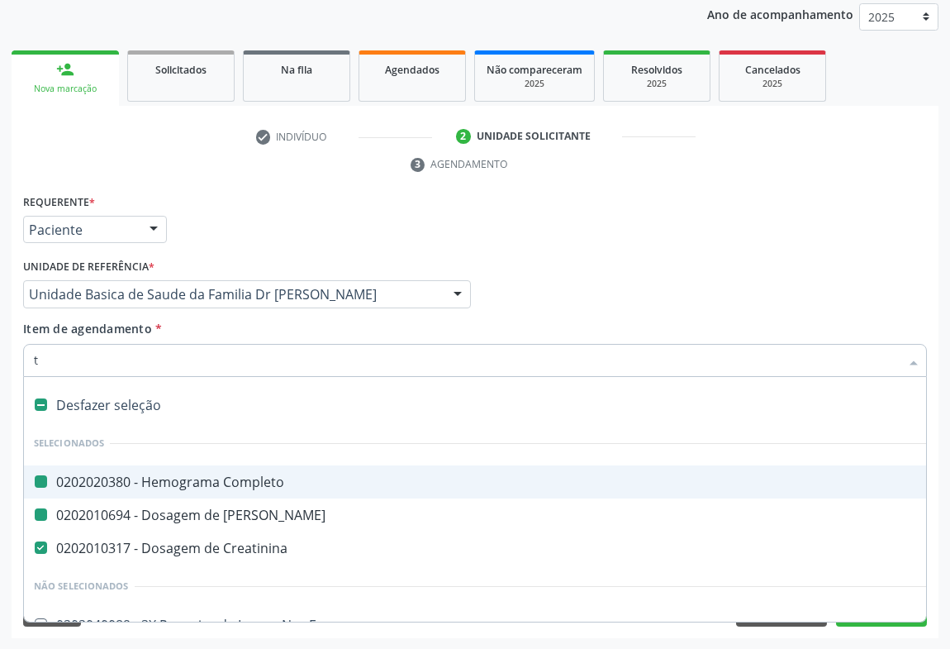
type input "tt"
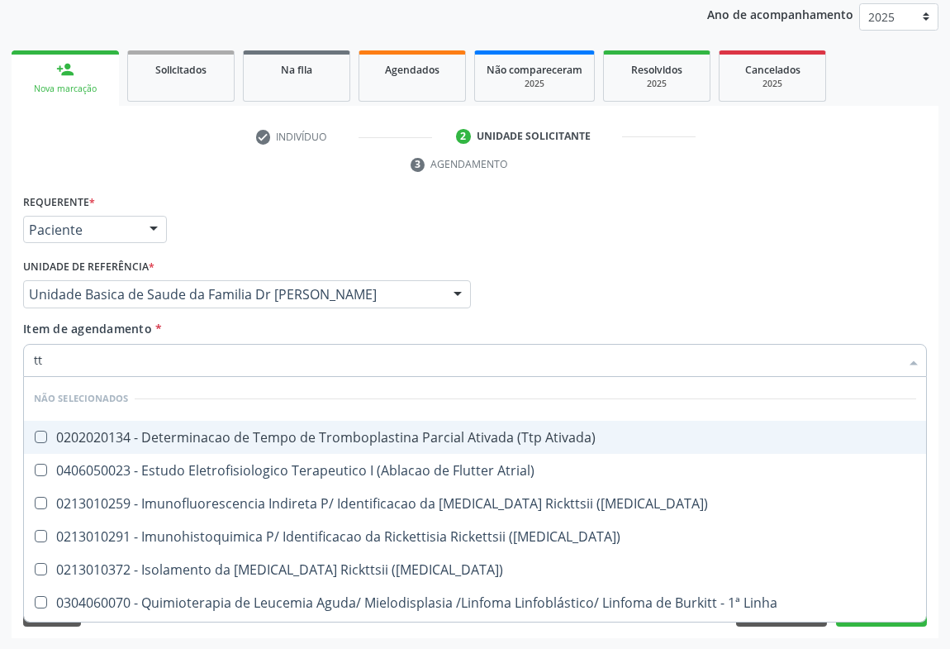
checkbox Ativada\) "false"
checkbox Atrial\) "false"
click at [313, 430] on div "0202020134 - Determinacao de Tempo de Tromboplastina Parcial Ativada (Ttp Ativa…" at bounding box center [475, 436] width 882 height 13
checkbox Ativada\) "true"
type input "tt"
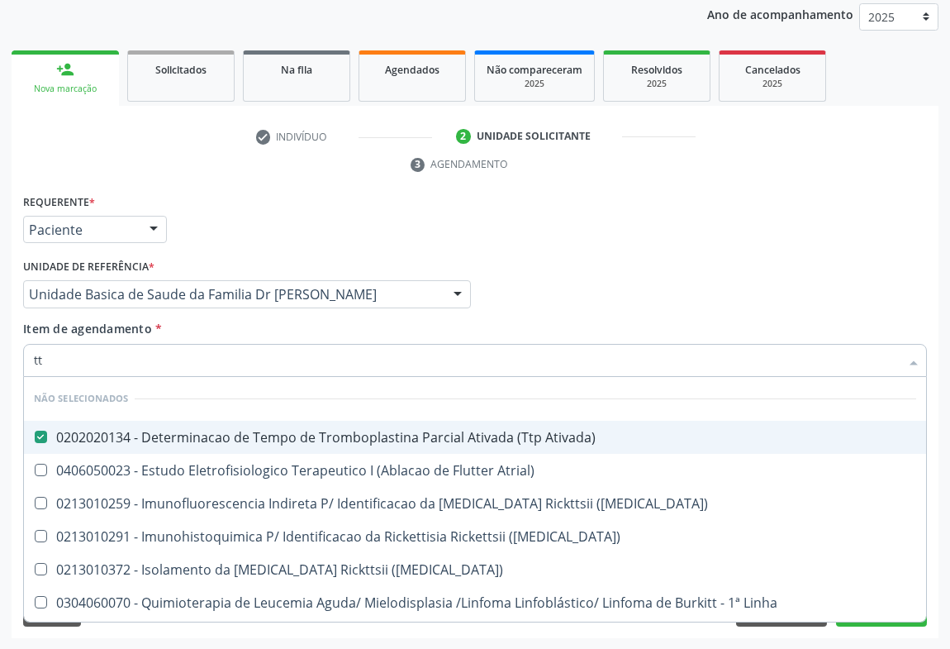
click at [754, 217] on div "Requerente * Paciente Médico(a) Enfermeiro(a) Paciente Nenhum resultado encontr…" at bounding box center [475, 222] width 912 height 64
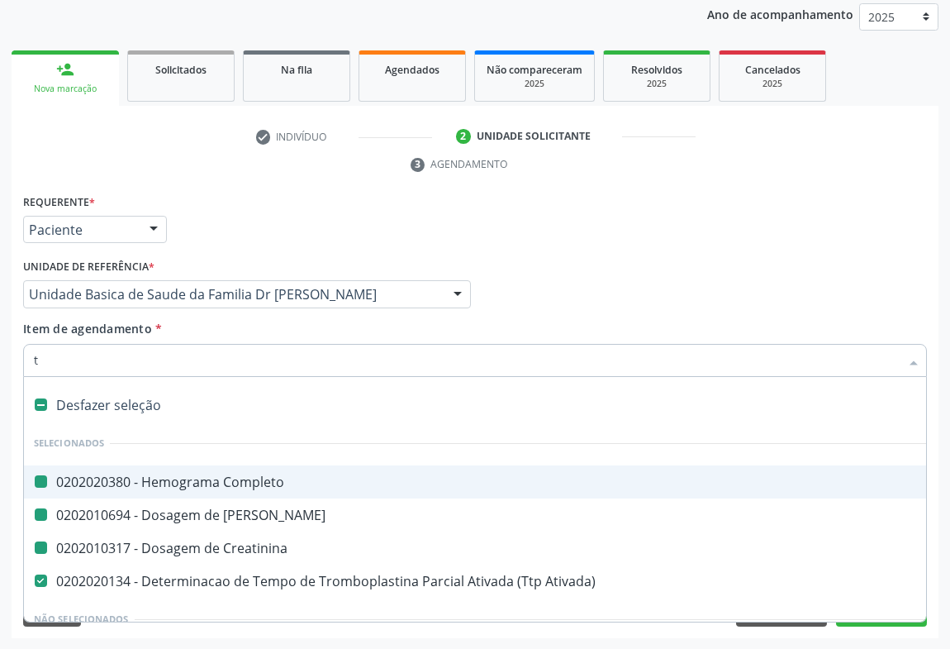
type input "ta"
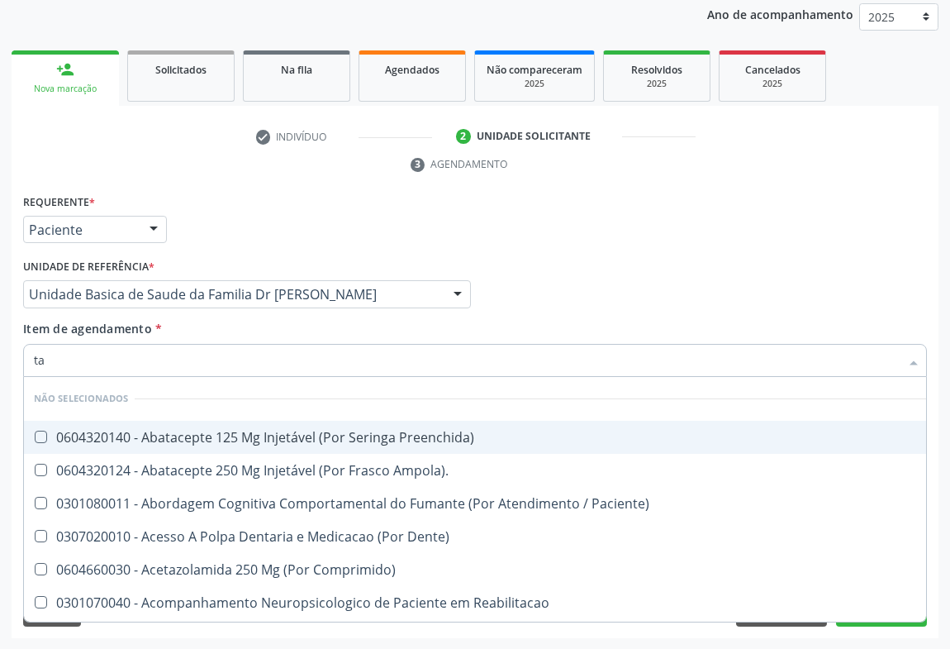
checkbox Preenchida\) "false"
checkbox Ampola\)\ "false"
checkbox Paciente\) "false"
type input "tap"
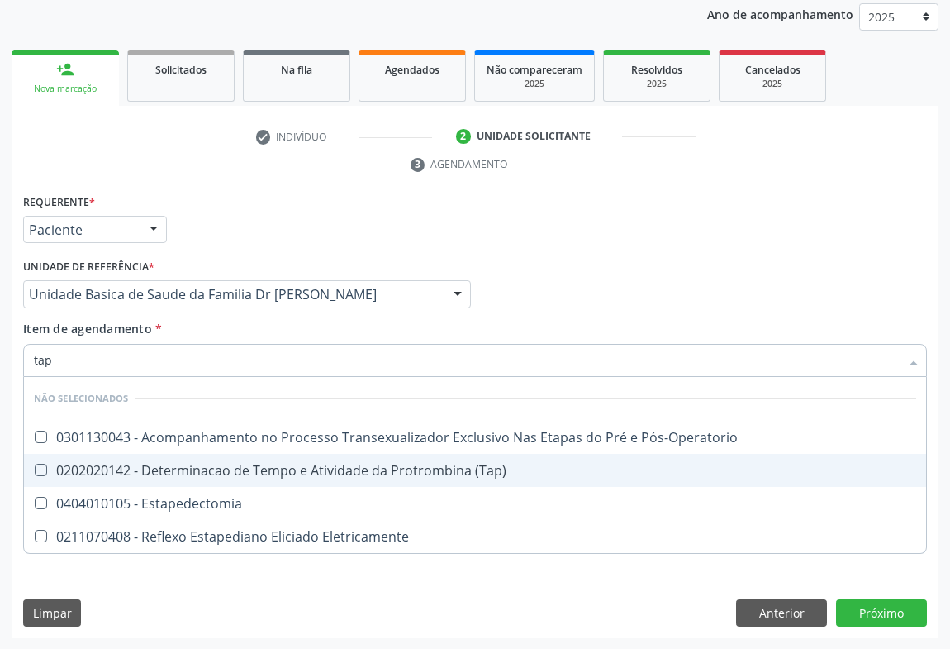
click at [261, 475] on div "0202020142 - Determinacao de Tempo e Atividade da Protrombina (Tap)" at bounding box center [475, 469] width 882 height 13
checkbox \(Tap\) "true"
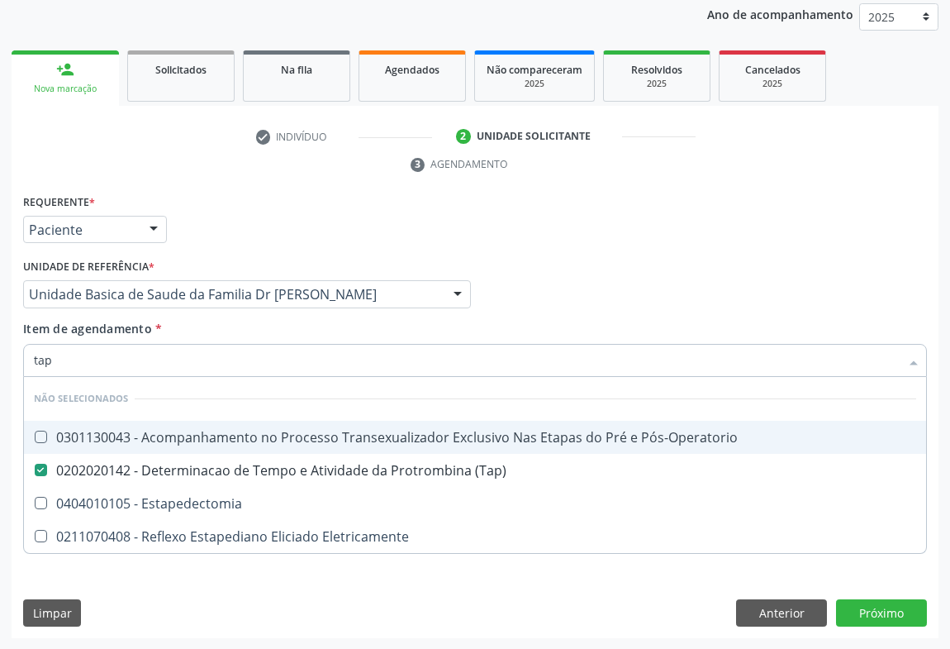
type input "tap"
click at [537, 295] on div "Médico Solicitante Por favor, selecione a Unidade de Atendimento primeiro Nenhu…" at bounding box center [475, 286] width 912 height 64
checkbox Pós-Operatorio "true"
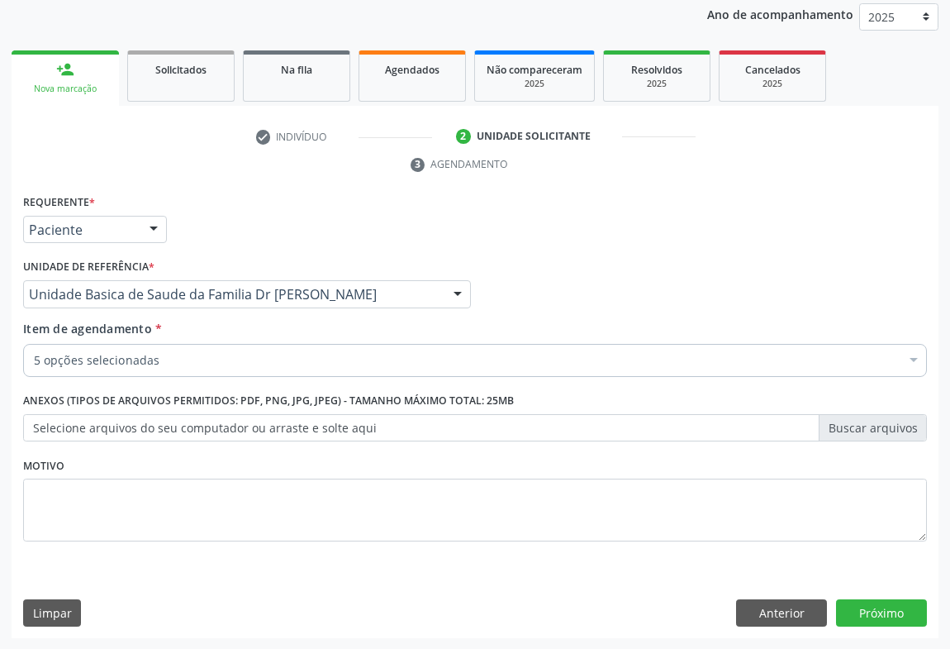
click at [102, 368] on div "5 opções selecionadas" at bounding box center [475, 360] width 904 height 33
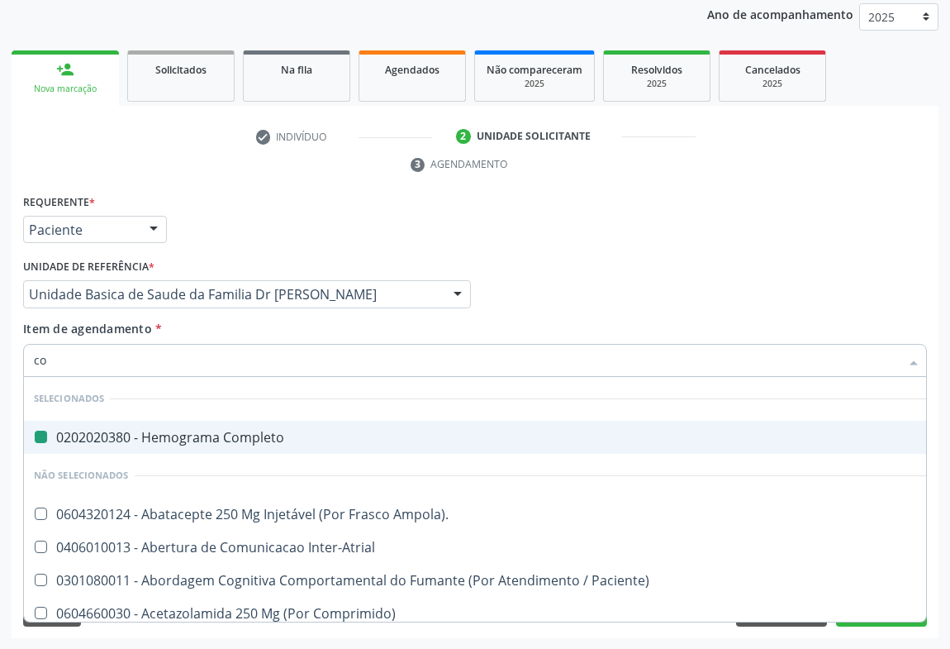
type input "coa"
checkbox Completo "false"
checkbox Ampola\)\ "false"
checkbox Inter-Atrial "false"
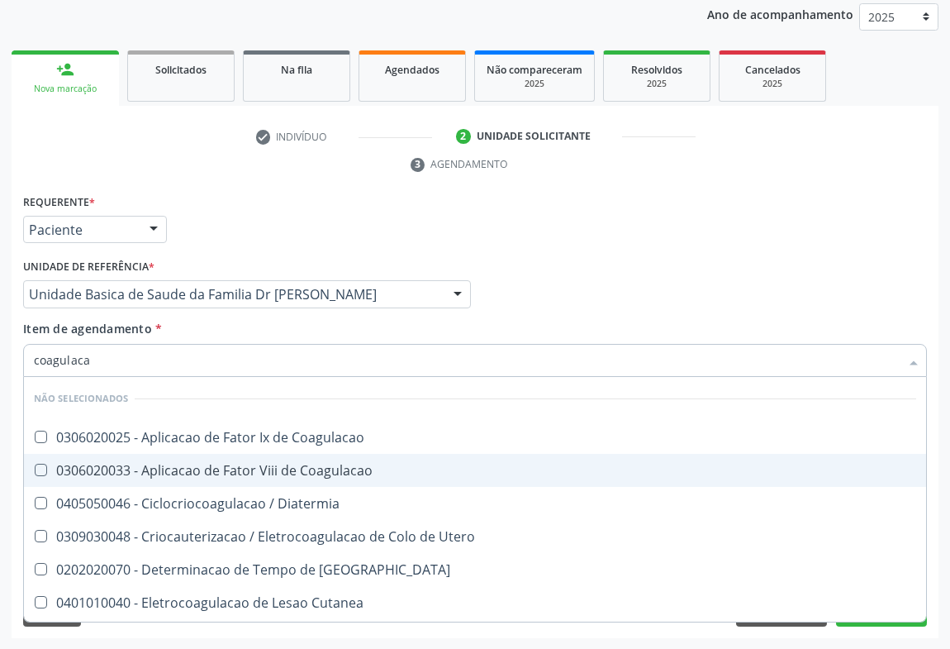
type input "coagulacao"
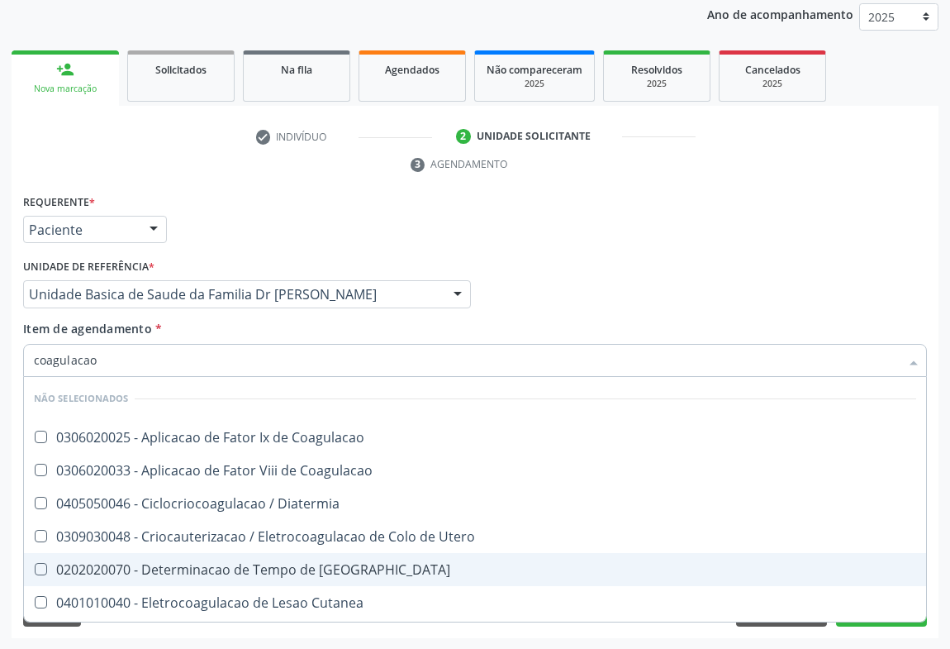
click at [209, 566] on div "0202020070 - Determinacao de Tempo de [GEOGRAPHIC_DATA]" at bounding box center [475, 569] width 882 height 13
checkbox Coagulacao "true"
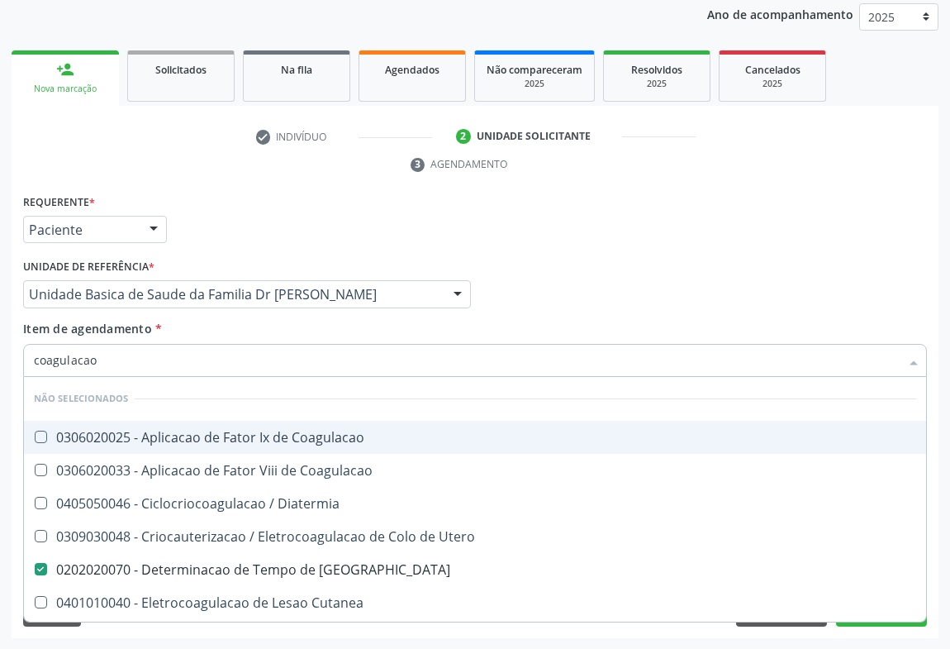
type input "coagulacao"
click at [586, 281] on div "Médico Solicitante Por favor, selecione a Unidade de Atendimento primeiro Nenhu…" at bounding box center [475, 286] width 912 height 64
checkbox Coagulacao "true"
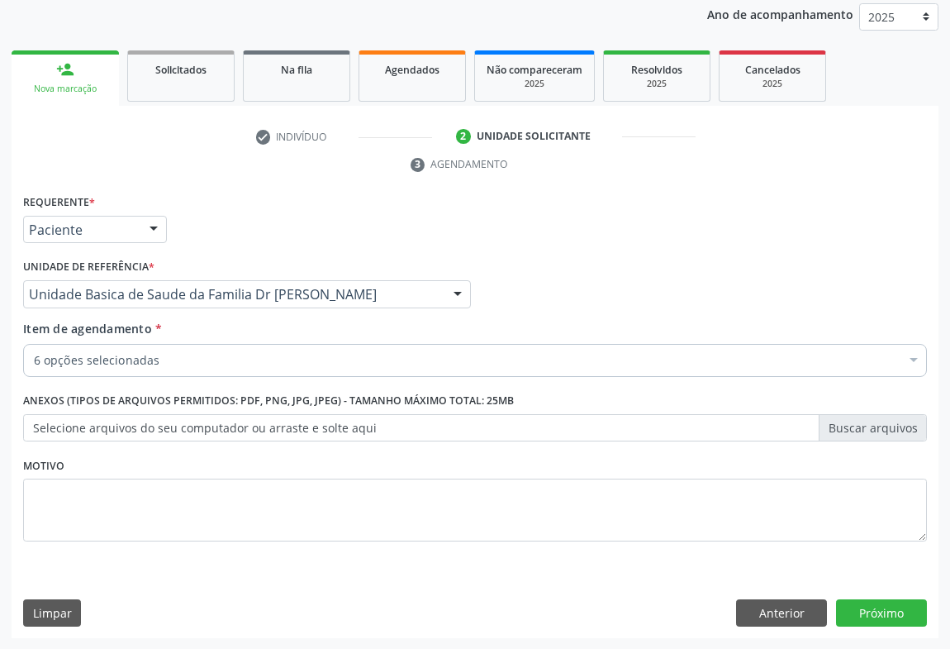
click at [107, 344] on div "6 opções selecionadas" at bounding box center [475, 360] width 904 height 33
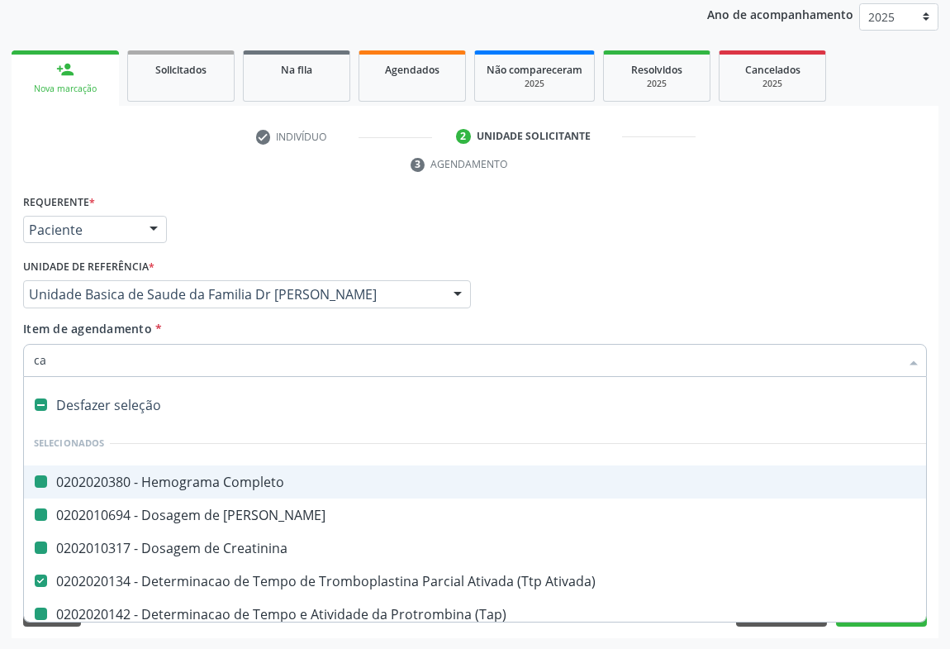
type input "cal"
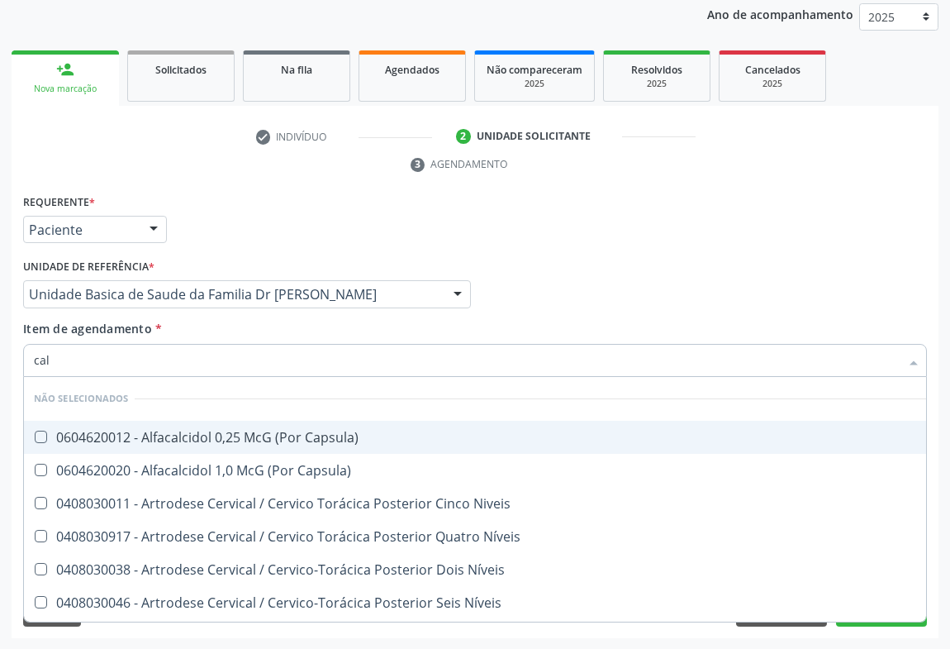
checkbox Capsula\) "false"
checkbox Niveis "false"
checkbox Níveis "false"
checkbox Capsula\) "false"
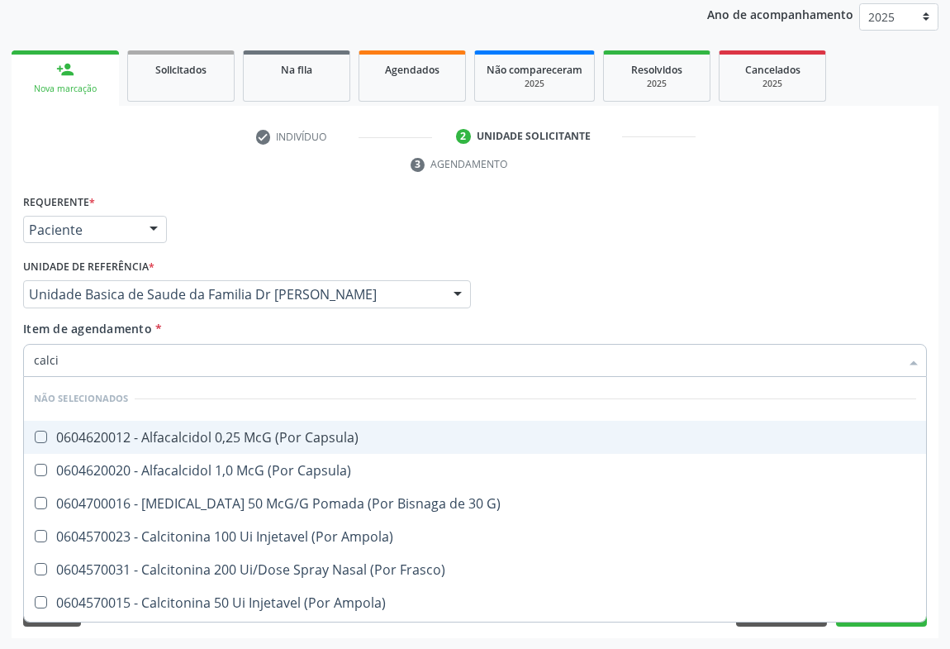
type input "calcio"
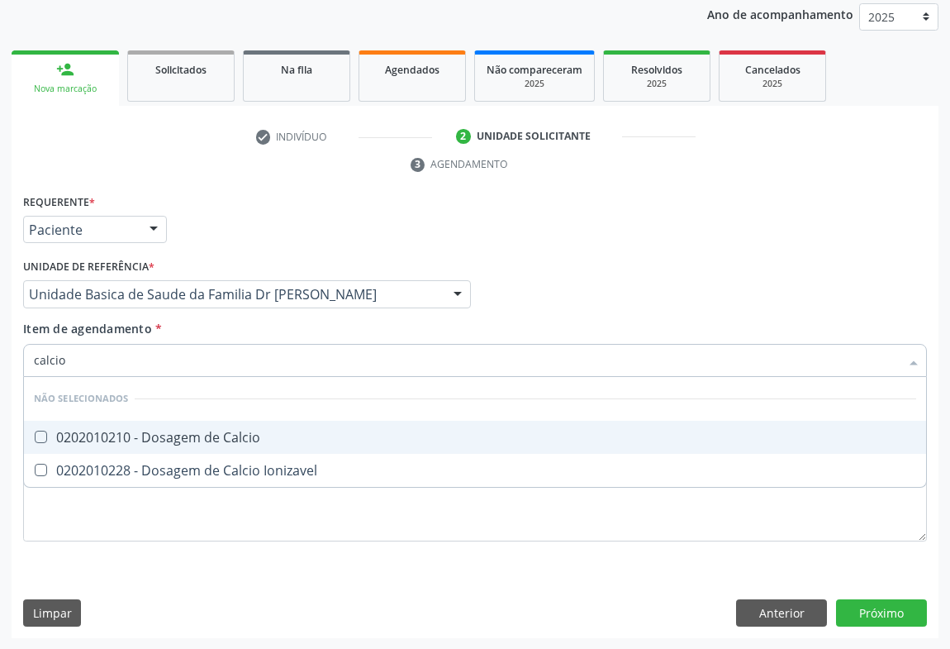
click at [136, 430] on div "0202010210 - Dosagem de Calcio" at bounding box center [475, 436] width 882 height 13
checkbox Calcio "true"
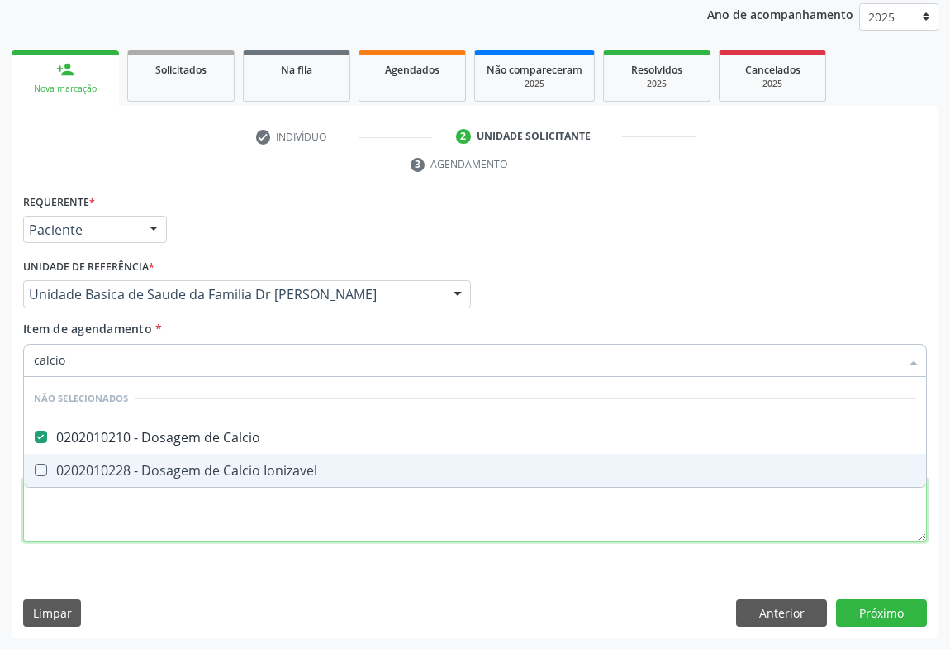
click at [53, 529] on div "Requerente * Paciente Médico(a) Enfermeiro(a) Paciente Nenhum resultado encontr…" at bounding box center [475, 377] width 904 height 374
checkbox Ionizavel "true"
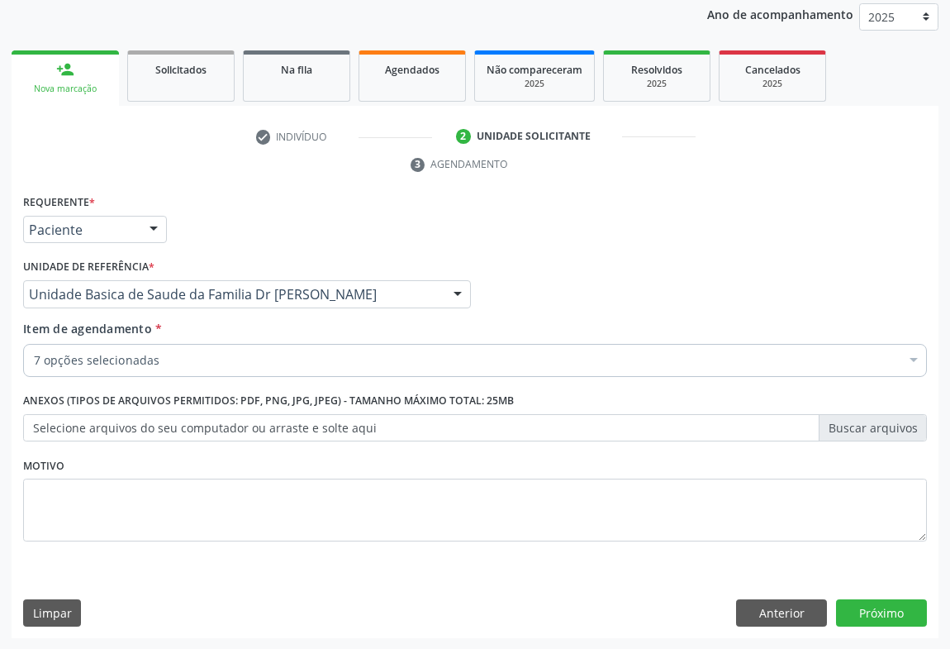
click at [90, 367] on div "7 opções selecionadas" at bounding box center [475, 360] width 904 height 33
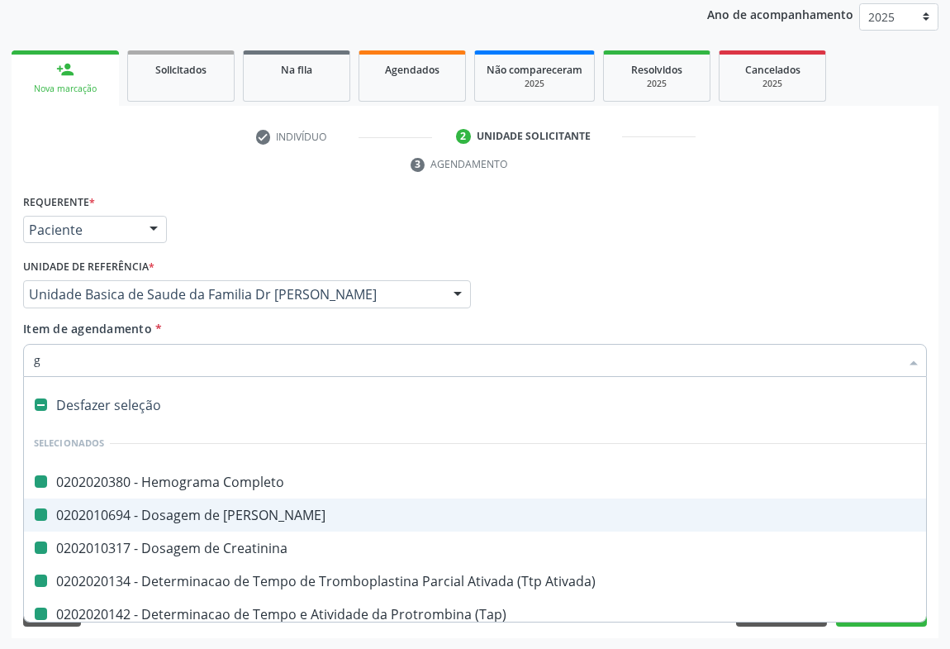
type input "gl"
checkbox Completo "false"
checkbox Ureia "false"
checkbox Creatinina "false"
checkbox Ativada\) "false"
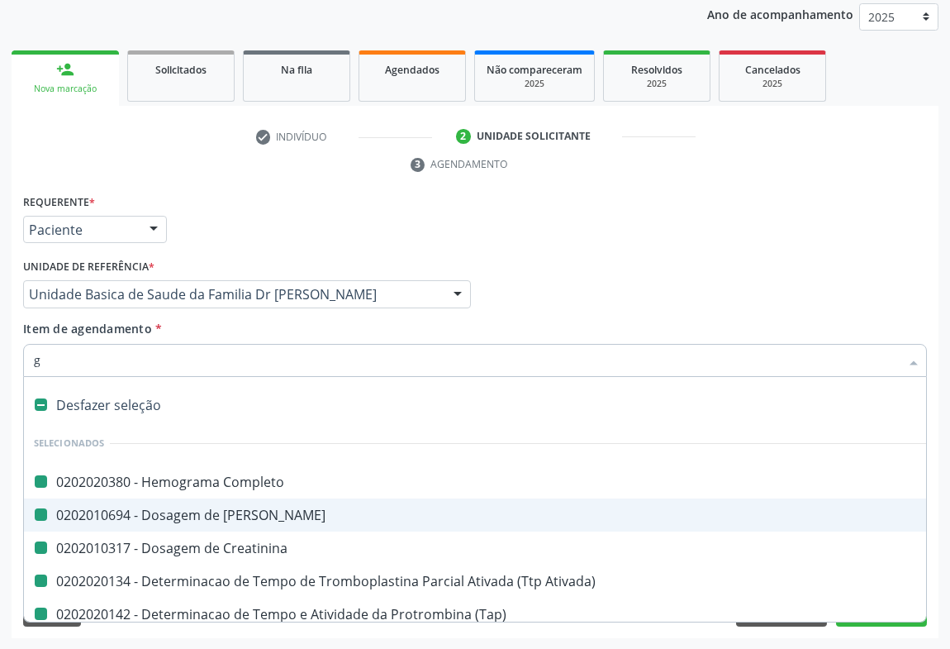
checkbox \(Tap\) "false"
checkbox Calcio "false"
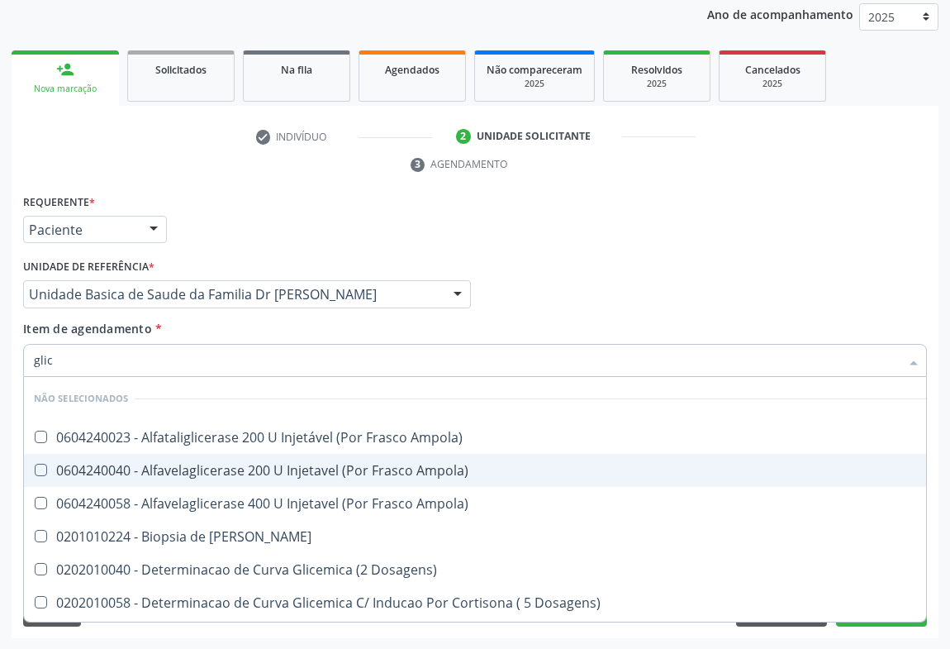
type input "glico"
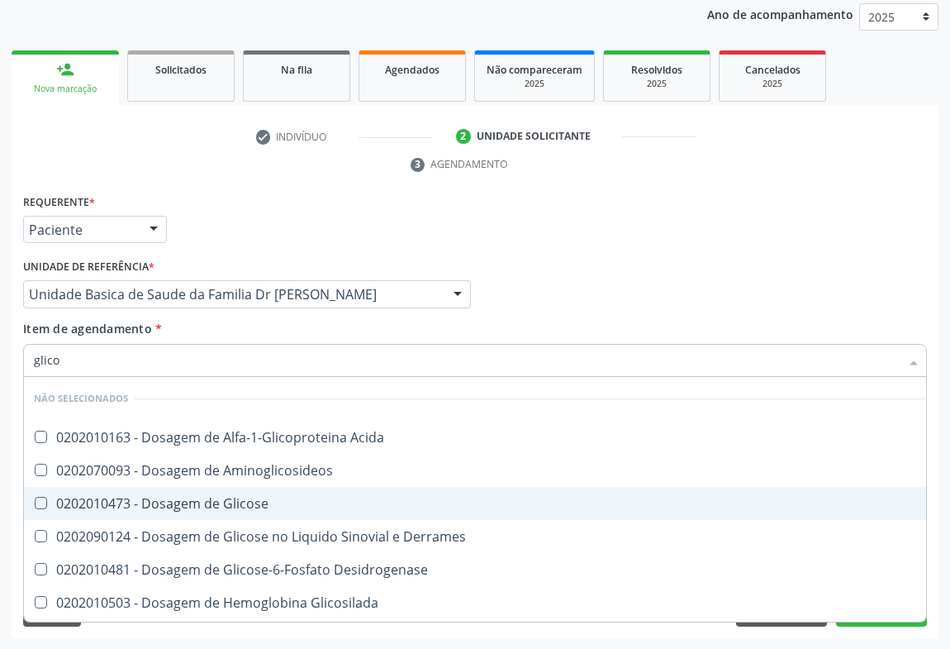
click at [92, 497] on div "0202010473 - Dosagem de Glicose" at bounding box center [480, 503] width 892 height 13
checkbox Glicose "true"
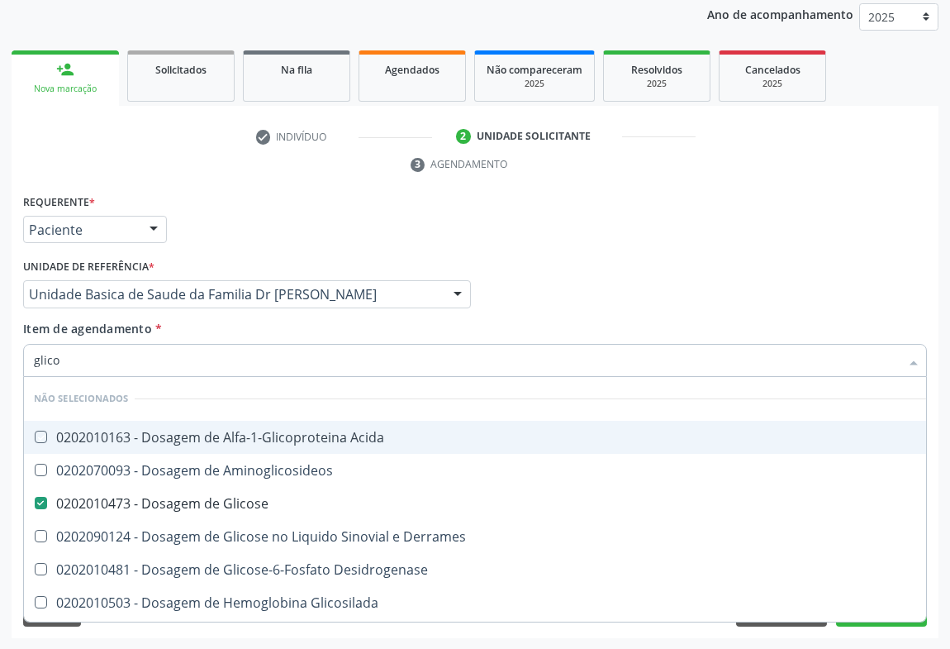
click at [570, 307] on div "Médico Solicitante Por favor, selecione a Unidade de Atendimento primeiro Nenhu…" at bounding box center [475, 286] width 912 height 64
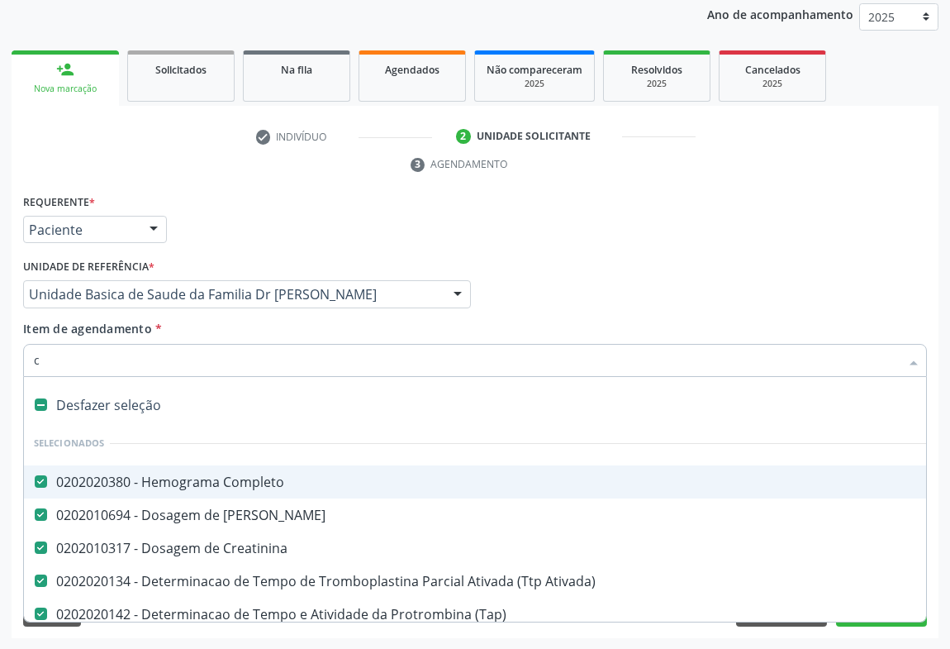
type input "ca"
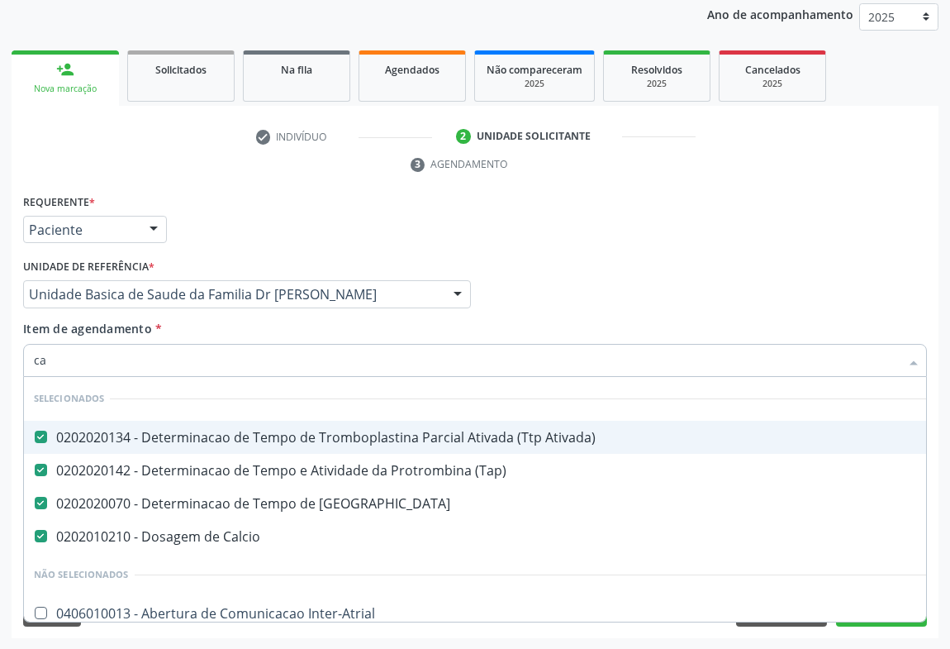
checkbox Valvar "false"
checkbox Inter-Atrial "false"
type input "cal"
checkbox Coagulacao "false"
checkbox Calcio "false"
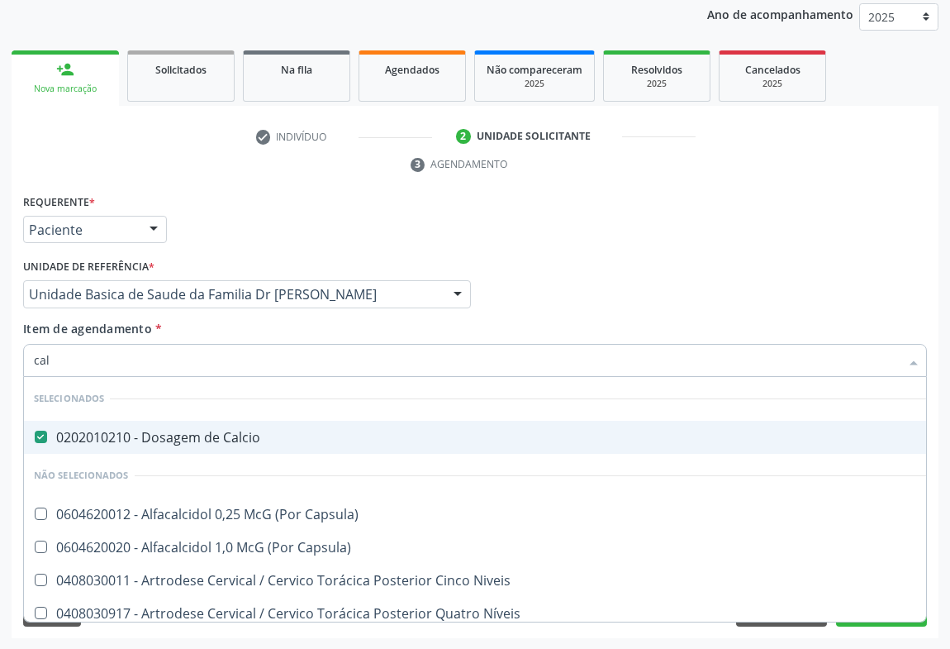
click at [573, 276] on div "Médico Solicitante Por favor, selecione a Unidade de Atendimento primeiro Nenhu…" at bounding box center [475, 286] width 912 height 64
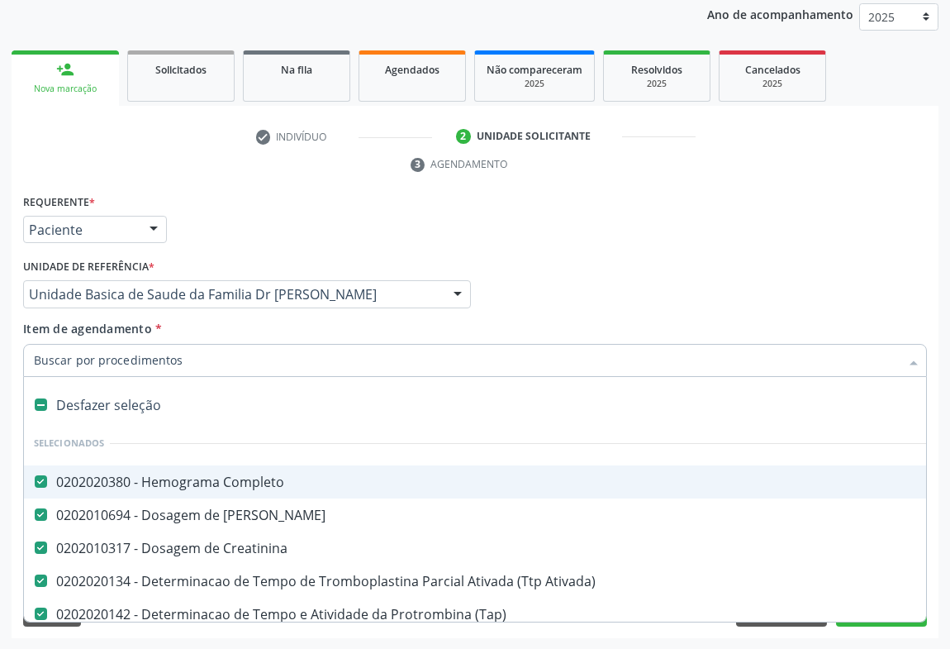
type input "g"
checkbox Glicose "false"
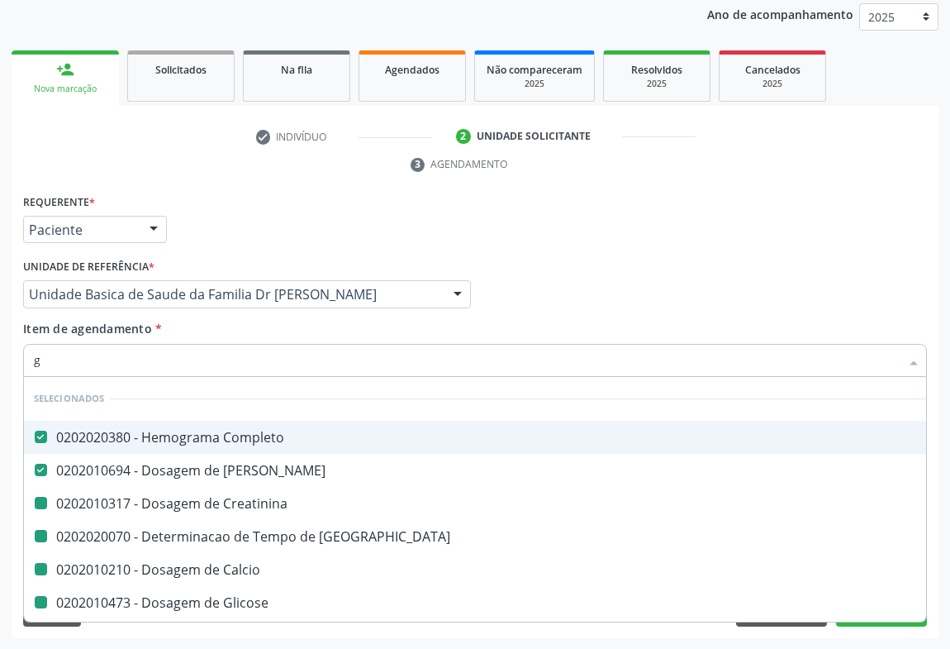
type input "gl"
checkbox Creatinina "false"
checkbox Coagulacao "false"
checkbox Glicose "false"
checkbox Calcio "false"
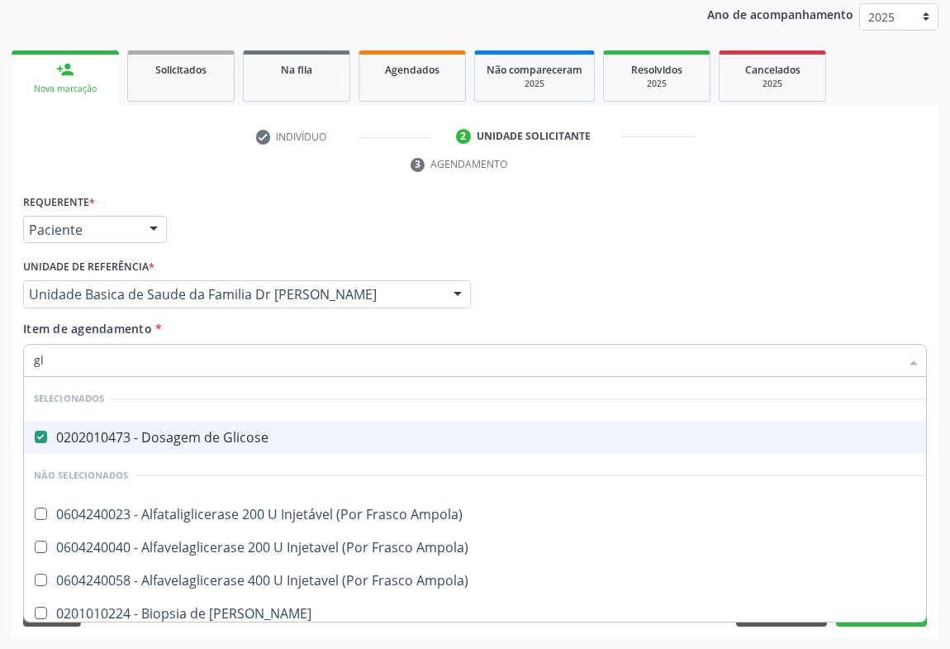
type input "g"
checkbox Ampola\) "true"
checkbox Linfatico "true"
checkbox Dosagens\) "true"
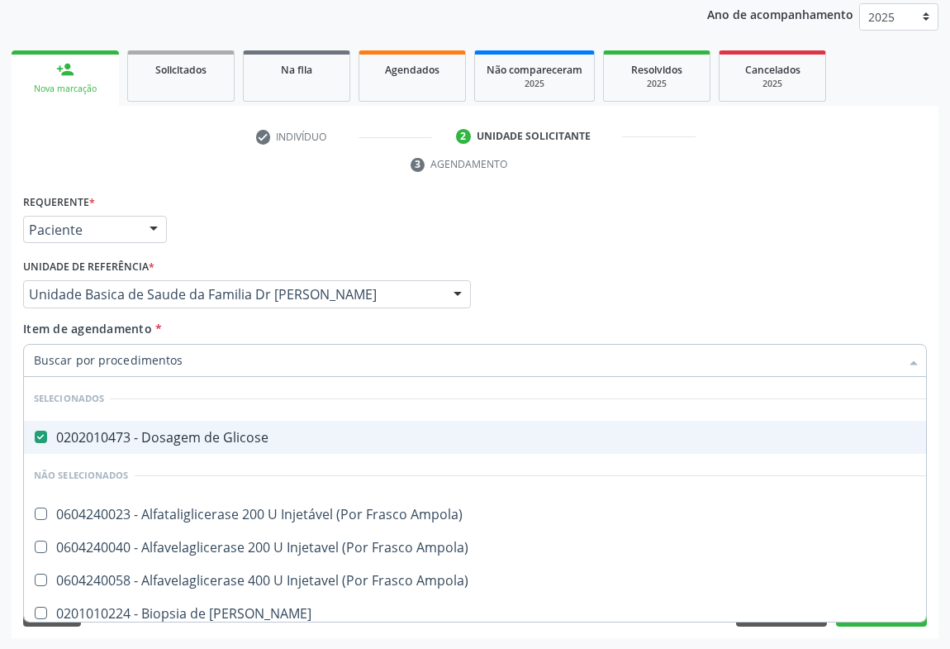
checkbox Ampola\) "true"
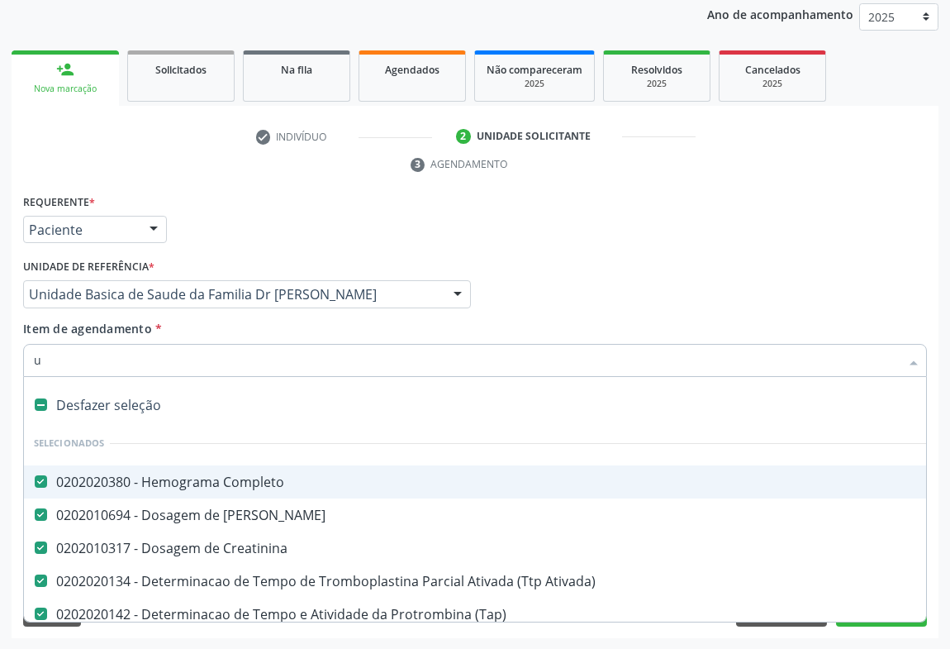
type input "ur"
checkbox Ativada\) "false"
checkbox Coagulacao "false"
checkbox Glicose "false"
checkbox \(Tap\) "false"
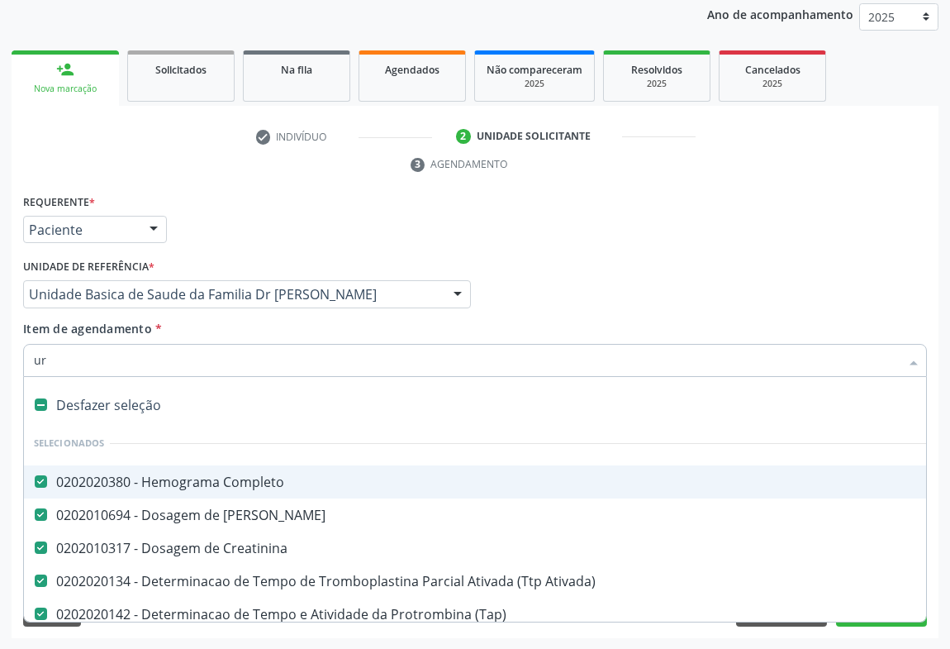
checkbox Calcio "false"
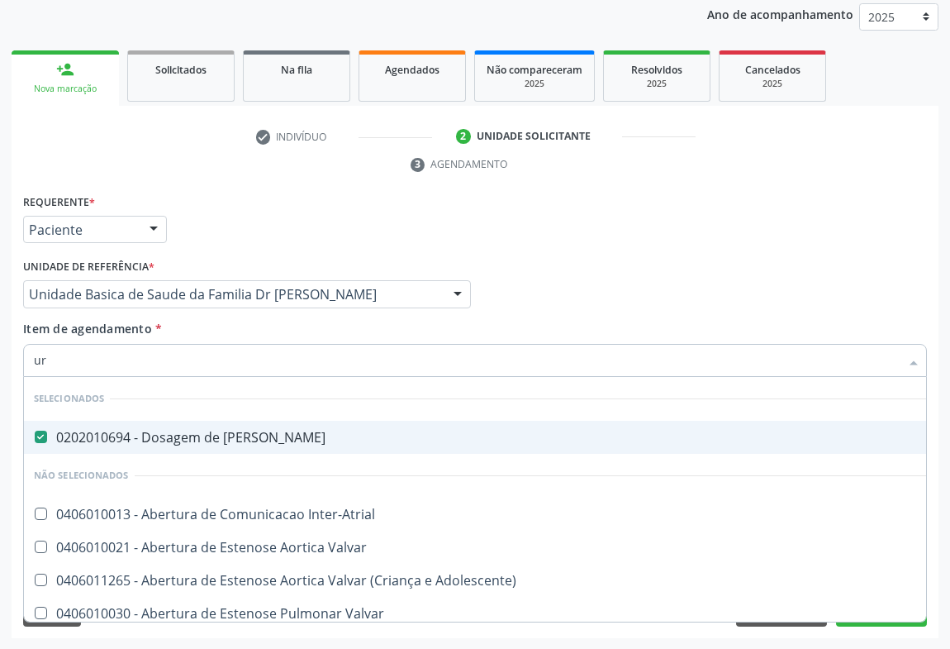
type input "u"
checkbox Valvar "true"
checkbox Derrames "true"
checkbox Adolescente\) "true"
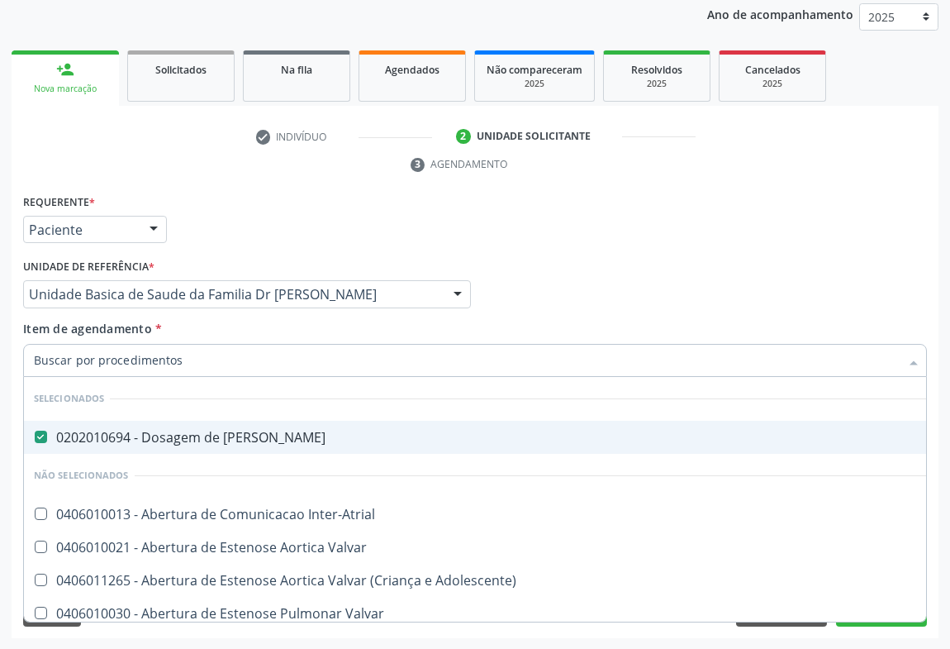
checkbox Adolescente\) "true"
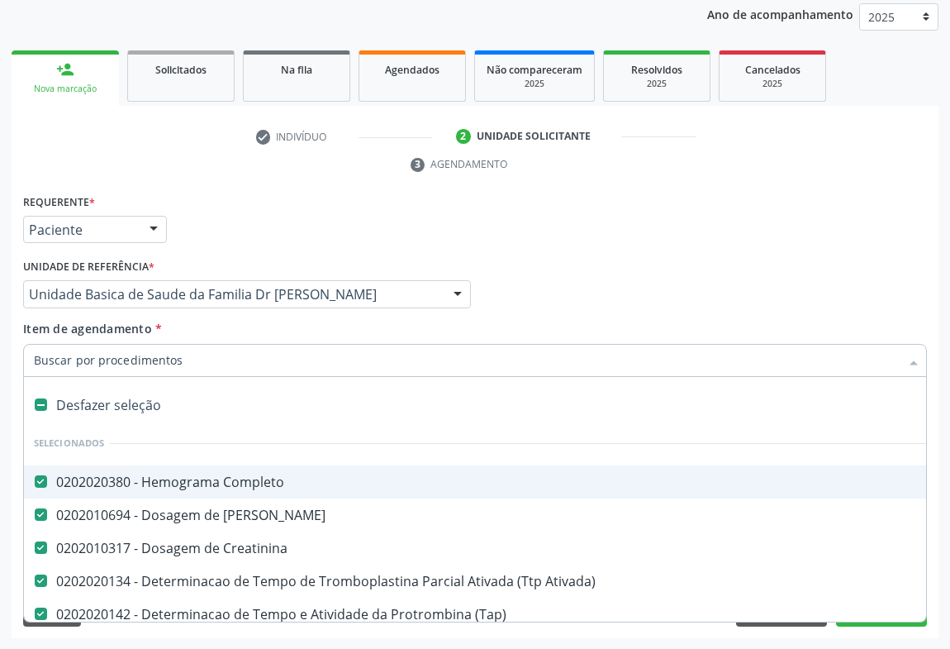
click at [599, 273] on div "Médico Solicitante Por favor, selecione a Unidade de Atendimento primeiro Nenhu…" at bounding box center [475, 286] width 912 height 64
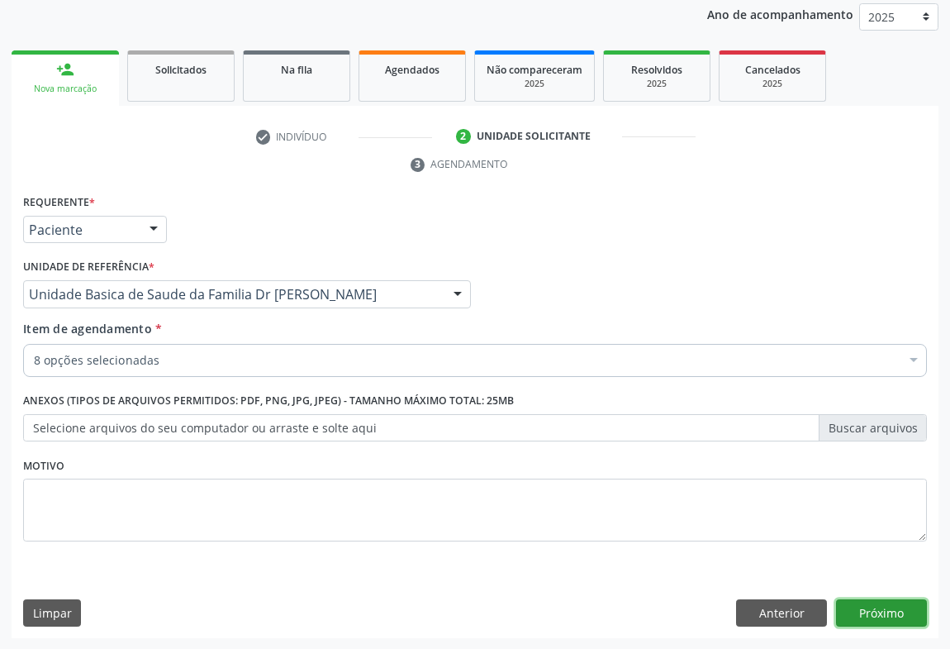
click at [851, 611] on button "Próximo" at bounding box center [881, 613] width 91 height 28
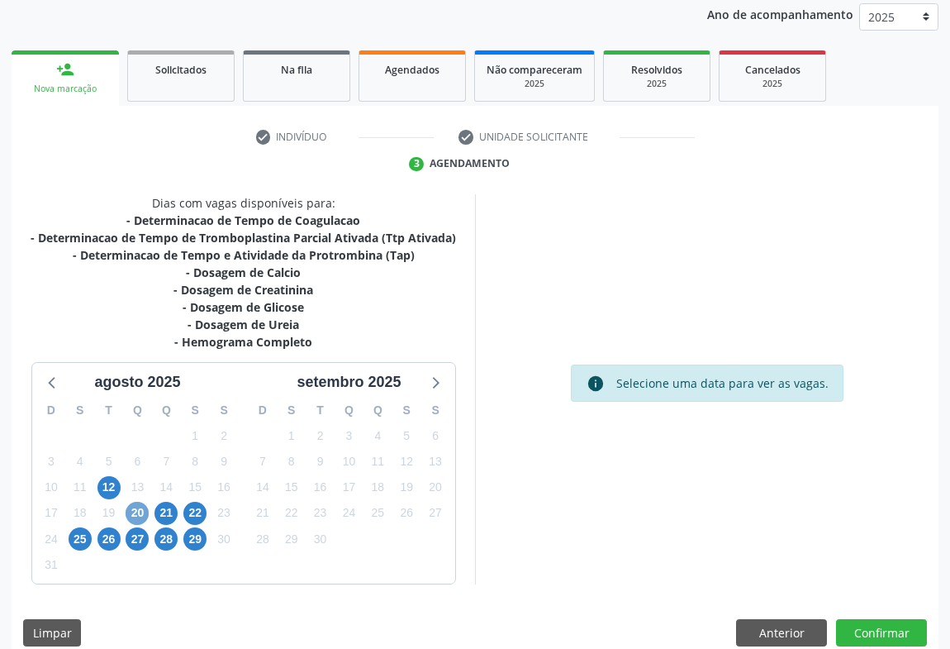
click at [138, 511] on span "20" at bounding box center [137, 513] width 23 height 23
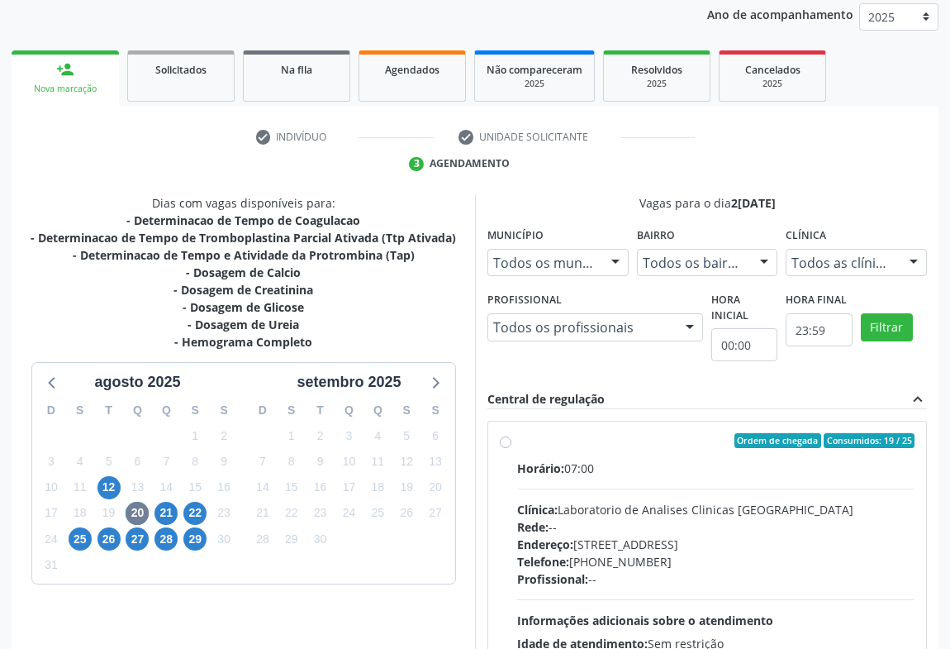
click at [517, 440] on label "Ordem de chegada Consumidos: 19 / 25 Horário: 07:00 Clínica: Laboratorio de Ana…" at bounding box center [715, 560] width 397 height 254
click at [506, 440] on input "Ordem de chegada Consumidos: 19 / 25 Horário: 07:00 Clínica: Laboratorio de Ana…" at bounding box center [506, 440] width 12 height 15
radio input "true"
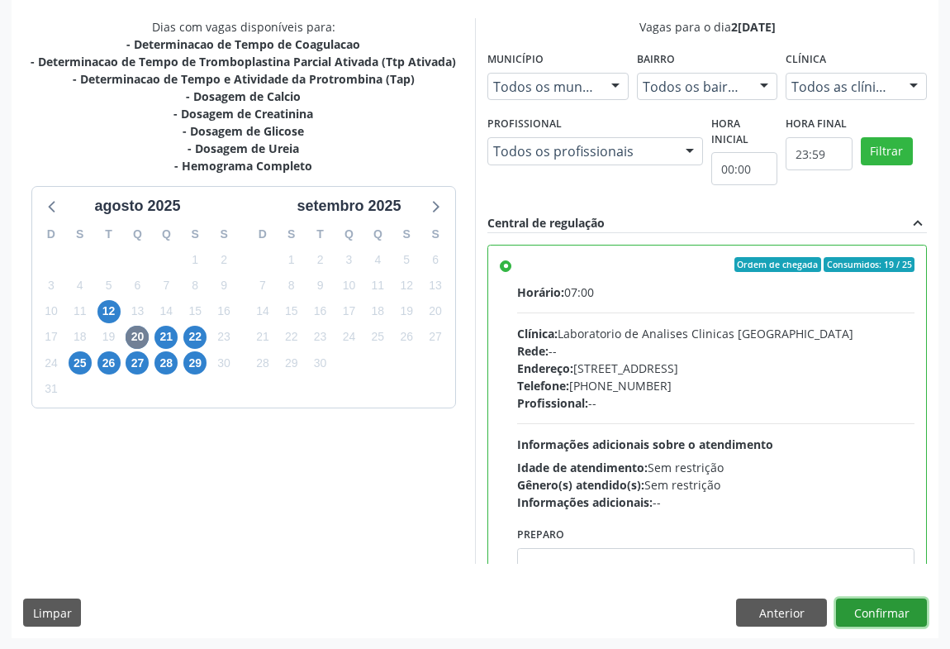
click at [884, 607] on button "Confirmar" at bounding box center [881, 612] width 91 height 28
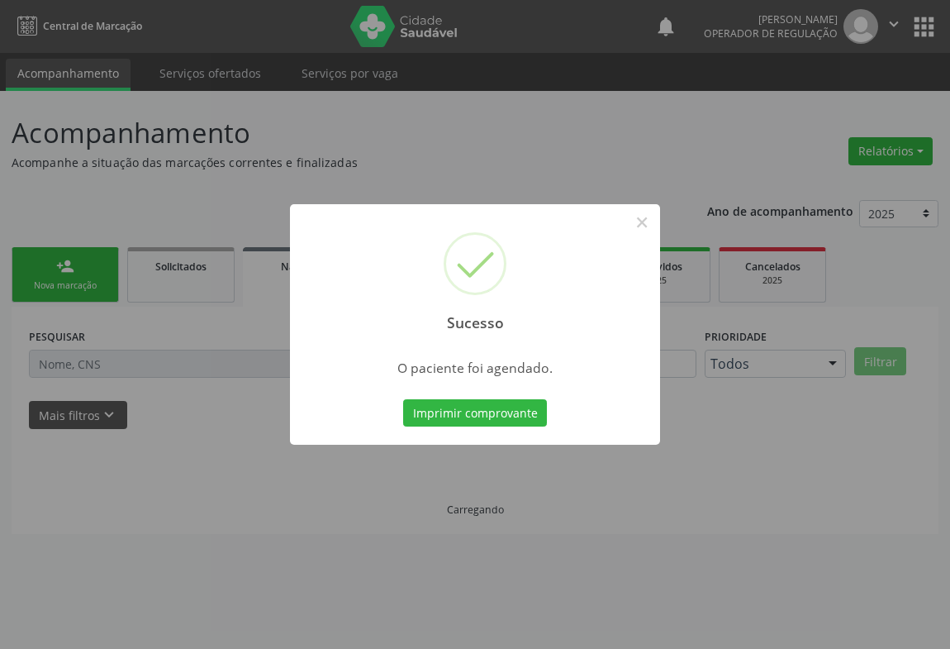
scroll to position [0, 0]
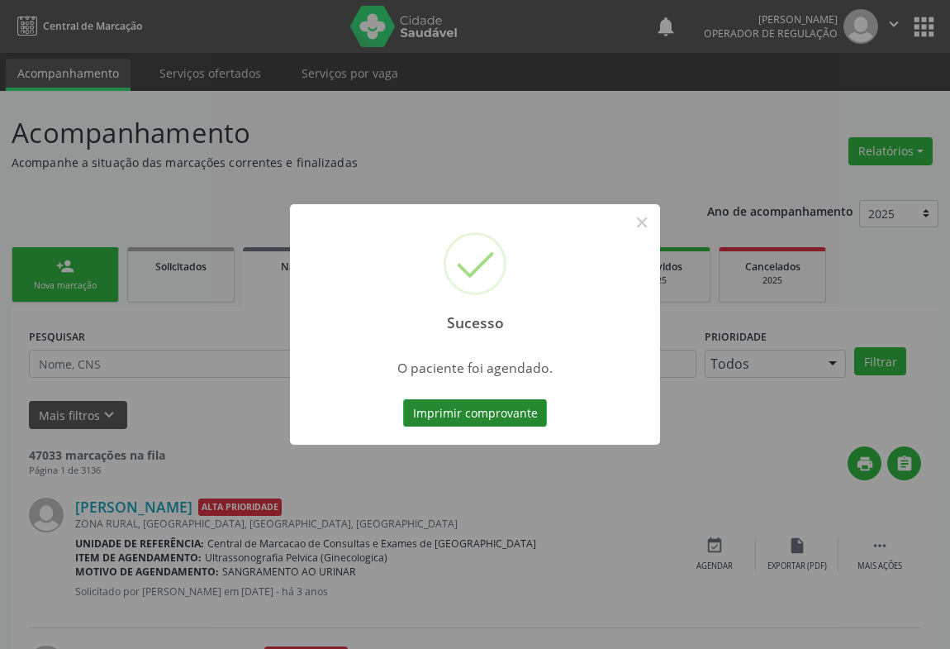
click at [463, 406] on button "Imprimir comprovante" at bounding box center [475, 413] width 144 height 28
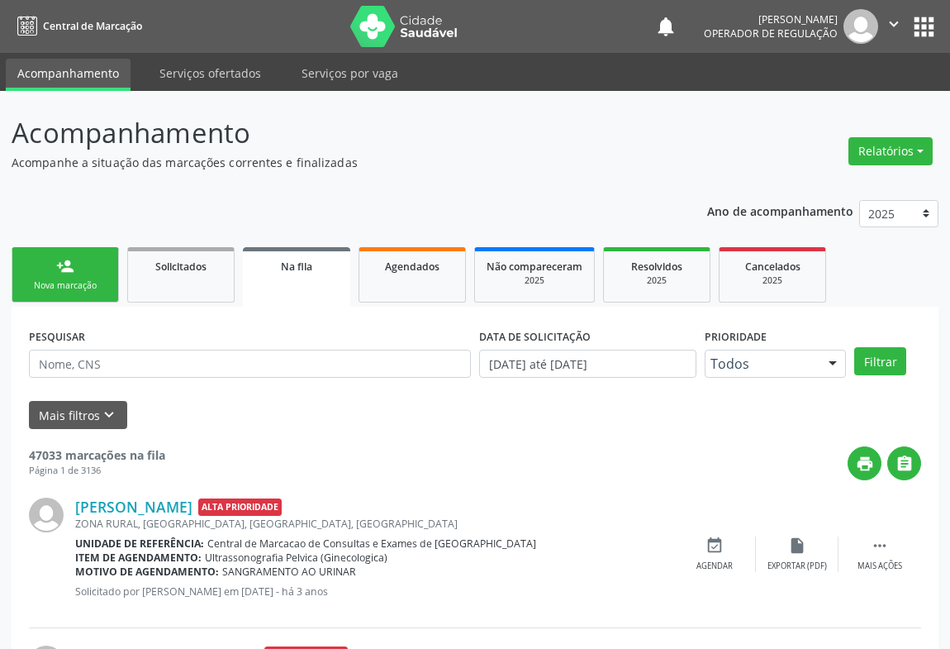
click at [86, 283] on div "Nova marcação" at bounding box center [65, 285] width 83 height 12
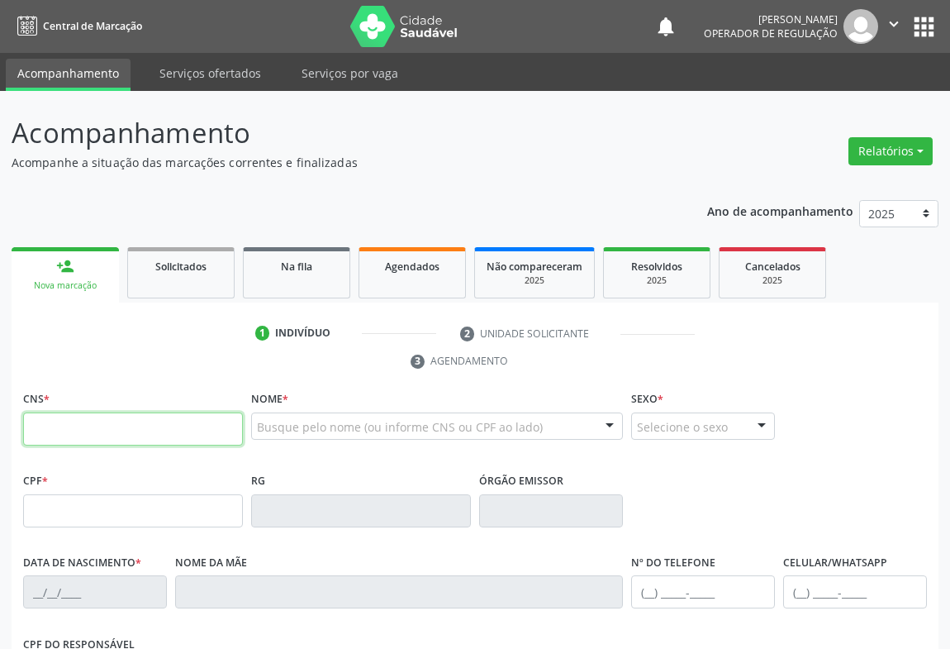
click at [78, 425] on input "text" at bounding box center [133, 428] width 220 height 33
type input "704 8090 4676 7442"
type input "06/07/2015"
type input "Maria Virginia Lope dos Santos"
type input "(74) 99131-6163"
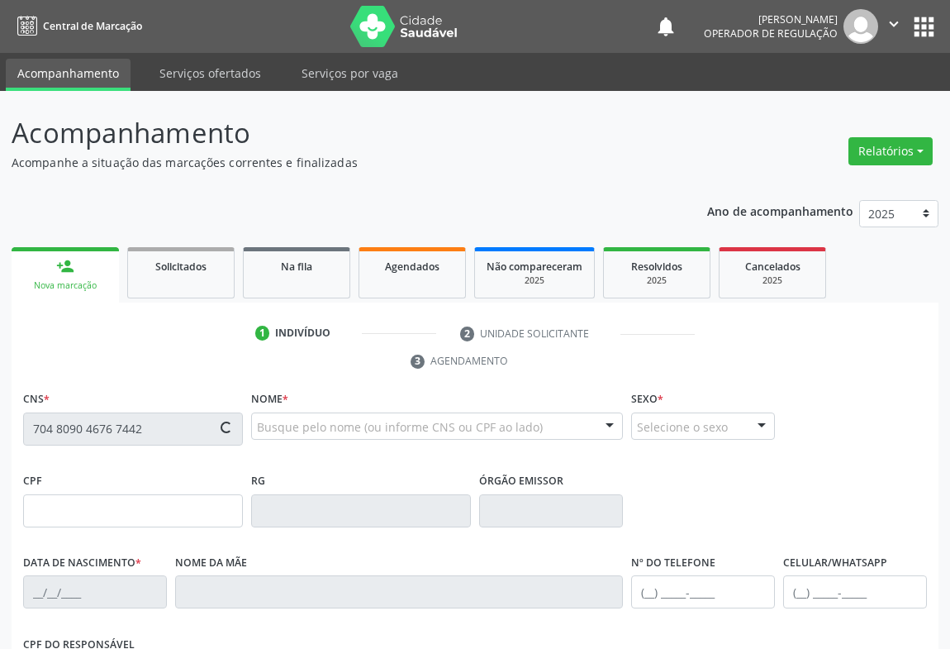
type input "(74) 99131-6163"
type input "105.098.515-09"
type input "63"
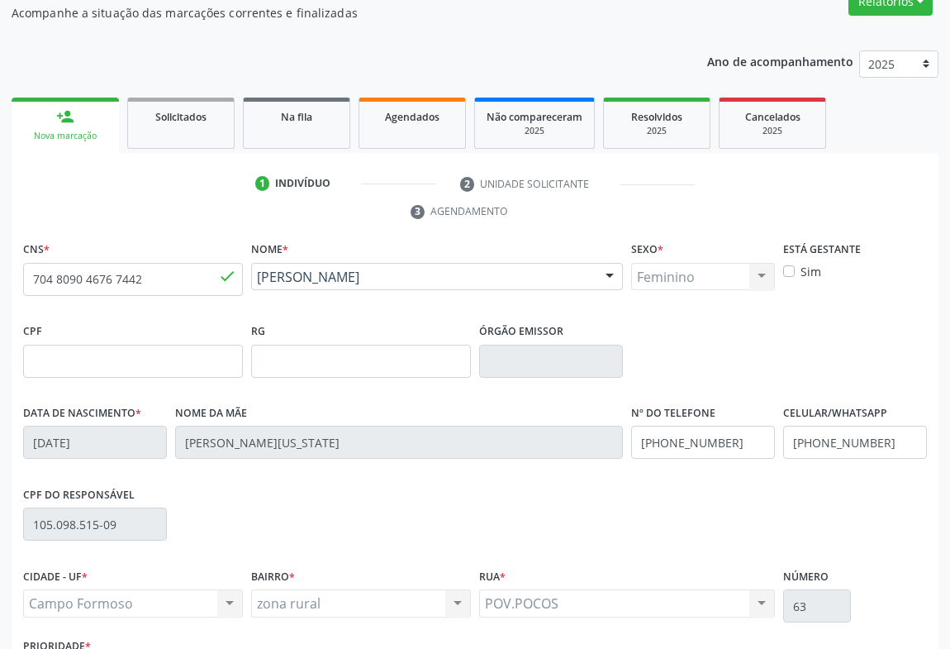
scroll to position [273, 0]
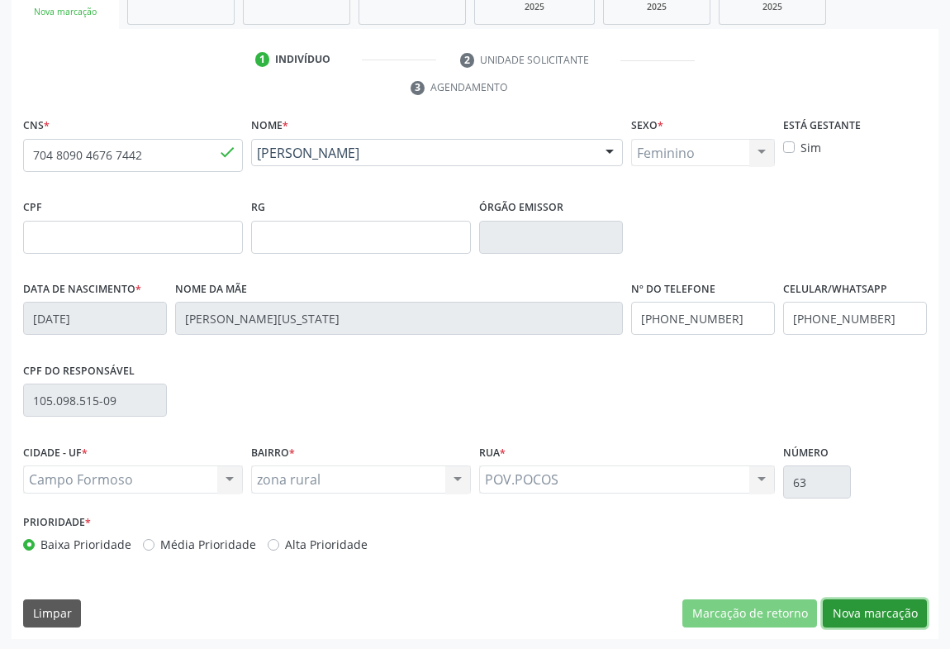
click at [881, 610] on button "Nova marcação" at bounding box center [875, 613] width 104 height 28
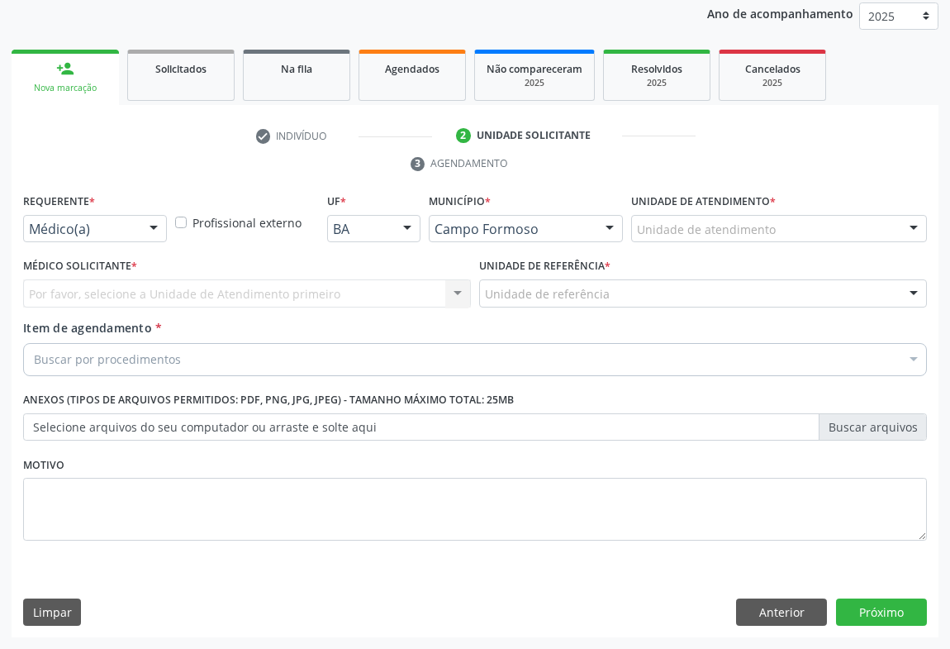
scroll to position [197, 0]
click at [159, 227] on div at bounding box center [153, 230] width 25 height 28
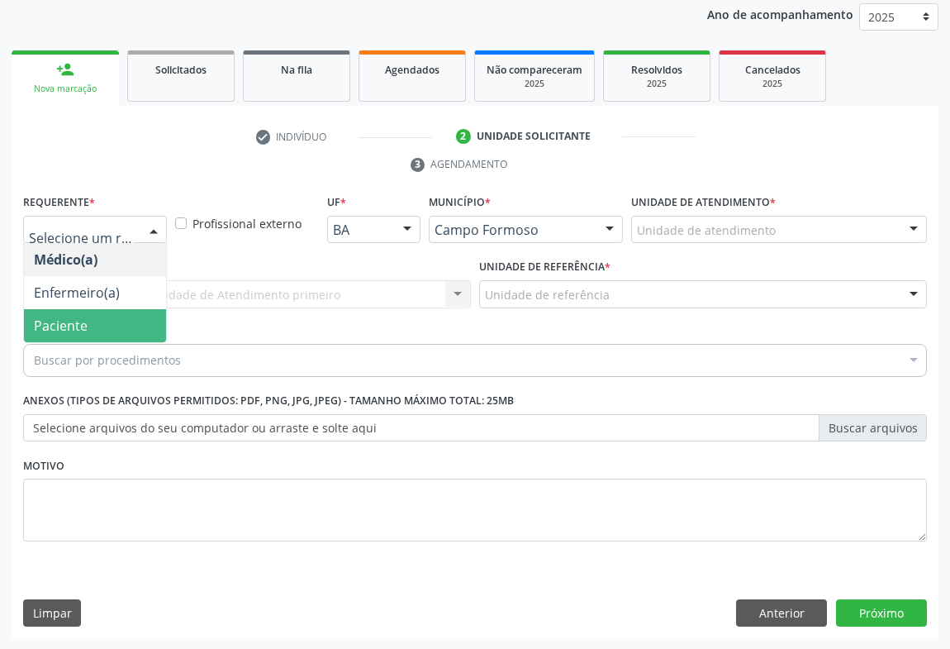
click at [113, 327] on span "Paciente" at bounding box center [95, 325] width 142 height 33
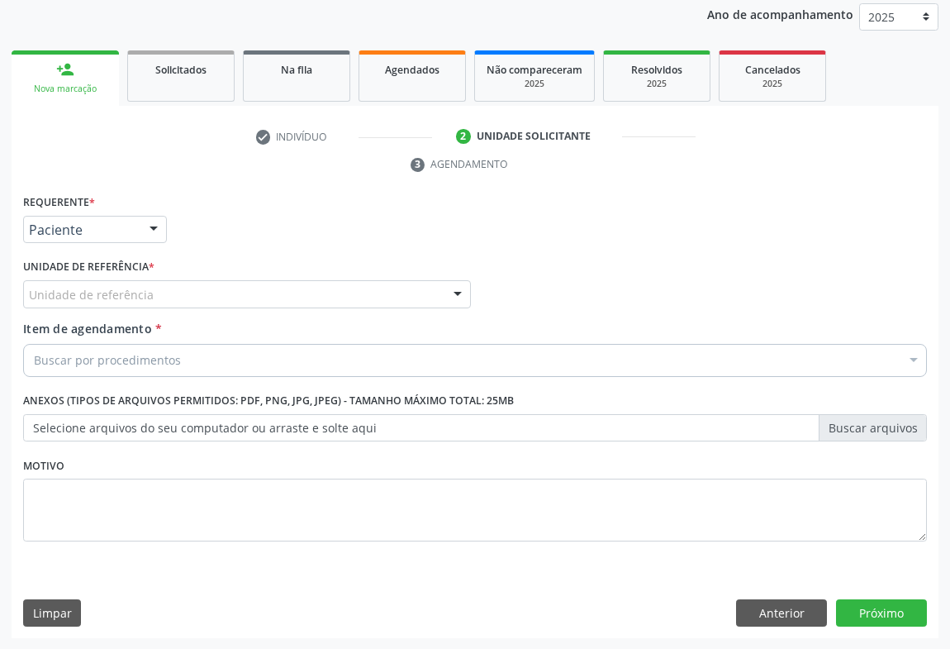
click at [454, 291] on div at bounding box center [457, 295] width 25 height 28
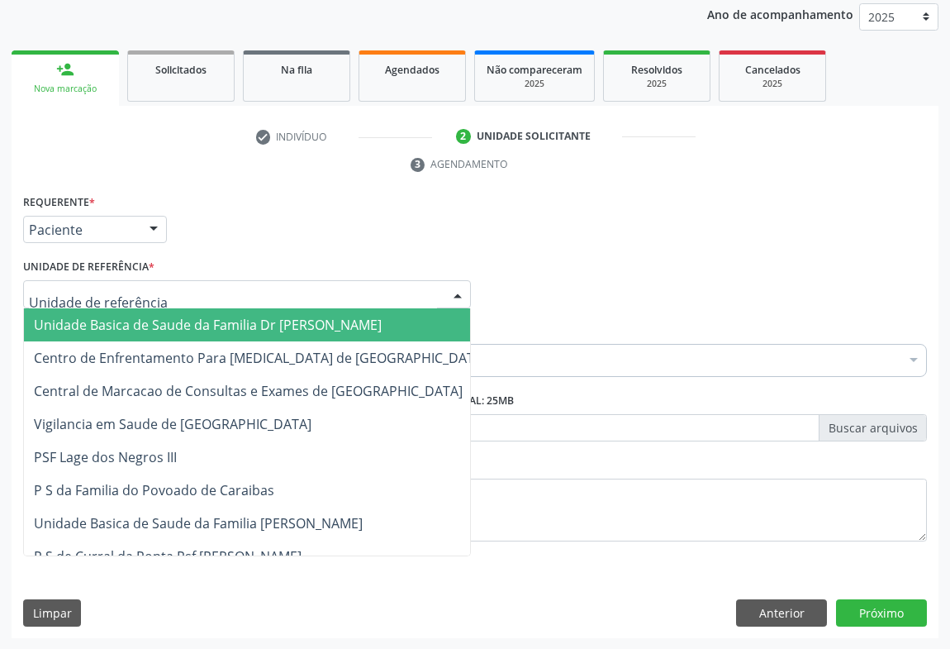
drag, startPoint x: 392, startPoint y: 319, endPoint x: 310, endPoint y: 339, distance: 84.2
click at [389, 321] on span "Unidade Basica de Saude da Familia Dr [PERSON_NAME]" at bounding box center [260, 324] width 473 height 33
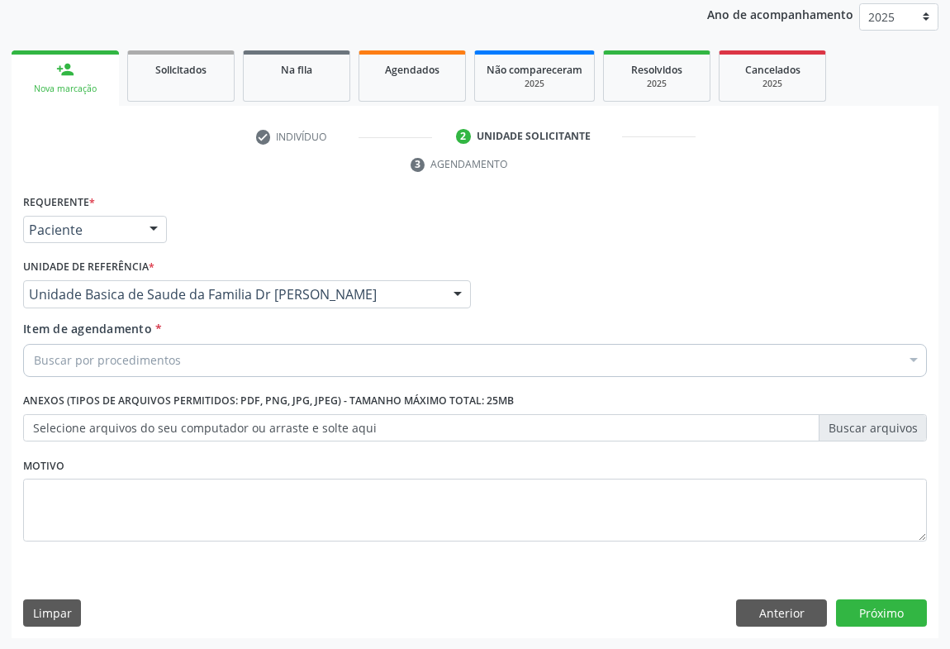
click at [276, 356] on div "Buscar por procedimentos" at bounding box center [475, 360] width 904 height 33
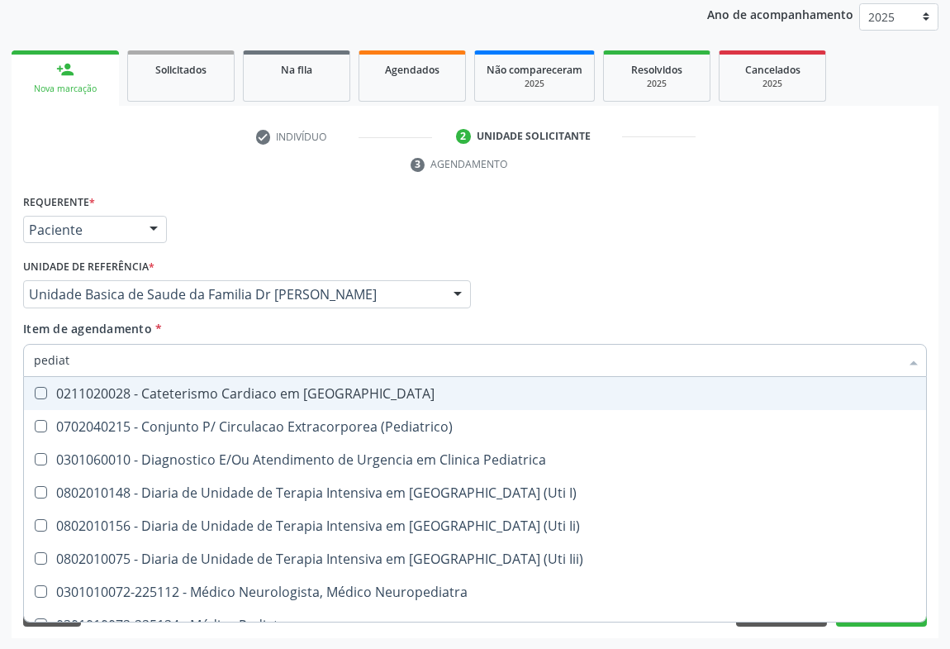
type input "pediatr"
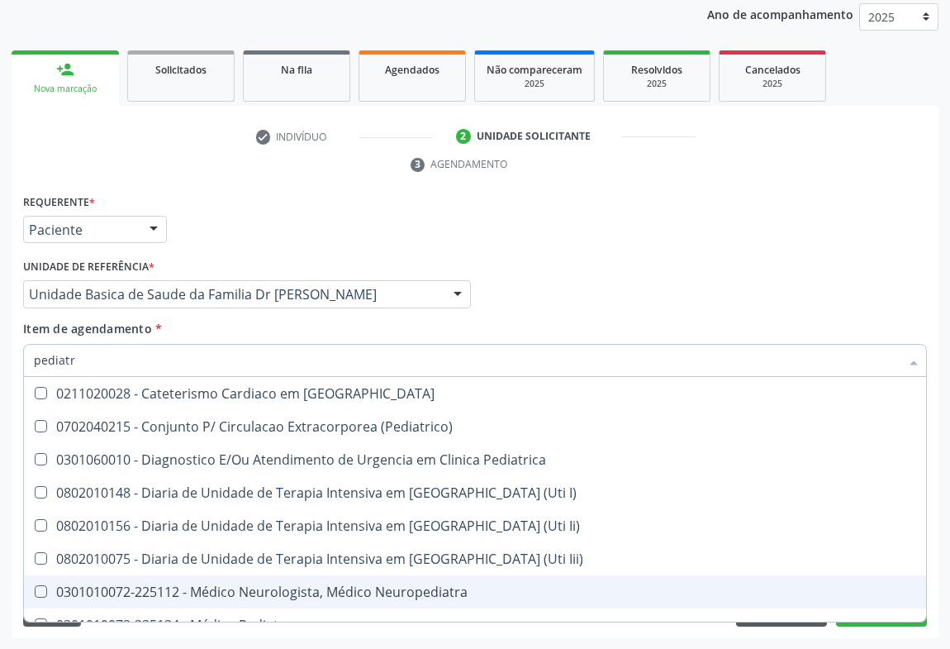
scroll to position [74, 0]
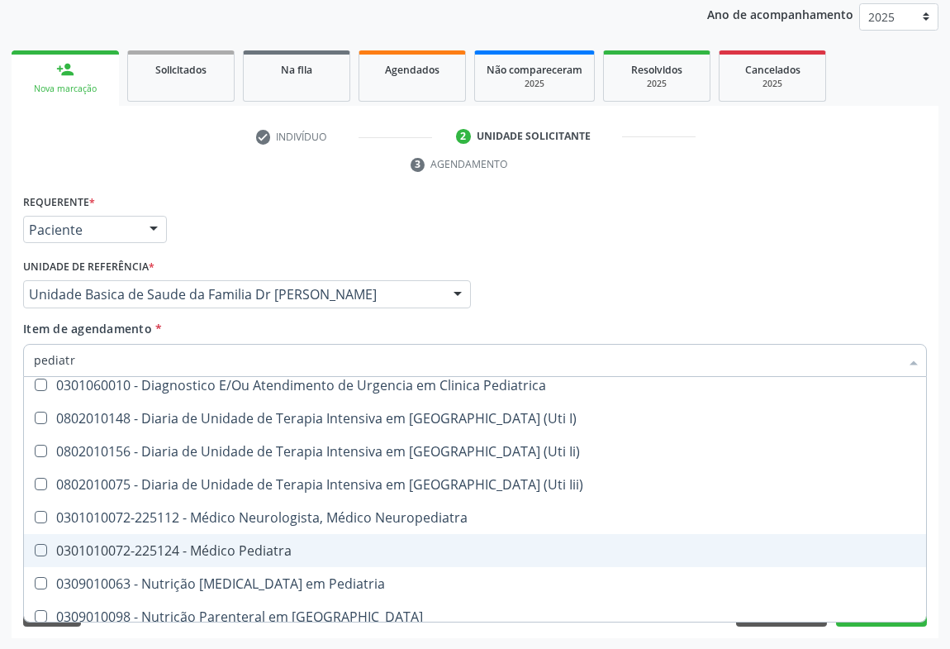
click at [269, 554] on div "0301010072-225124 - Médico Pediatra" at bounding box center [475, 550] width 882 height 13
checkbox Pediatra "true"
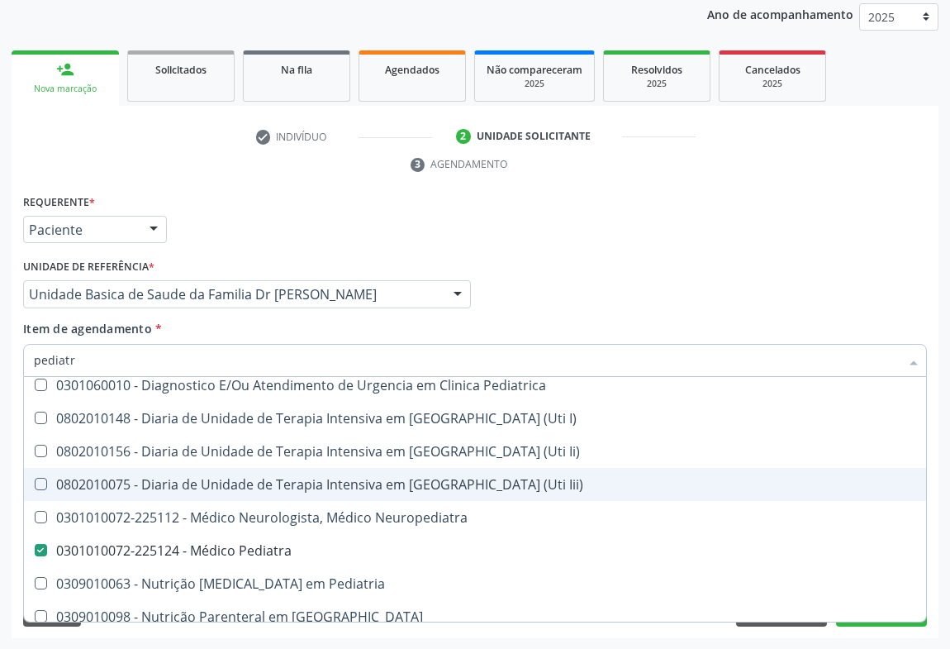
scroll to position [118, 0]
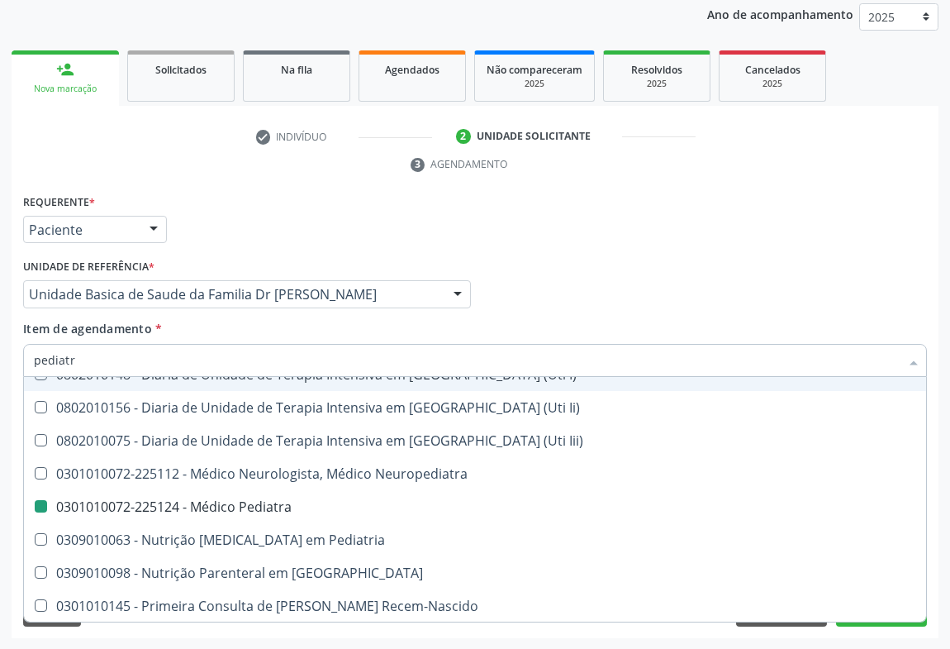
click at [855, 303] on div "Médico Solicitante Por favor, selecione a Unidade de Atendimento primeiro Nenhu…" at bounding box center [475, 286] width 912 height 64
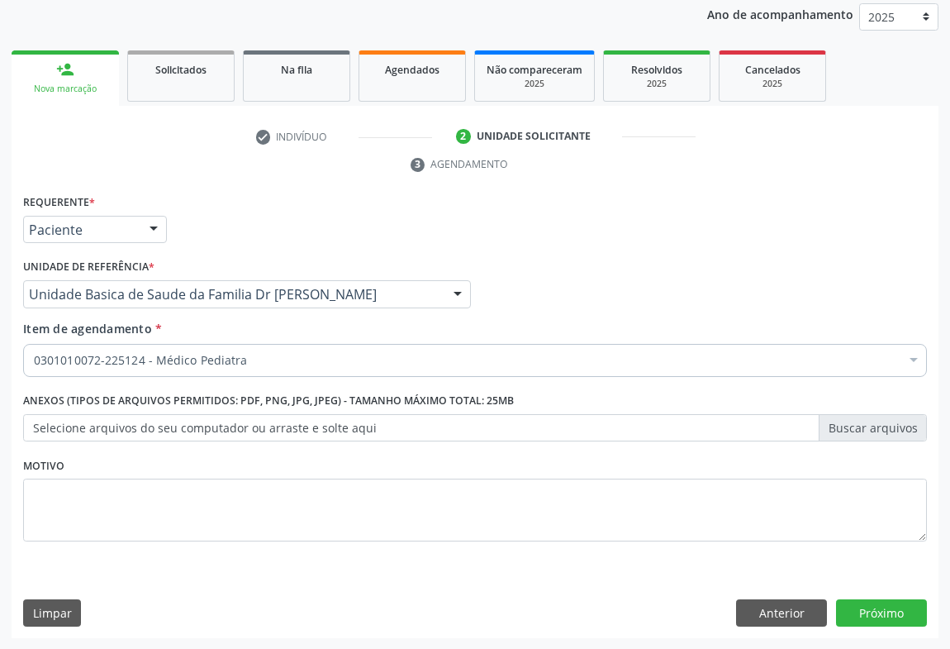
scroll to position [0, 0]
click at [838, 617] on button "Próximo" at bounding box center [881, 613] width 91 height 28
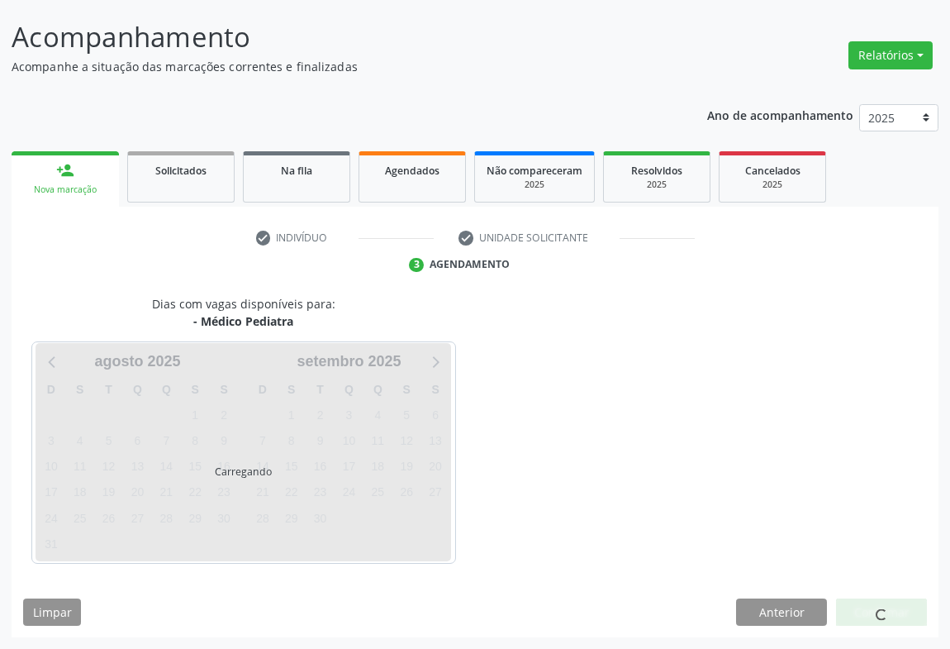
scroll to position [95, 0]
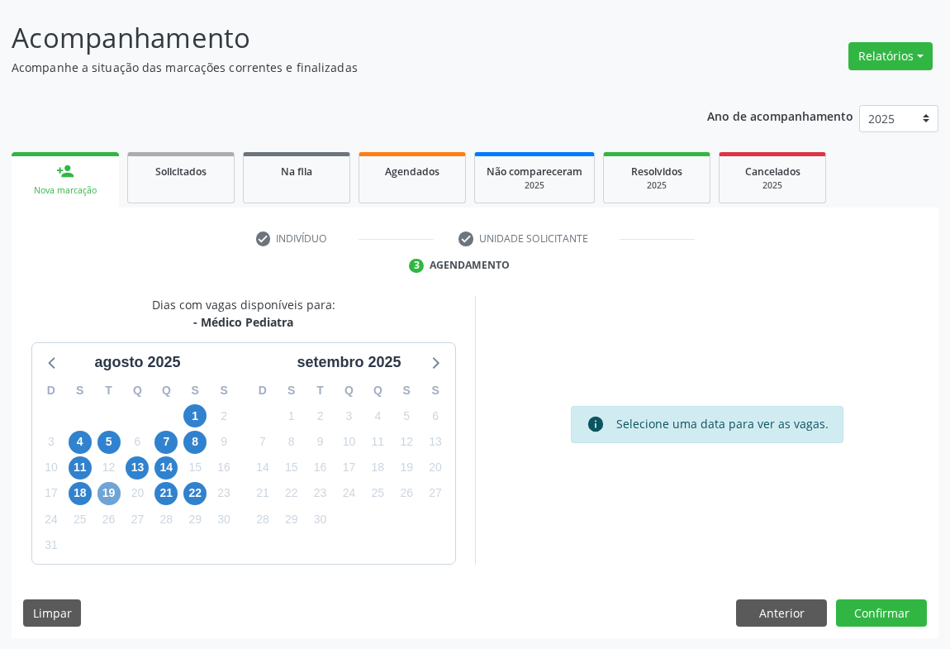
click at [102, 499] on span "19" at bounding box center [108, 493] width 23 height 23
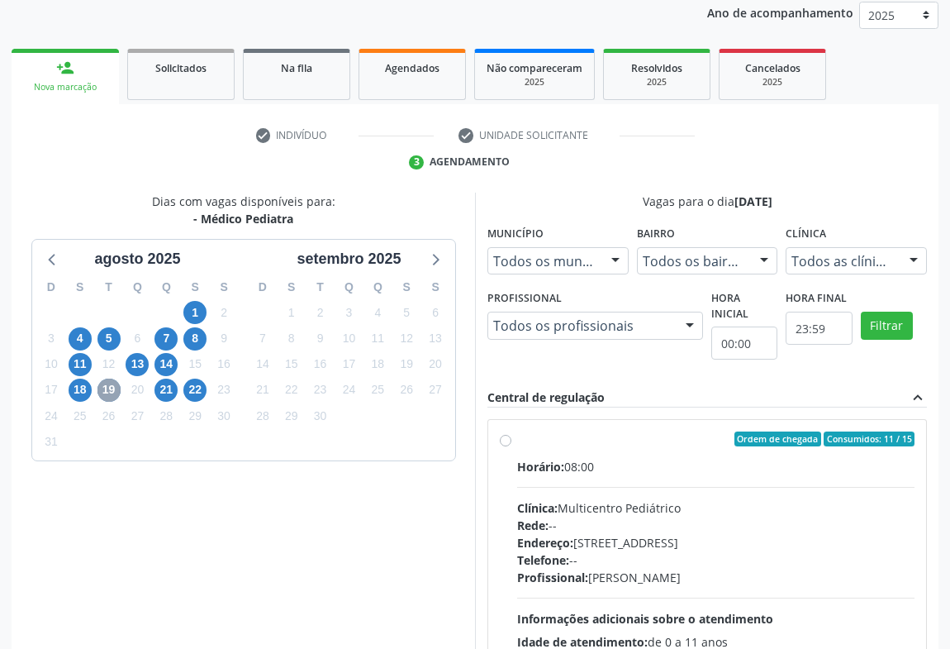
scroll to position [343, 0]
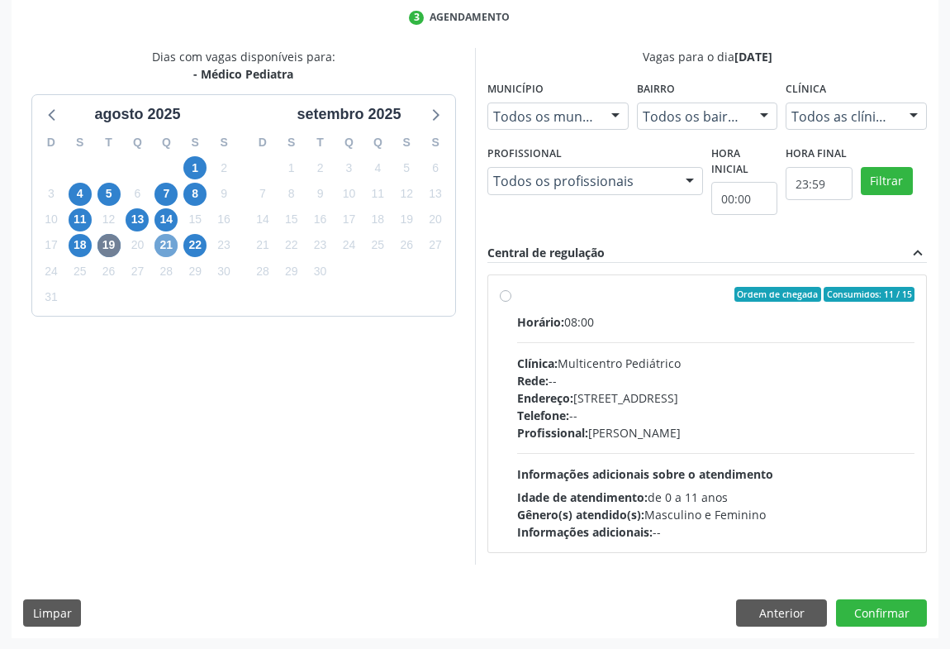
click at [164, 250] on span "21" at bounding box center [165, 245] width 23 height 23
click at [198, 249] on span "22" at bounding box center [194, 245] width 23 height 23
click at [170, 241] on span "21" at bounding box center [165, 245] width 23 height 23
click at [517, 298] on label "Ordem de chegada Consumidos: 2 / 15 Horário: 08:00 Clínica: Multicentro Pediátr…" at bounding box center [715, 414] width 397 height 254
click at [508, 298] on input "Ordem de chegada Consumidos: 2 / 15 Horário: 08:00 Clínica: Multicentro Pediátr…" at bounding box center [506, 294] width 12 height 15
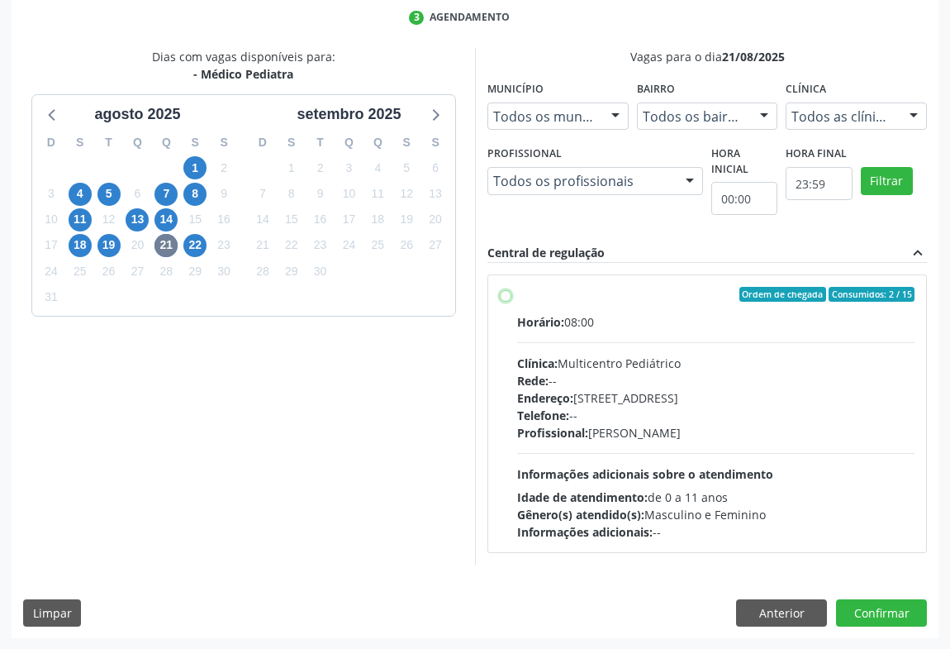
radio input "true"
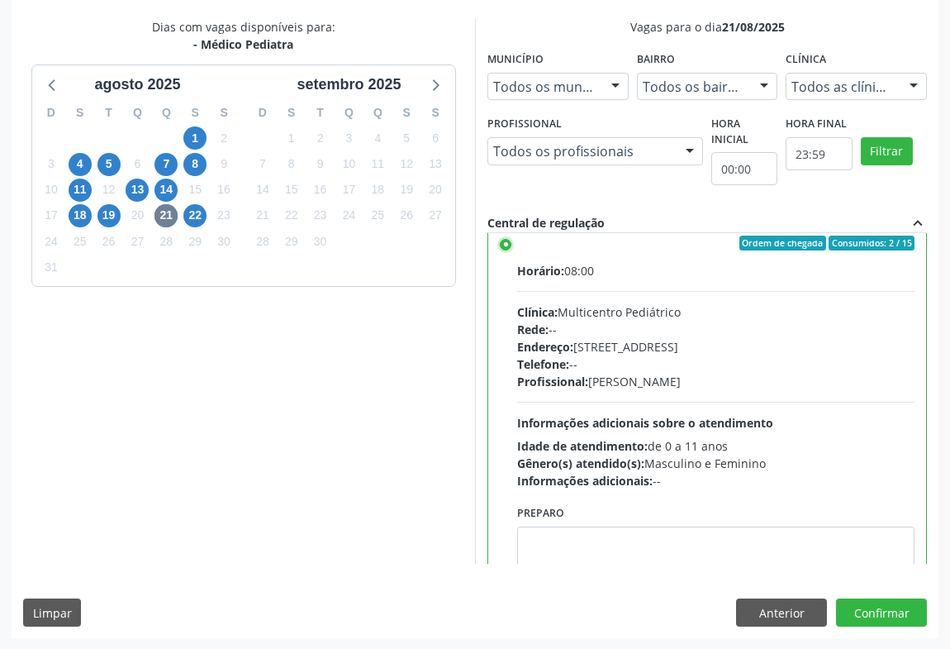
scroll to position [0, 0]
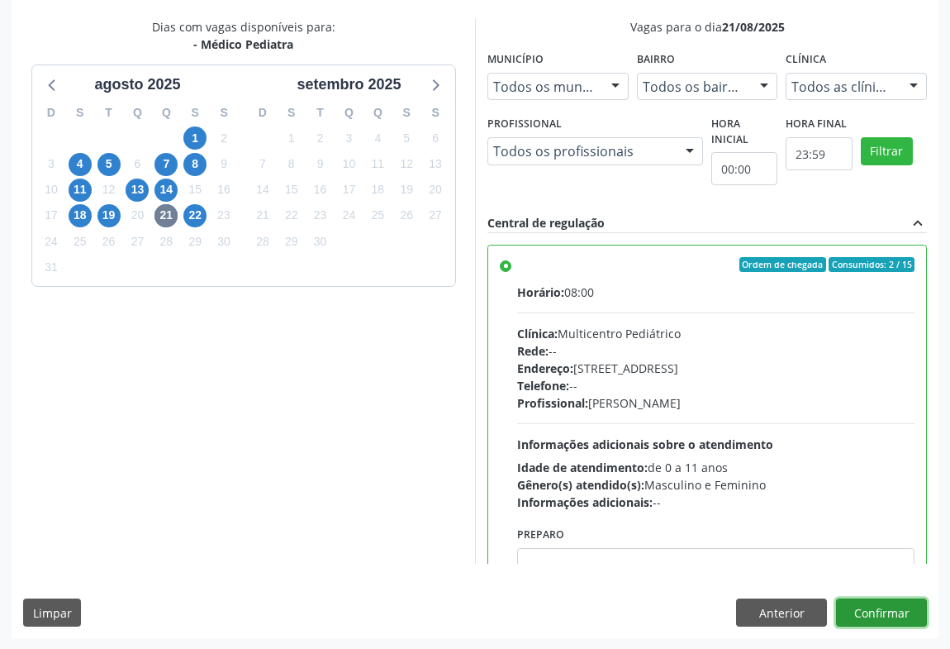
click at [884, 608] on button "Confirmar" at bounding box center [881, 612] width 91 height 28
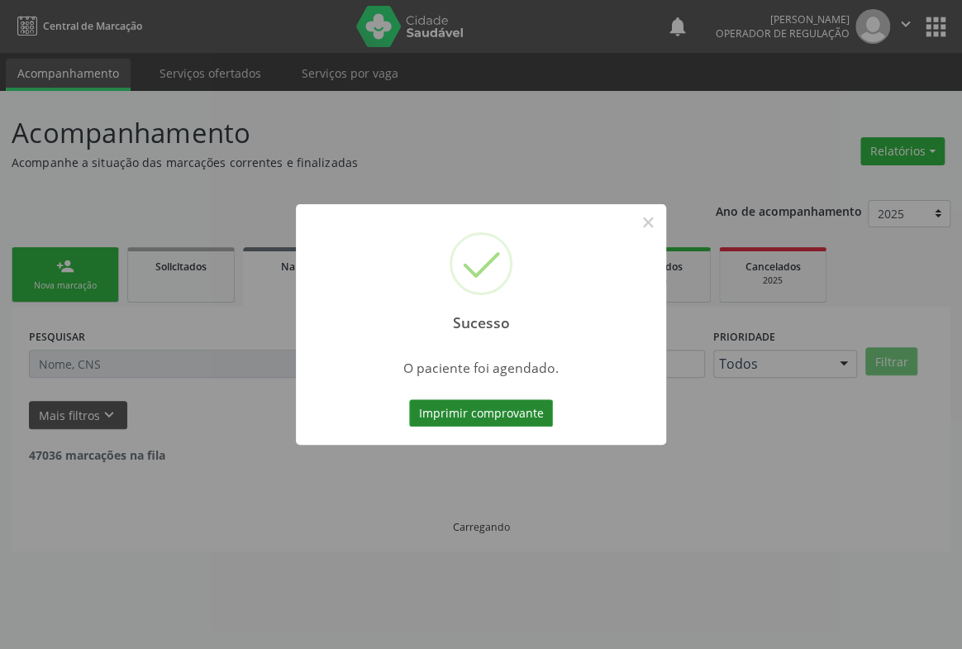
click at [521, 413] on button "Imprimir comprovante" at bounding box center [481, 413] width 144 height 28
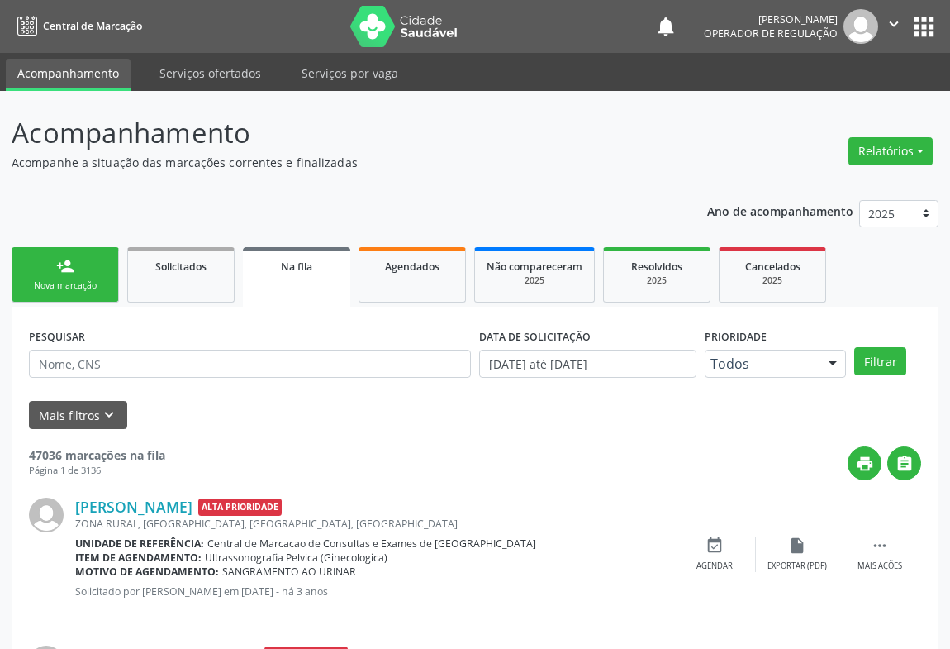
click at [894, 12] on button "" at bounding box center [893, 26] width 31 height 35
click at [839, 102] on link "Sair" at bounding box center [852, 100] width 114 height 23
